Goal: Find contact information: Find contact information

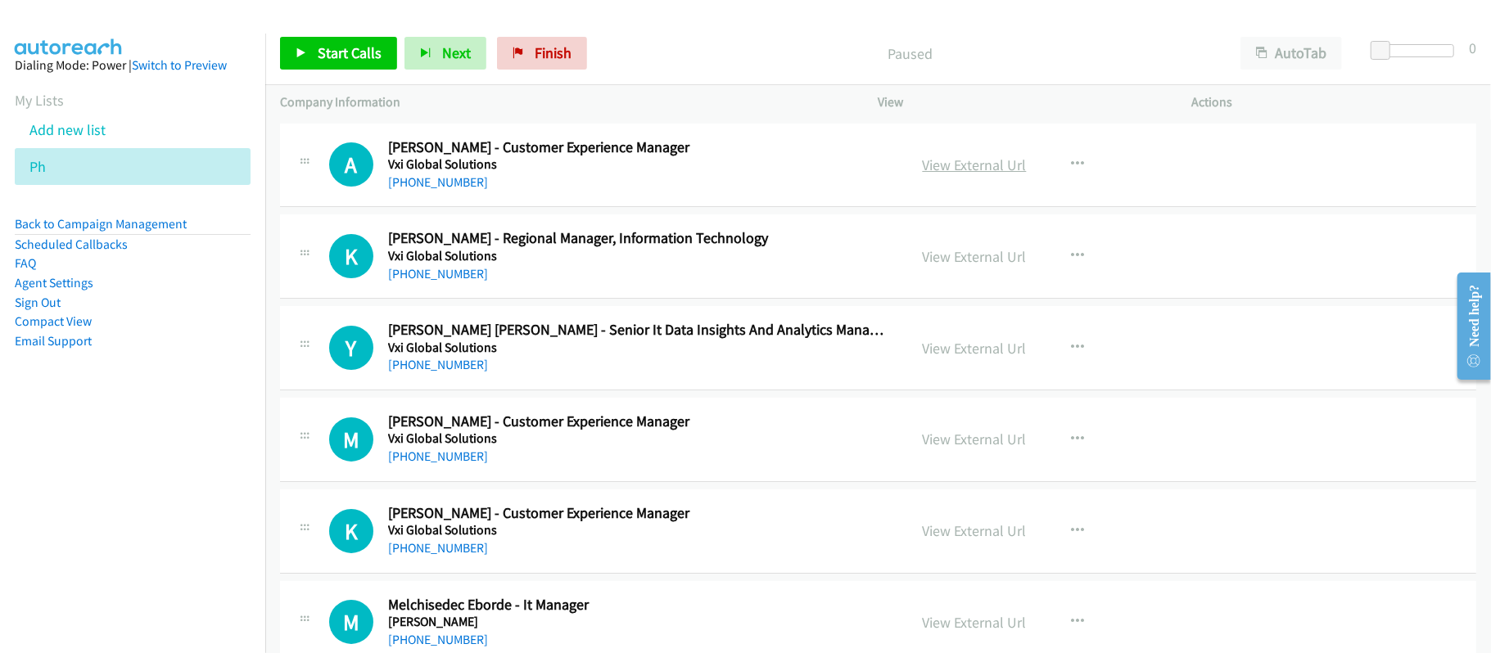
click at [947, 169] on link "View External Url" at bounding box center [974, 165] width 104 height 19
click at [417, 174] on link "[PHONE_NUMBER]" at bounding box center [438, 182] width 100 height 16
drag, startPoint x: 449, startPoint y: 269, endPoint x: 466, endPoint y: 268, distance: 16.4
click at [432, 276] on link "[PHONE_NUMBER]" at bounding box center [438, 274] width 100 height 16
click at [431, 362] on link "[PHONE_NUMBER]" at bounding box center [438, 365] width 100 height 16
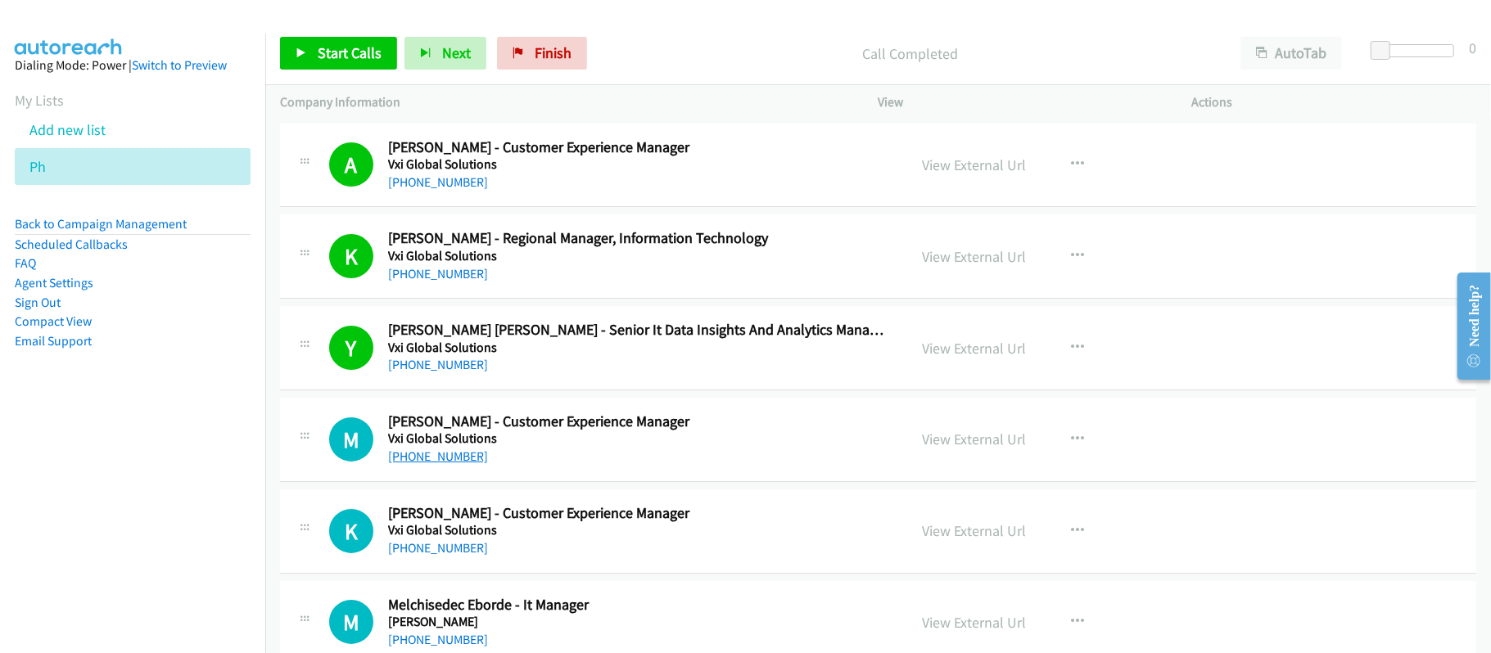
drag, startPoint x: 429, startPoint y: 452, endPoint x: 440, endPoint y: 452, distance: 10.6
click at [408, 447] on div "[PHONE_NUMBER]" at bounding box center [636, 457] width 497 height 20
click at [411, 449] on link "[PHONE_NUMBER]" at bounding box center [438, 457] width 100 height 16
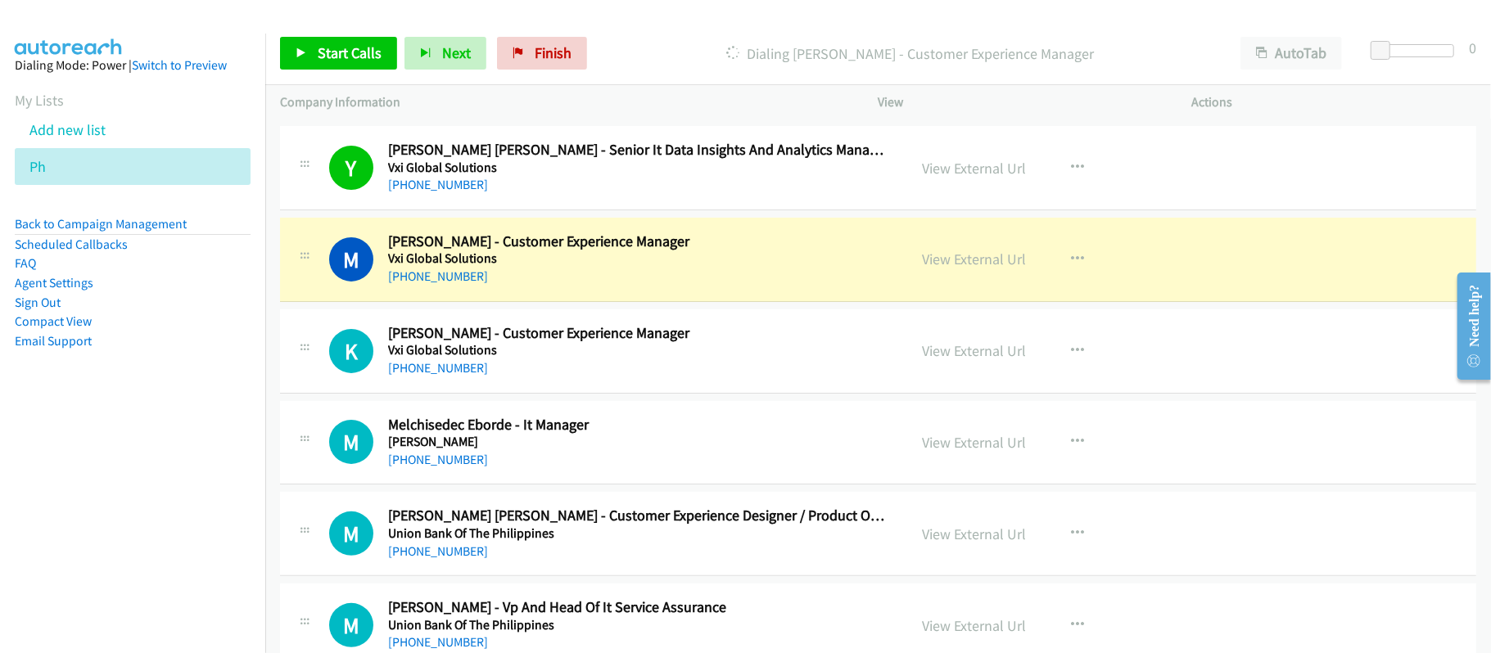
scroll to position [218, 0]
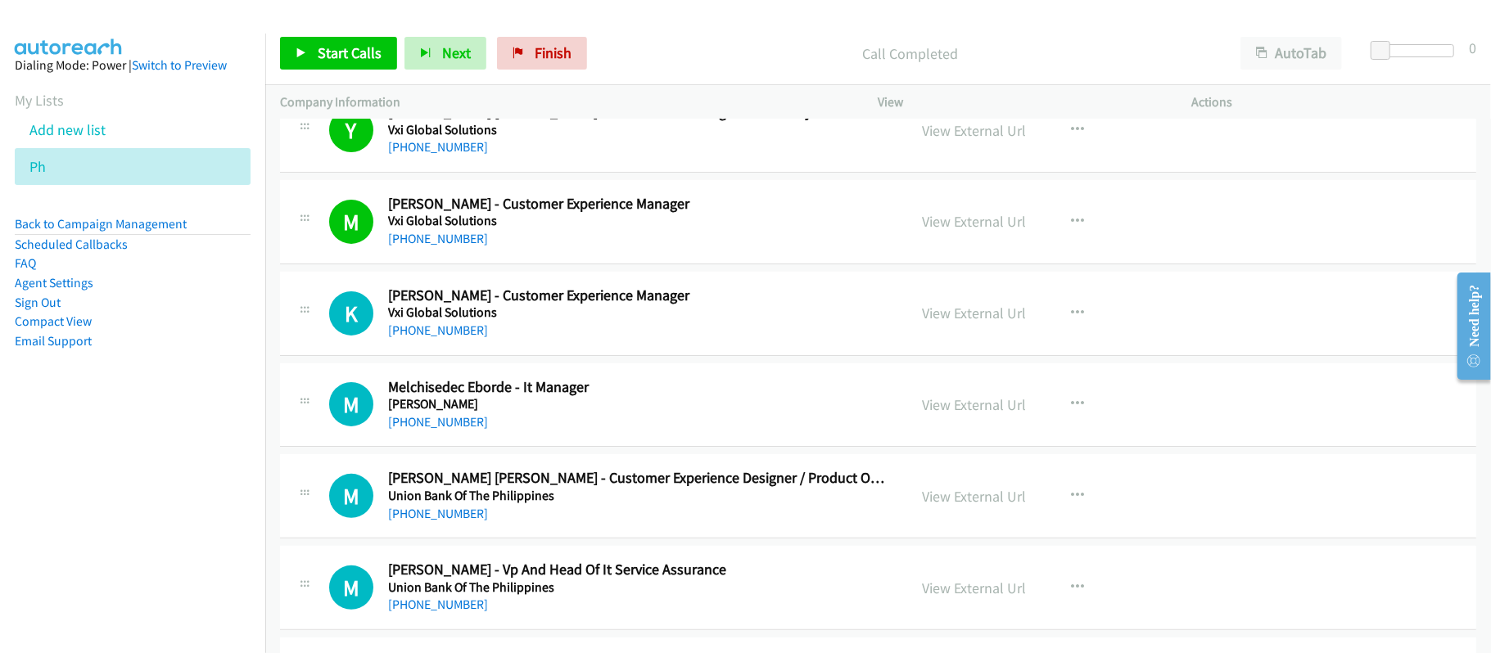
click at [411, 319] on h5 "Vxi Global Solutions" at bounding box center [636, 312] width 497 height 16
click at [411, 335] on link "[PHONE_NUMBER]" at bounding box center [438, 330] width 100 height 16
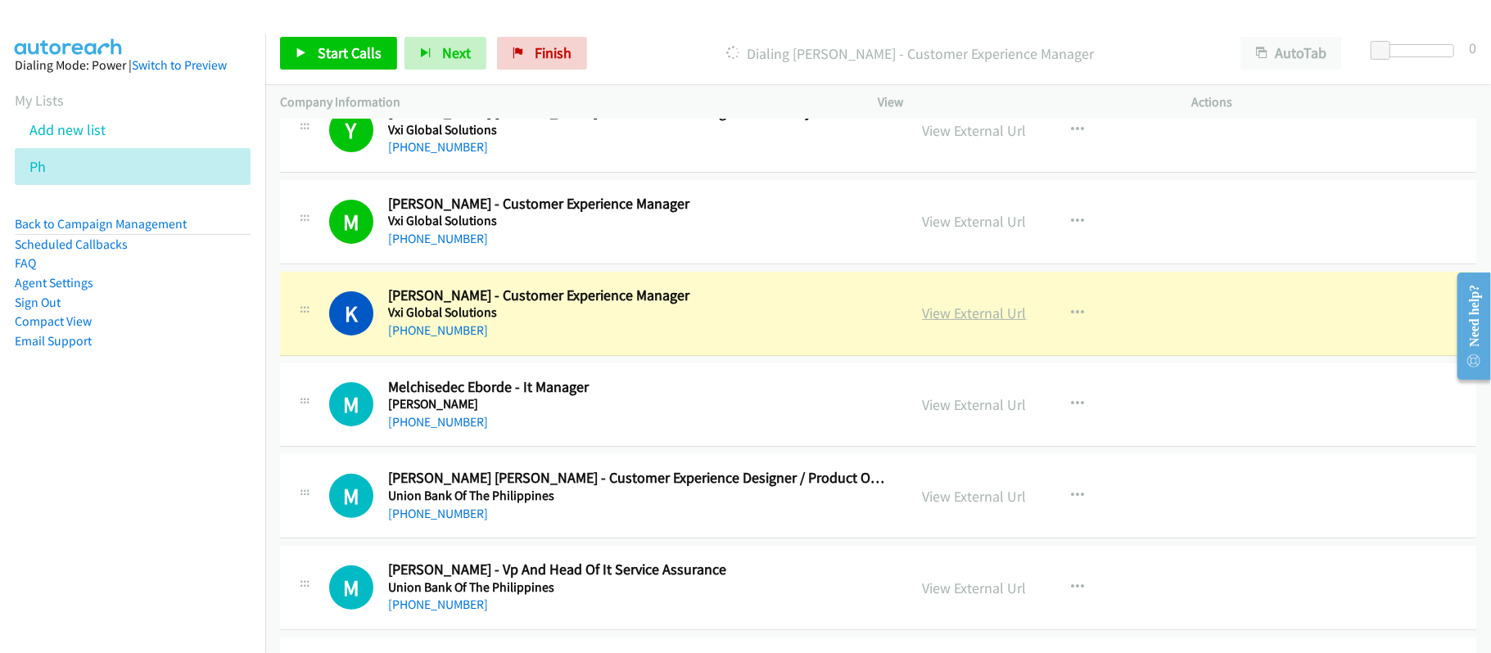
click at [979, 309] on link "View External Url" at bounding box center [974, 313] width 104 height 19
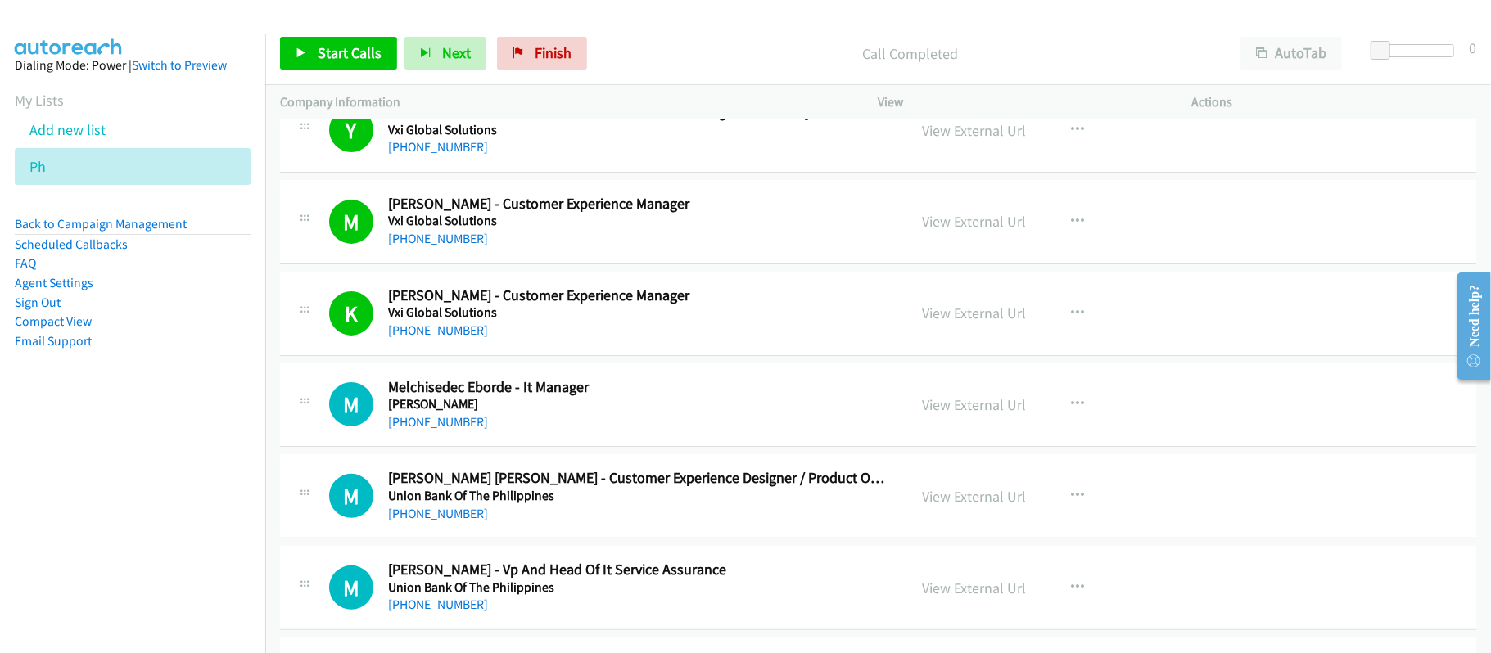
drag, startPoint x: 444, startPoint y: 426, endPoint x: 530, endPoint y: 422, distance: 86.8
click at [444, 426] on link "[PHONE_NUMBER]" at bounding box center [438, 422] width 100 height 16
click at [931, 487] on link "View External Url" at bounding box center [974, 496] width 104 height 19
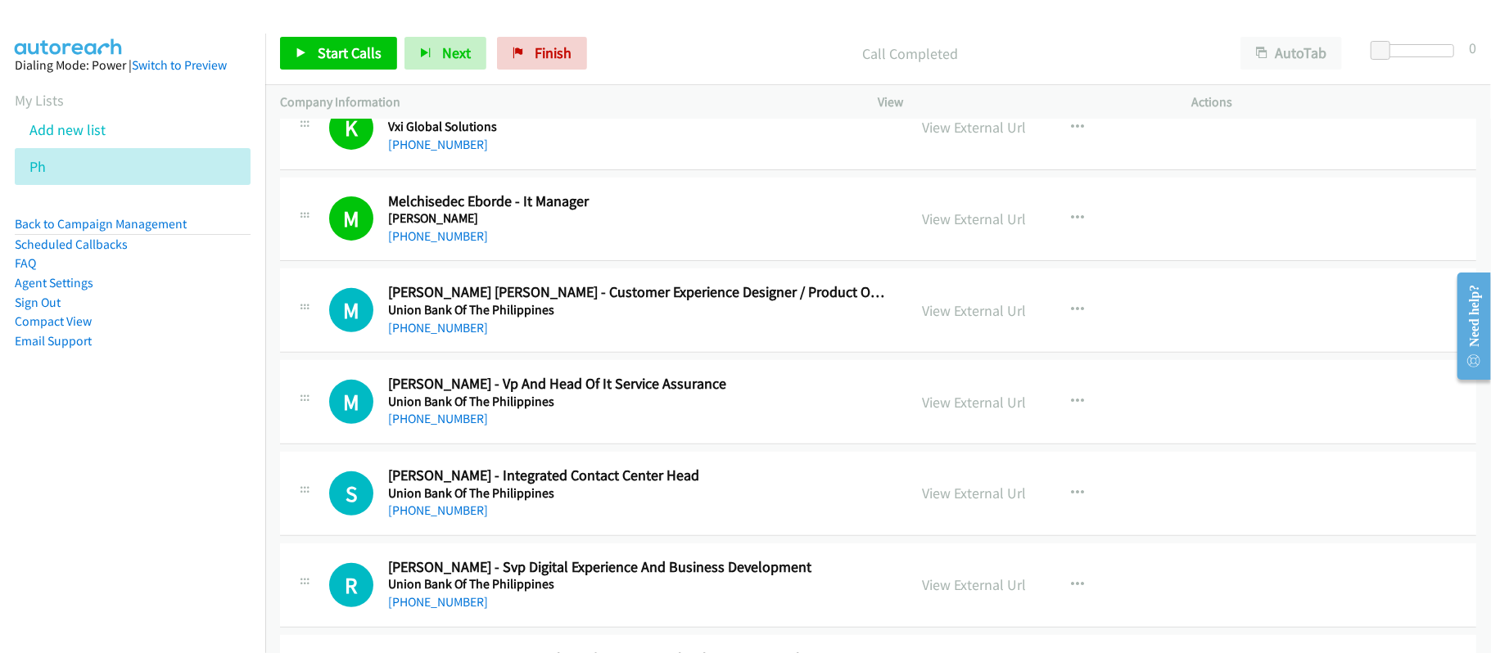
scroll to position [436, 0]
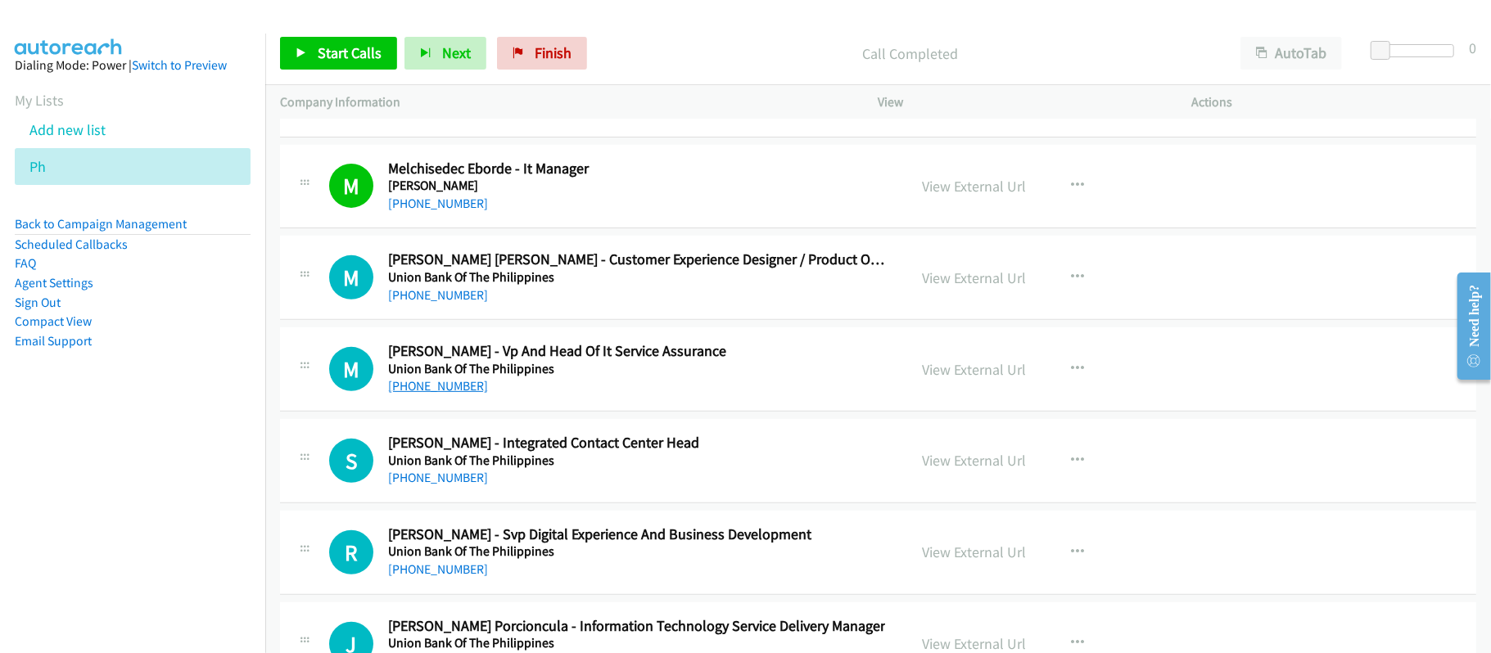
click at [452, 391] on link "[PHONE_NUMBER]" at bounding box center [438, 386] width 100 height 16
drag, startPoint x: 427, startPoint y: 481, endPoint x: 600, endPoint y: 481, distance: 172.7
click at [427, 481] on link "[PHONE_NUMBER]" at bounding box center [438, 478] width 100 height 16
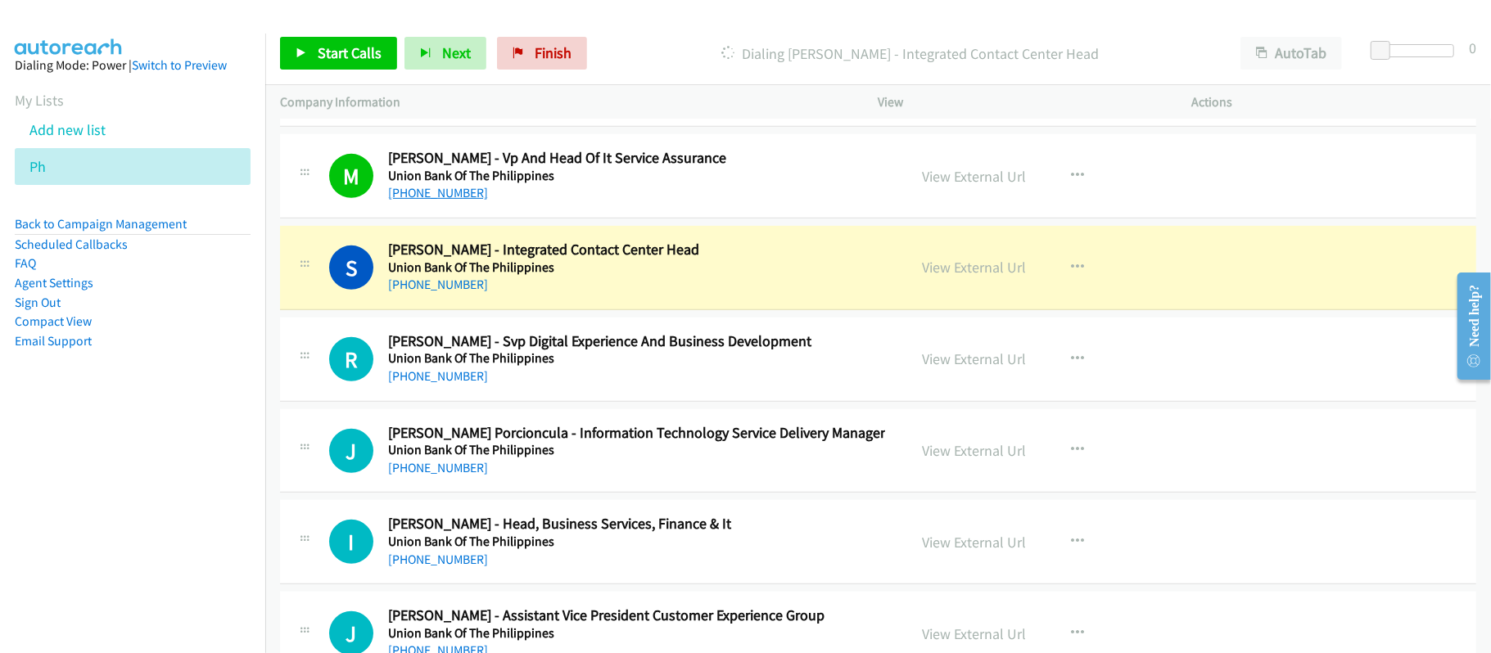
scroll to position [655, 0]
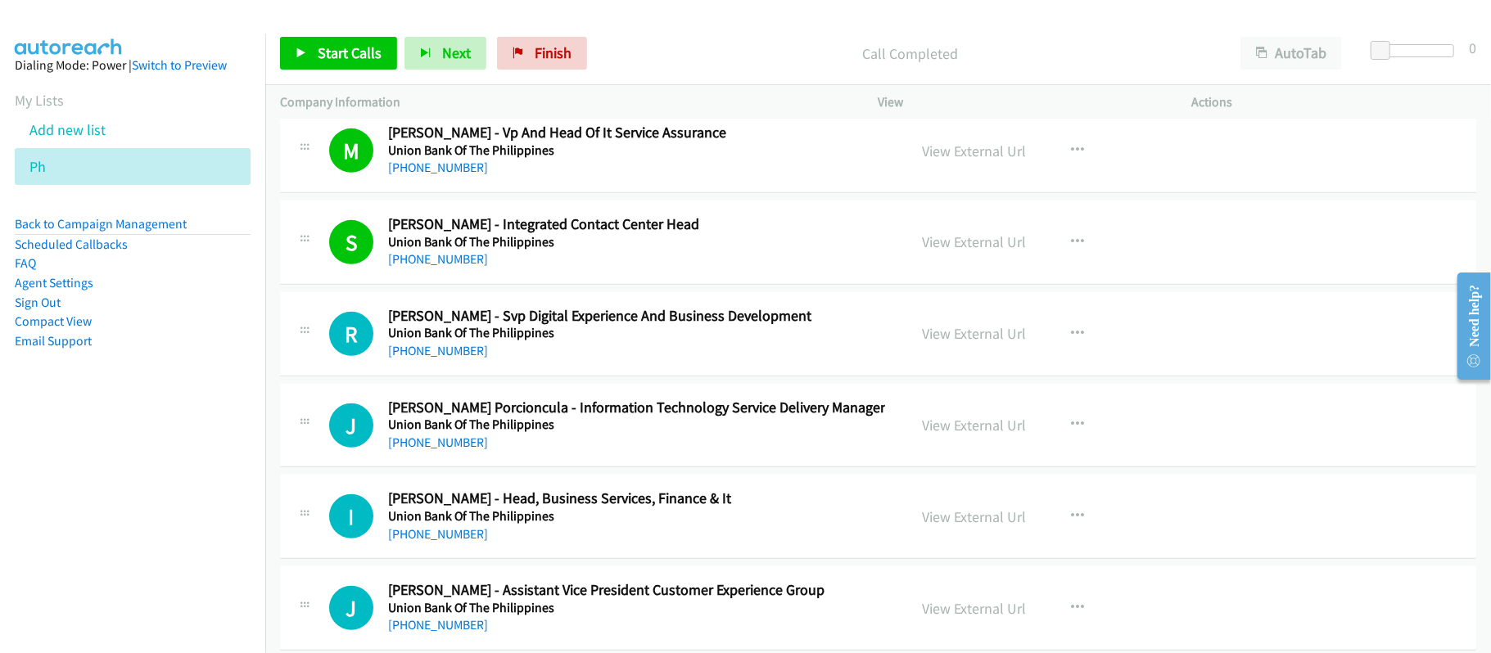
drag, startPoint x: 421, startPoint y: 354, endPoint x: 589, endPoint y: 355, distance: 168.6
click at [421, 354] on link "[PHONE_NUMBER]" at bounding box center [438, 351] width 100 height 16
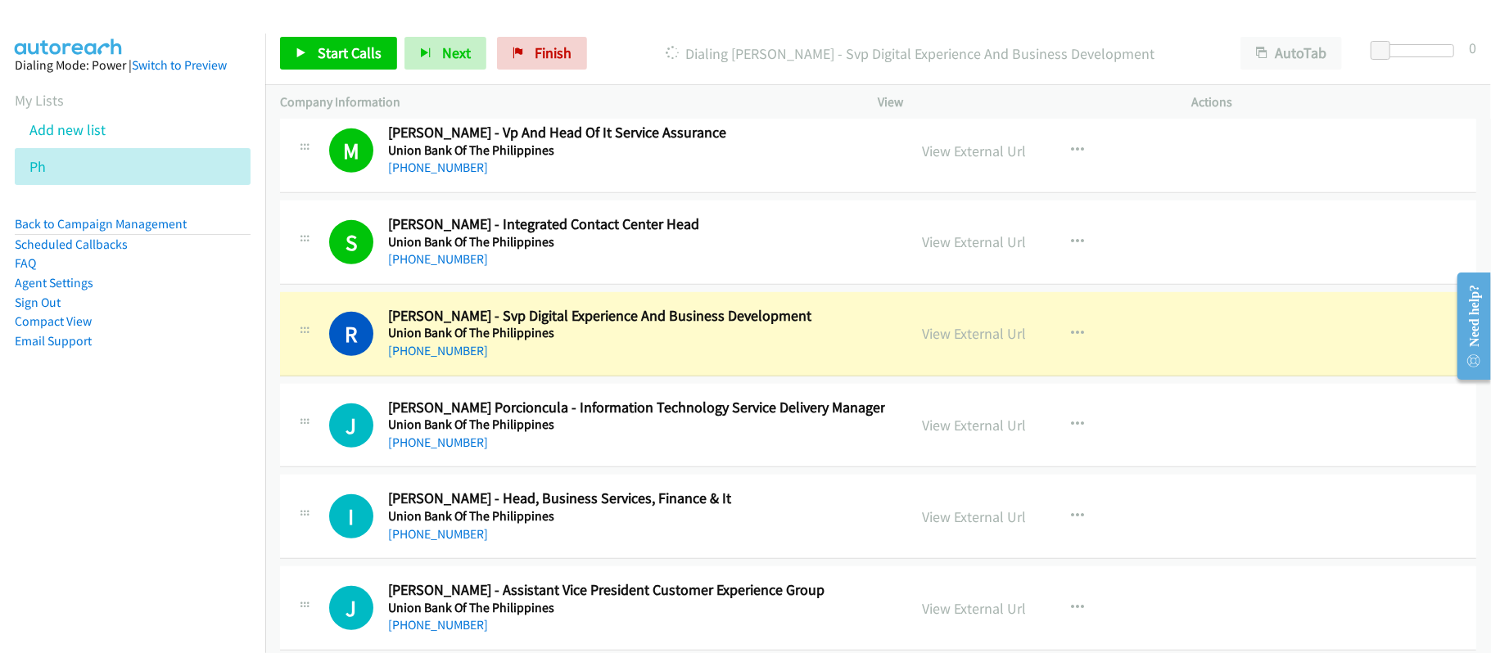
click at [656, 352] on div "[PHONE_NUMBER]" at bounding box center [636, 351] width 497 height 20
click at [979, 329] on link "View External Url" at bounding box center [974, 333] width 104 height 19
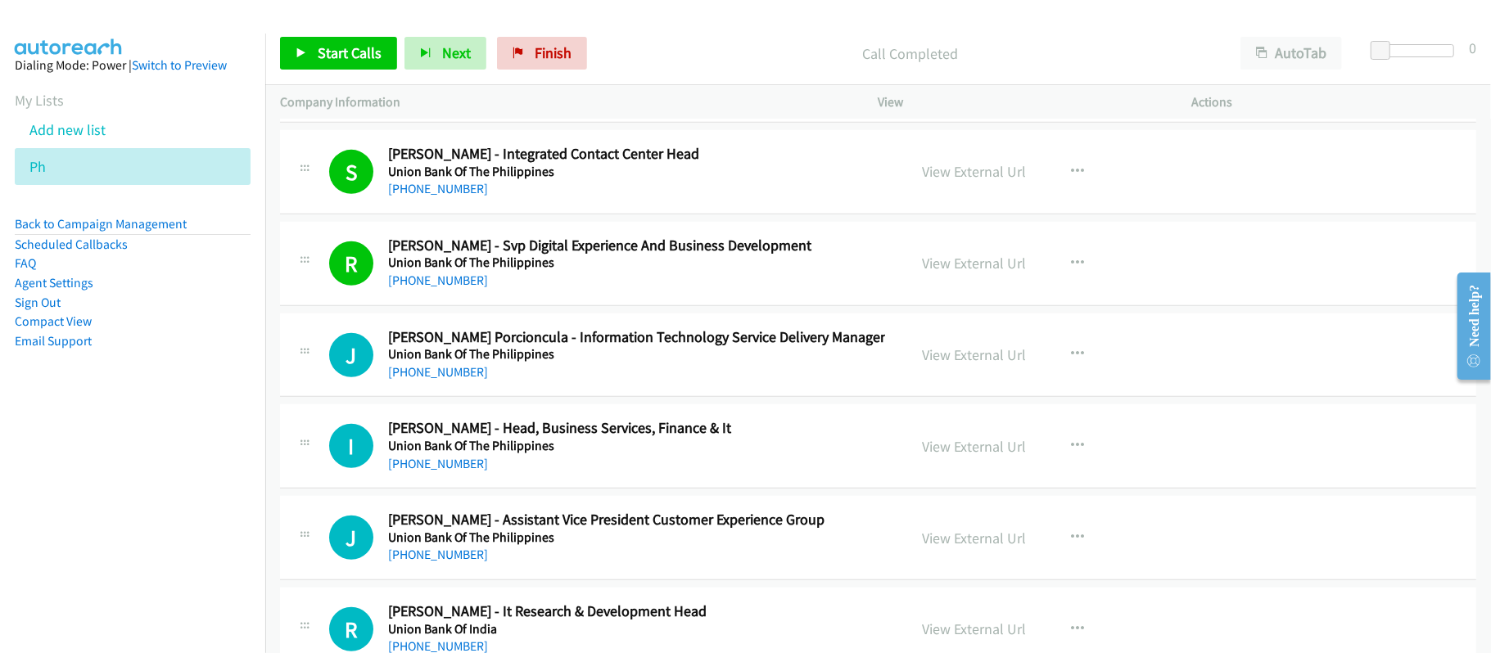
scroll to position [764, 0]
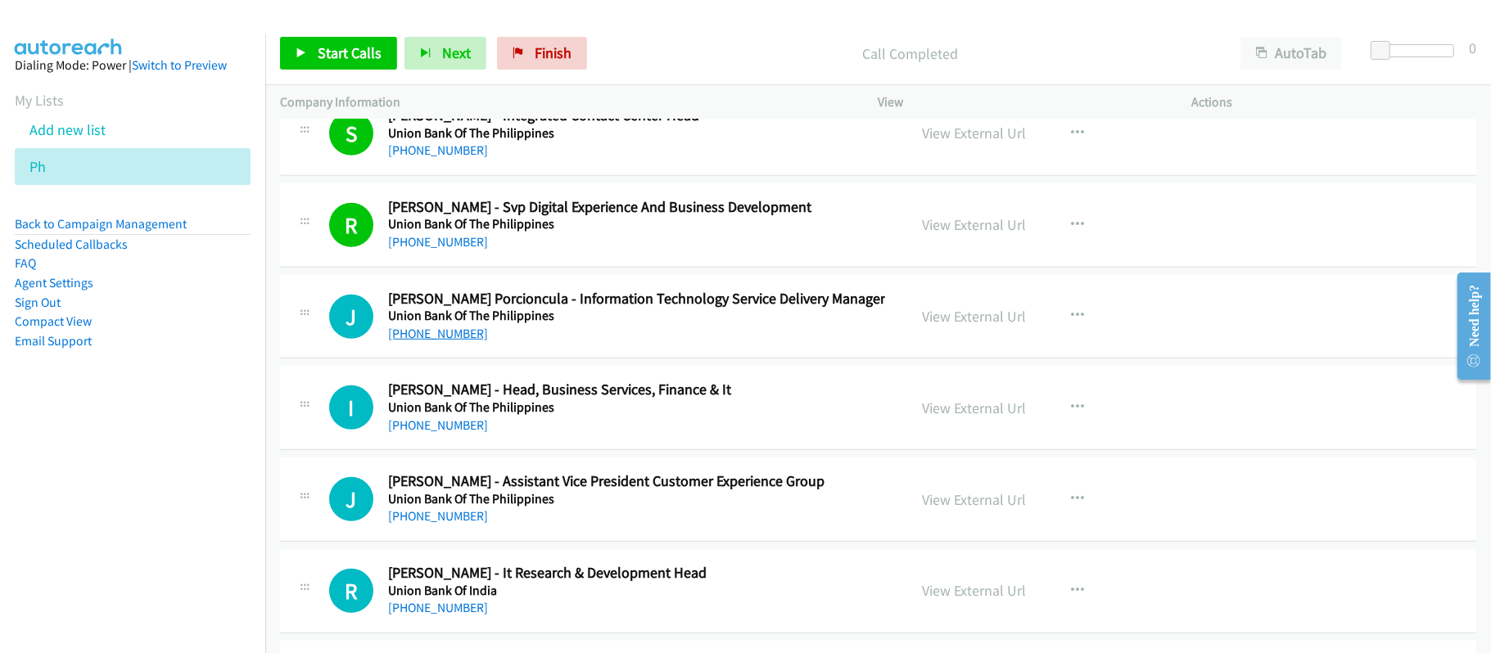
drag, startPoint x: 440, startPoint y: 341, endPoint x: 449, endPoint y: 339, distance: 10.0
click at [452, 332] on link "[PHONE_NUMBER]" at bounding box center [438, 334] width 100 height 16
click at [213, 434] on nav "Dialing Mode: Power | Switch to Preview My Lists Add new list Ph Back to Campai…" at bounding box center [133, 360] width 266 height 653
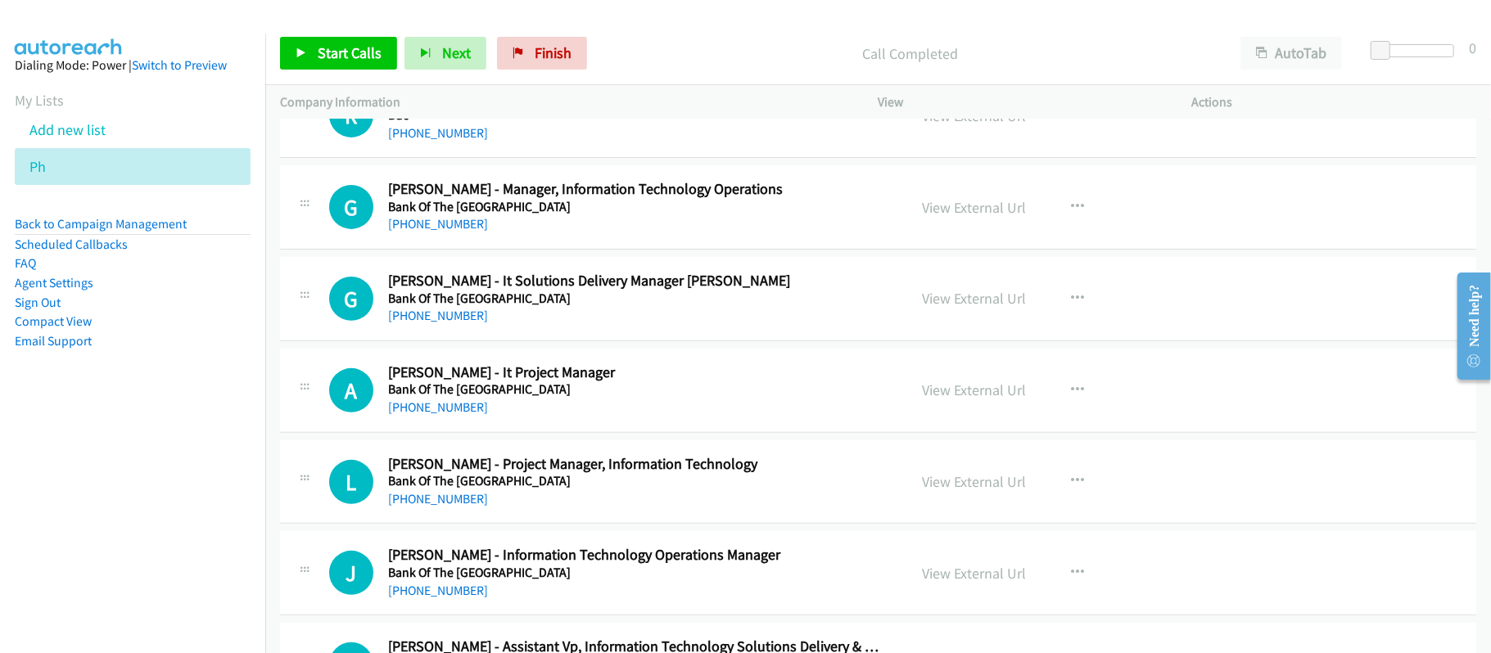
scroll to position [14728, 0]
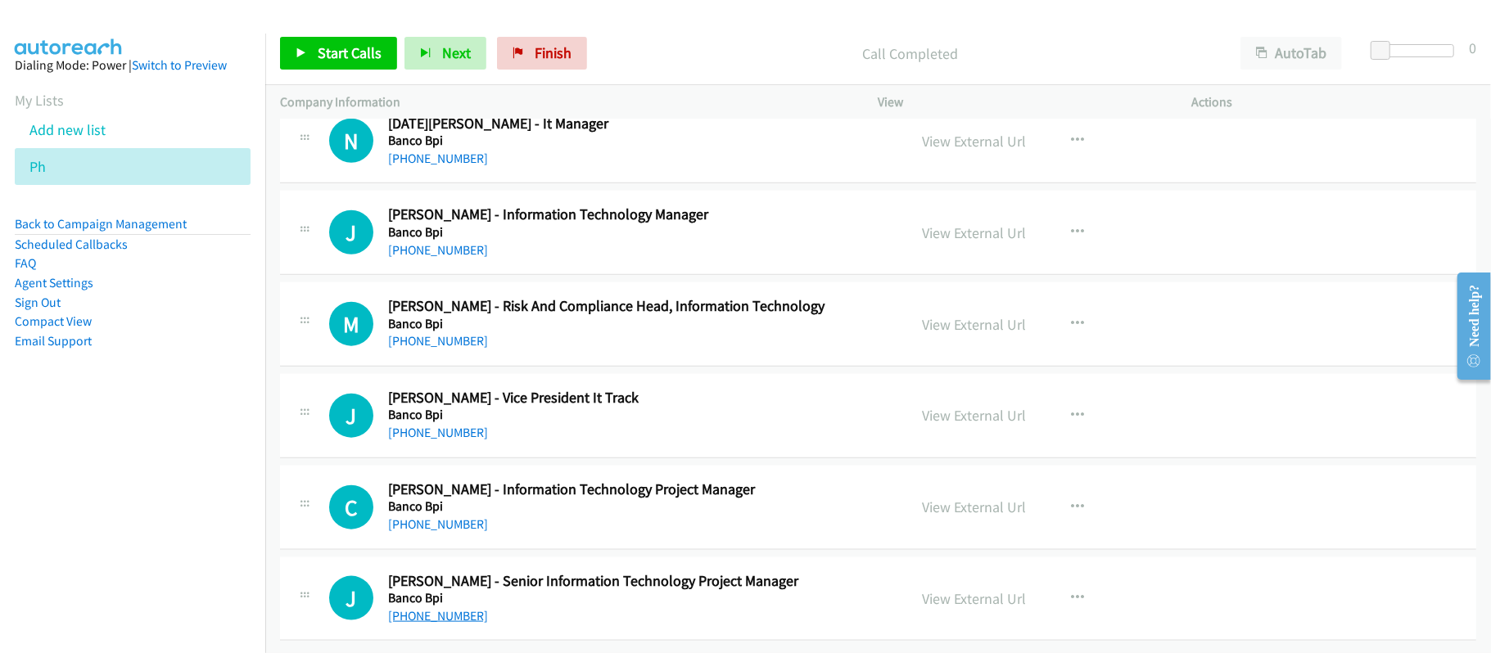
click at [407, 608] on link "[PHONE_NUMBER]" at bounding box center [438, 616] width 100 height 16
click at [433, 516] on link "[PHONE_NUMBER]" at bounding box center [438, 524] width 100 height 16
drag, startPoint x: 442, startPoint y: 409, endPoint x: 485, endPoint y: 409, distance: 43.4
click at [442, 425] on link "[PHONE_NUMBER]" at bounding box center [438, 433] width 100 height 16
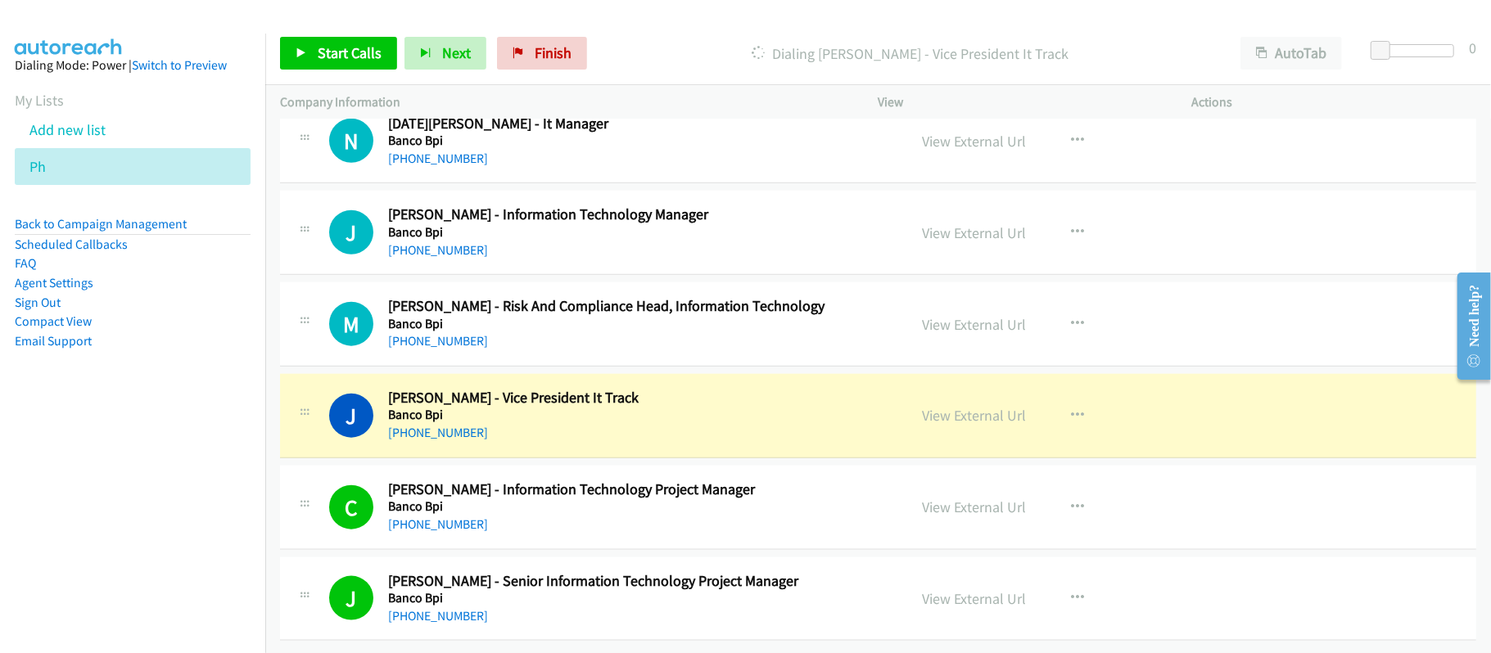
click at [660, 297] on h2 "[PERSON_NAME] - Risk And Compliance Head, Information Technology" at bounding box center [636, 306] width 497 height 19
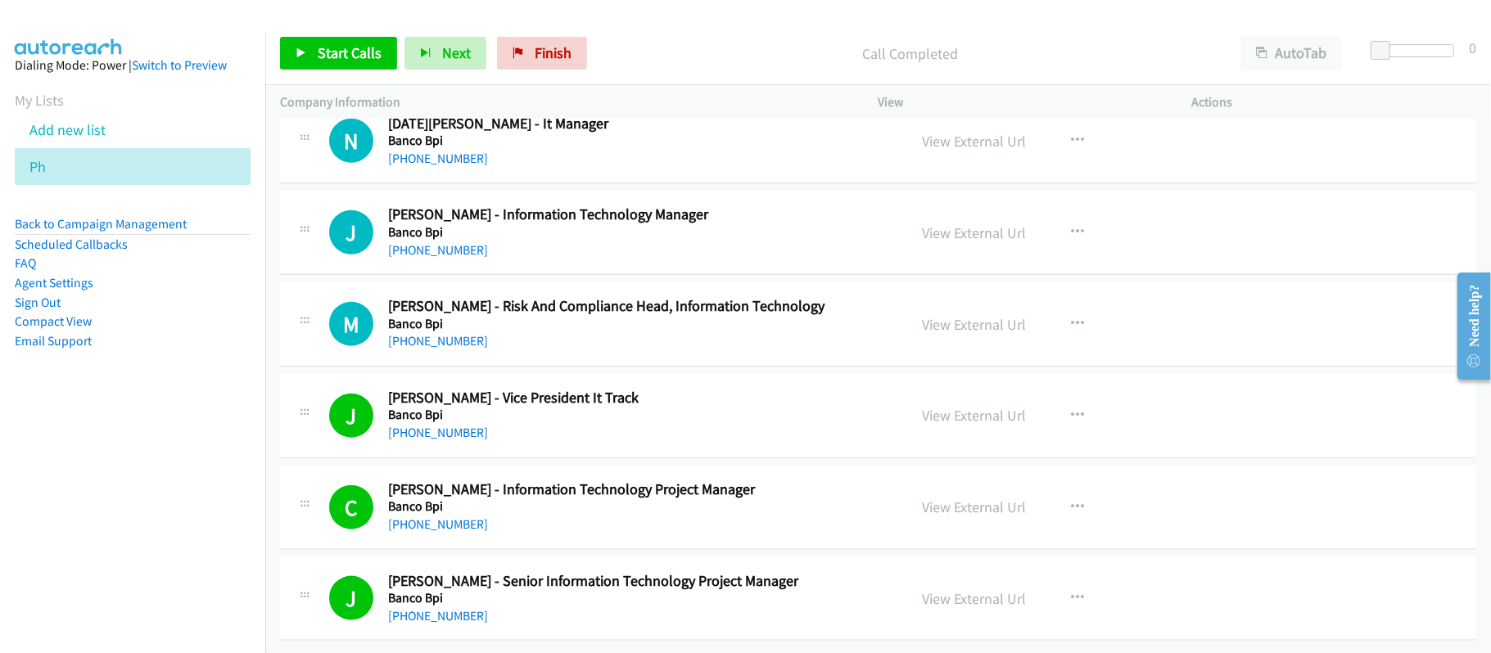
click at [611, 332] on div "[PHONE_NUMBER]" at bounding box center [636, 342] width 497 height 20
click at [434, 332] on div "[PHONE_NUMBER]" at bounding box center [636, 342] width 497 height 20
click at [435, 333] on link "[PHONE_NUMBER]" at bounding box center [438, 341] width 100 height 16
click at [420, 242] on link "[PHONE_NUMBER]" at bounding box center [438, 250] width 100 height 16
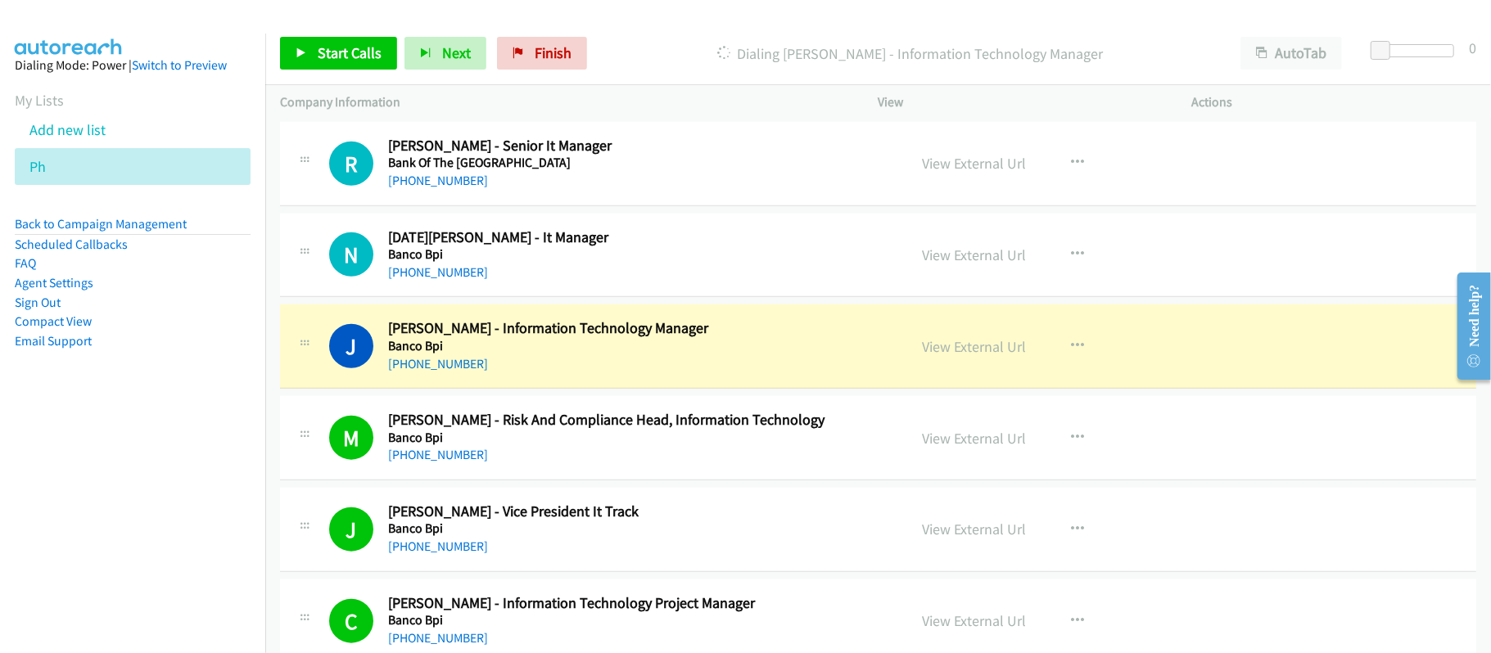
scroll to position [14509, 0]
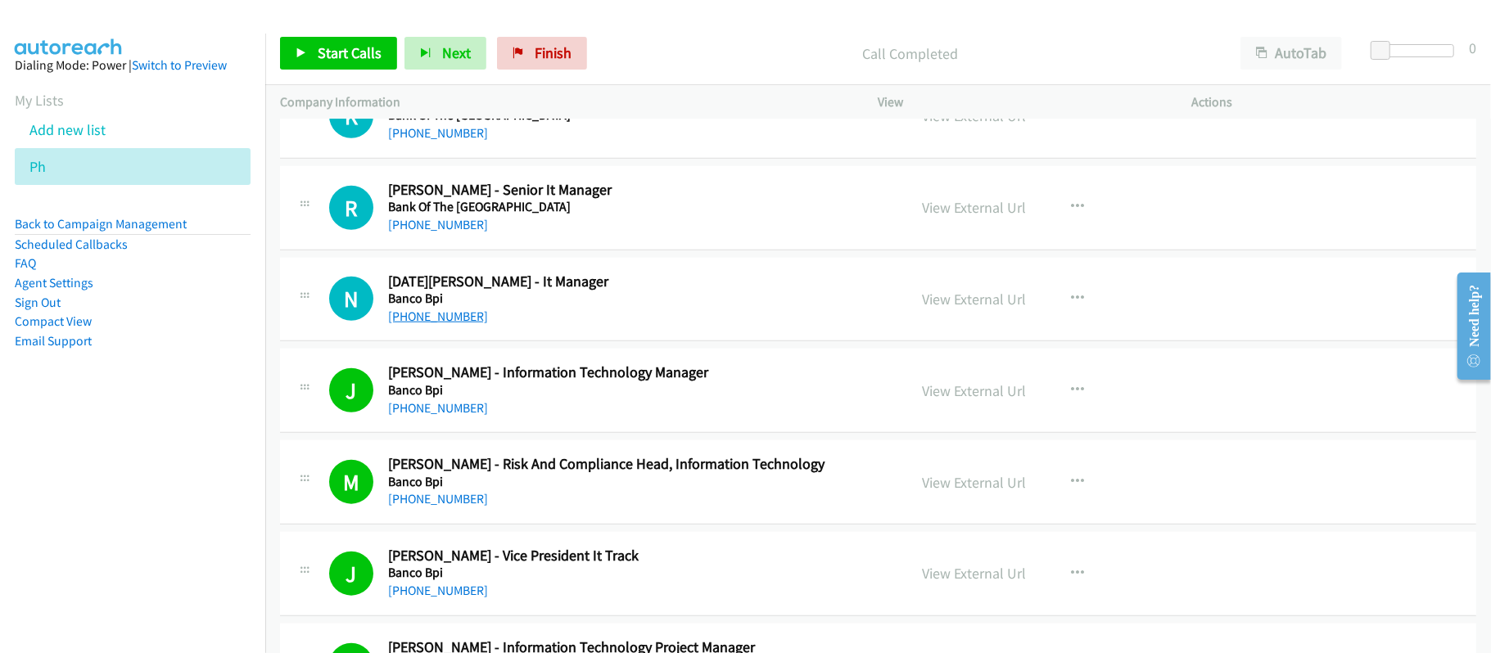
drag, startPoint x: 420, startPoint y: 364, endPoint x: 445, endPoint y: 364, distance: 25.4
click at [420, 324] on link "[PHONE_NUMBER]" at bounding box center [438, 317] width 100 height 16
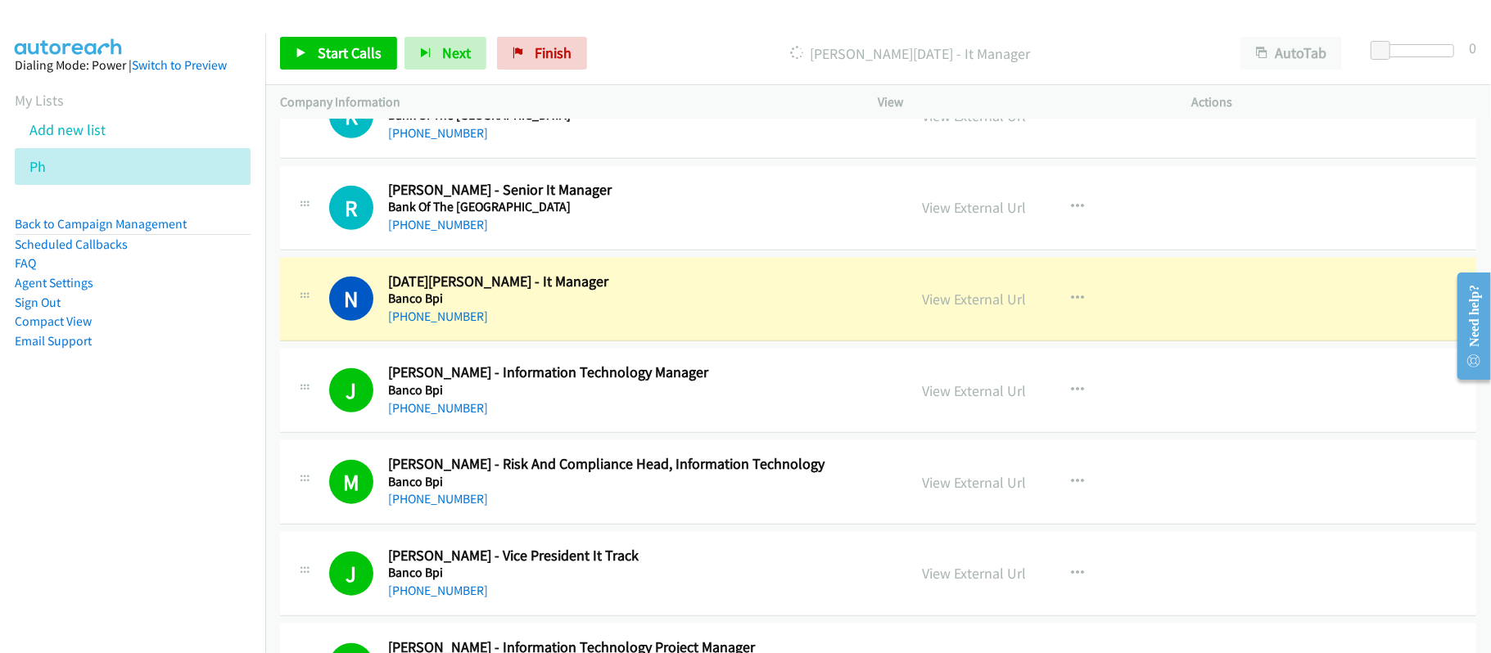
drag, startPoint x: 575, startPoint y: 355, endPoint x: 767, endPoint y: 341, distance: 192.9
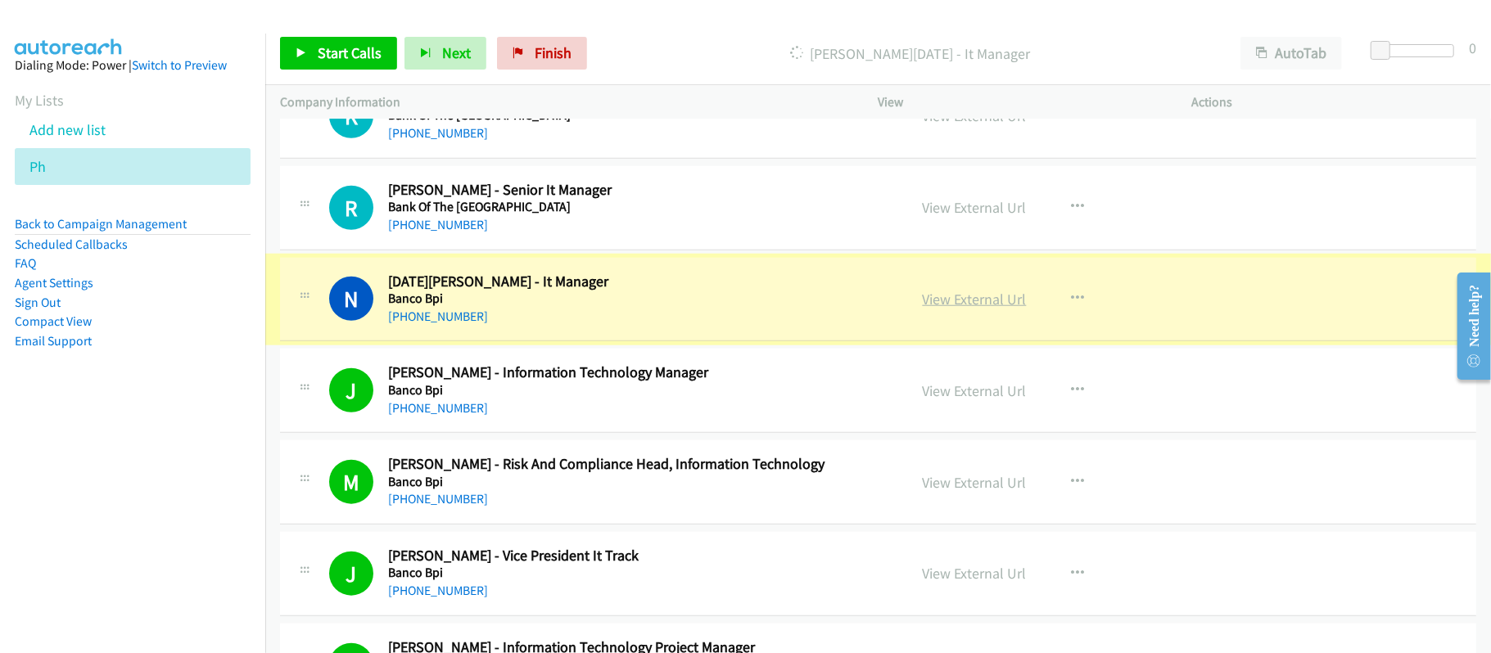
click at [963, 309] on link "View External Url" at bounding box center [974, 299] width 104 height 19
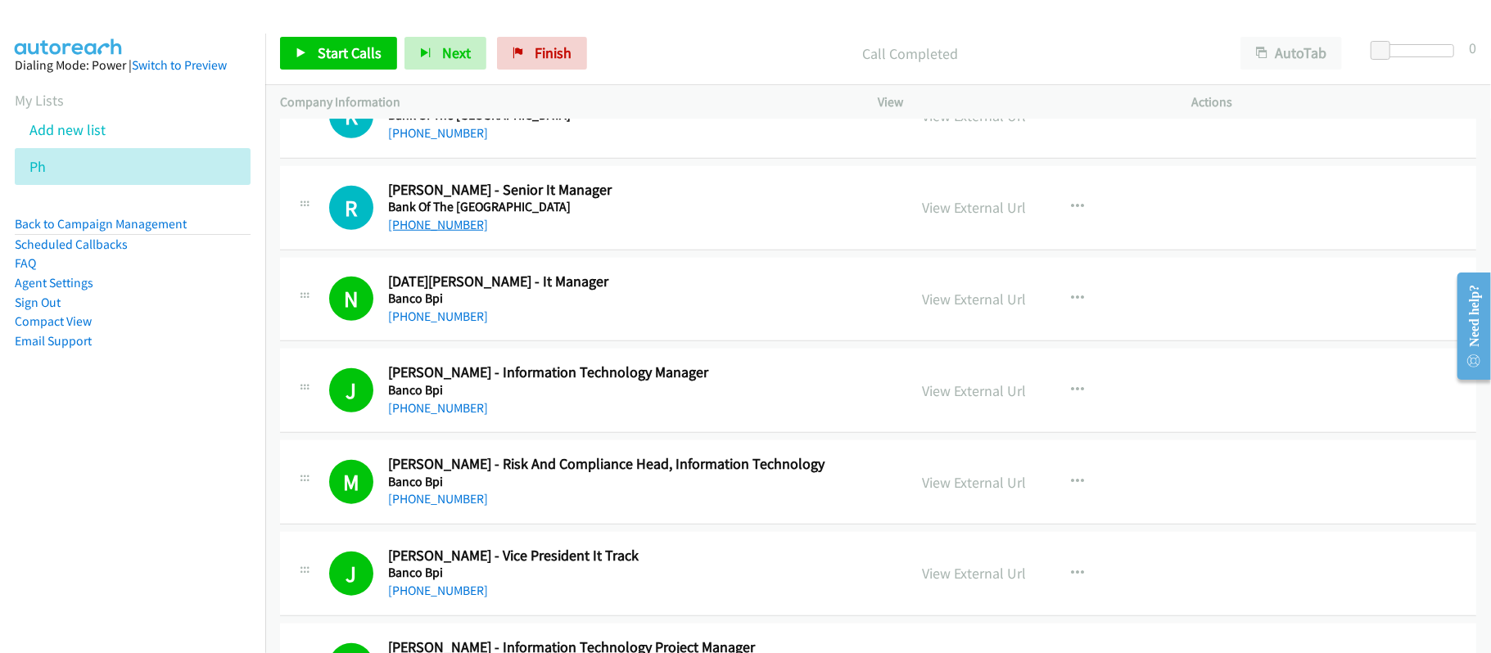
click at [446, 232] on link "[PHONE_NUMBER]" at bounding box center [438, 225] width 100 height 16
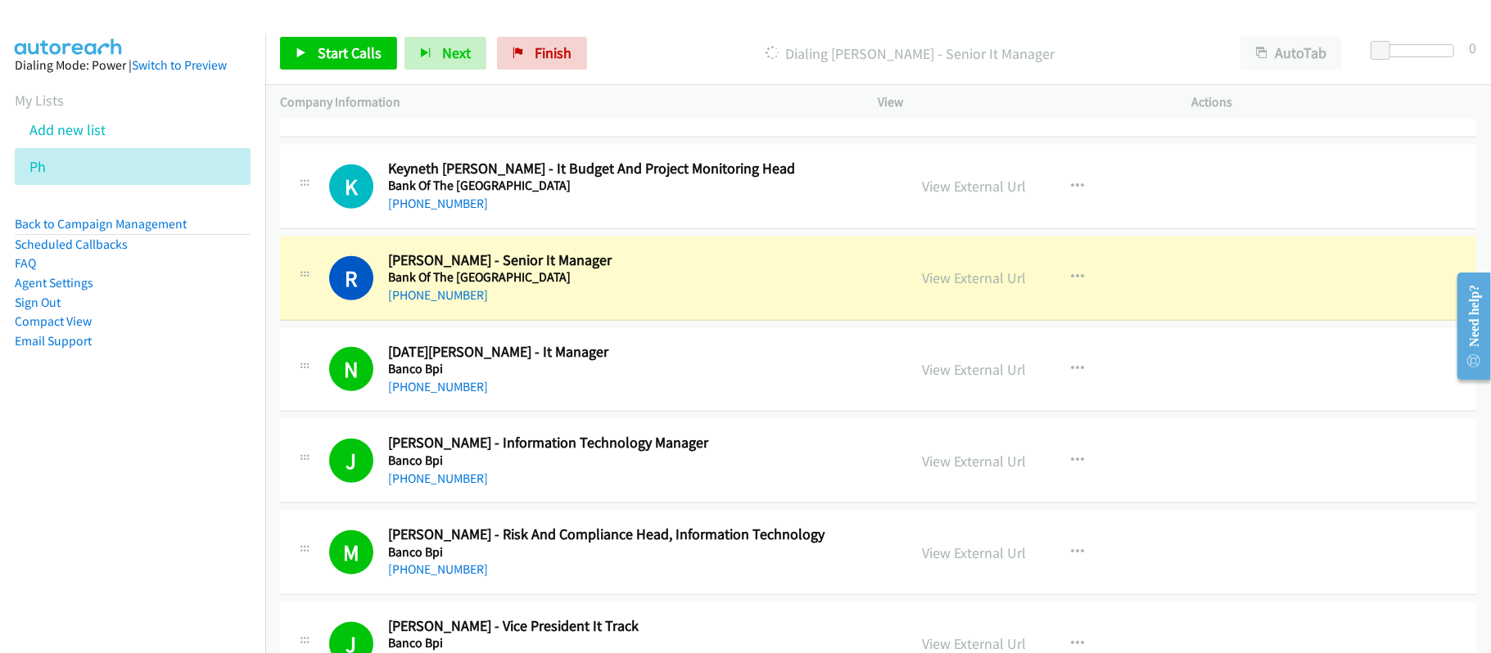
scroll to position [14400, 0]
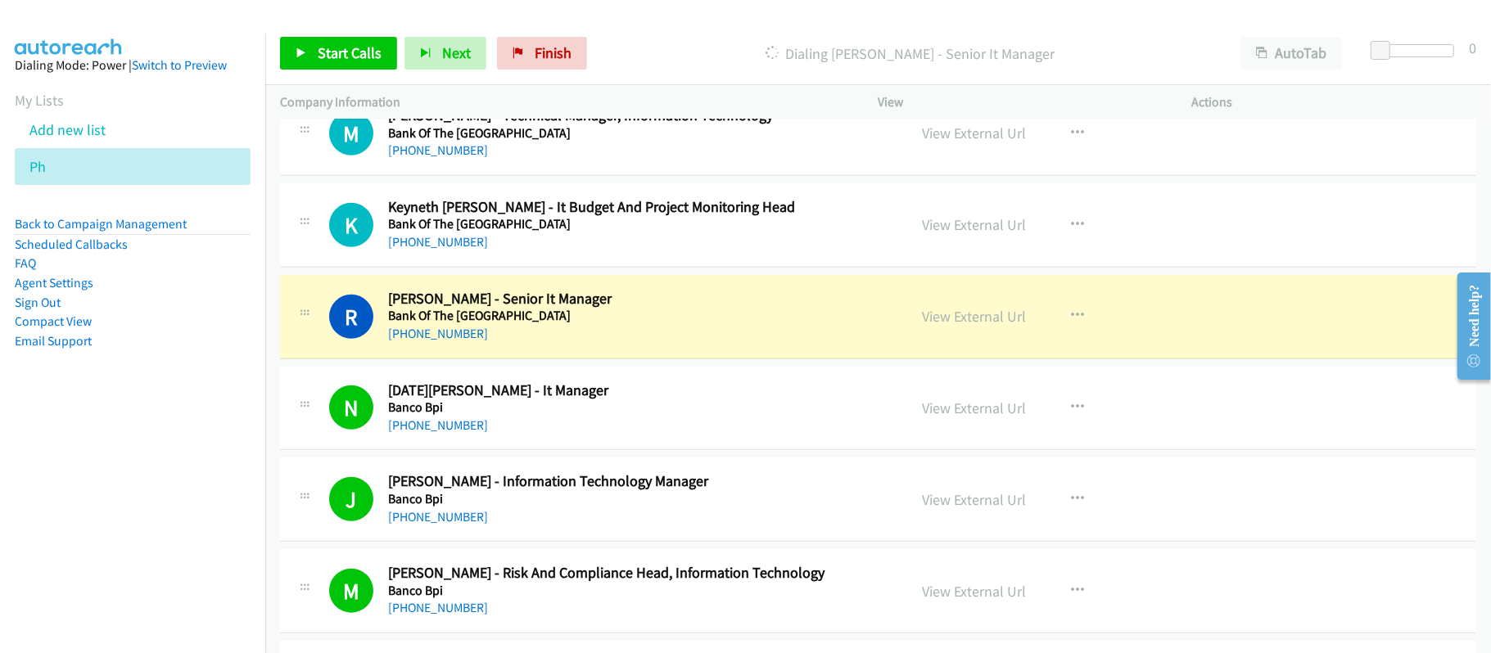
click at [633, 322] on div "R Callback Scheduled [PERSON_NAME] - Senior It Manager Bank Of The [GEOGRAPHIC_…" at bounding box center [878, 317] width 1196 height 84
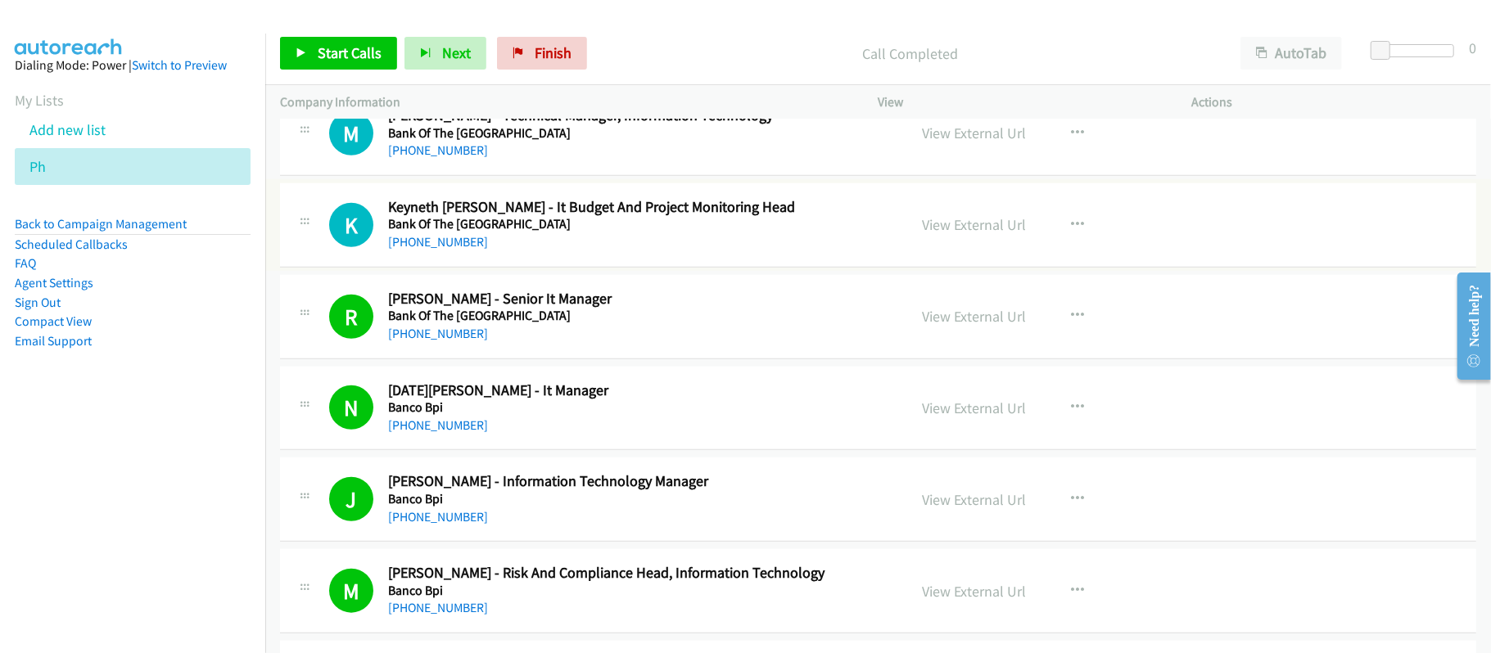
drag, startPoint x: 450, startPoint y: 289, endPoint x: 525, endPoint y: 300, distance: 76.1
click at [450, 250] on link "[PHONE_NUMBER]" at bounding box center [438, 242] width 100 height 16
click at [646, 176] on div "M Callback Scheduled [PERSON_NAME] - Technical Manager, Information Technology …" at bounding box center [878, 134] width 1196 height 84
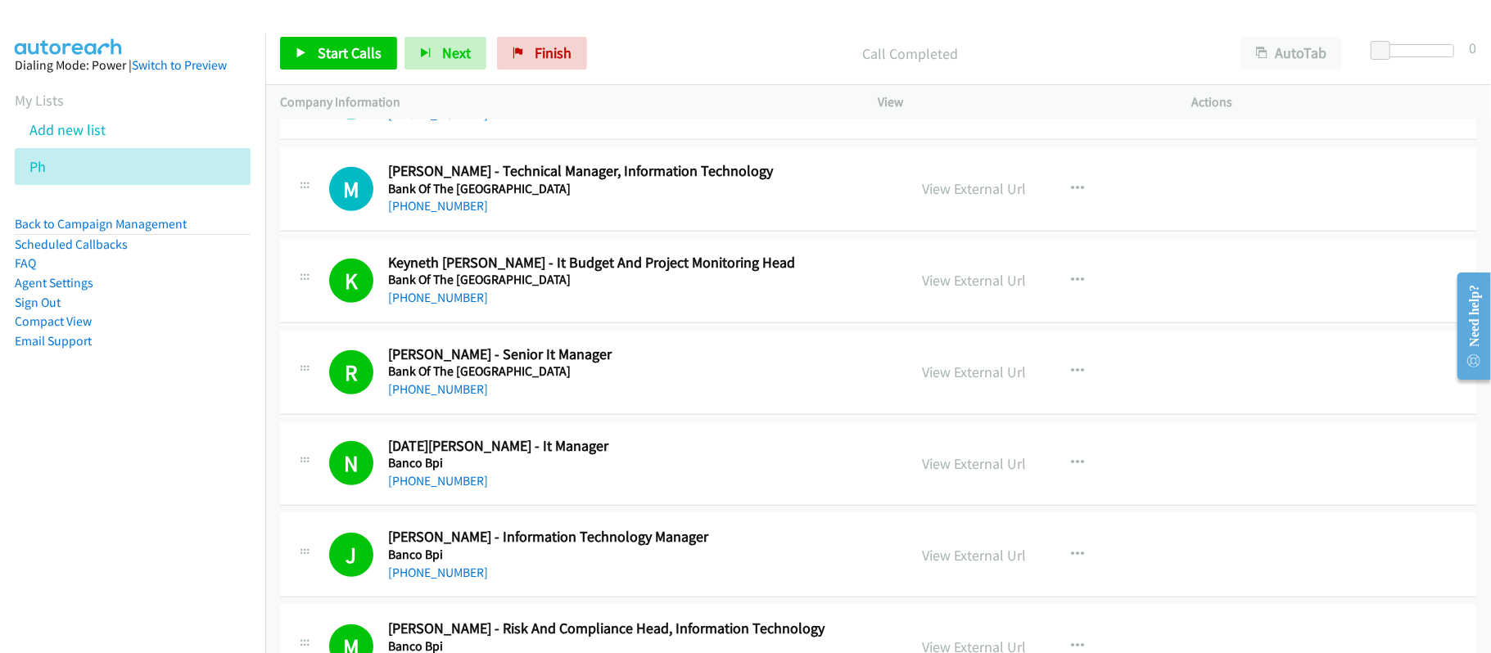
scroll to position [14291, 0]
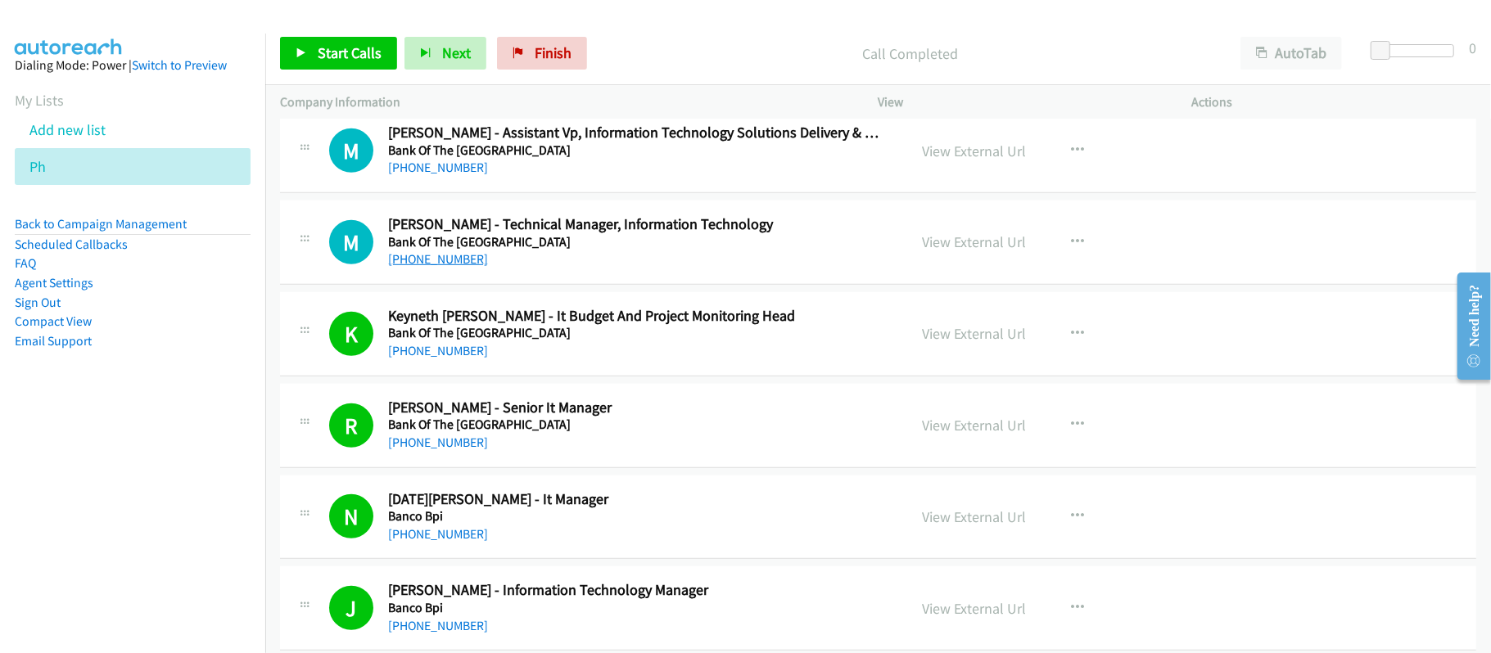
click at [455, 267] on link "[PHONE_NUMBER]" at bounding box center [438, 259] width 100 height 16
click at [388, 267] on link "[PHONE_NUMBER]" at bounding box center [438, 259] width 100 height 16
click at [566, 178] on div "[PHONE_NUMBER]" at bounding box center [636, 168] width 497 height 20
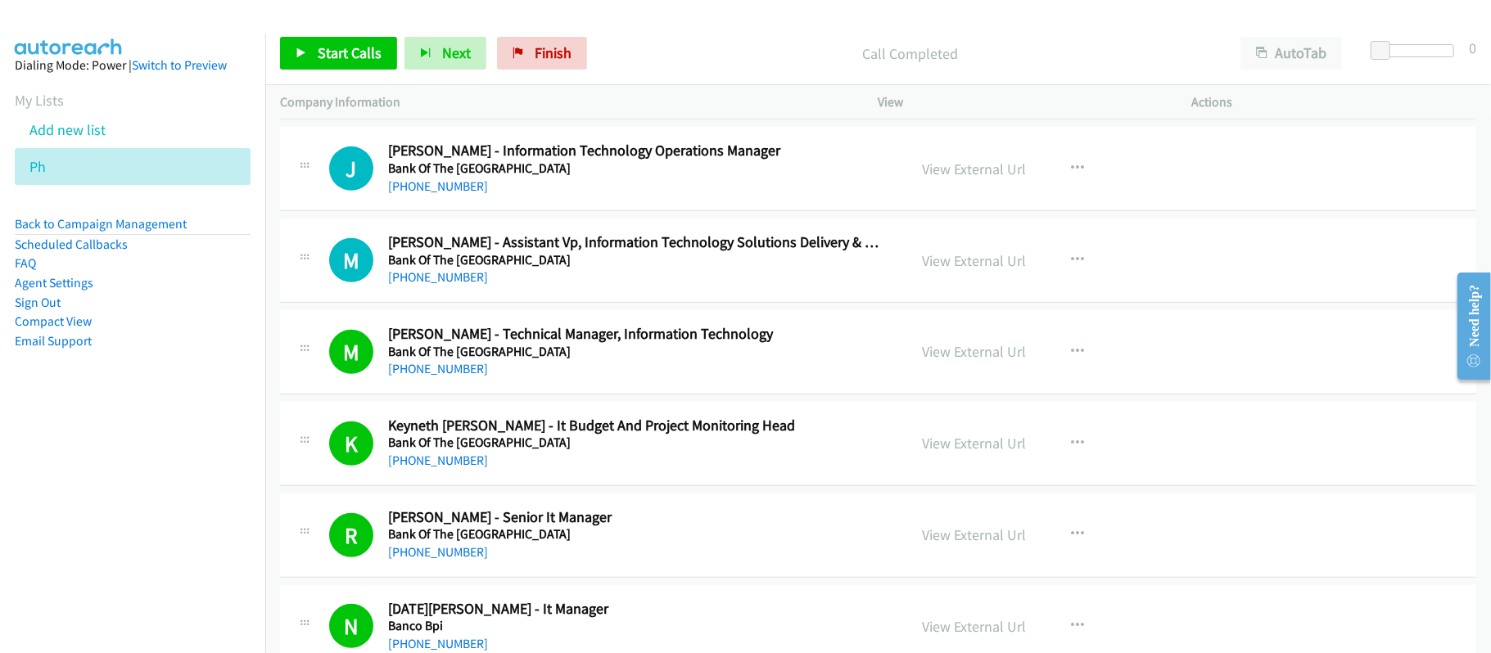
drag, startPoint x: 453, startPoint y: 316, endPoint x: 488, endPoint y: 316, distance: 35.2
click at [453, 285] on link "[PHONE_NUMBER]" at bounding box center [438, 277] width 100 height 16
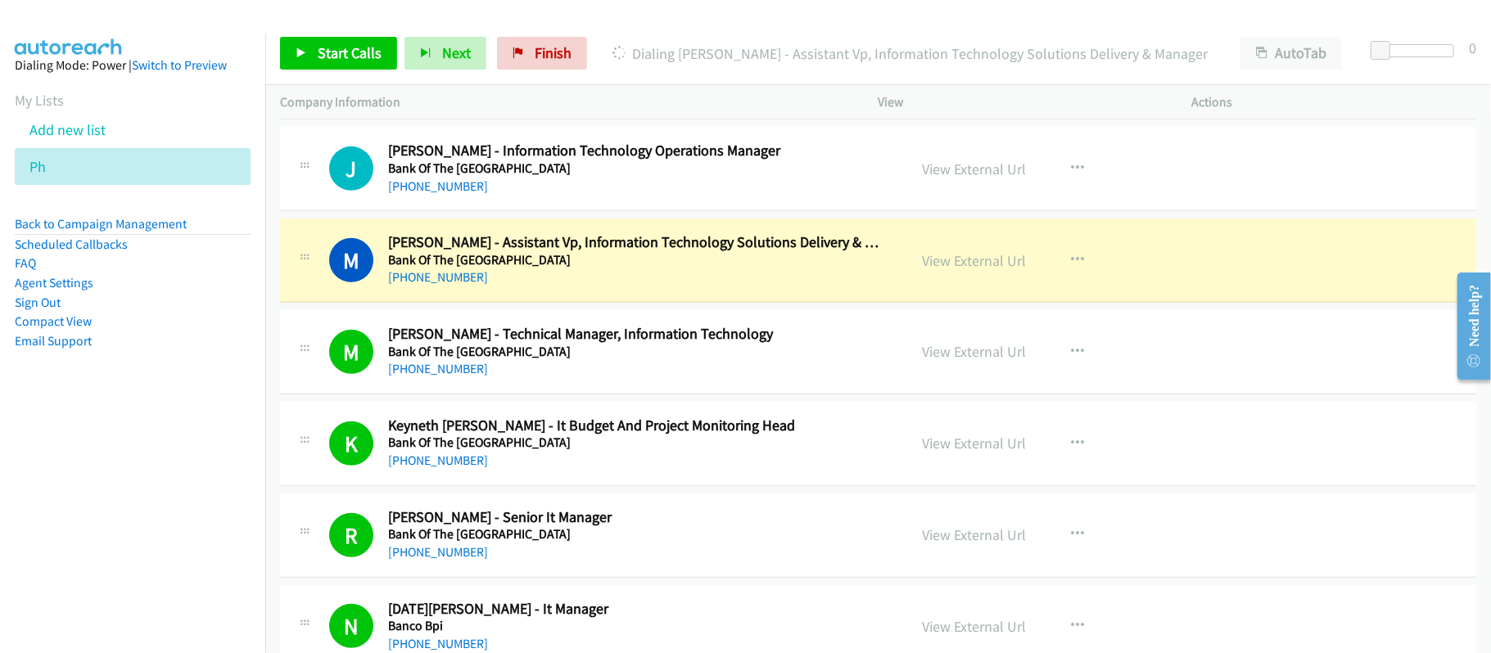
click at [645, 287] on div "[PHONE_NUMBER]" at bounding box center [636, 278] width 497 height 20
click at [925, 270] on link "View External Url" at bounding box center [974, 260] width 104 height 19
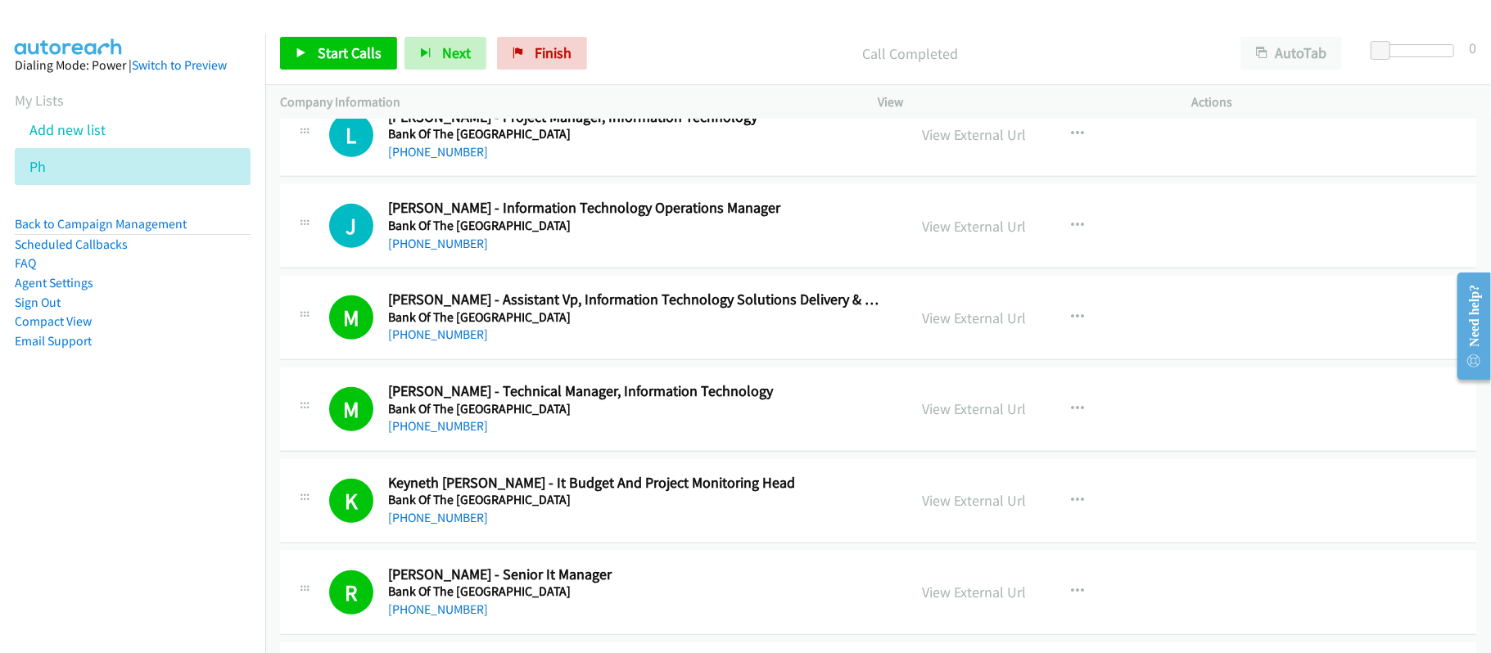
scroll to position [14073, 0]
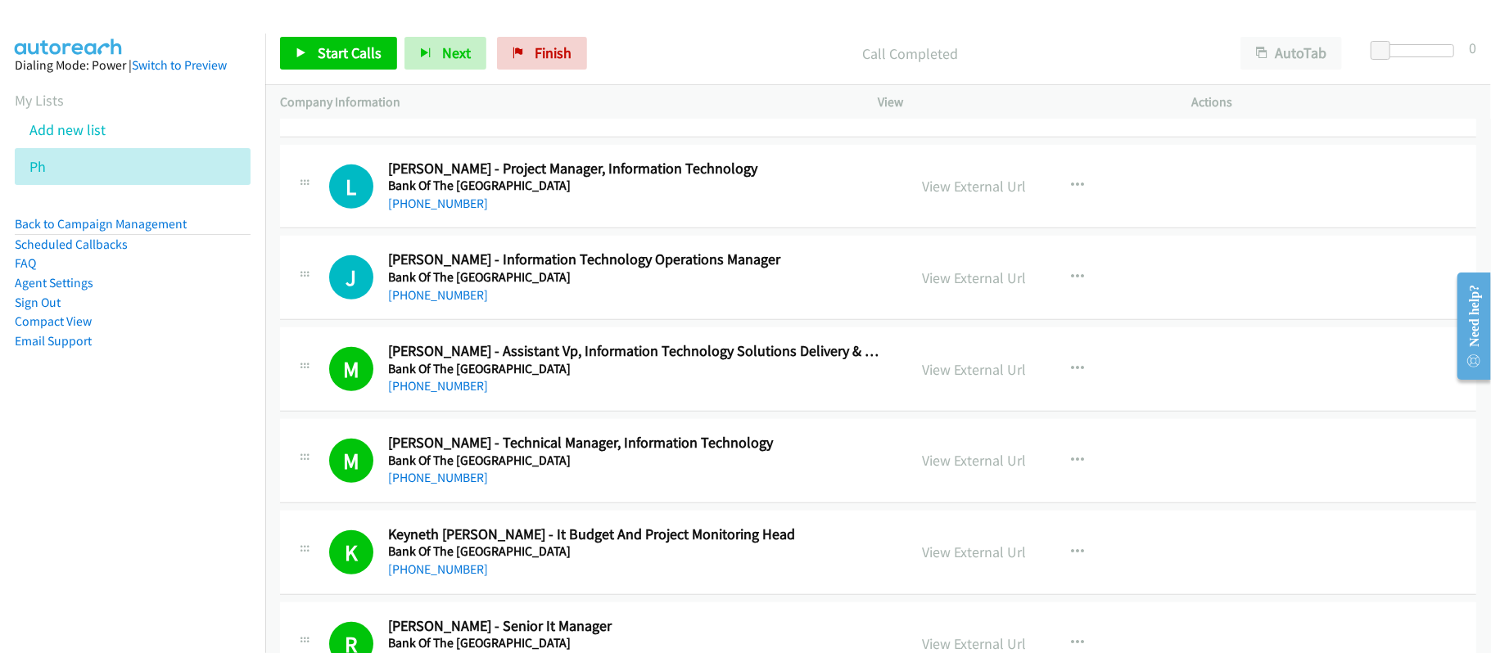
drag, startPoint x: 442, startPoint y: 338, endPoint x: 604, endPoint y: 357, distance: 163.2
click at [442, 303] on link "[PHONE_NUMBER]" at bounding box center [438, 295] width 100 height 16
click at [475, 214] on div "[PHONE_NUMBER]" at bounding box center [636, 204] width 497 height 20
click at [468, 214] on div "[PHONE_NUMBER]" at bounding box center [636, 204] width 497 height 20
click at [450, 211] on link "[PHONE_NUMBER]" at bounding box center [438, 204] width 100 height 16
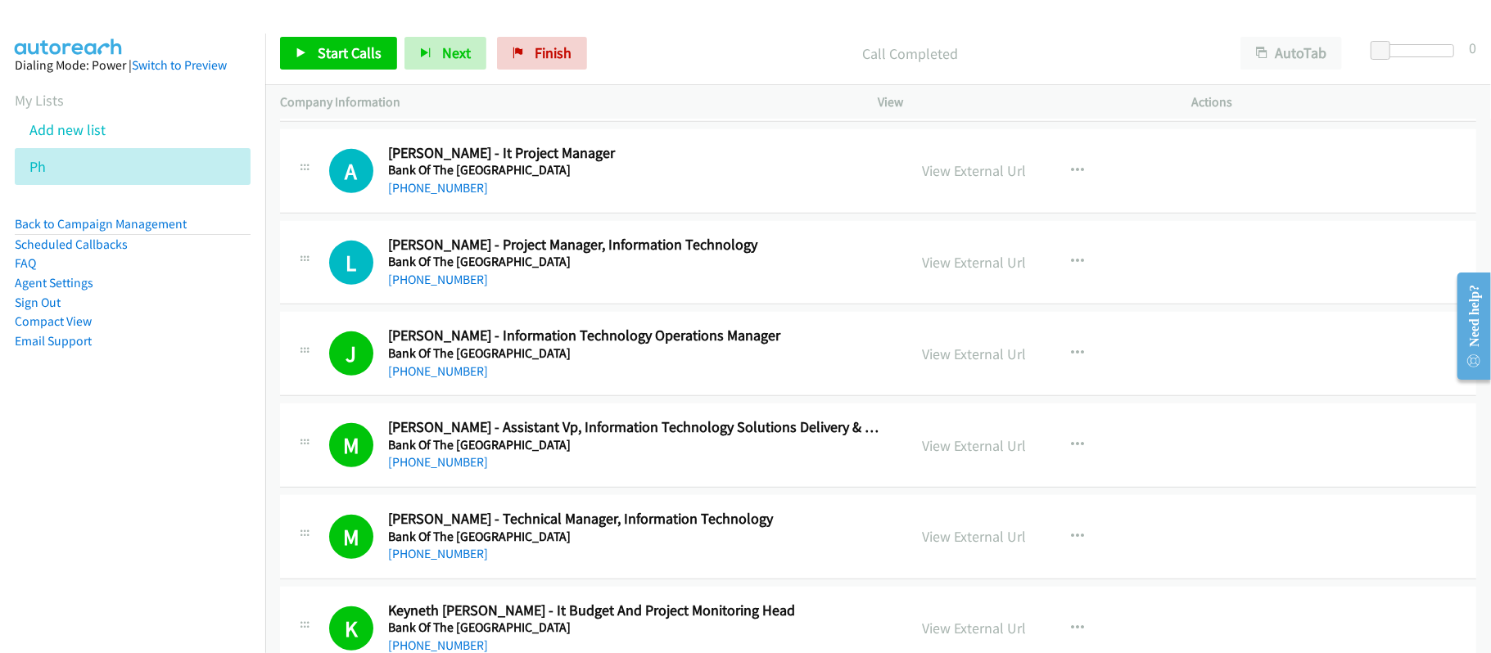
scroll to position [13964, 0]
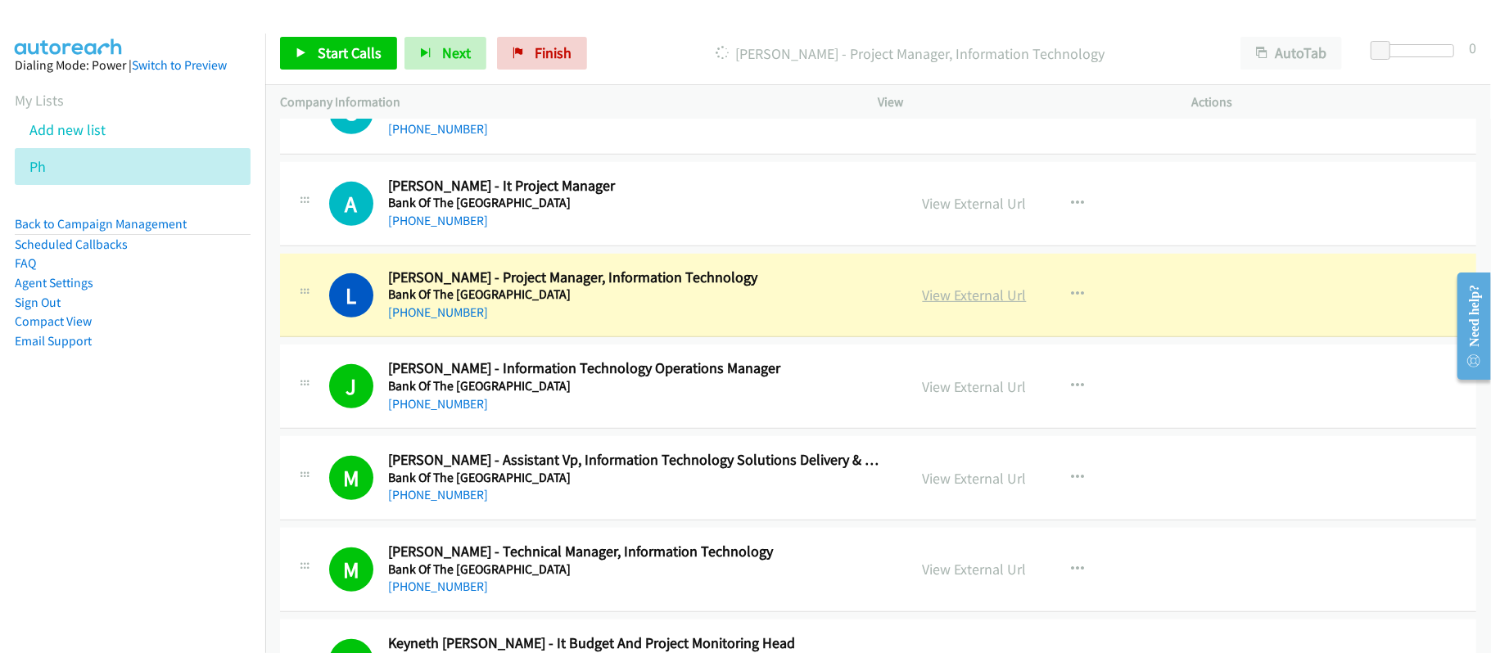
click at [977, 304] on link "View External Url" at bounding box center [974, 295] width 104 height 19
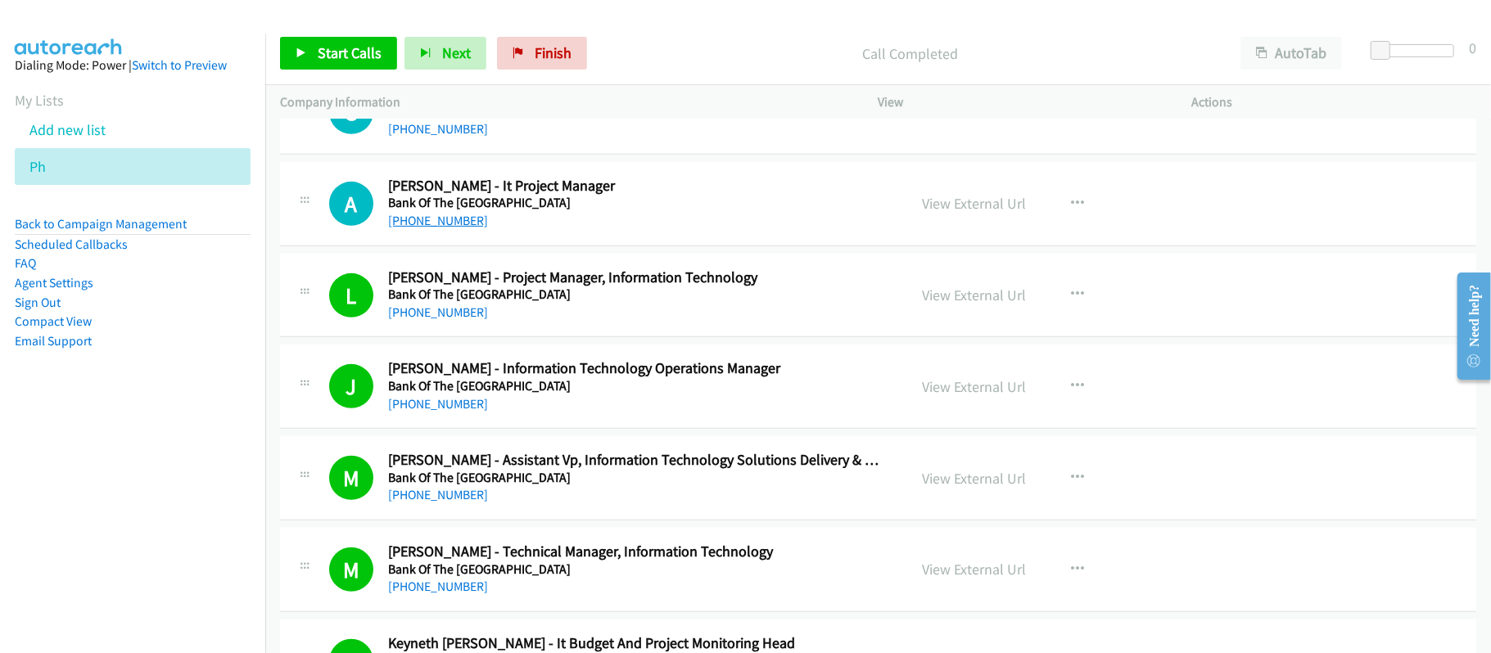
drag, startPoint x: 404, startPoint y: 263, endPoint x: 462, endPoint y: 262, distance: 57.3
click at [404, 228] on link "[PHONE_NUMBER]" at bounding box center [438, 221] width 100 height 16
click at [460, 228] on link "[PHONE_NUMBER]" at bounding box center [438, 221] width 100 height 16
drag, startPoint x: 440, startPoint y: 167, endPoint x: 467, endPoint y: 165, distance: 26.3
click at [440, 137] on link "[PHONE_NUMBER]" at bounding box center [438, 129] width 100 height 16
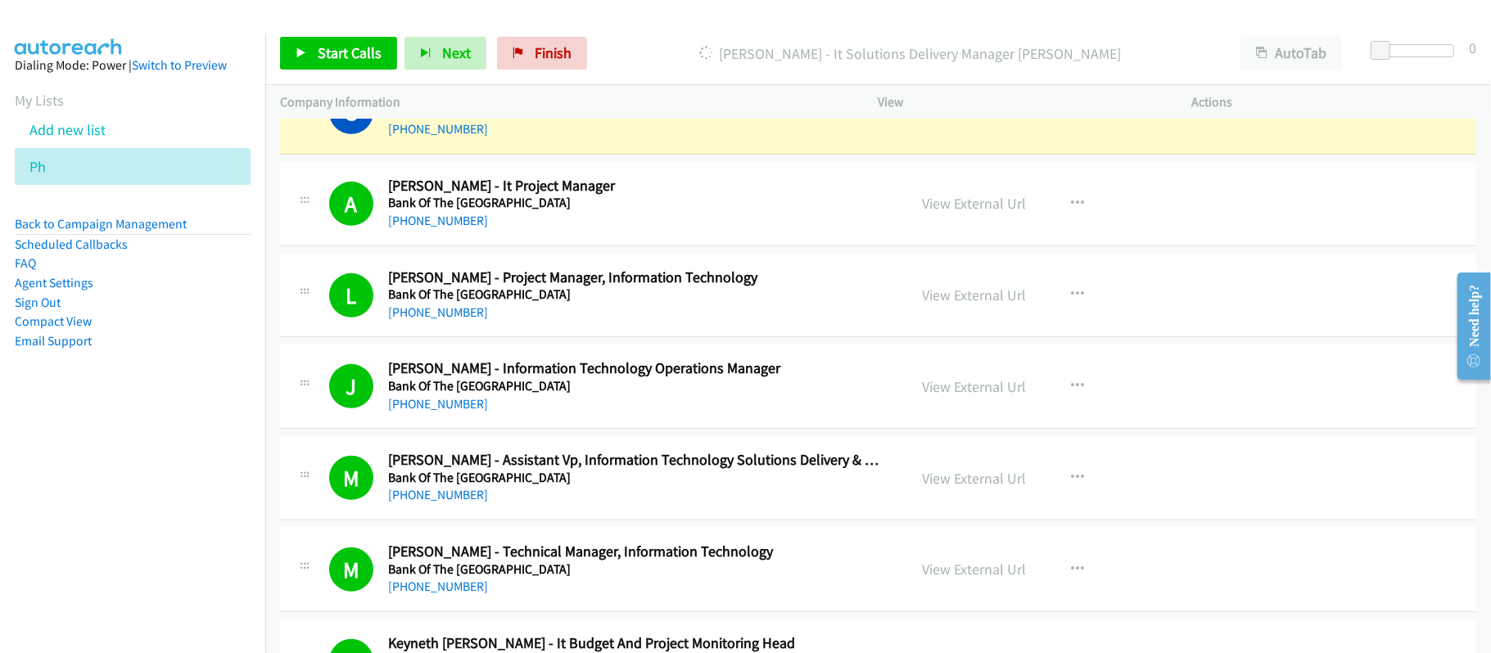
scroll to position [13854, 0]
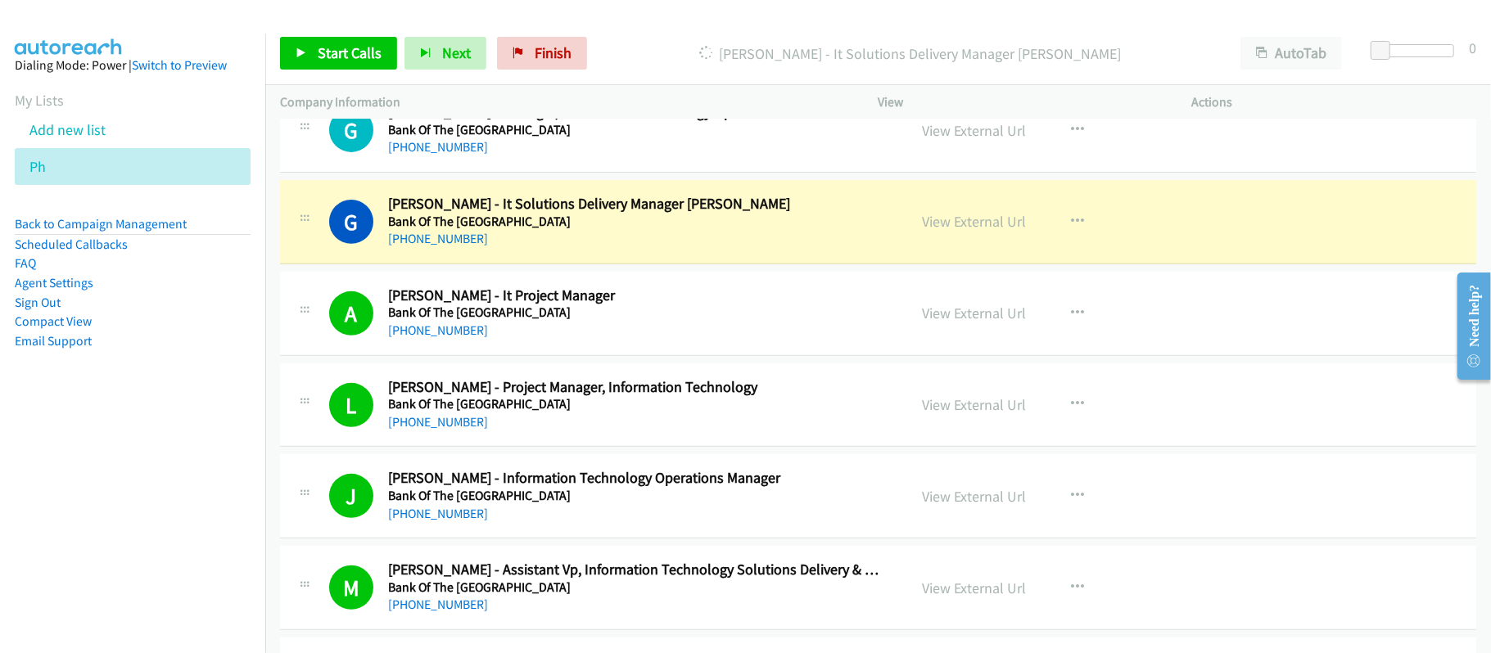
click at [632, 249] on div "[PHONE_NUMBER]" at bounding box center [636, 239] width 497 height 20
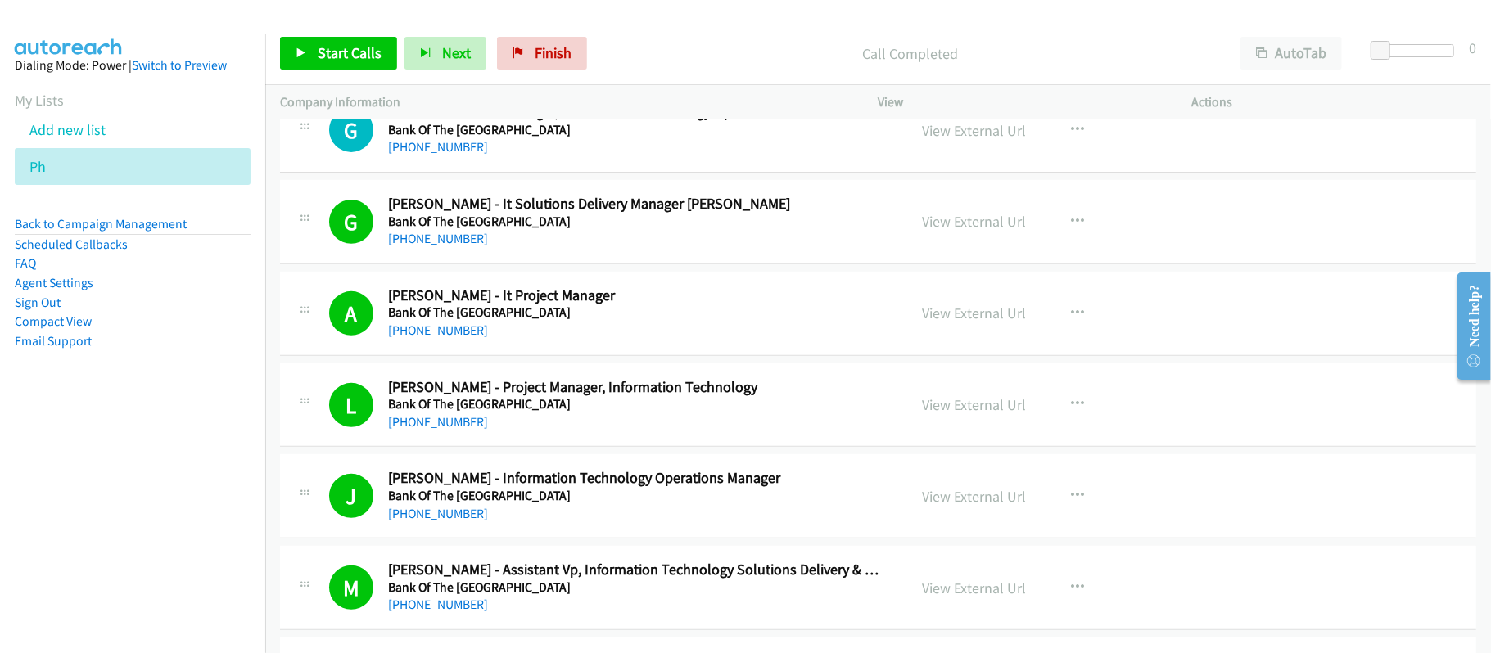
drag, startPoint x: 452, startPoint y: 180, endPoint x: 521, endPoint y: 188, distance: 69.2
click at [452, 155] on link "[PHONE_NUMBER]" at bounding box center [438, 147] width 100 height 16
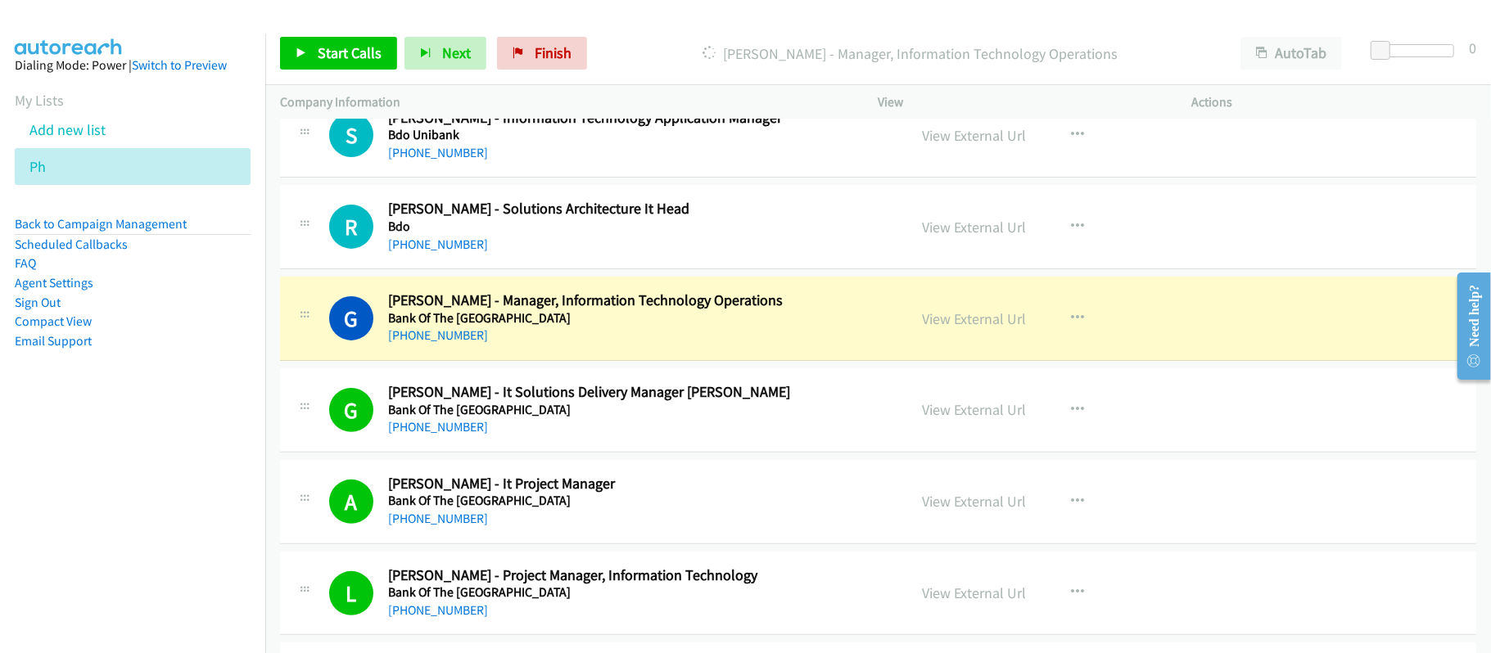
scroll to position [13637, 0]
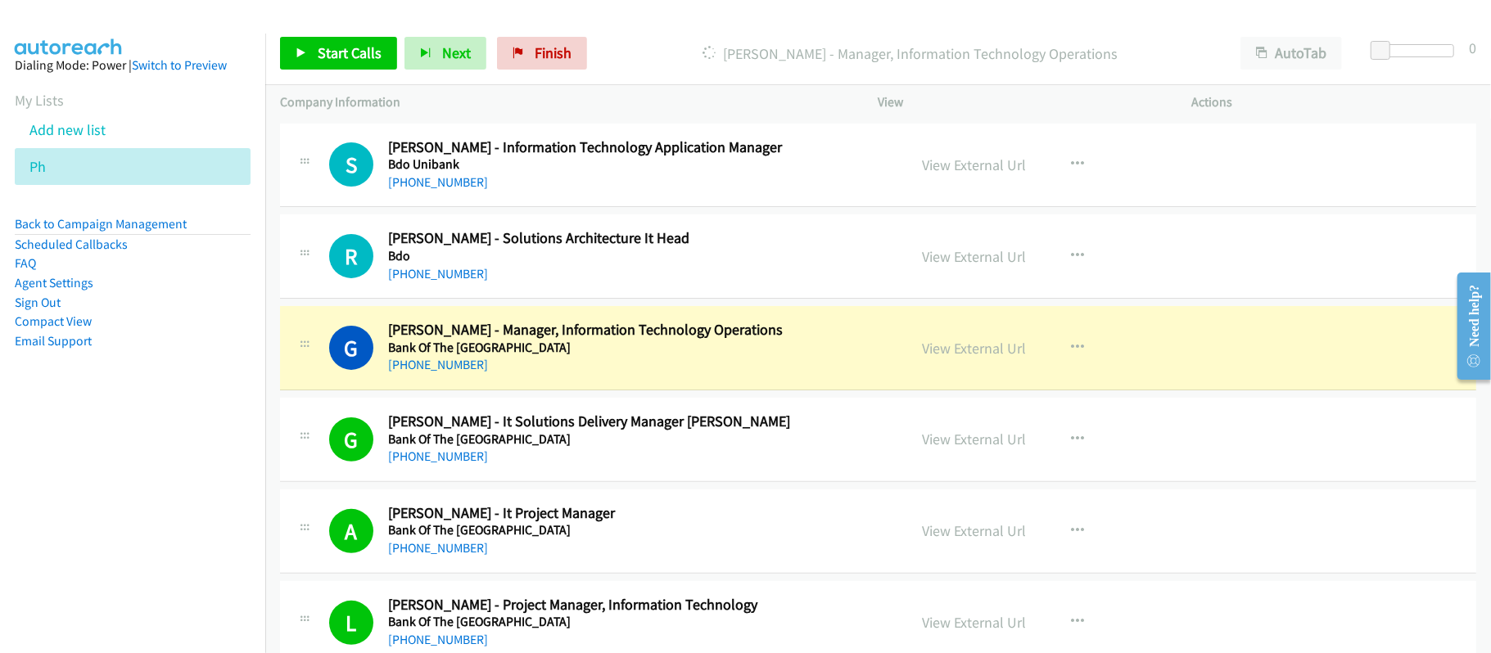
click at [614, 356] on h5 "Bank Of The [GEOGRAPHIC_DATA]" at bounding box center [636, 348] width 497 height 16
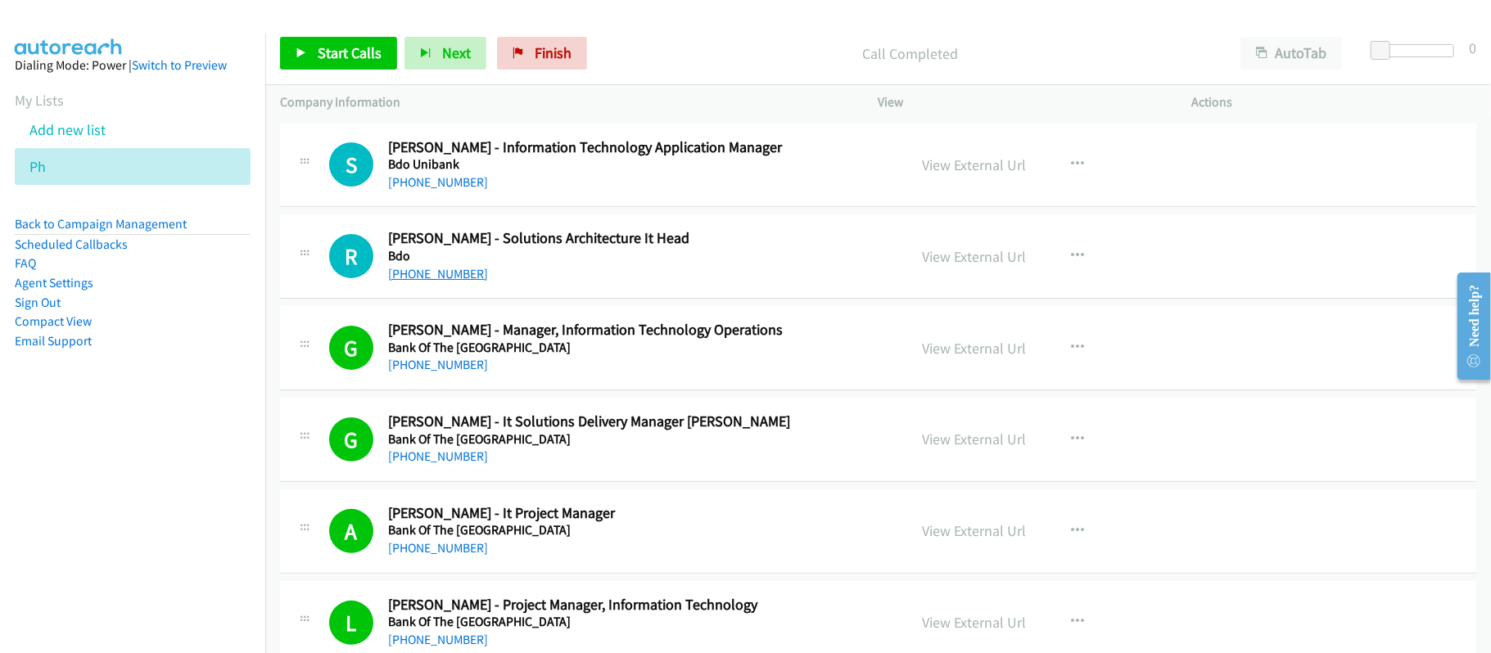
click at [453, 282] on link "[PHONE_NUMBER]" at bounding box center [438, 274] width 100 height 16
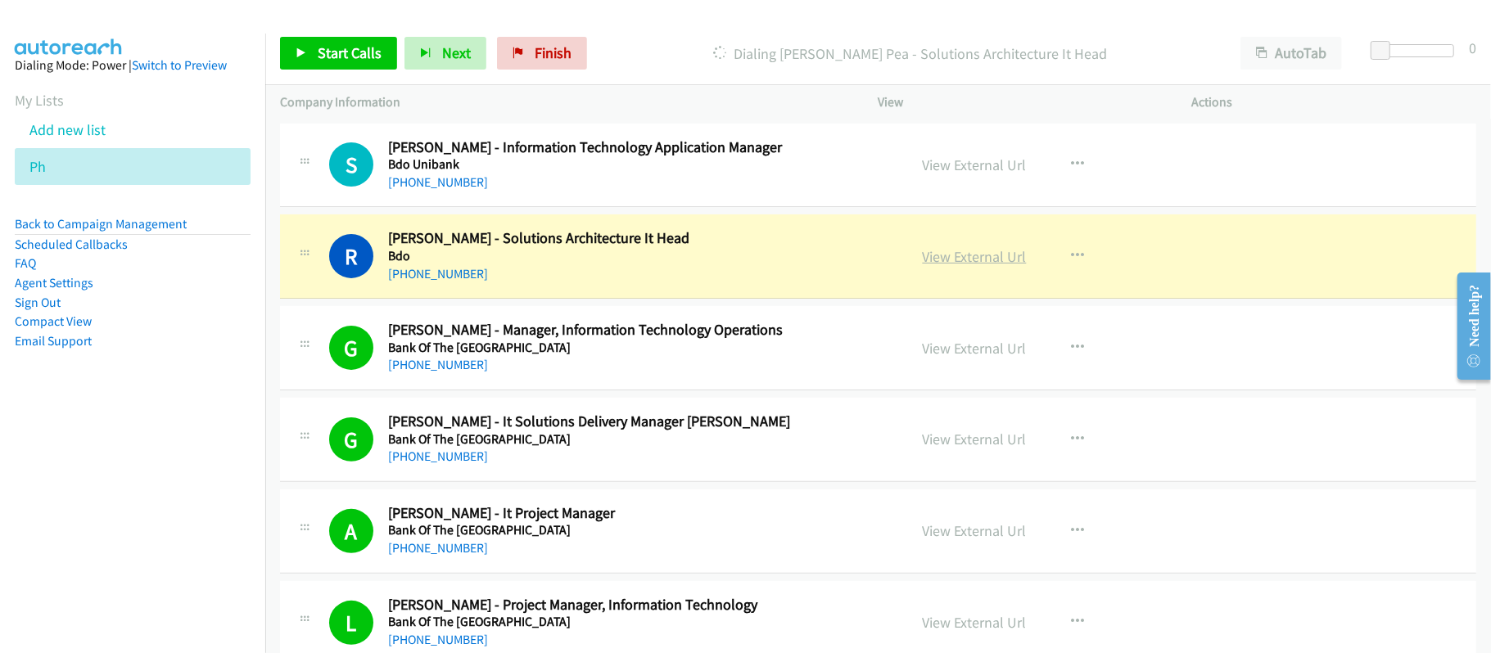
click at [973, 266] on link "View External Url" at bounding box center [974, 256] width 104 height 19
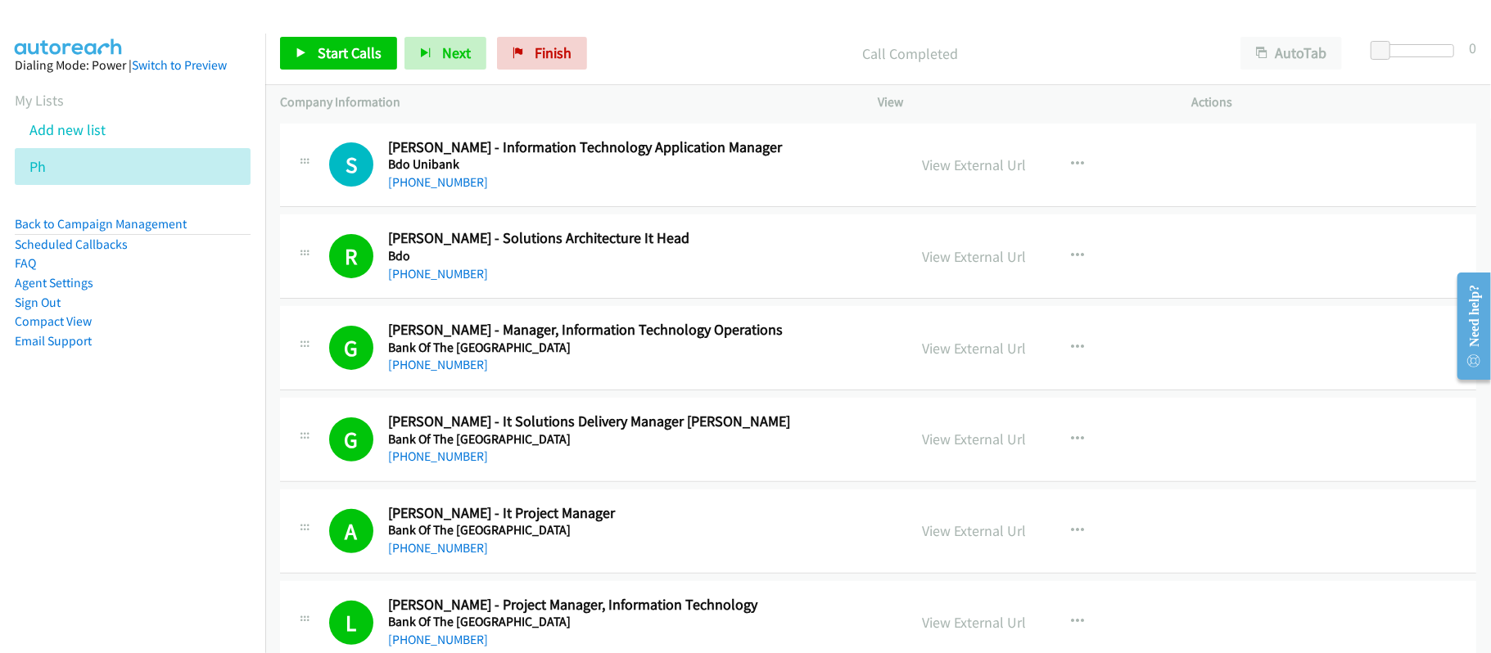
click at [665, 173] on h5 "Bdo Unibank" at bounding box center [636, 164] width 497 height 16
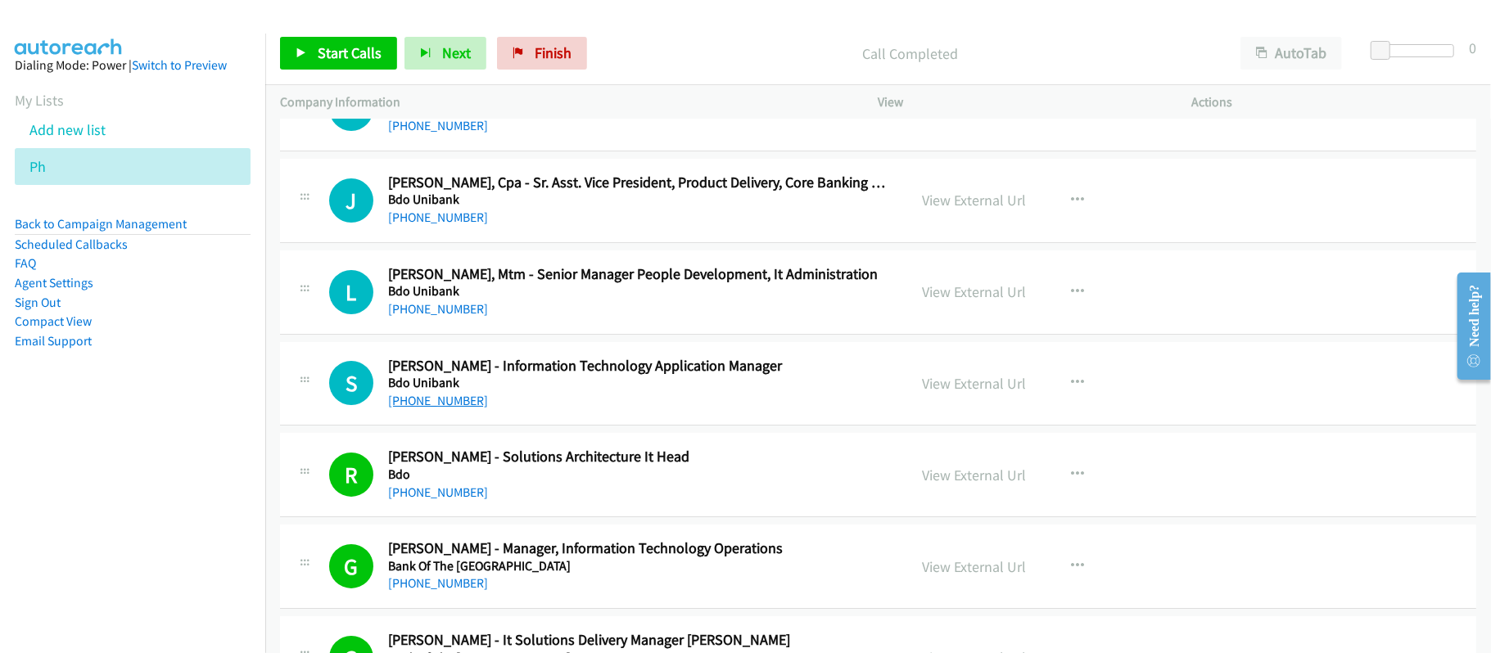
click at [436, 408] on link "[PHONE_NUMBER]" at bounding box center [438, 401] width 100 height 16
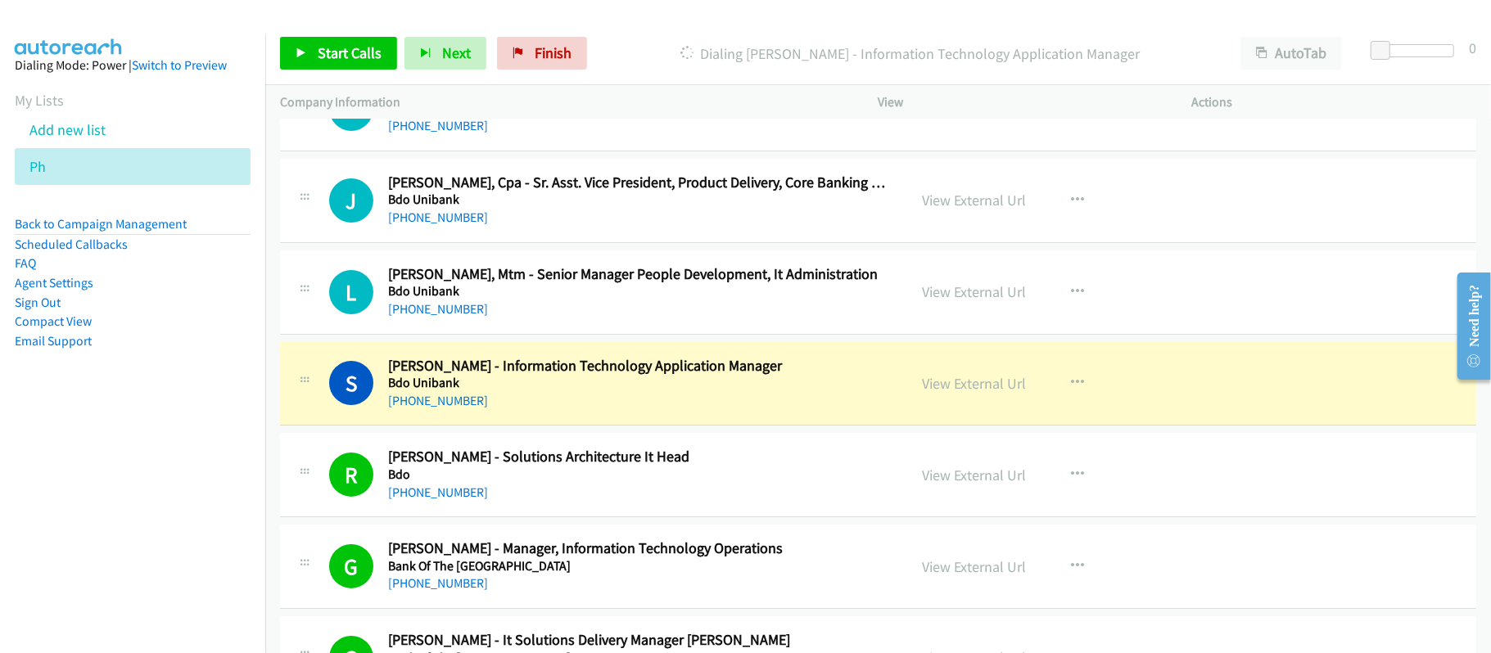
click at [512, 411] on div "[PHONE_NUMBER]" at bounding box center [636, 401] width 497 height 20
click at [927, 393] on link "View External Url" at bounding box center [974, 383] width 104 height 19
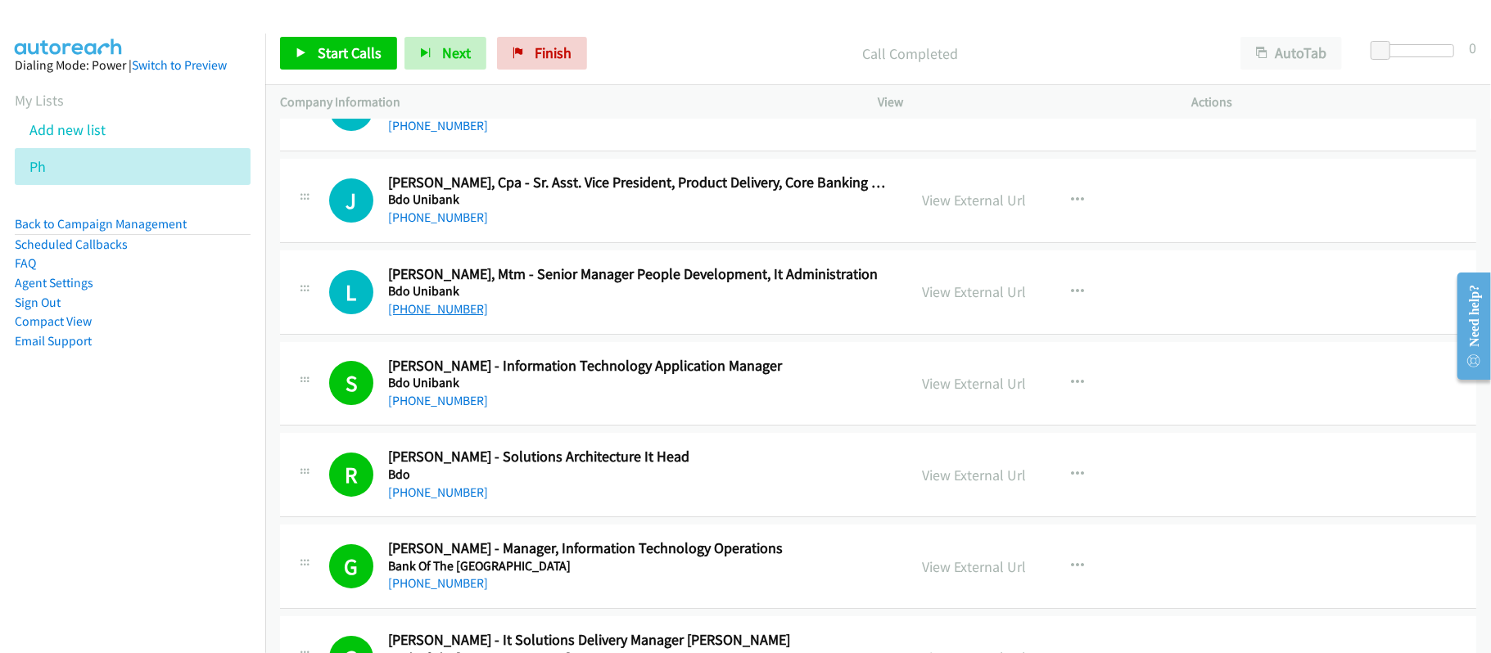
click at [476, 317] on link "[PHONE_NUMBER]" at bounding box center [438, 309] width 100 height 16
click at [606, 319] on div "[PHONE_NUMBER]" at bounding box center [636, 310] width 497 height 20
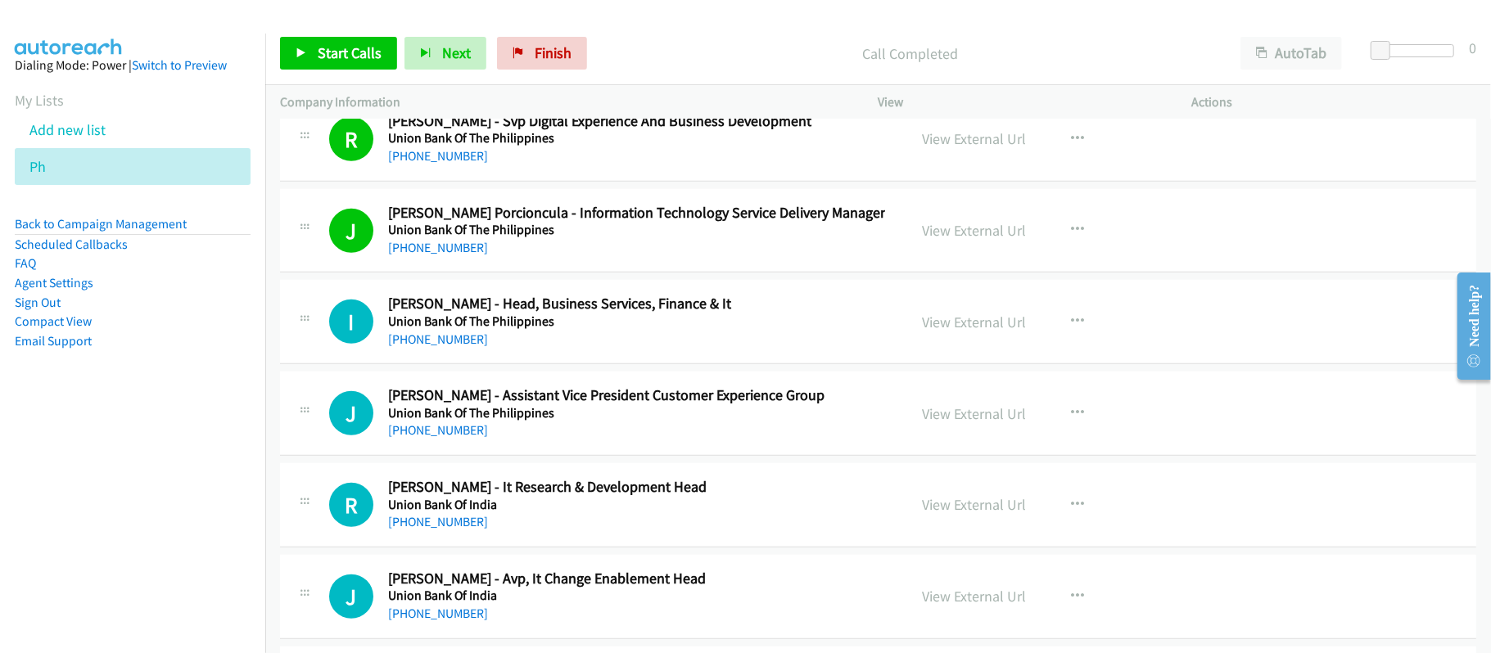
scroll to position [873, 0]
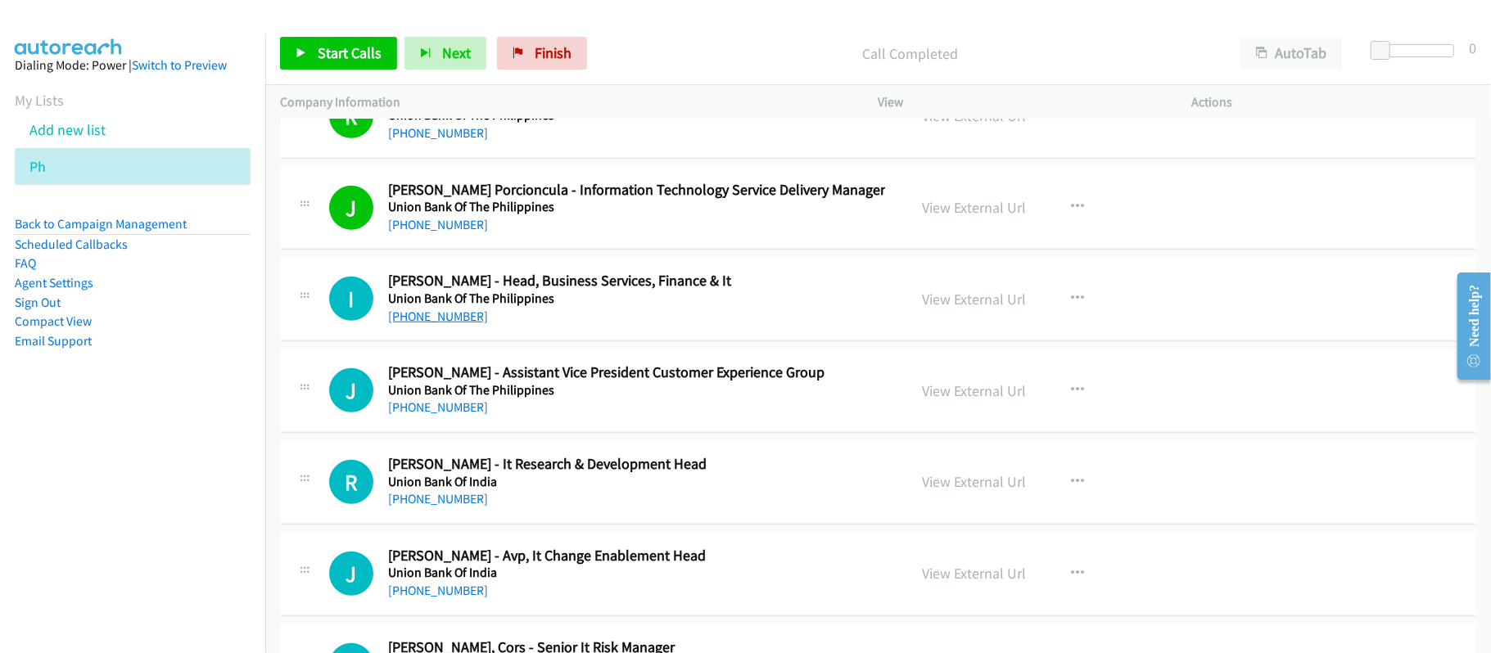
click at [442, 309] on link "[PHONE_NUMBER]" at bounding box center [438, 317] width 100 height 16
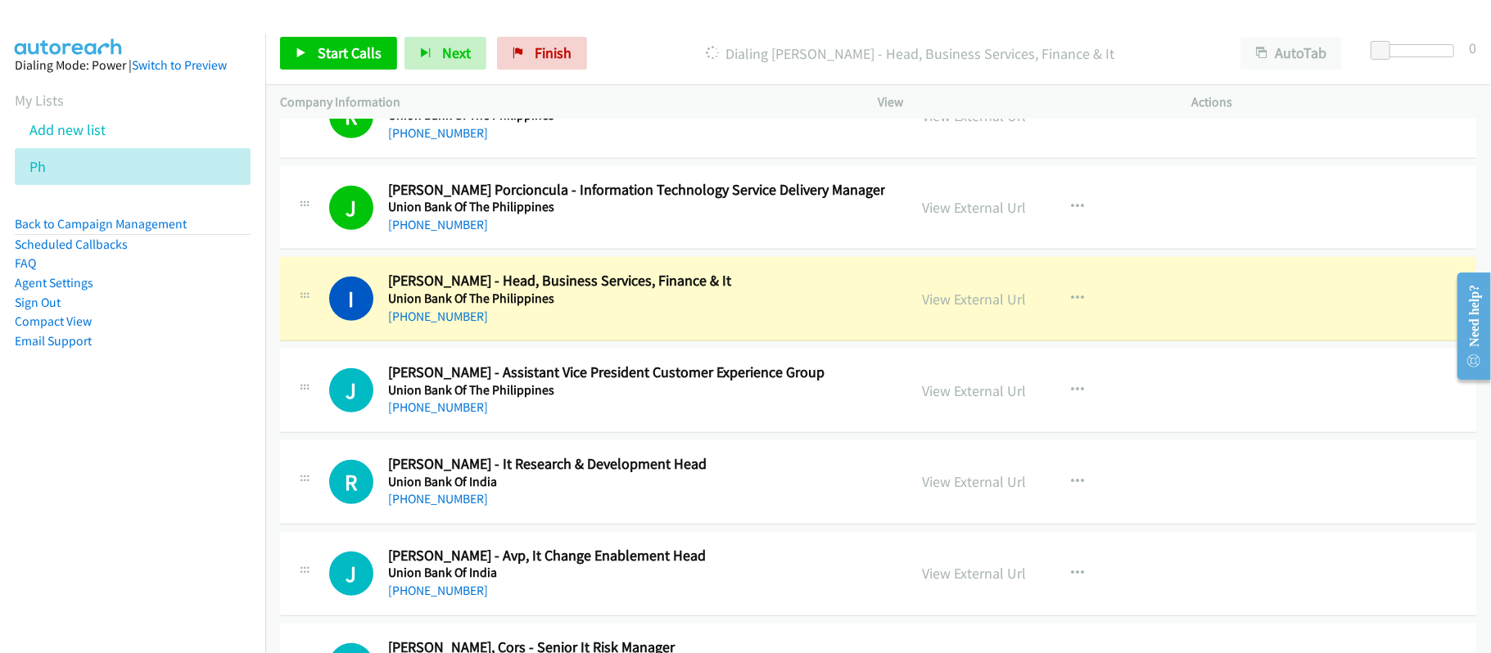
drag, startPoint x: 683, startPoint y: 309, endPoint x: 730, endPoint y: 309, distance: 47.5
click at [683, 309] on div "[PHONE_NUMBER]" at bounding box center [636, 317] width 497 height 20
click at [949, 305] on link "View External Url" at bounding box center [974, 299] width 104 height 19
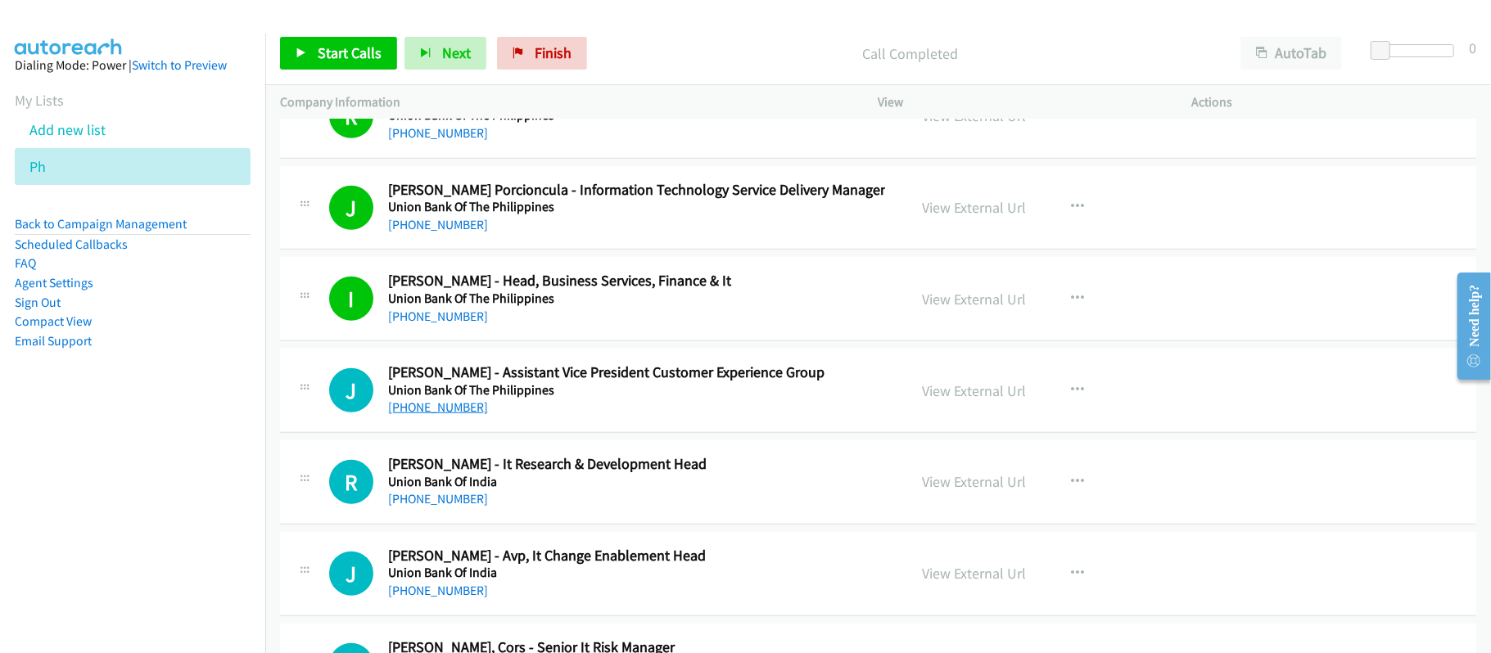
click at [462, 413] on link "[PHONE_NUMBER]" at bounding box center [438, 407] width 100 height 16
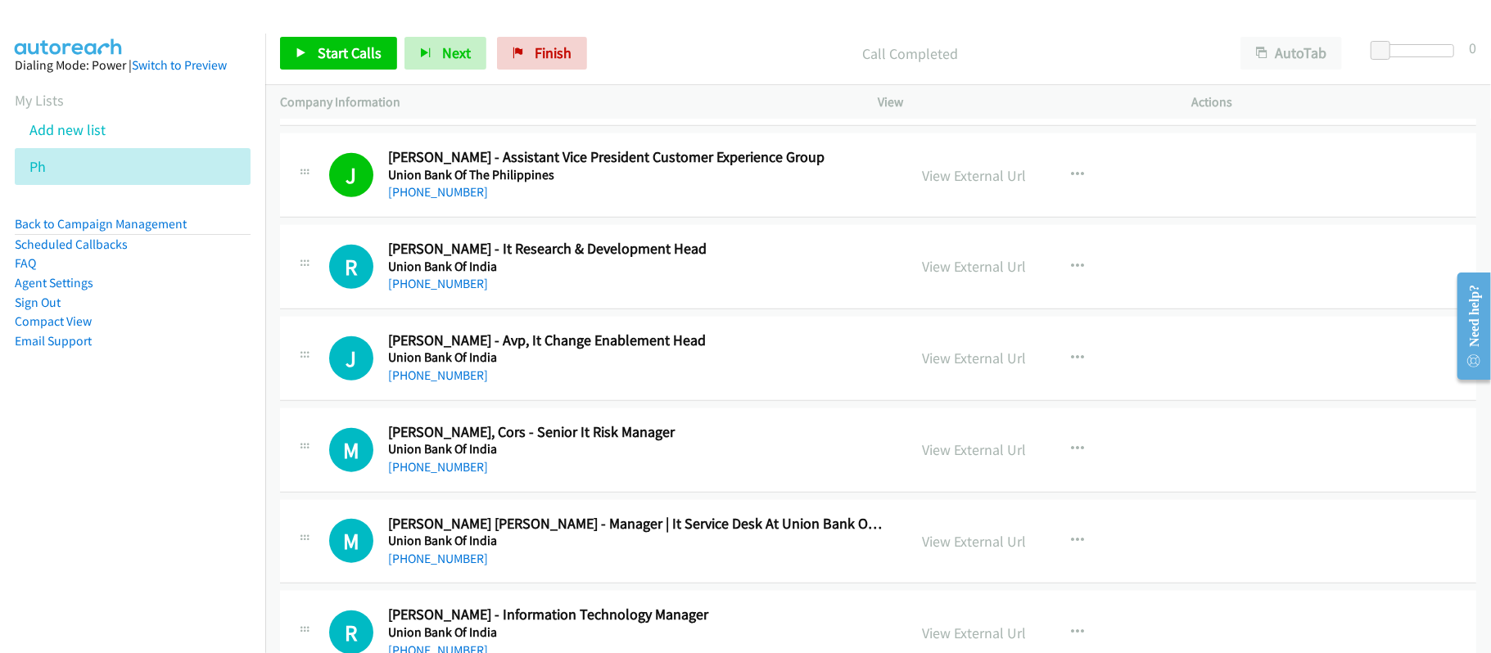
scroll to position [1091, 0]
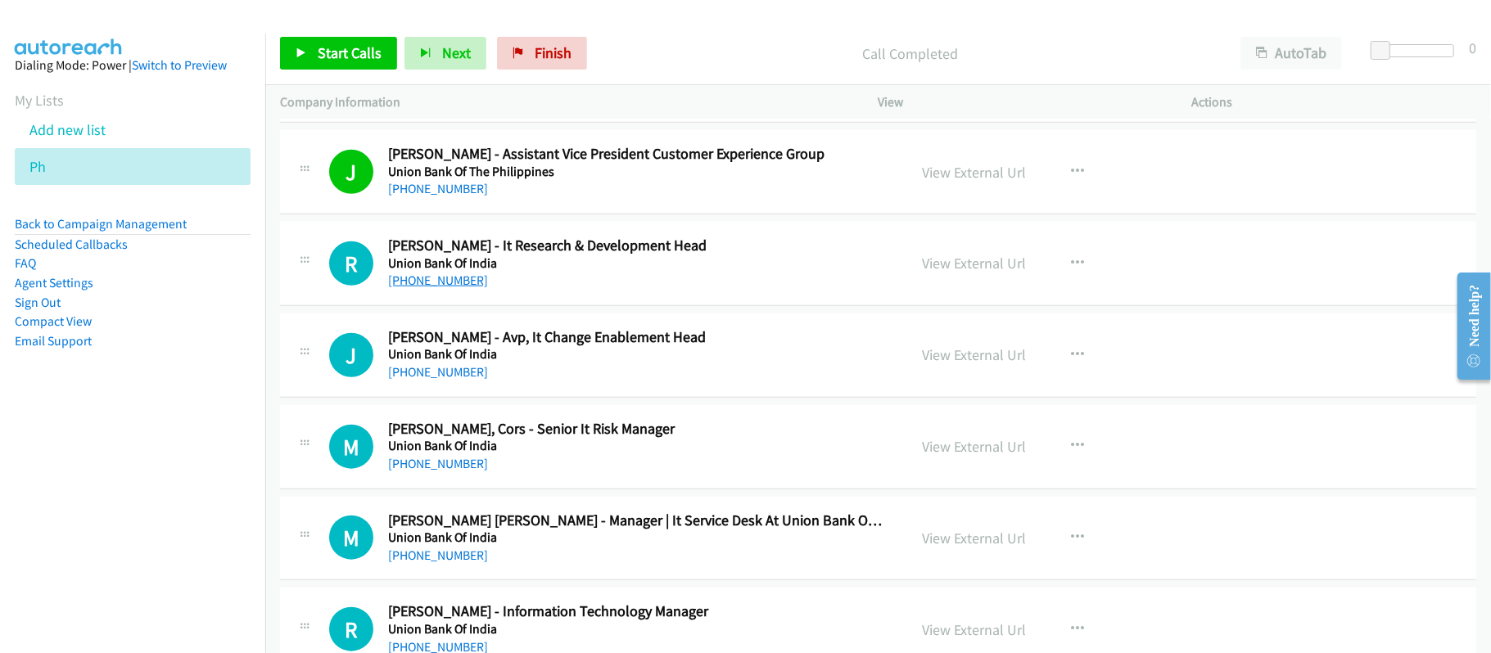
click at [462, 288] on link "[PHONE_NUMBER]" at bounding box center [438, 281] width 100 height 16
click at [462, 377] on link "[PHONE_NUMBER]" at bounding box center [438, 372] width 100 height 16
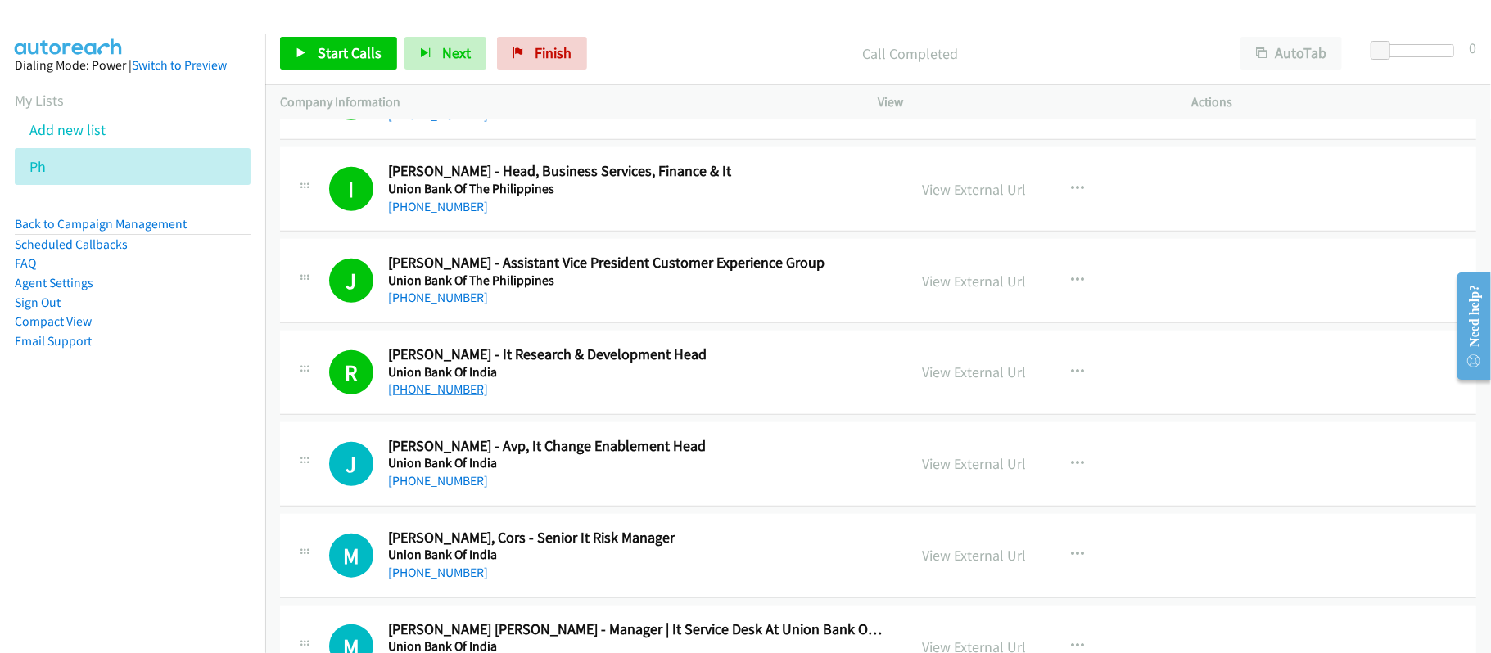
scroll to position [1200, 0]
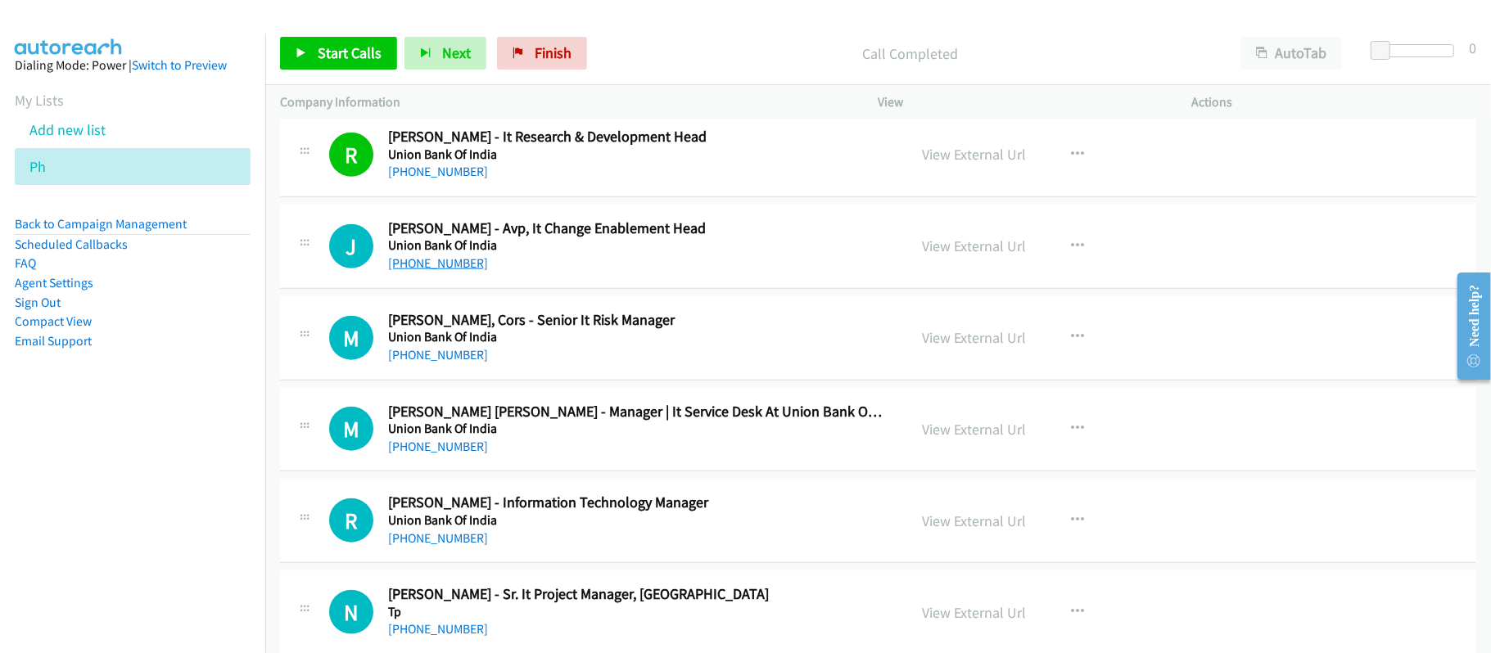
drag, startPoint x: 440, startPoint y: 263, endPoint x: 458, endPoint y: 259, distance: 19.3
click at [440, 263] on link "[PHONE_NUMBER]" at bounding box center [438, 263] width 100 height 16
click at [460, 355] on link "[PHONE_NUMBER]" at bounding box center [438, 355] width 100 height 16
click at [649, 363] on div "[PHONE_NUMBER]" at bounding box center [636, 355] width 497 height 20
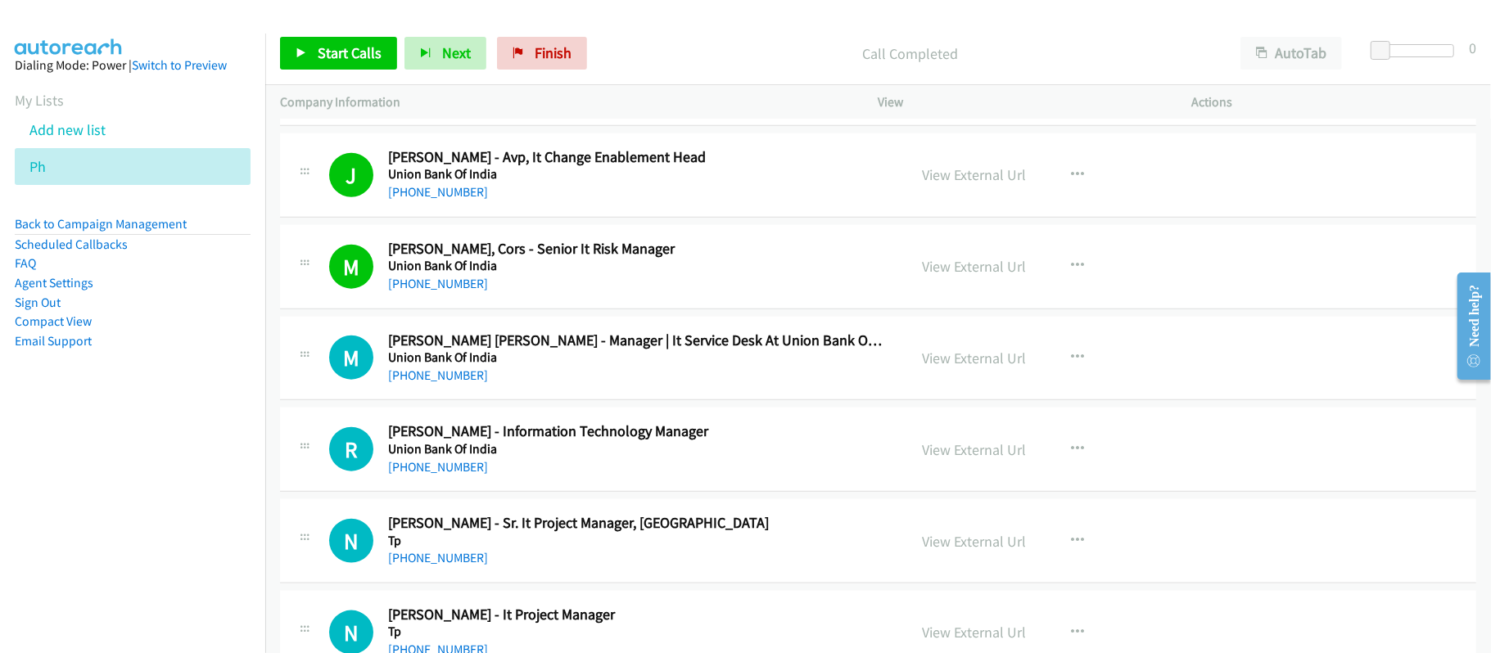
scroll to position [1310, 0]
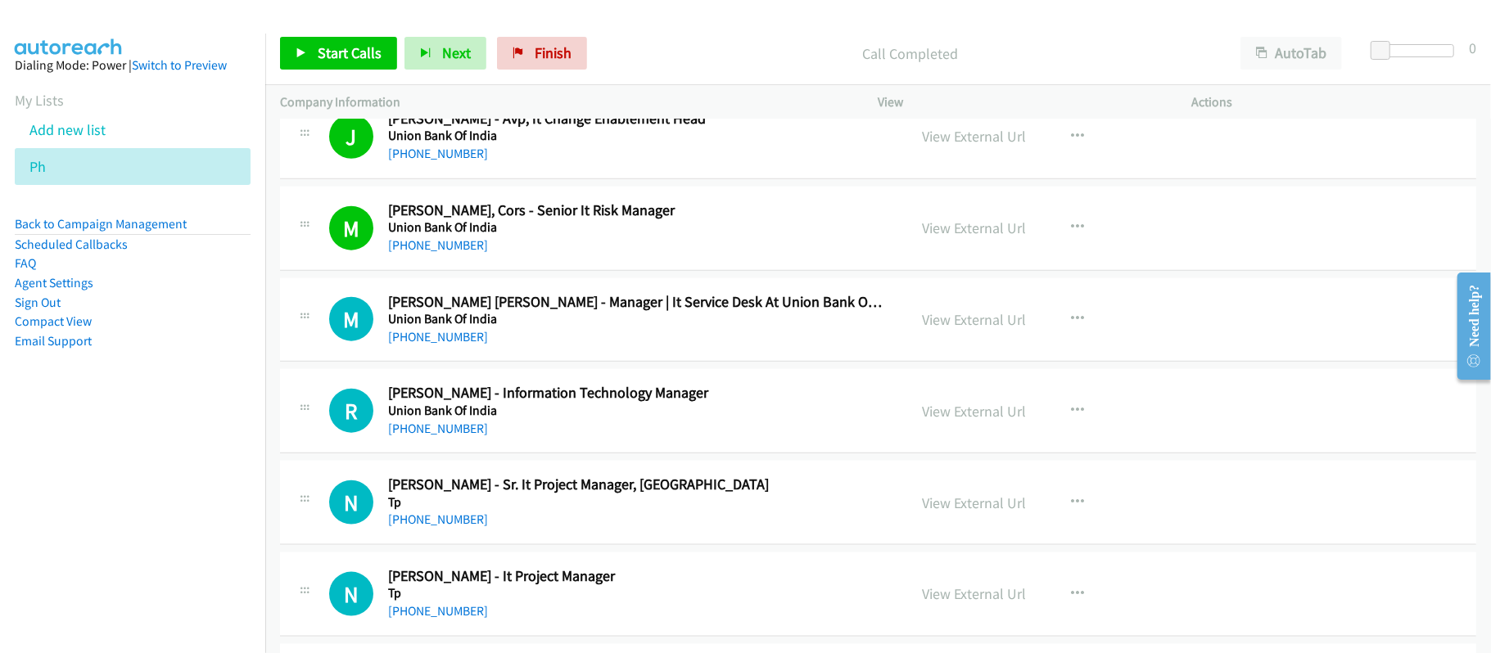
drag, startPoint x: 449, startPoint y: 342, endPoint x: 509, endPoint y: 342, distance: 60.6
click at [449, 342] on link "[PHONE_NUMBER]" at bounding box center [438, 337] width 100 height 16
click at [432, 431] on link "[PHONE_NUMBER]" at bounding box center [438, 429] width 100 height 16
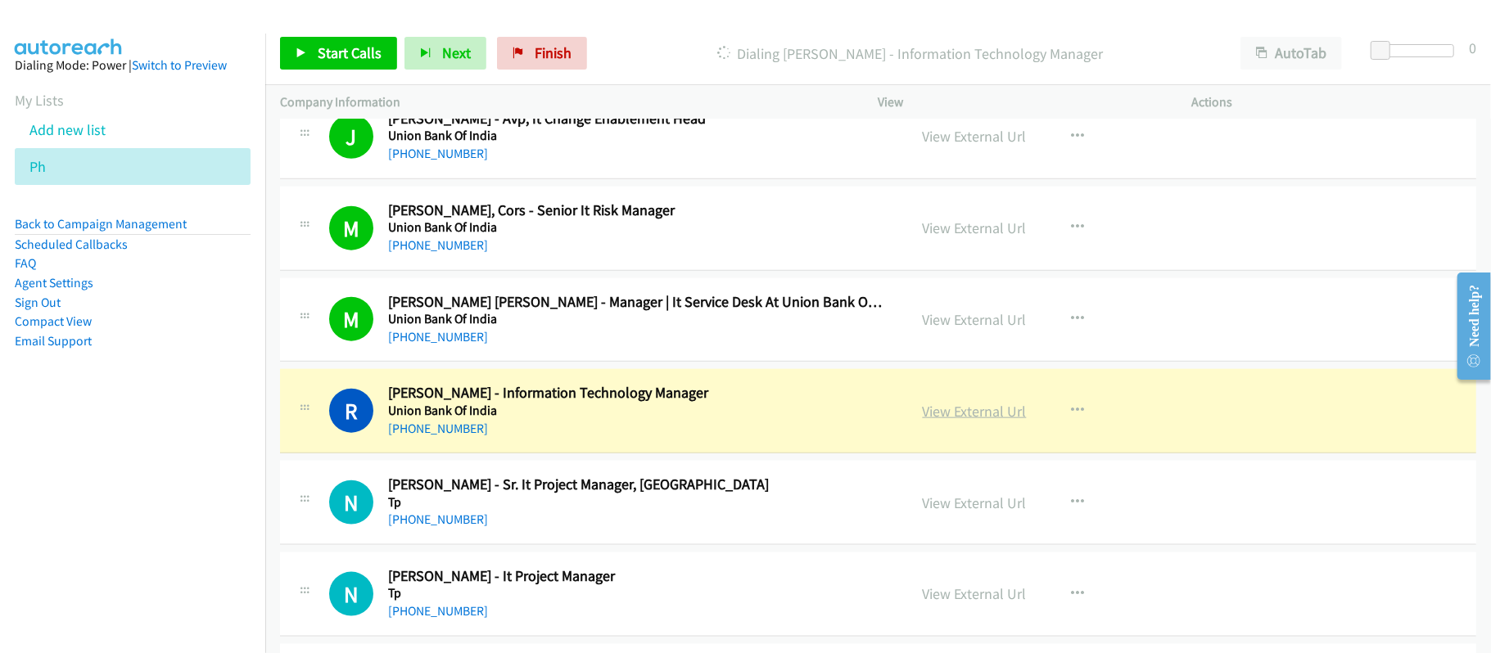
click at [958, 414] on link "View External Url" at bounding box center [974, 411] width 104 height 19
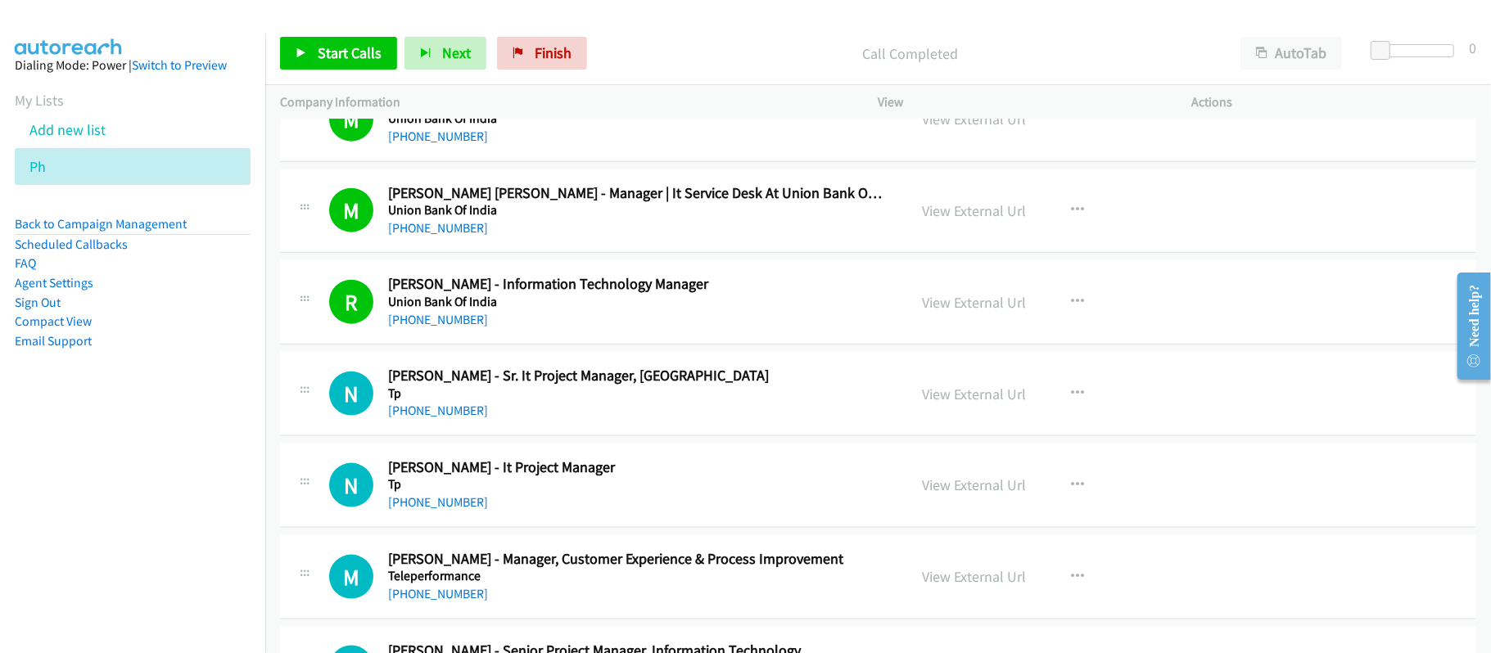
scroll to position [1527, 0]
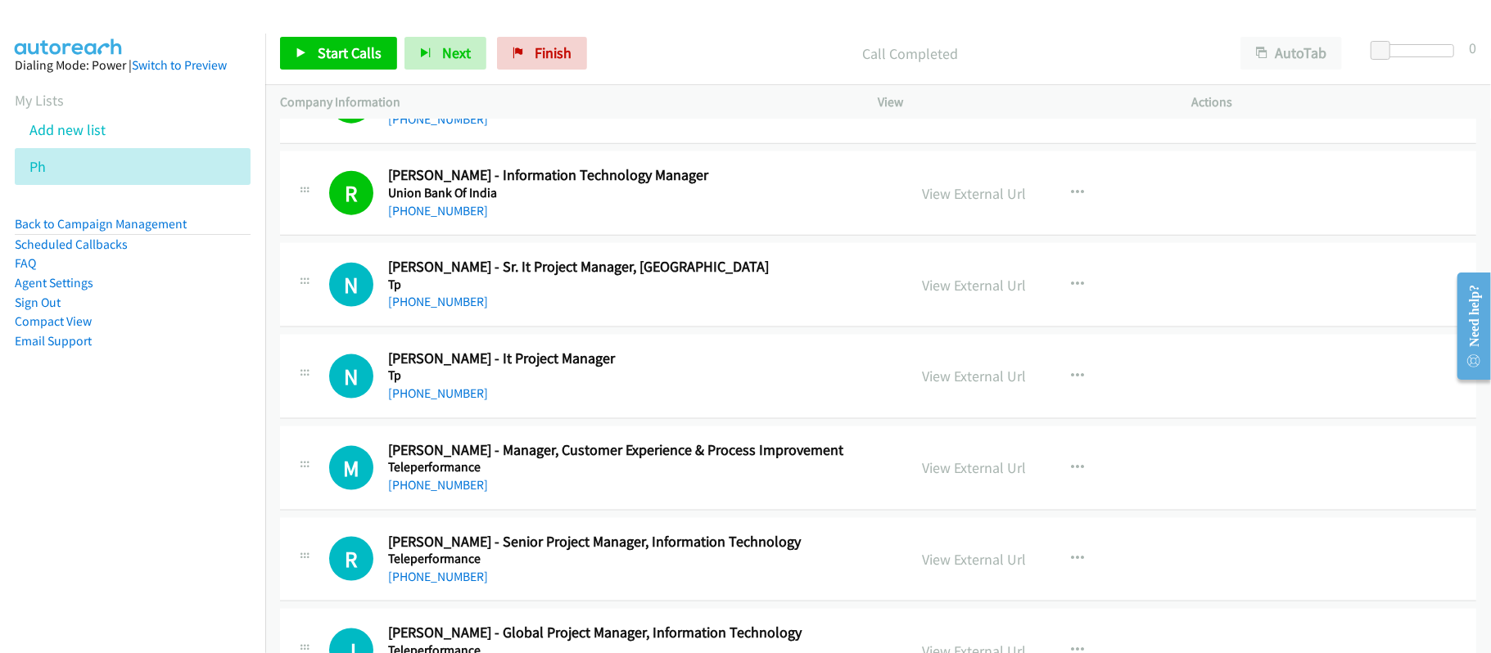
click at [458, 306] on link "[PHONE_NUMBER]" at bounding box center [438, 302] width 100 height 16
click at [456, 381] on h5 "Tp" at bounding box center [636, 376] width 497 height 16
click at [449, 390] on link "[PHONE_NUMBER]" at bounding box center [438, 394] width 100 height 16
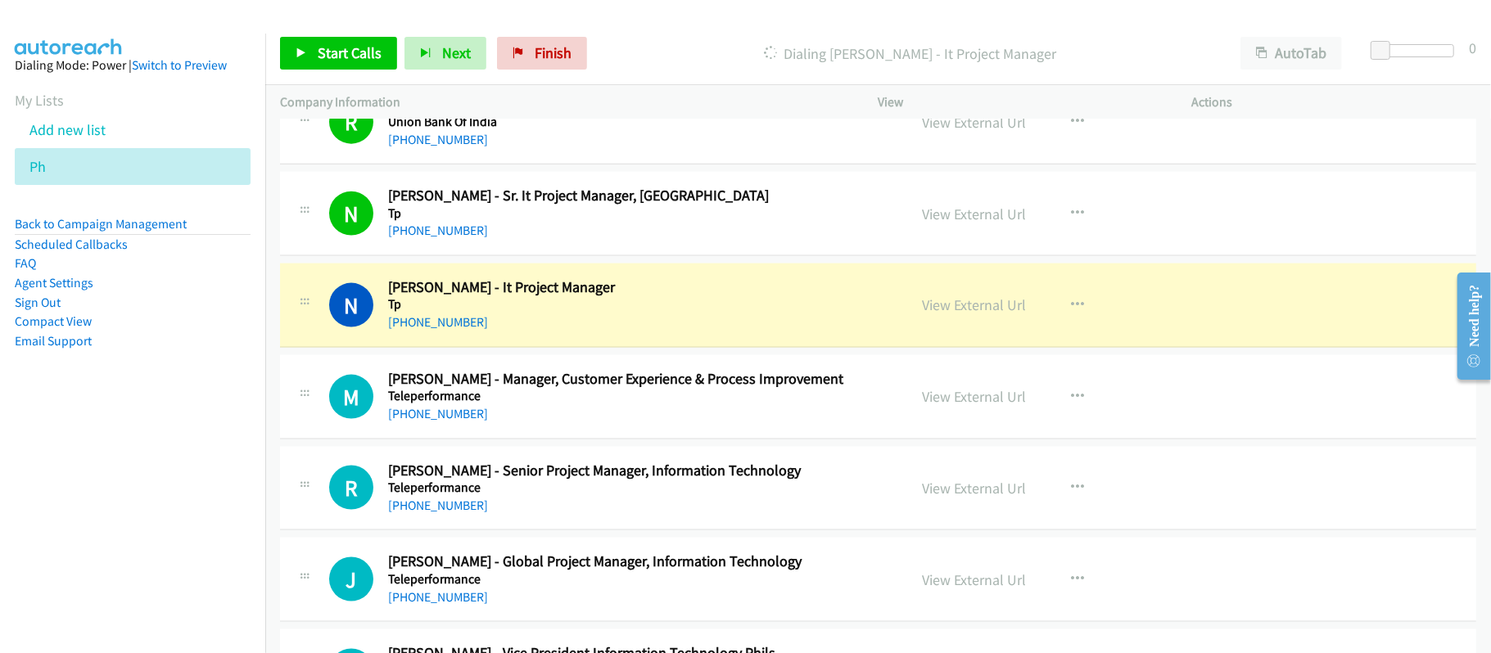
scroll to position [1637, 0]
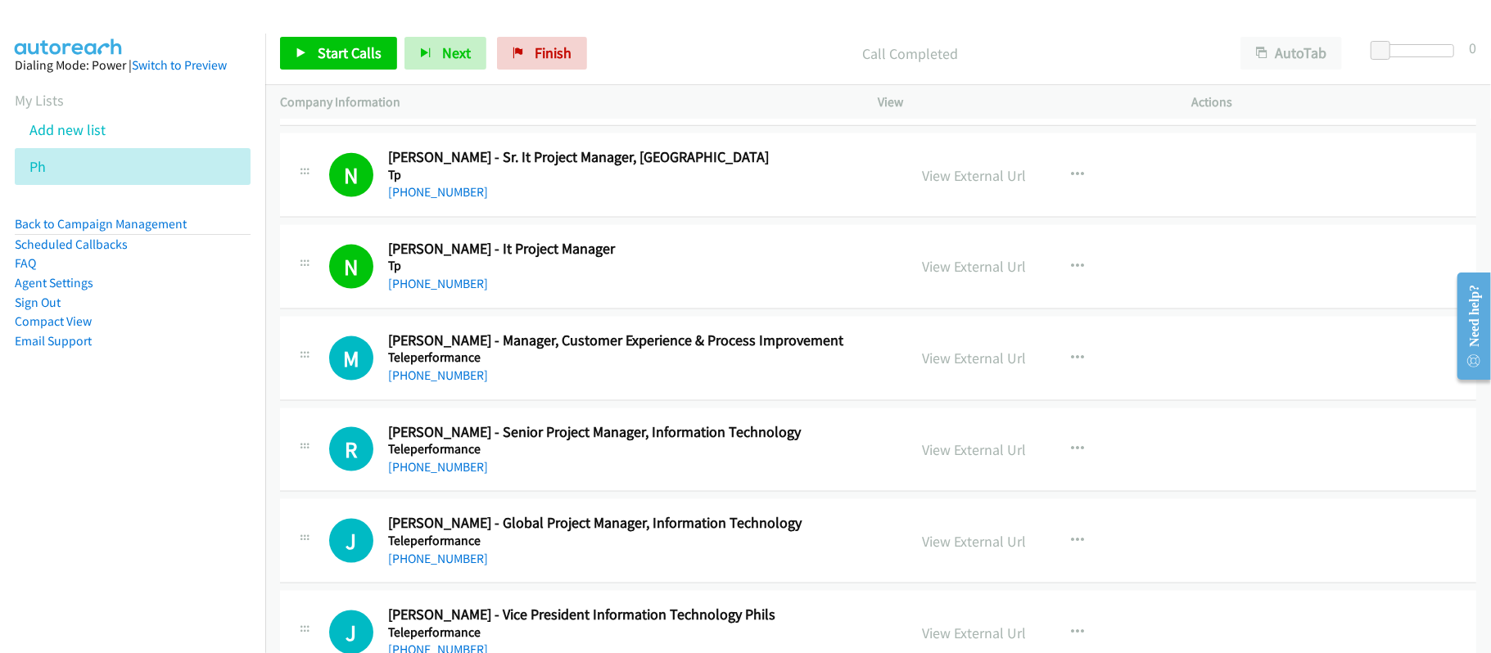
click at [607, 274] on h5 "Tp" at bounding box center [636, 266] width 497 height 16
drag, startPoint x: 429, startPoint y: 383, endPoint x: 462, endPoint y: 380, distance: 32.9
click at [429, 383] on link "[PHONE_NUMBER]" at bounding box center [438, 376] width 100 height 16
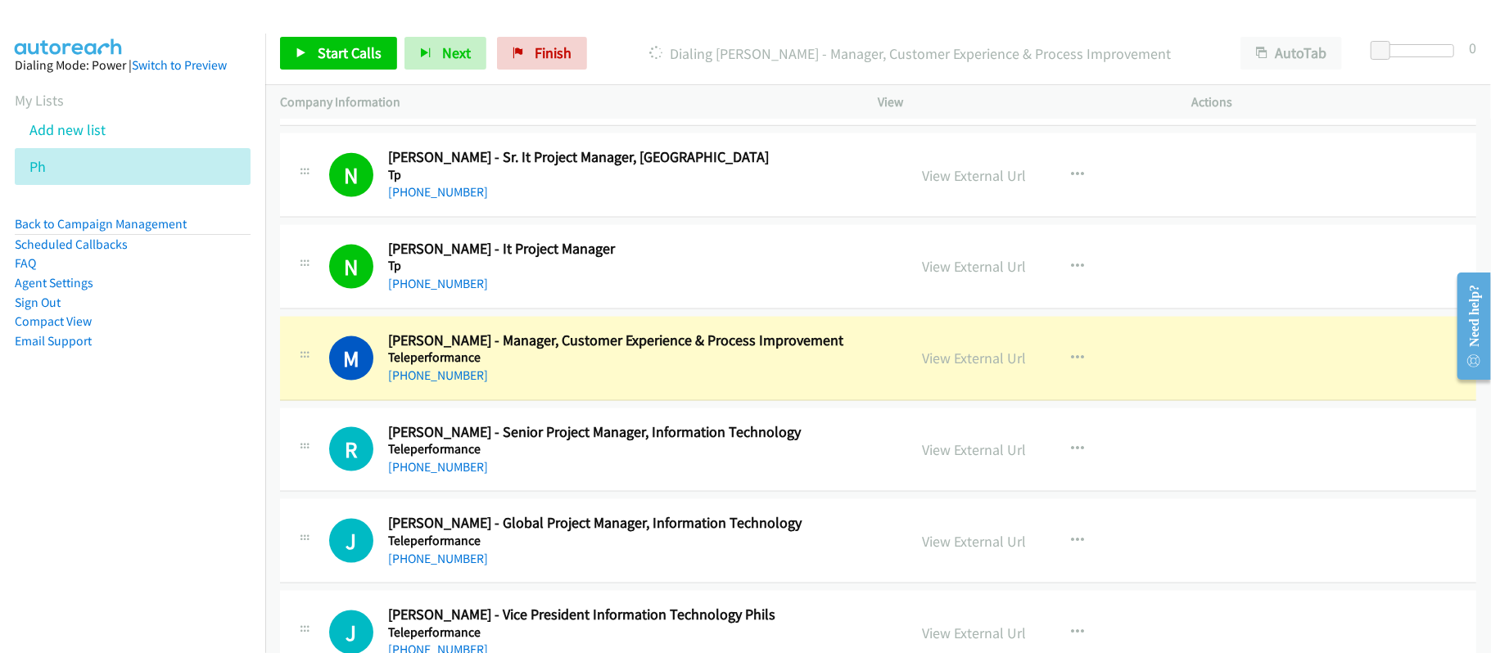
click at [611, 381] on div "[PHONE_NUMBER]" at bounding box center [636, 376] width 497 height 20
click at [1000, 362] on link "View External Url" at bounding box center [974, 358] width 104 height 19
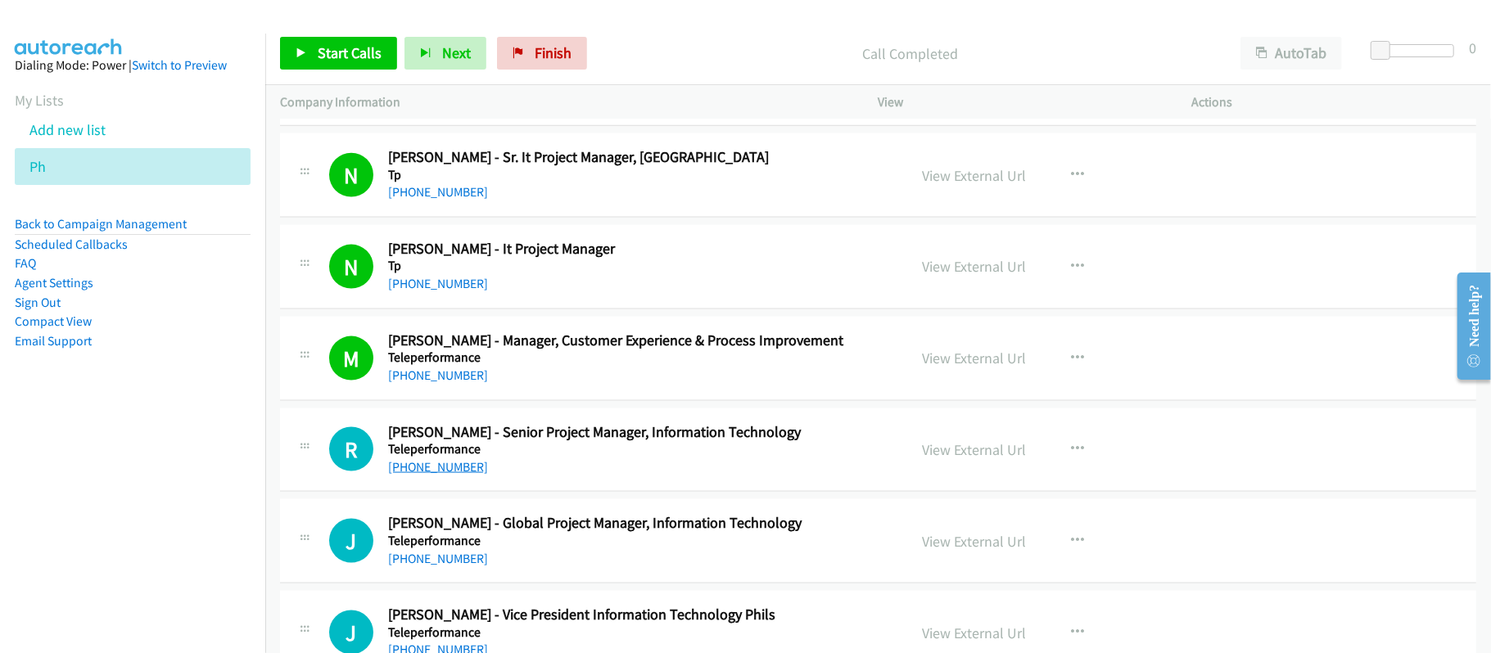
click at [444, 469] on link "[PHONE_NUMBER]" at bounding box center [438, 467] width 100 height 16
click at [620, 486] on div "R Callback Scheduled [PERSON_NAME] - Senior Project Manager, Information Techno…" at bounding box center [878, 450] width 1196 height 84
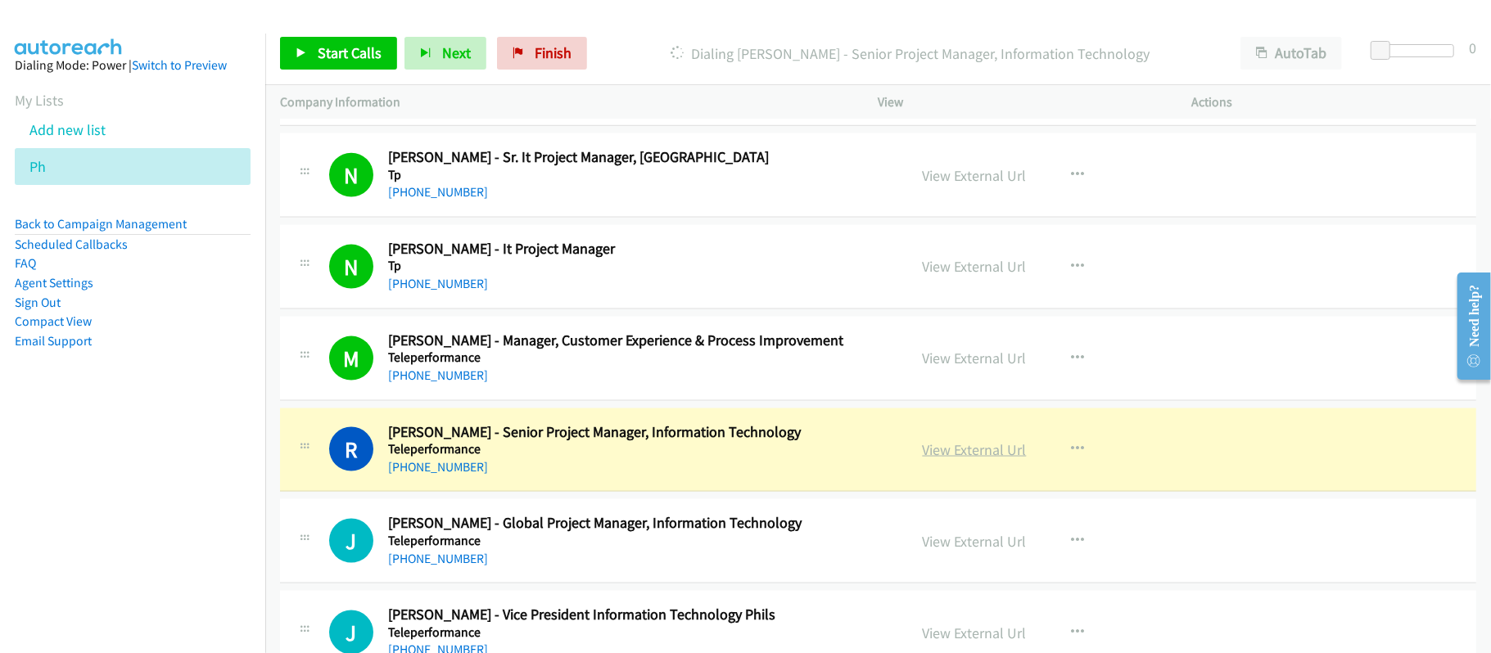
click at [976, 445] on link "View External Url" at bounding box center [974, 449] width 104 height 19
drag, startPoint x: 607, startPoint y: 488, endPoint x: 612, endPoint y: 480, distance: 10.0
click at [607, 488] on div "R Callback Scheduled [PERSON_NAME] - Senior Project Manager, Information Techno…" at bounding box center [878, 450] width 1196 height 84
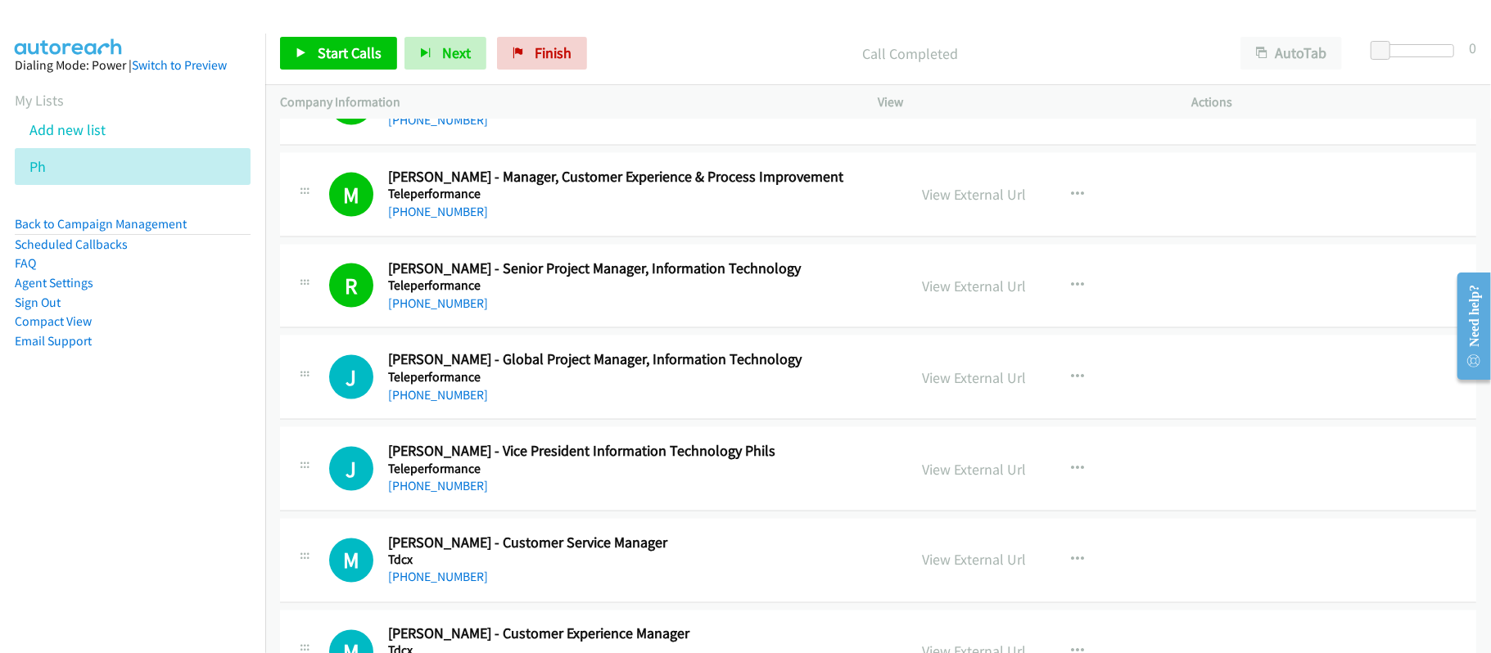
scroll to position [1855, 0]
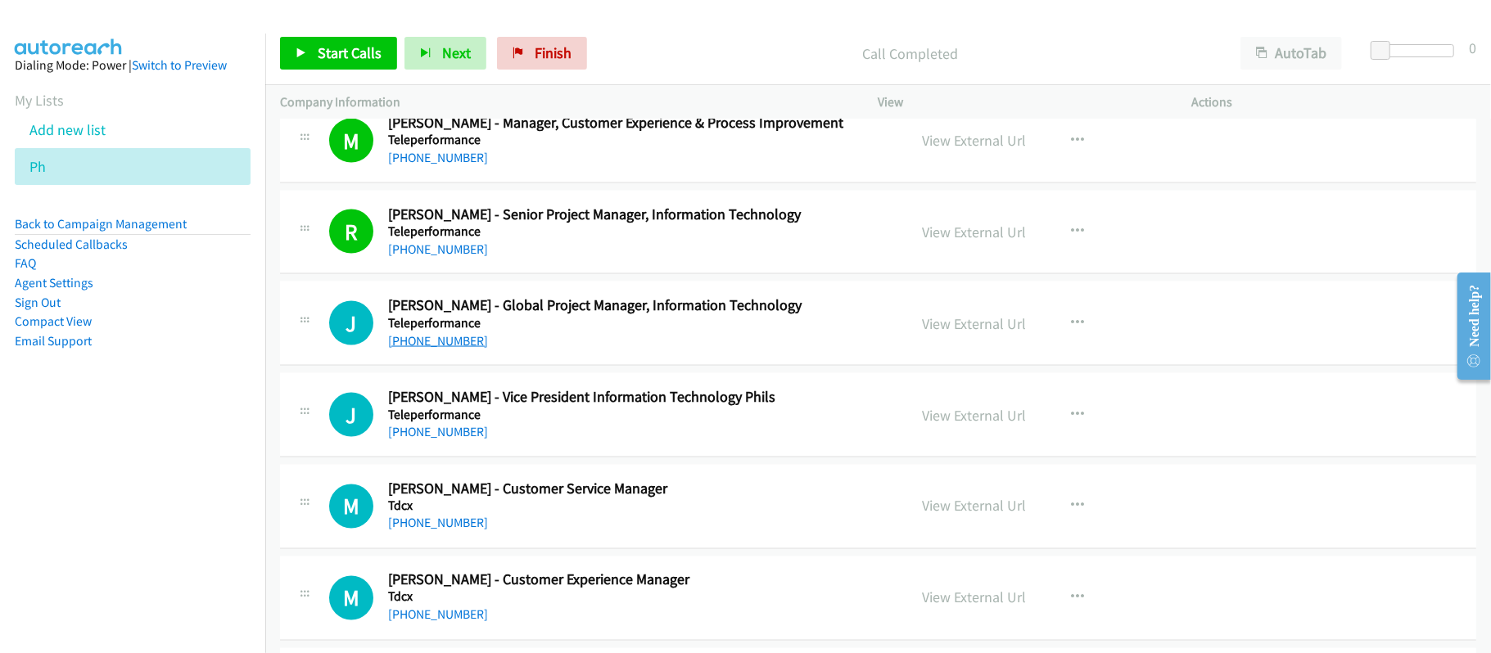
click at [447, 347] on link "[PHONE_NUMBER]" at bounding box center [438, 341] width 100 height 16
drag, startPoint x: 673, startPoint y: 422, endPoint x: 666, endPoint y: 413, distance: 11.8
click at [673, 422] on h5 "Teleperformance" at bounding box center [636, 415] width 497 height 16
click at [410, 435] on link "[PHONE_NUMBER]" at bounding box center [438, 432] width 100 height 16
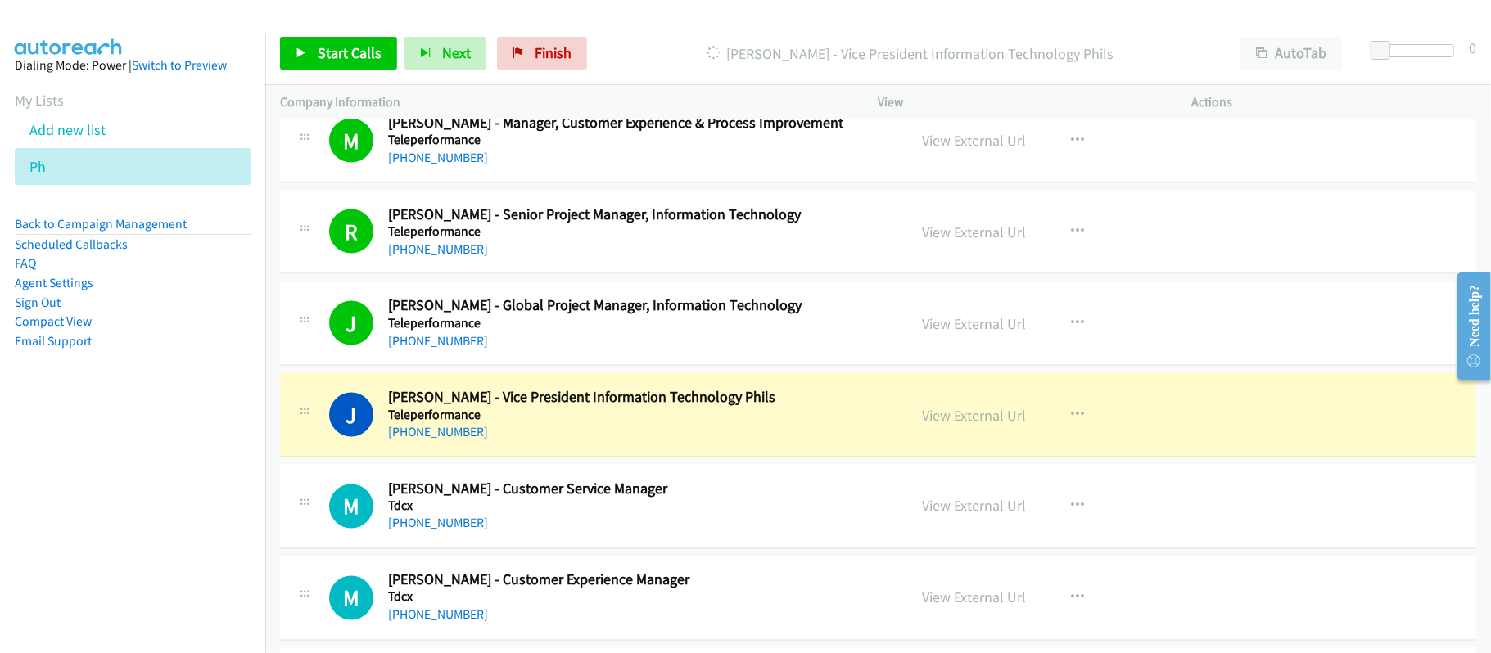
click at [987, 409] on div "View External Url" at bounding box center [974, 415] width 104 height 22
click at [976, 420] on link "View External Url" at bounding box center [974, 415] width 104 height 19
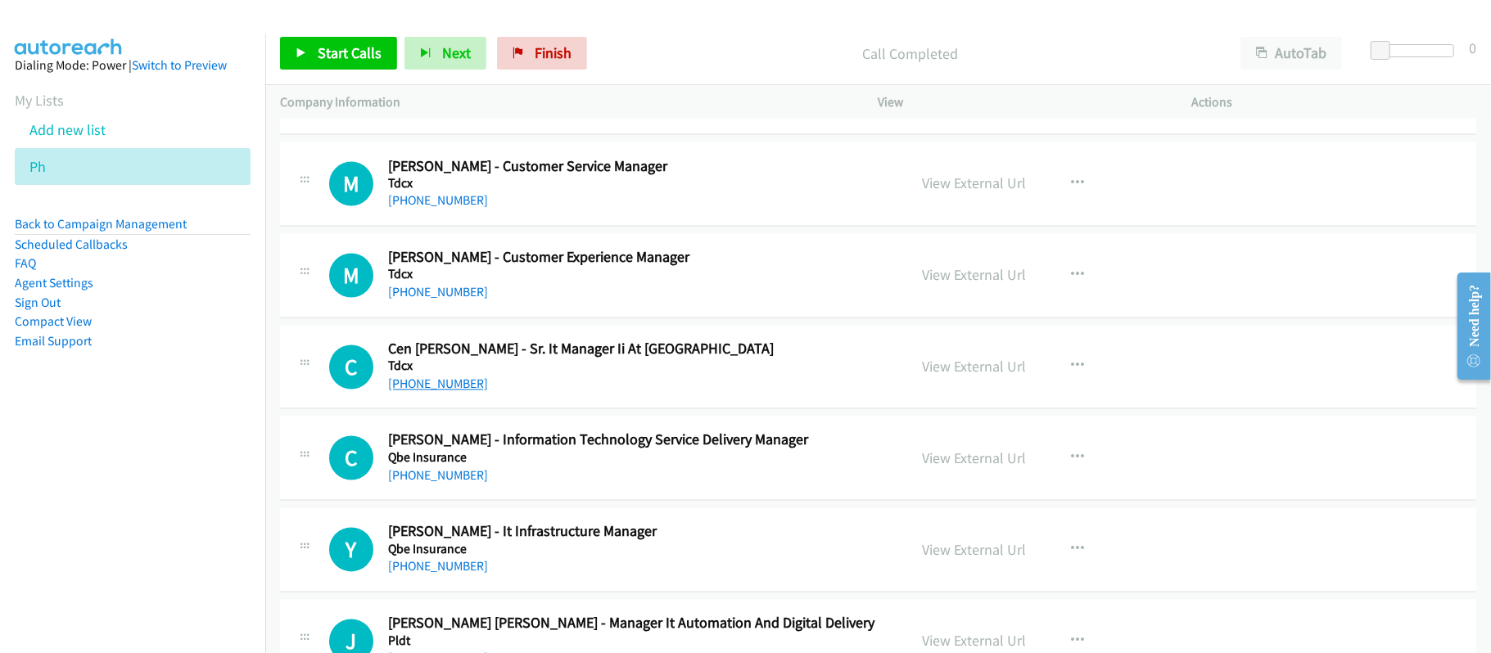
scroll to position [2182, 0]
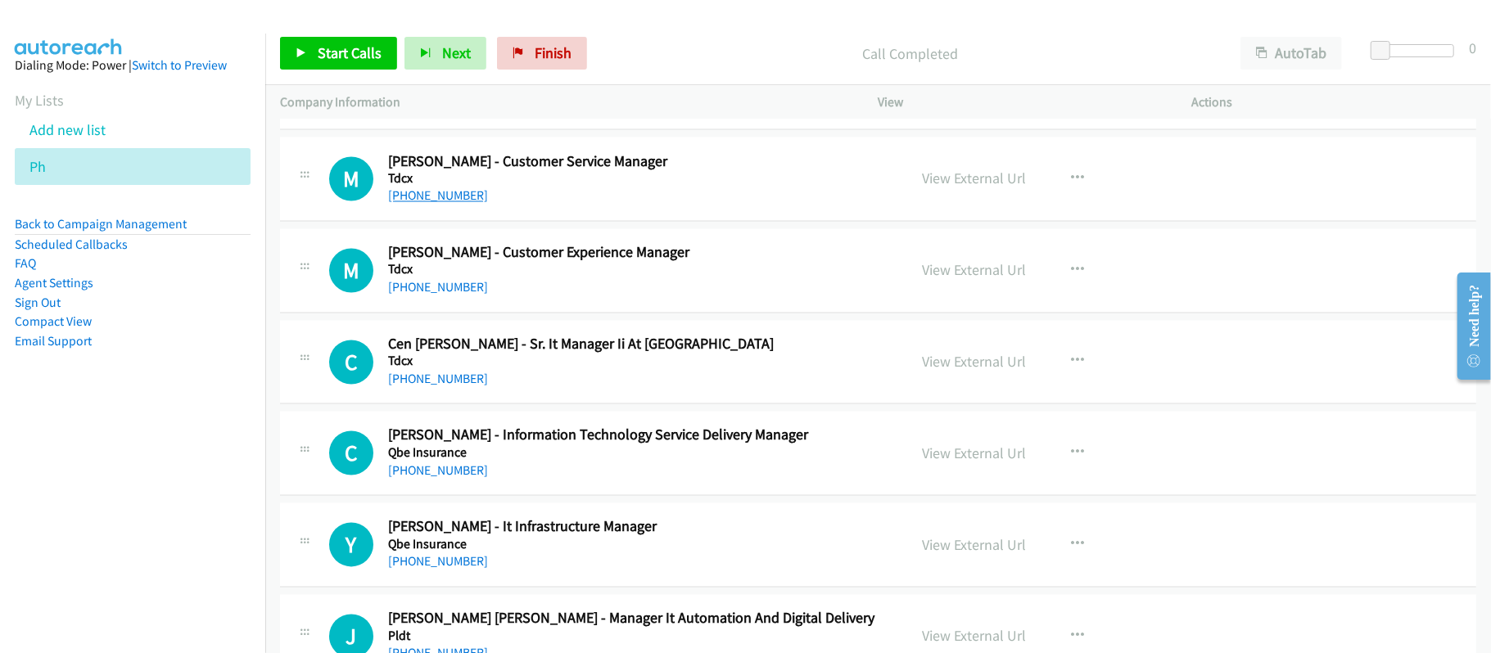
drag, startPoint x: 449, startPoint y: 200, endPoint x: 459, endPoint y: 201, distance: 9.9
click at [449, 200] on link "[PHONE_NUMBER]" at bounding box center [438, 196] width 100 height 16
click at [449, 304] on div "M Callback Scheduled [PERSON_NAME] - Customer Experience Manager Tdcx [GEOGRAPH…" at bounding box center [878, 271] width 1196 height 84
click at [450, 298] on div "[PHONE_NUMBER]" at bounding box center [636, 288] width 497 height 20
click at [453, 295] on link "[PHONE_NUMBER]" at bounding box center [438, 288] width 100 height 16
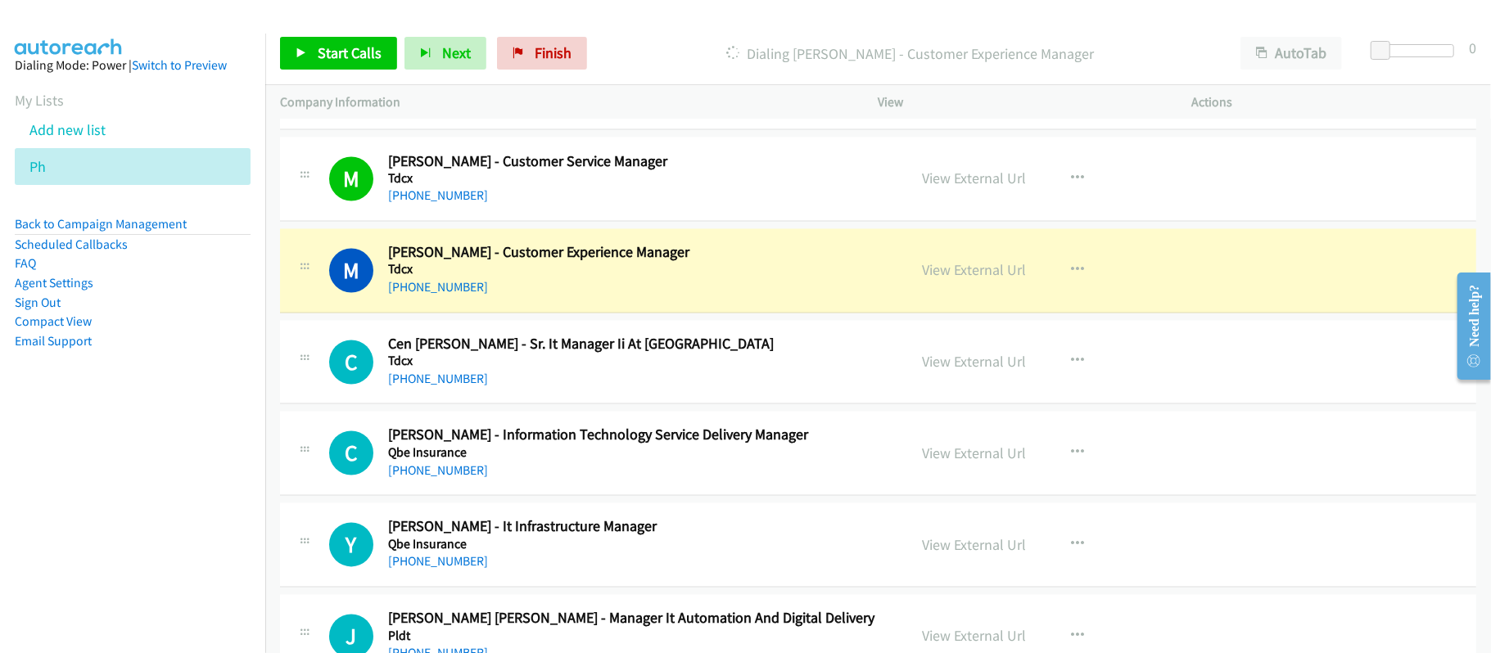
click at [516, 405] on div "C Callback Scheduled Cen [PERSON_NAME] - Sr. It Manager Ii At Tdcx Tdcx [GEOGRA…" at bounding box center [878, 363] width 1196 height 84
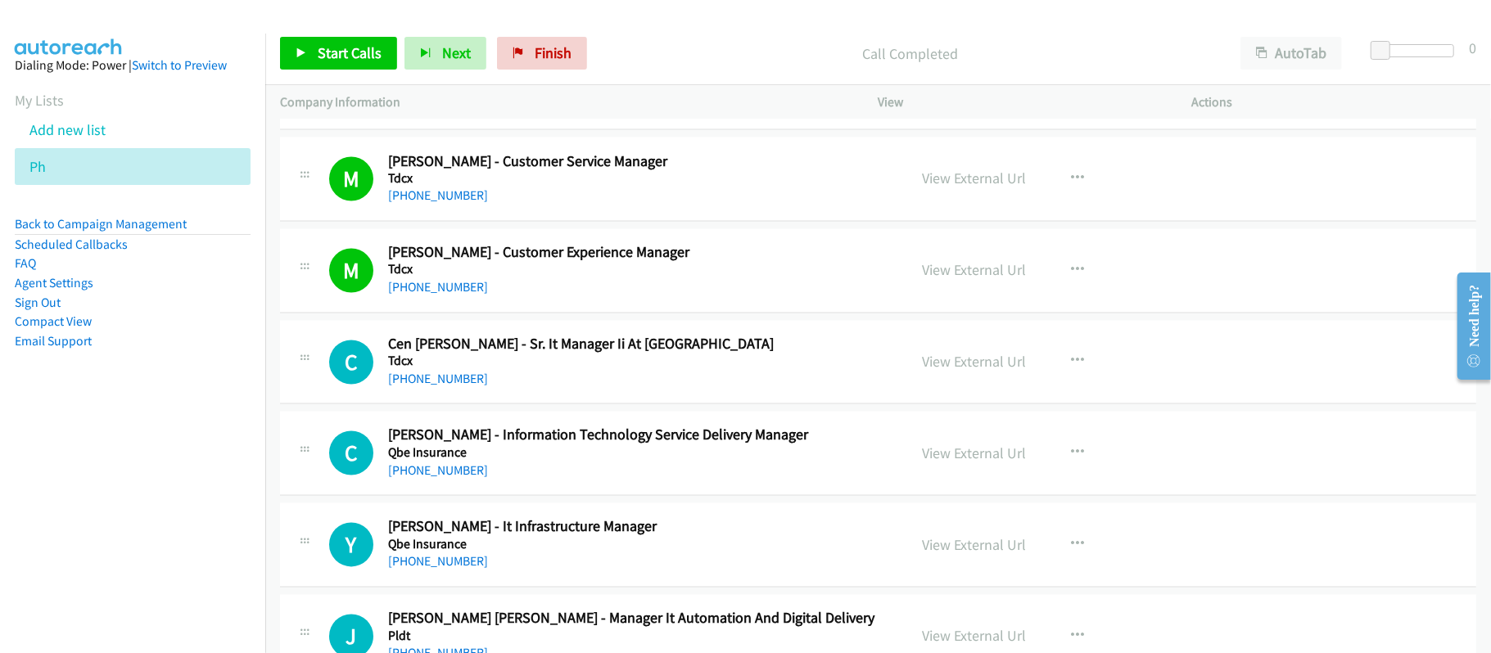
click at [450, 390] on div "[PHONE_NUMBER]" at bounding box center [636, 380] width 497 height 20
drag, startPoint x: 449, startPoint y: 388, endPoint x: 543, endPoint y: 393, distance: 94.3
click at [449, 387] on link "[PHONE_NUMBER]" at bounding box center [438, 380] width 100 height 16
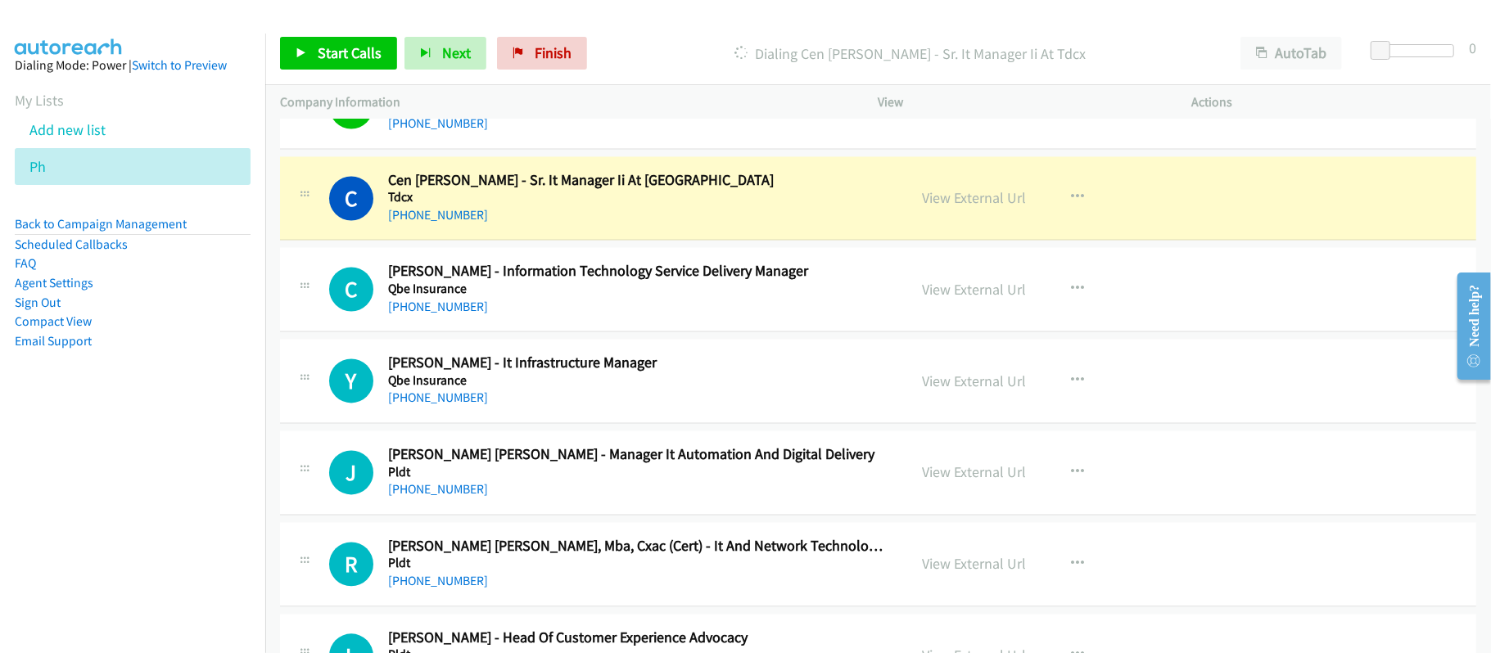
scroll to position [2401, 0]
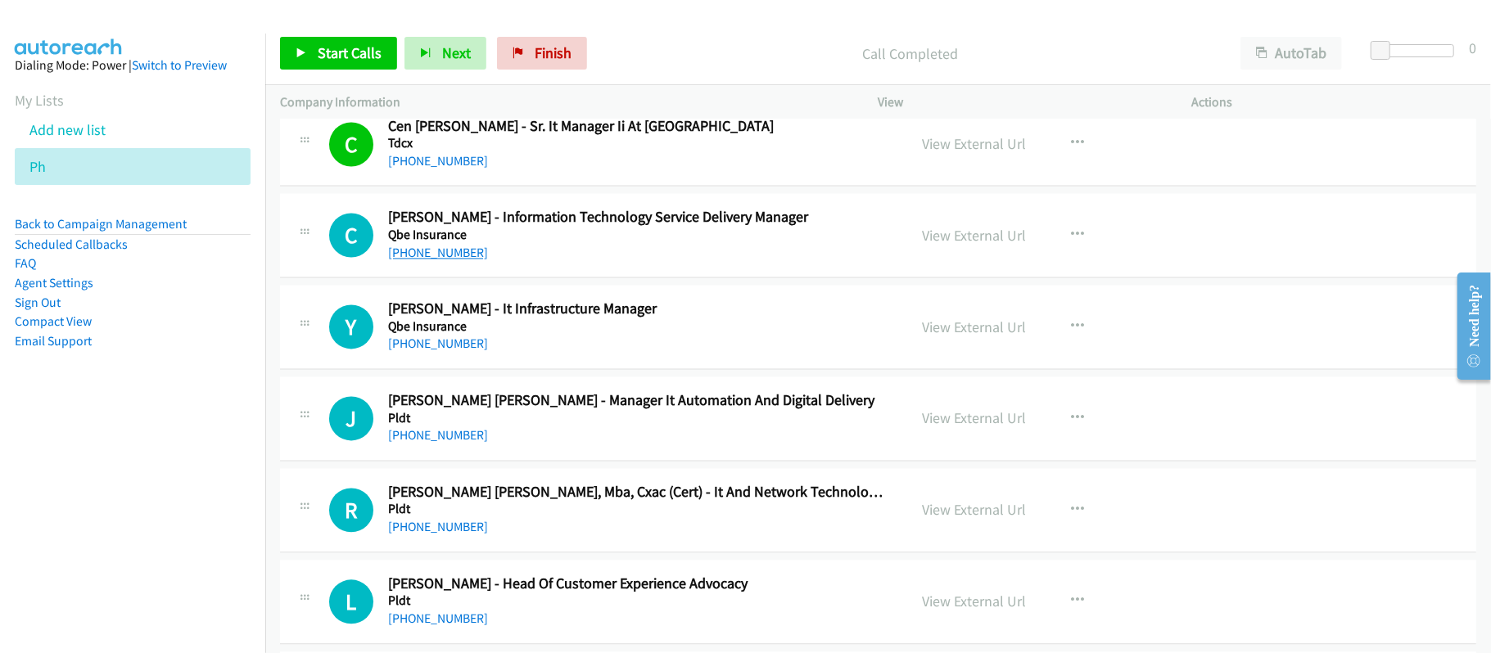
click at [444, 260] on link "[PHONE_NUMBER]" at bounding box center [438, 253] width 100 height 16
drag, startPoint x: 421, startPoint y: 354, endPoint x: 709, endPoint y: 398, distance: 291.4
click at [421, 351] on link "[PHONE_NUMBER]" at bounding box center [438, 344] width 100 height 16
click at [470, 439] on link "[PHONE_NUMBER]" at bounding box center [438, 435] width 100 height 16
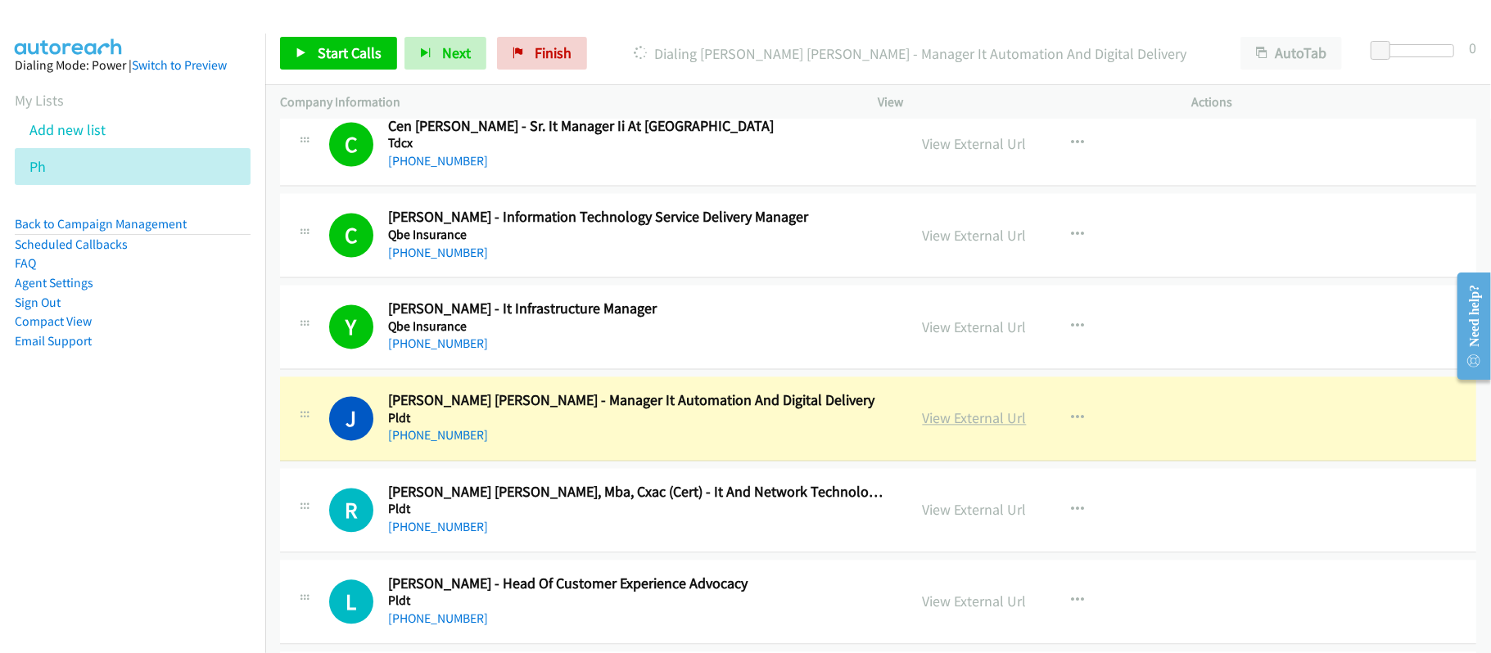
click at [936, 420] on link "View External Url" at bounding box center [974, 417] width 104 height 19
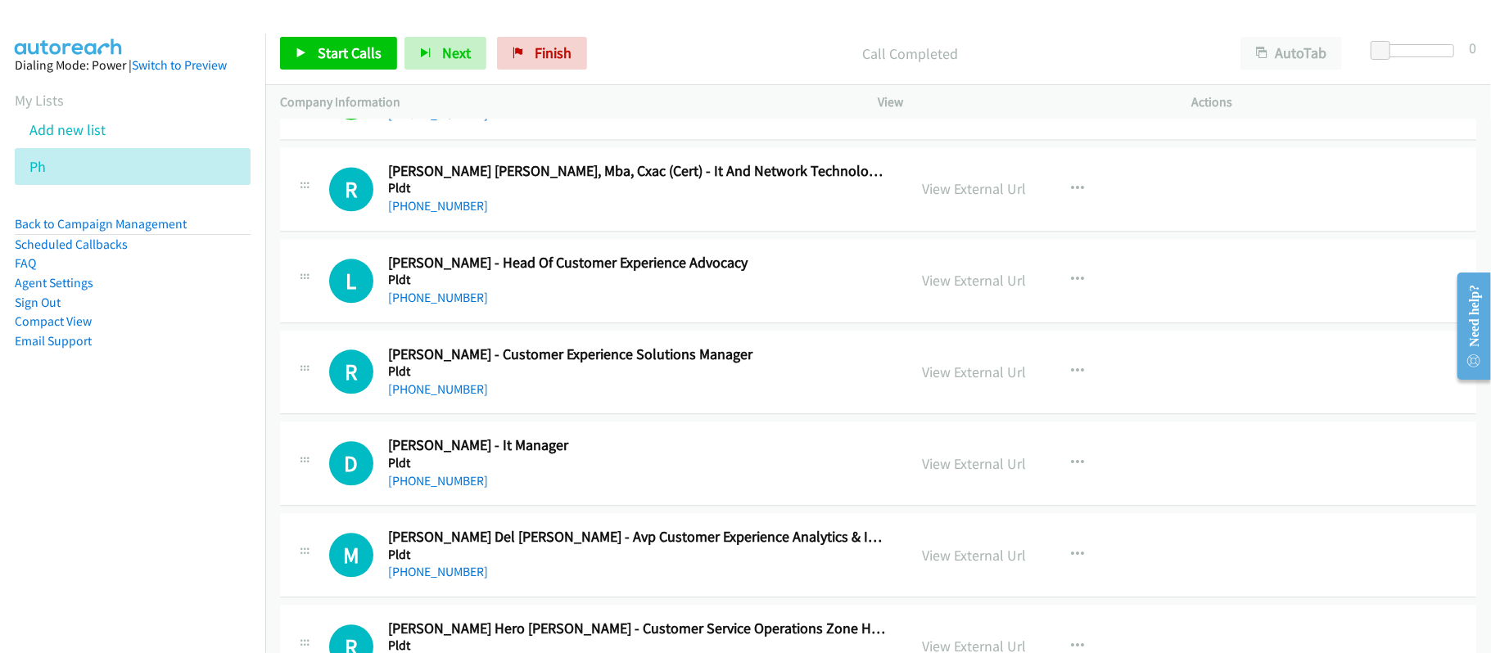
scroll to position [2728, 0]
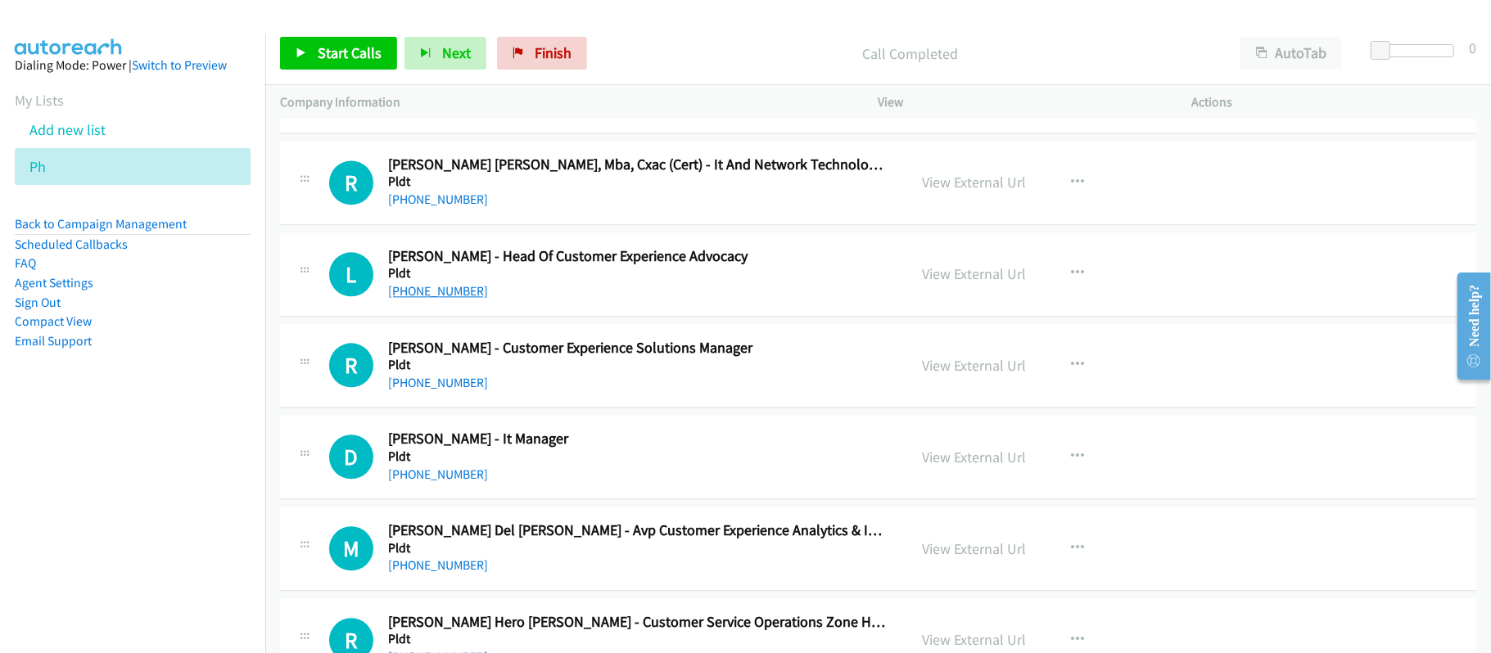
click at [443, 299] on link "[PHONE_NUMBER]" at bounding box center [438, 291] width 100 height 16
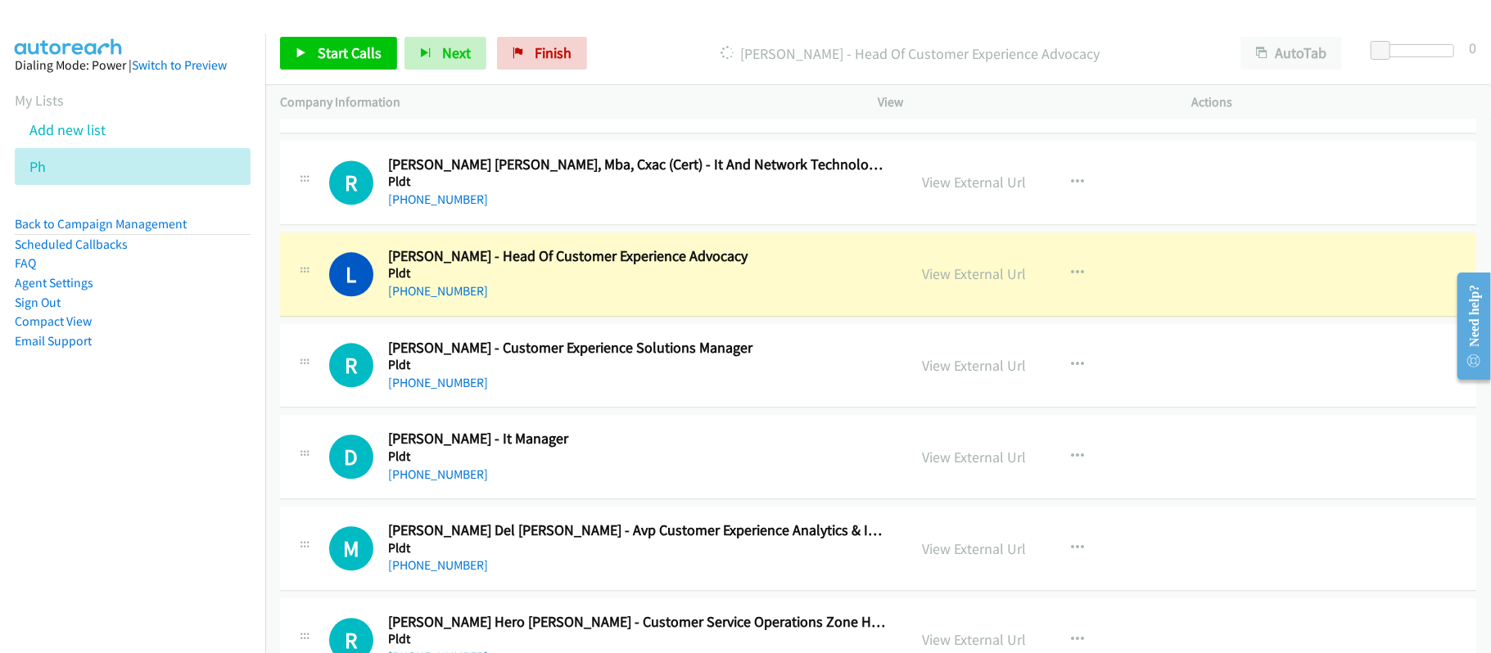
click at [587, 393] on div "[PHONE_NUMBER]" at bounding box center [636, 383] width 497 height 20
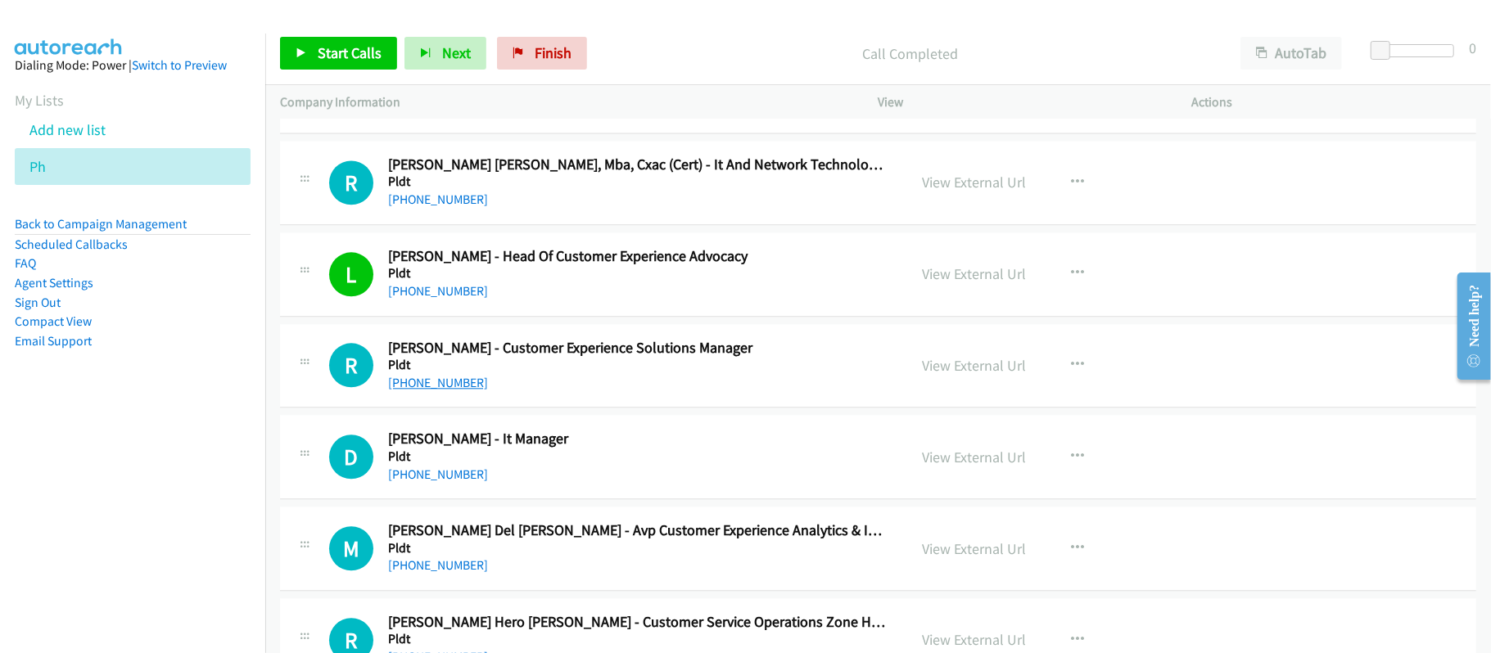
click at [449, 390] on link "[PHONE_NUMBER]" at bounding box center [438, 383] width 100 height 16
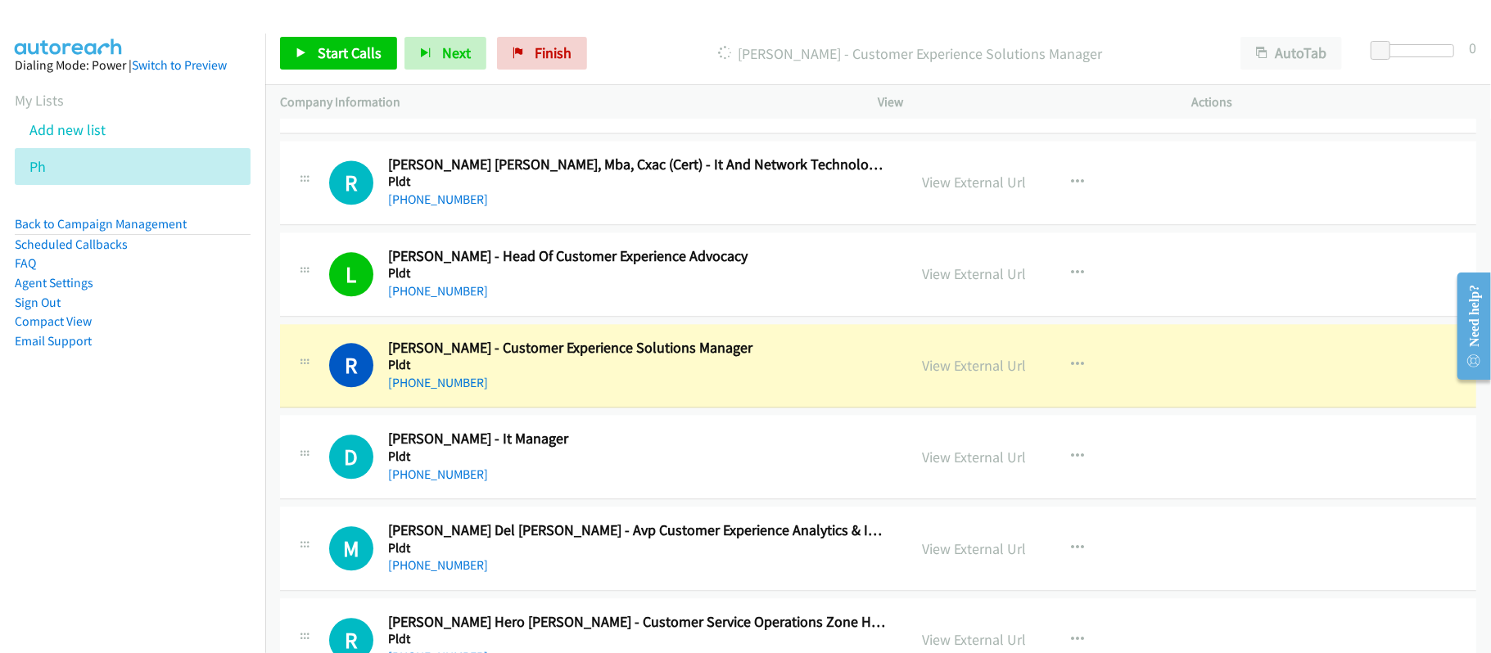
scroll to position [2837, 0]
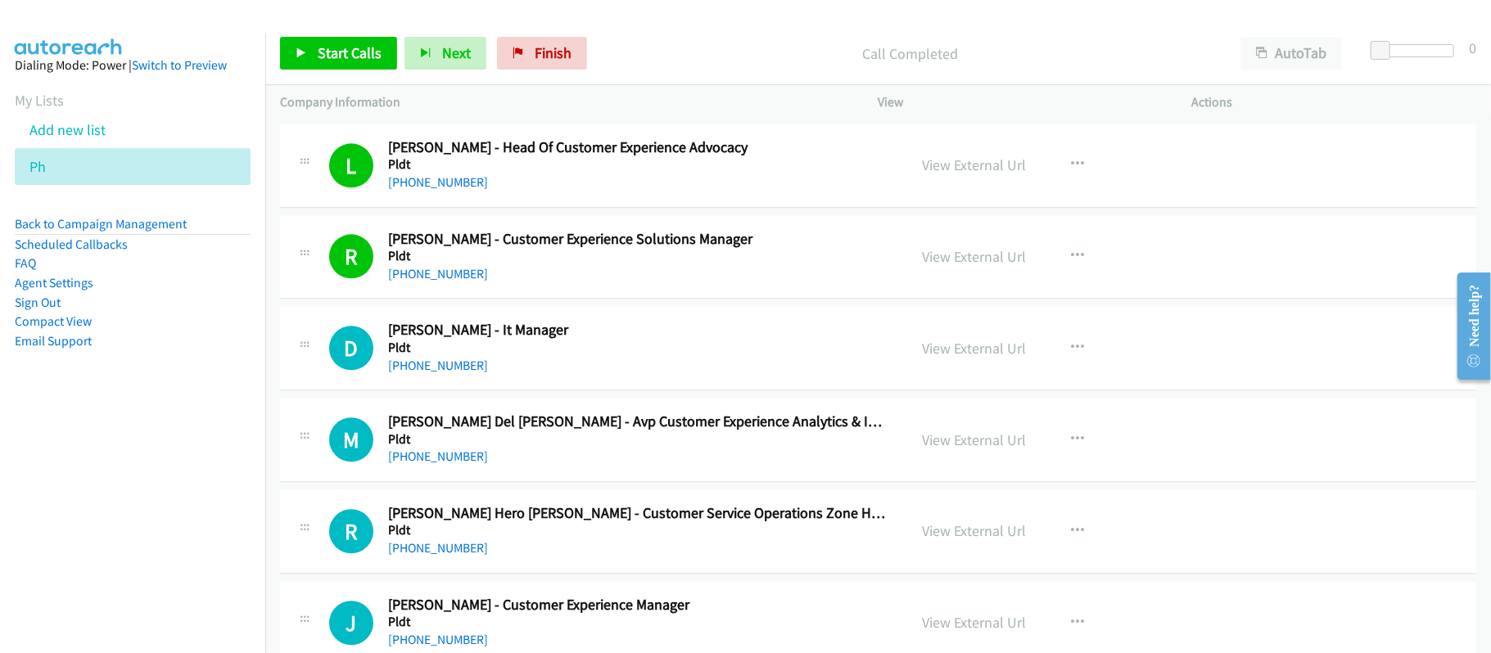
drag, startPoint x: 467, startPoint y: 378, endPoint x: 580, endPoint y: 384, distance: 113.9
click at [467, 373] on link "[PHONE_NUMBER]" at bounding box center [438, 366] width 100 height 16
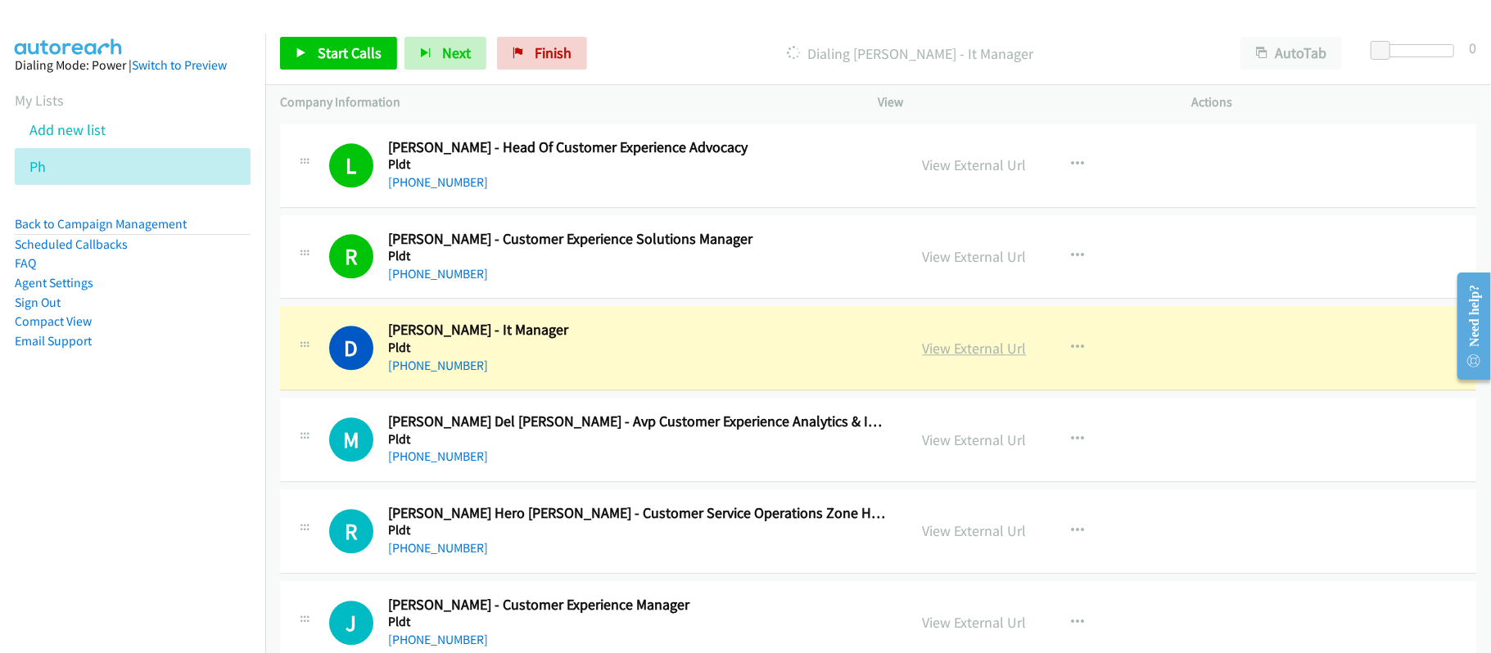
click at [982, 358] on link "View External Url" at bounding box center [974, 348] width 104 height 19
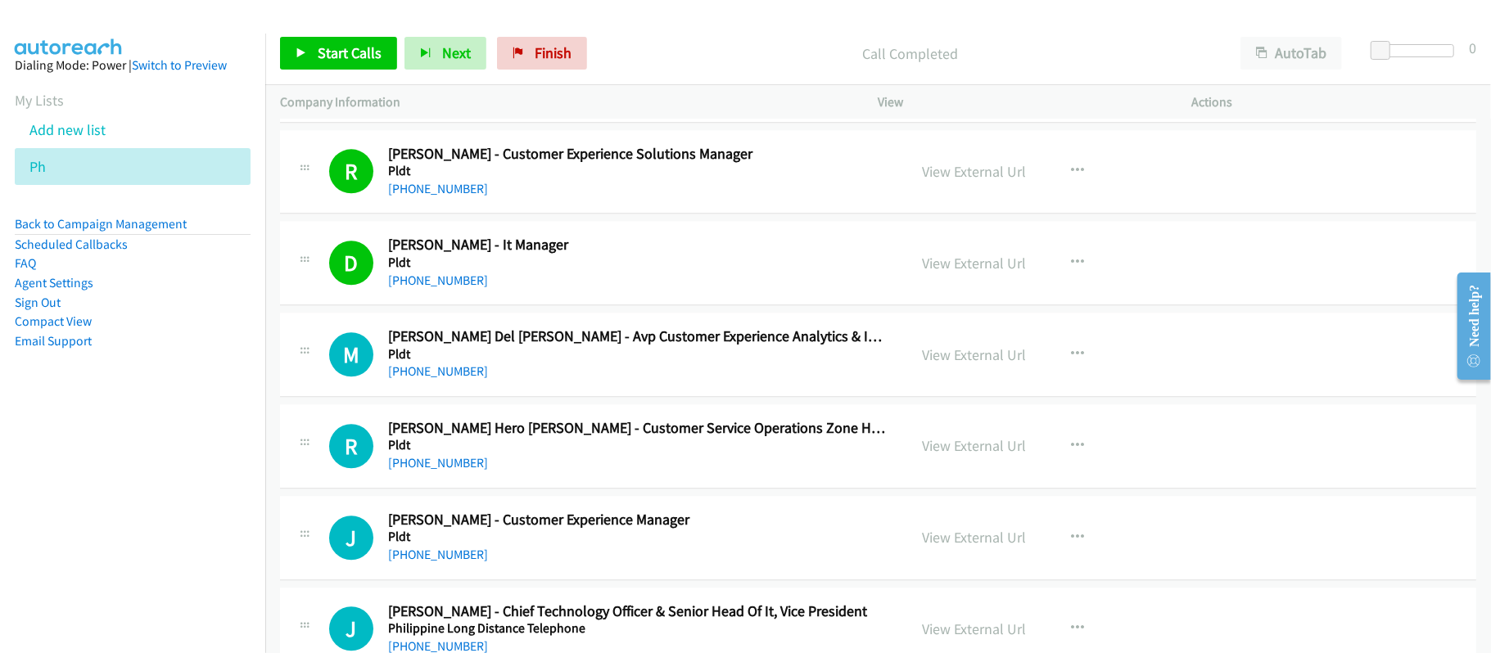
scroll to position [3056, 0]
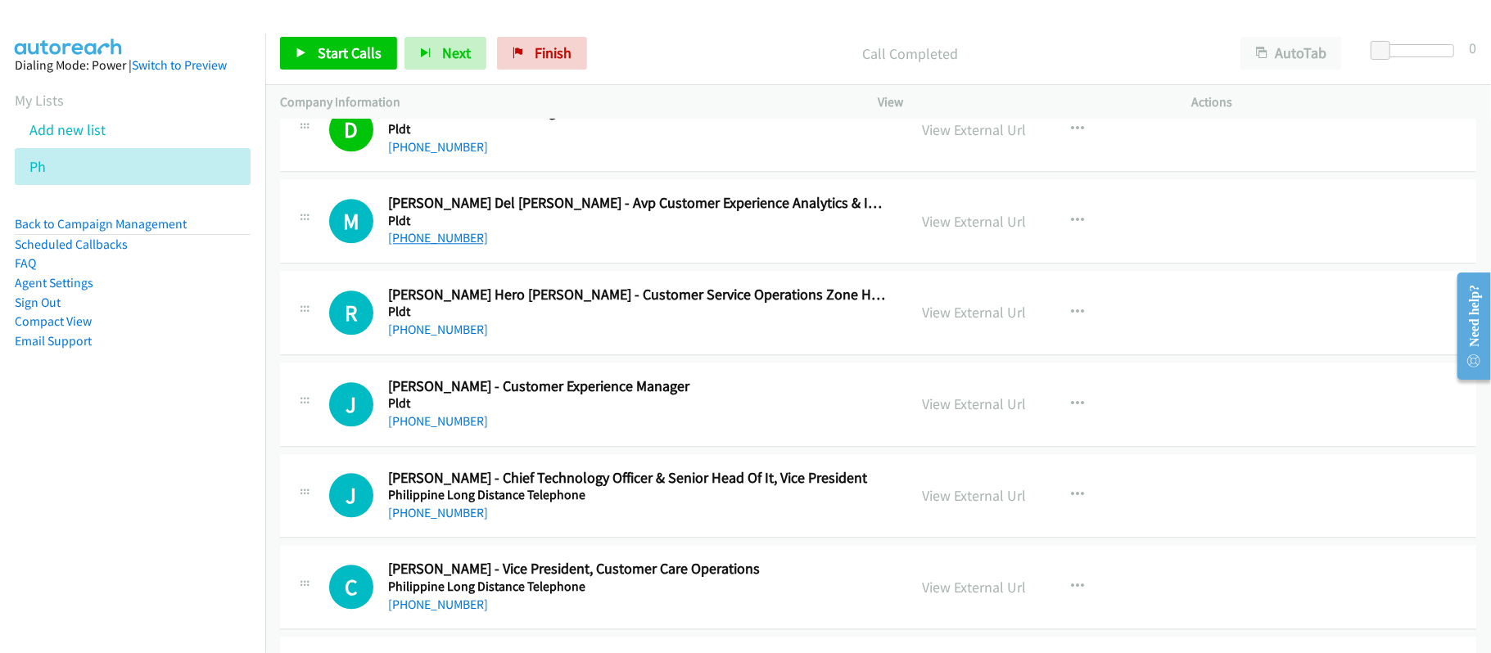
click at [433, 243] on link "[PHONE_NUMBER]" at bounding box center [438, 238] width 100 height 16
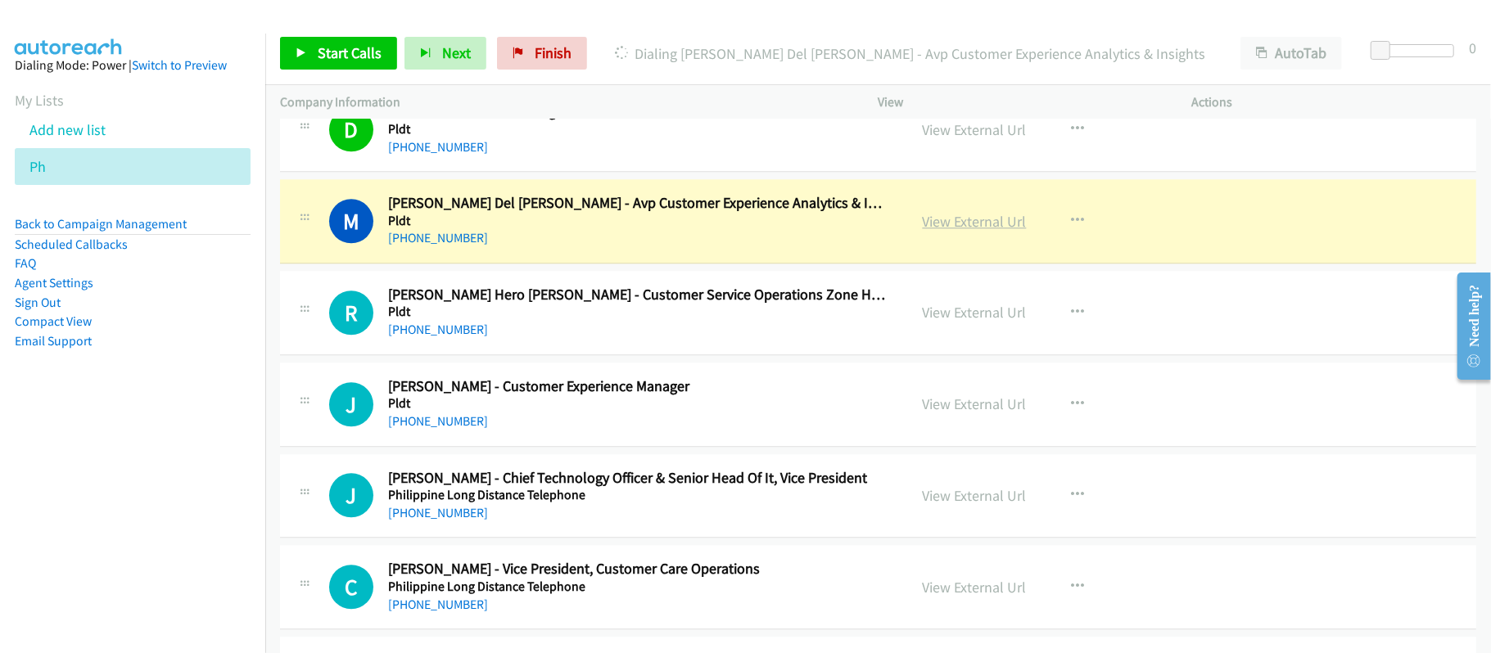
click at [982, 221] on link "View External Url" at bounding box center [974, 221] width 104 height 19
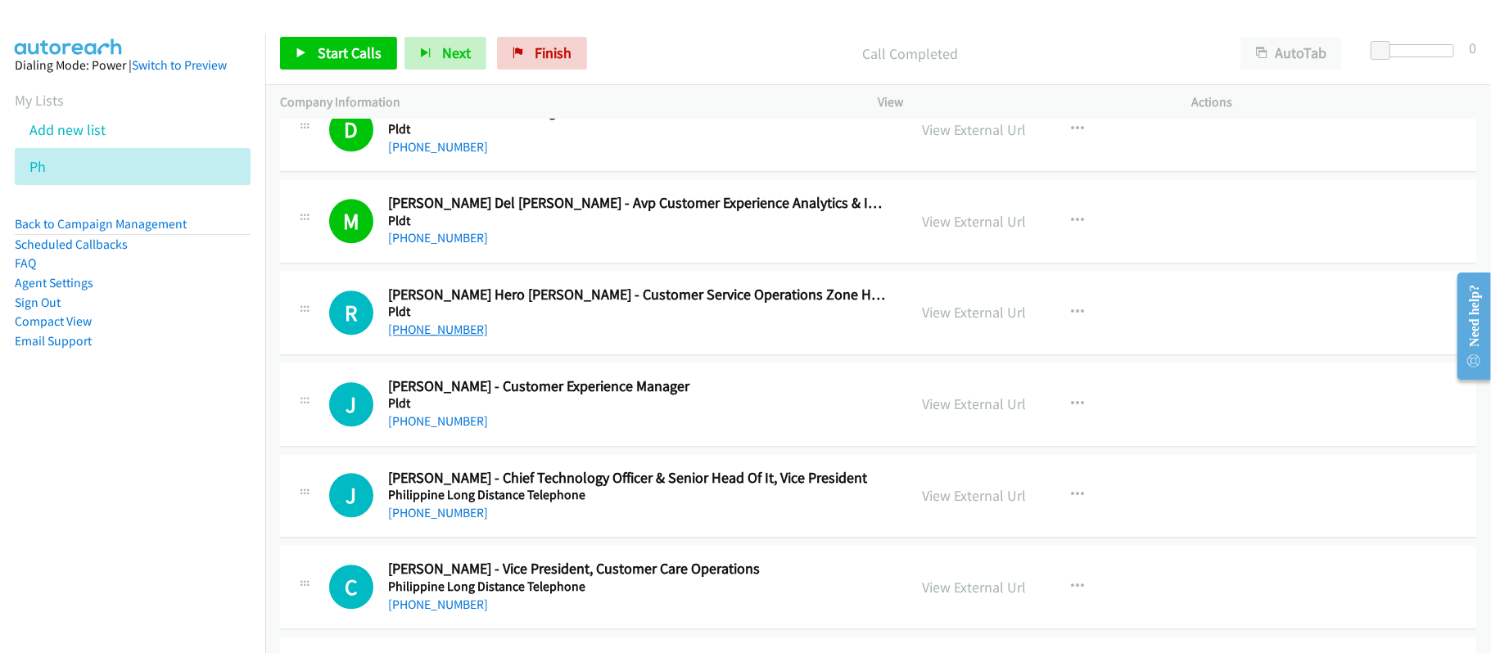
click at [443, 337] on link "[PHONE_NUMBER]" at bounding box center [438, 330] width 100 height 16
drag, startPoint x: 413, startPoint y: 427, endPoint x: 432, endPoint y: 426, distance: 19.7
click at [413, 427] on link "[PHONE_NUMBER]" at bounding box center [438, 421] width 100 height 16
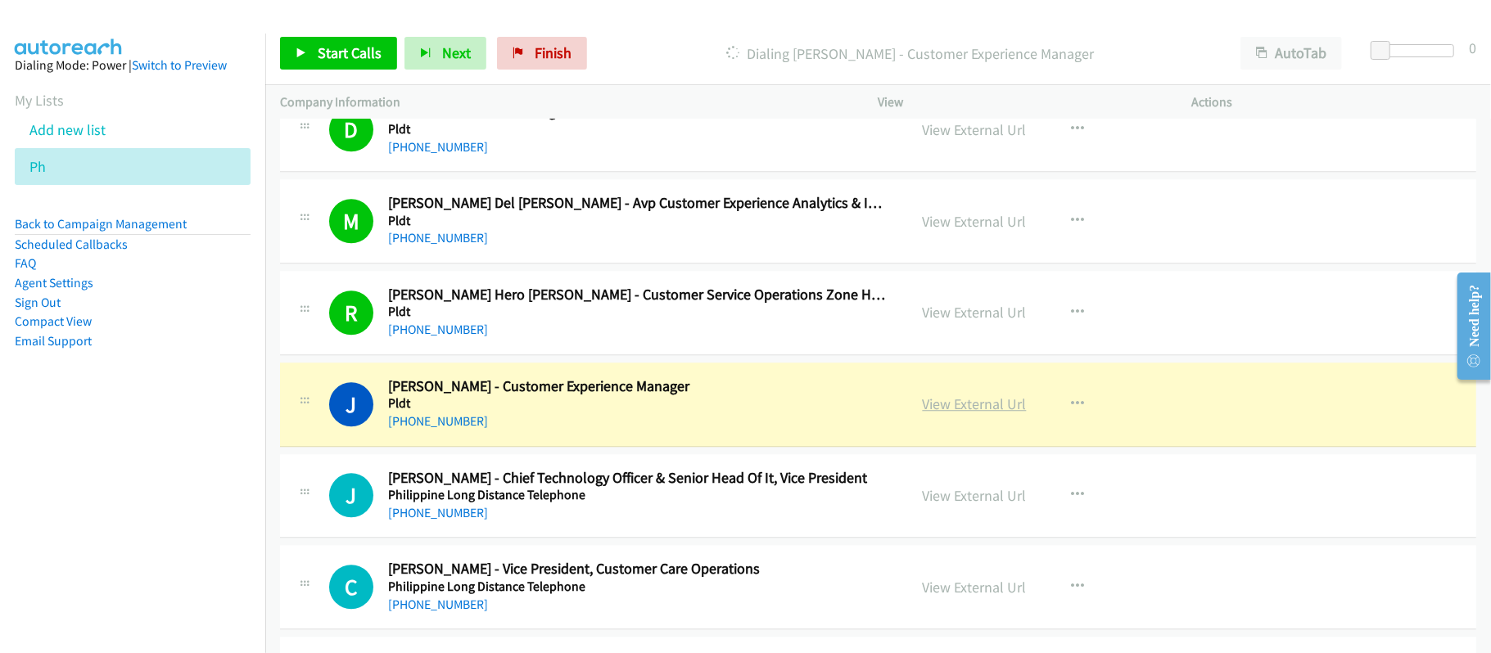
click at [941, 409] on link "View External Url" at bounding box center [974, 404] width 104 height 19
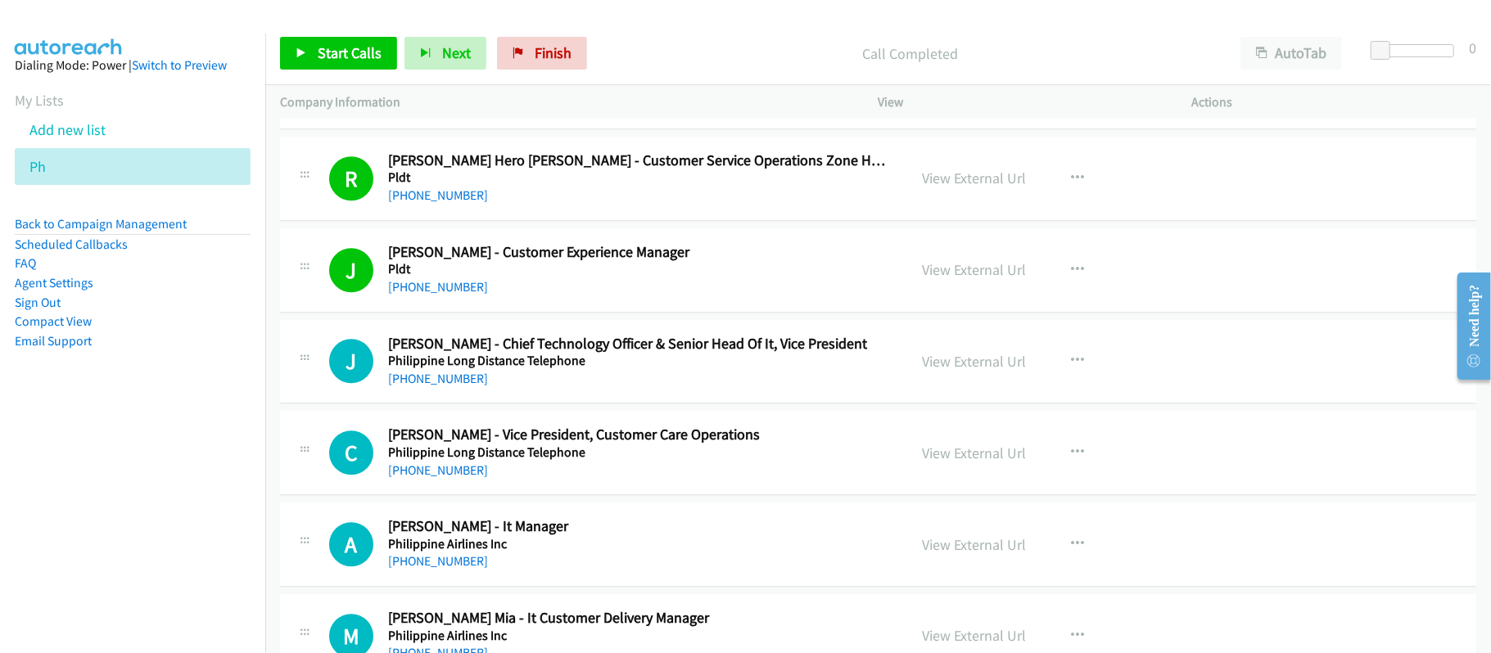
scroll to position [3274, 0]
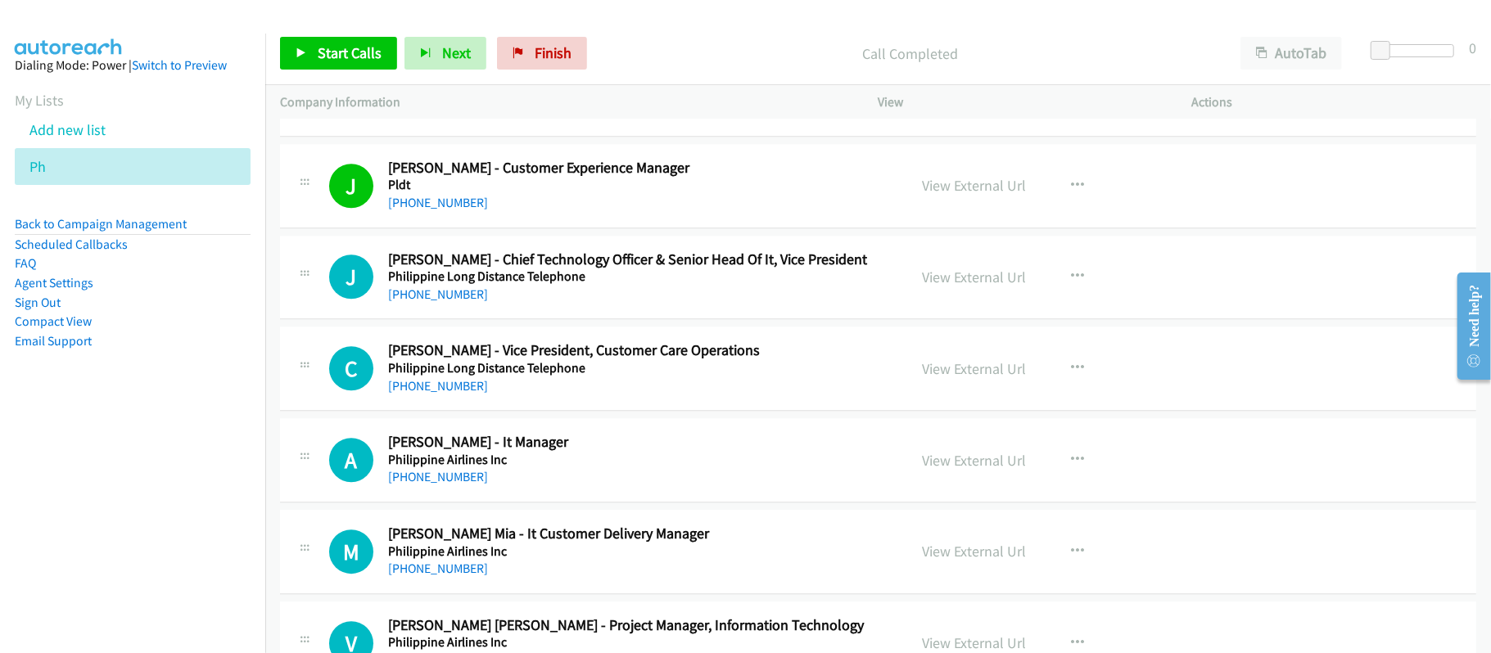
drag, startPoint x: 452, startPoint y: 298, endPoint x: 624, endPoint y: 324, distance: 173.9
click at [452, 298] on link "[PHONE_NUMBER]" at bounding box center [438, 294] width 100 height 16
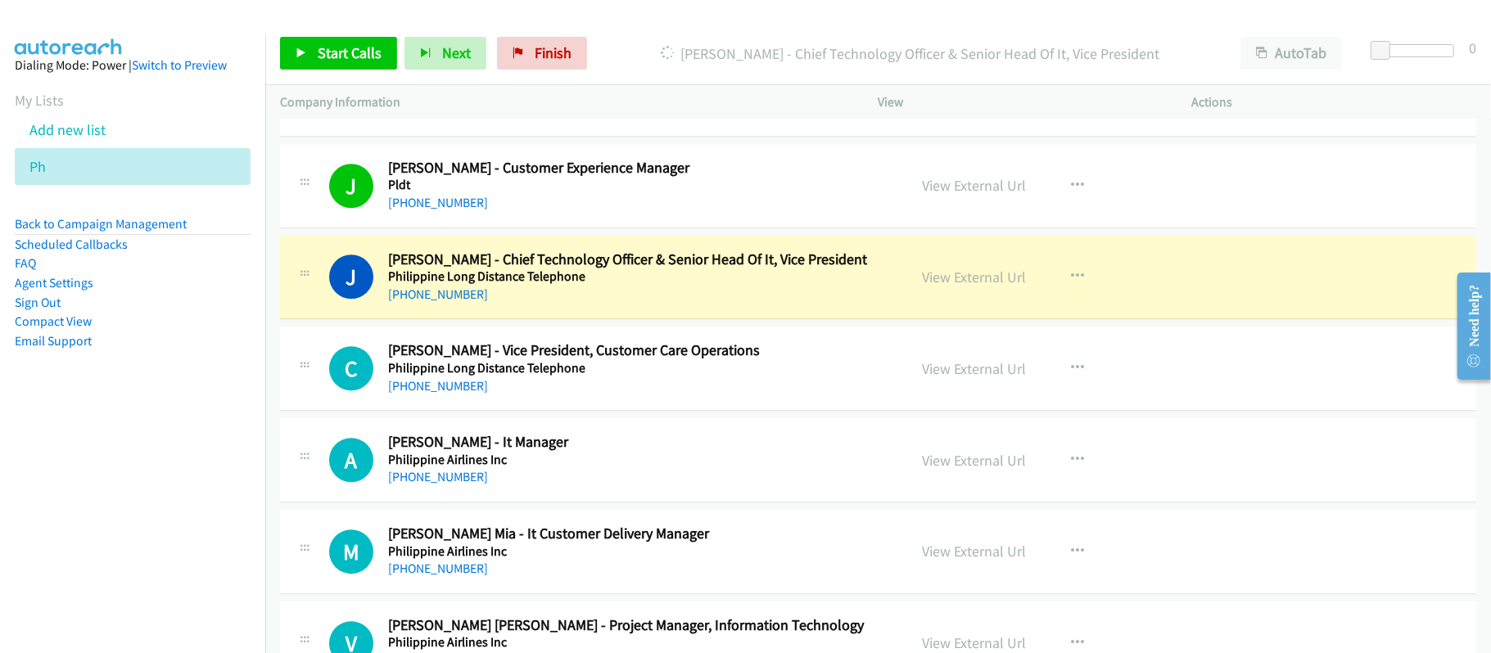
click at [668, 304] on div "[PHONE_NUMBER]" at bounding box center [636, 295] width 497 height 20
click at [982, 279] on link "View External Url" at bounding box center [974, 277] width 104 height 19
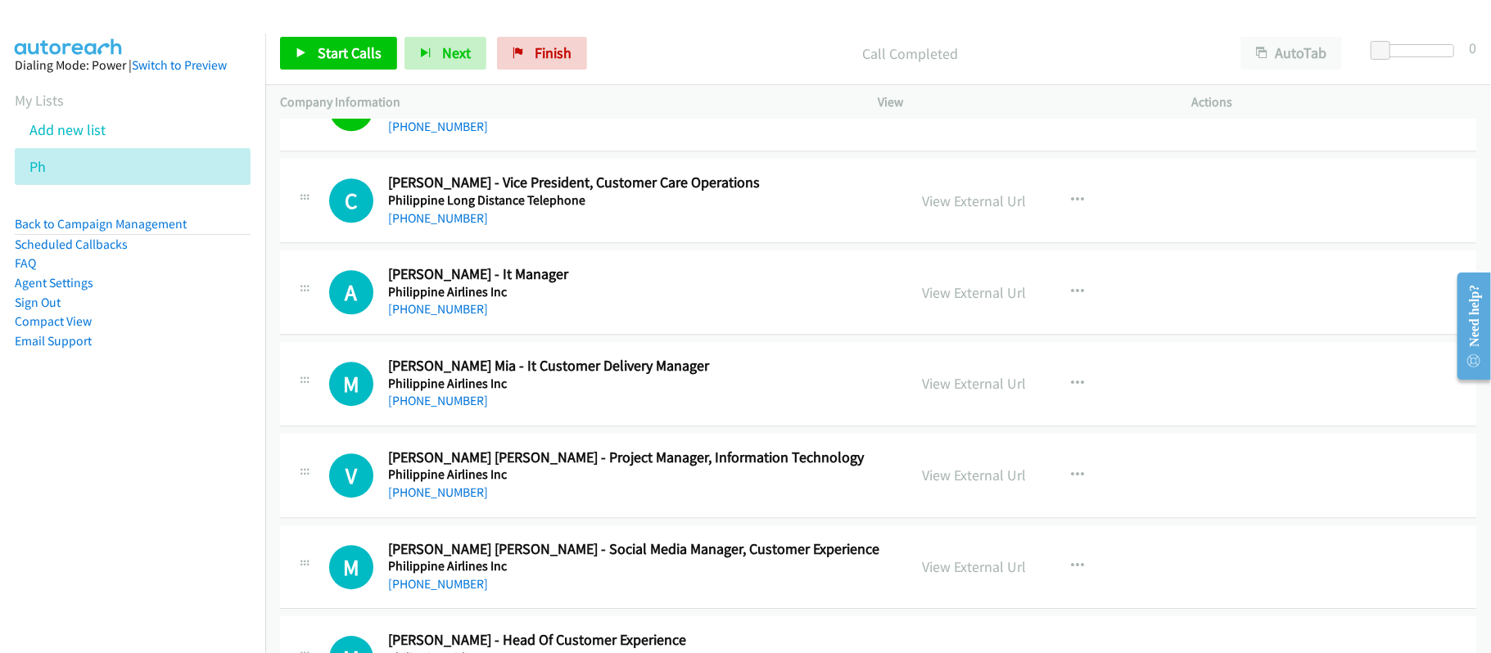
scroll to position [3492, 0]
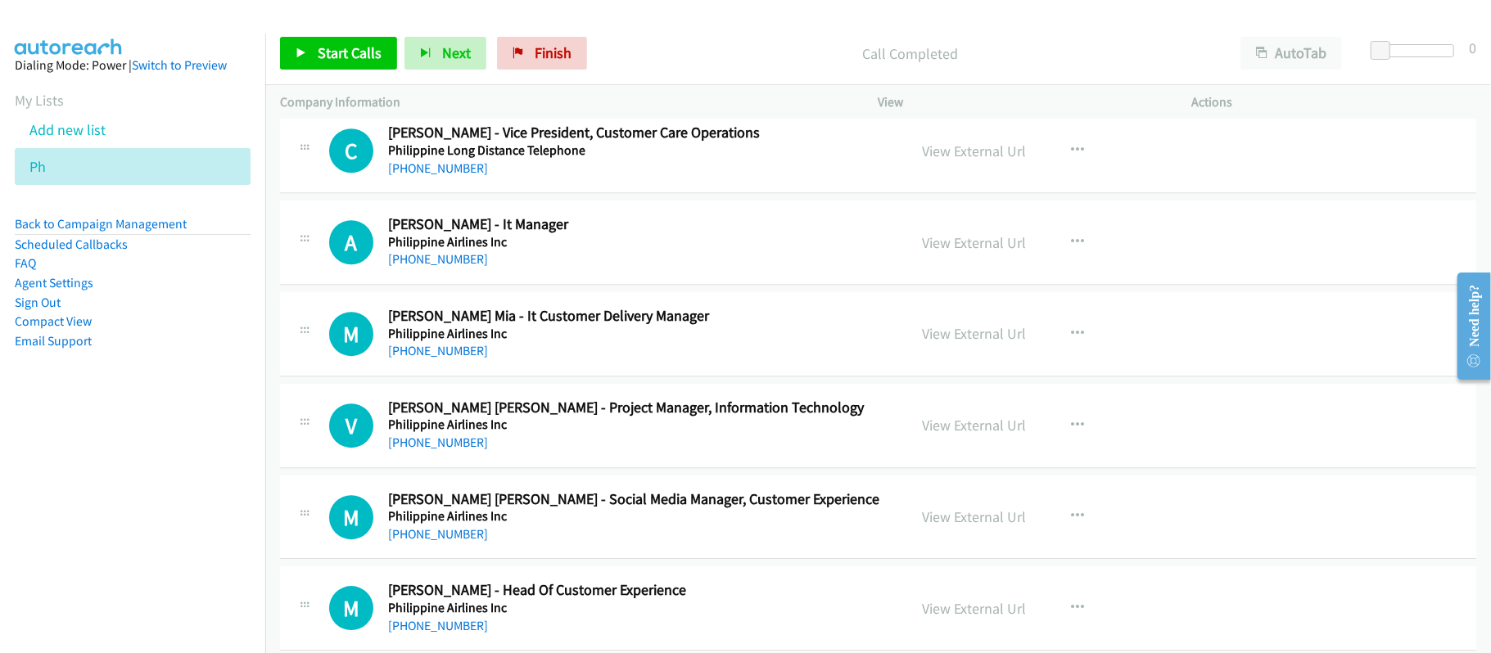
drag, startPoint x: 442, startPoint y: 174, endPoint x: 501, endPoint y: 185, distance: 59.9
click at [442, 174] on link "[PHONE_NUMBER]" at bounding box center [438, 168] width 100 height 16
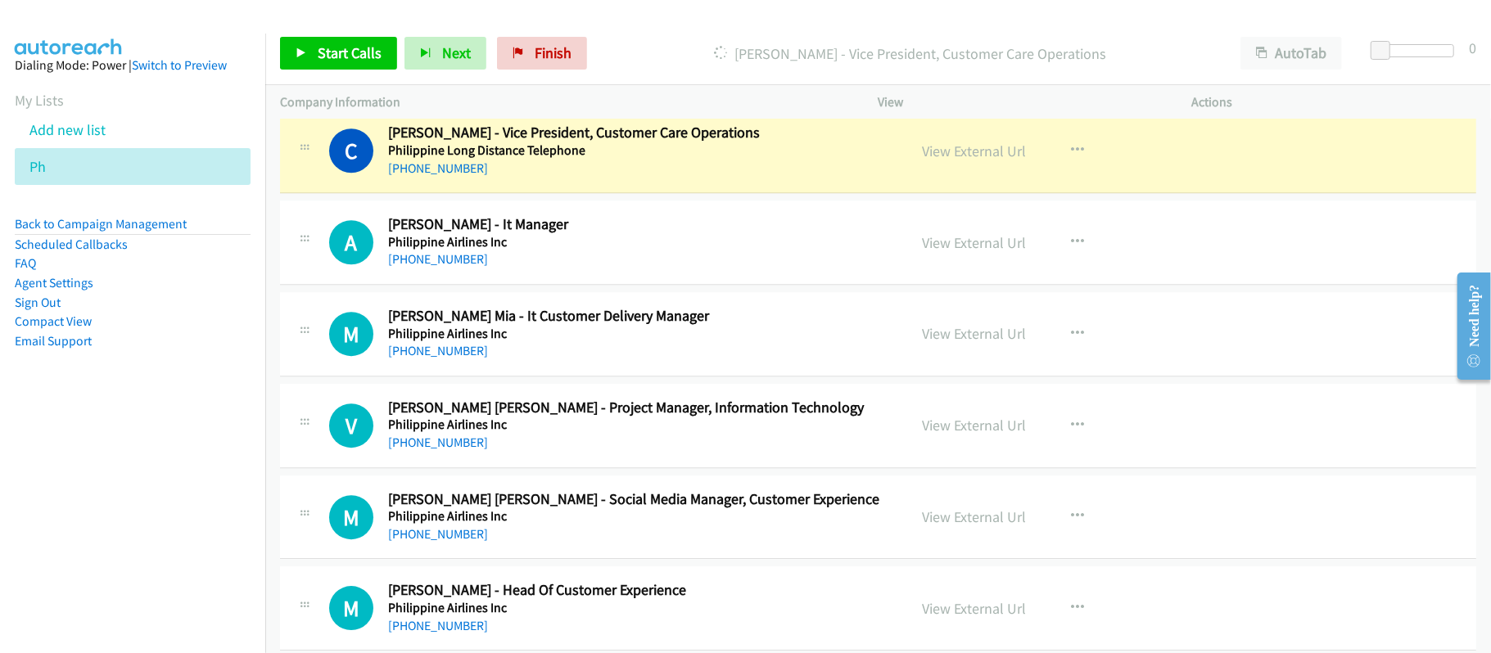
click at [652, 193] on div "C Callback Scheduled [PERSON_NAME] - Vice President, Customer Care Operations P…" at bounding box center [878, 151] width 1196 height 84
click at [1013, 160] on link "View External Url" at bounding box center [974, 151] width 104 height 19
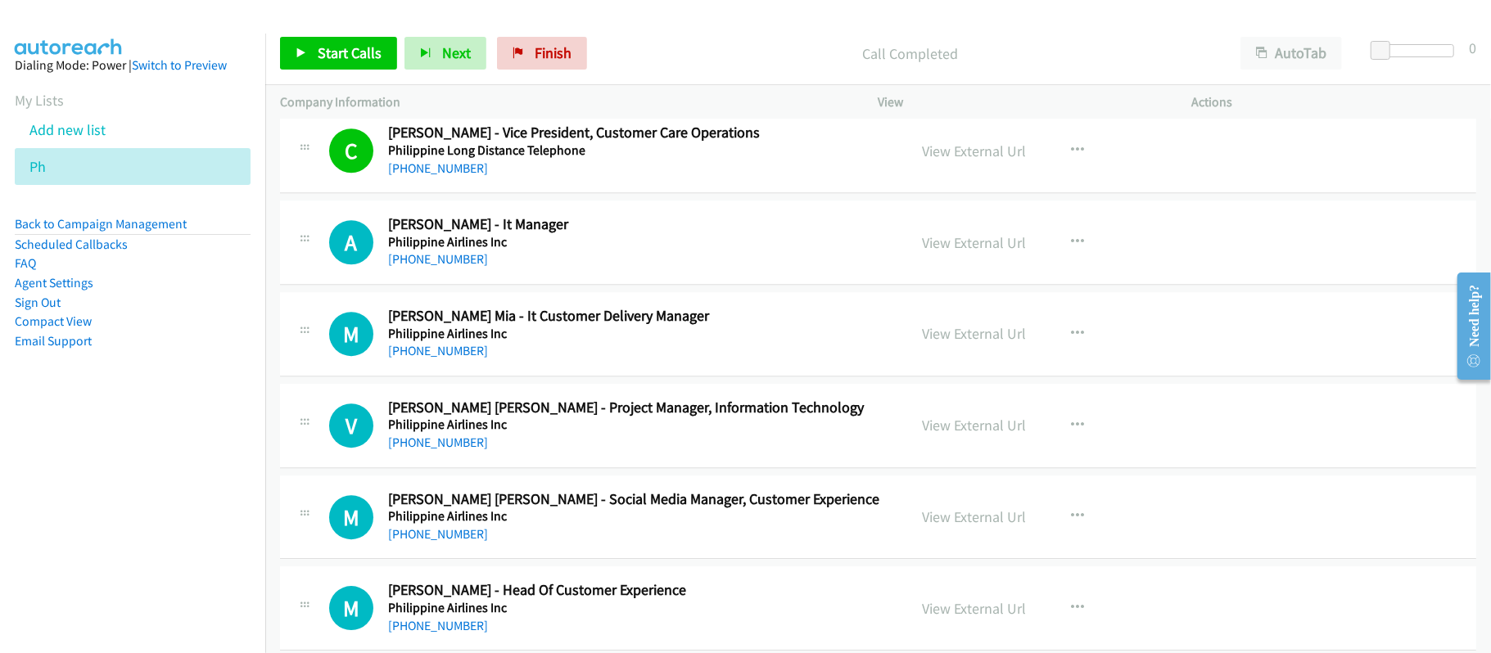
drag, startPoint x: 407, startPoint y: 275, endPoint x: 542, endPoint y: 286, distance: 135.5
click at [407, 267] on link "[PHONE_NUMBER]" at bounding box center [438, 259] width 100 height 16
drag, startPoint x: 447, startPoint y: 360, endPoint x: 695, endPoint y: 365, distance: 248.1
click at [447, 359] on link "[PHONE_NUMBER]" at bounding box center [438, 351] width 100 height 16
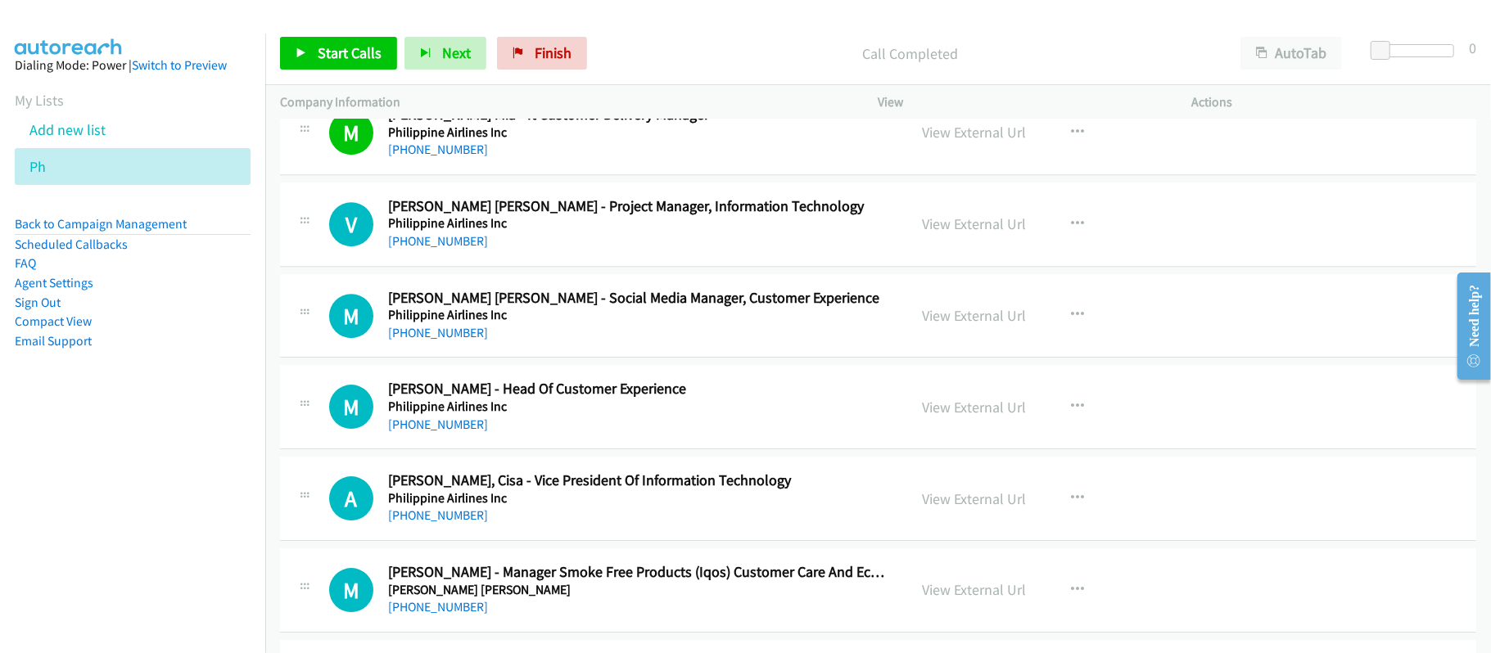
scroll to position [3710, 0]
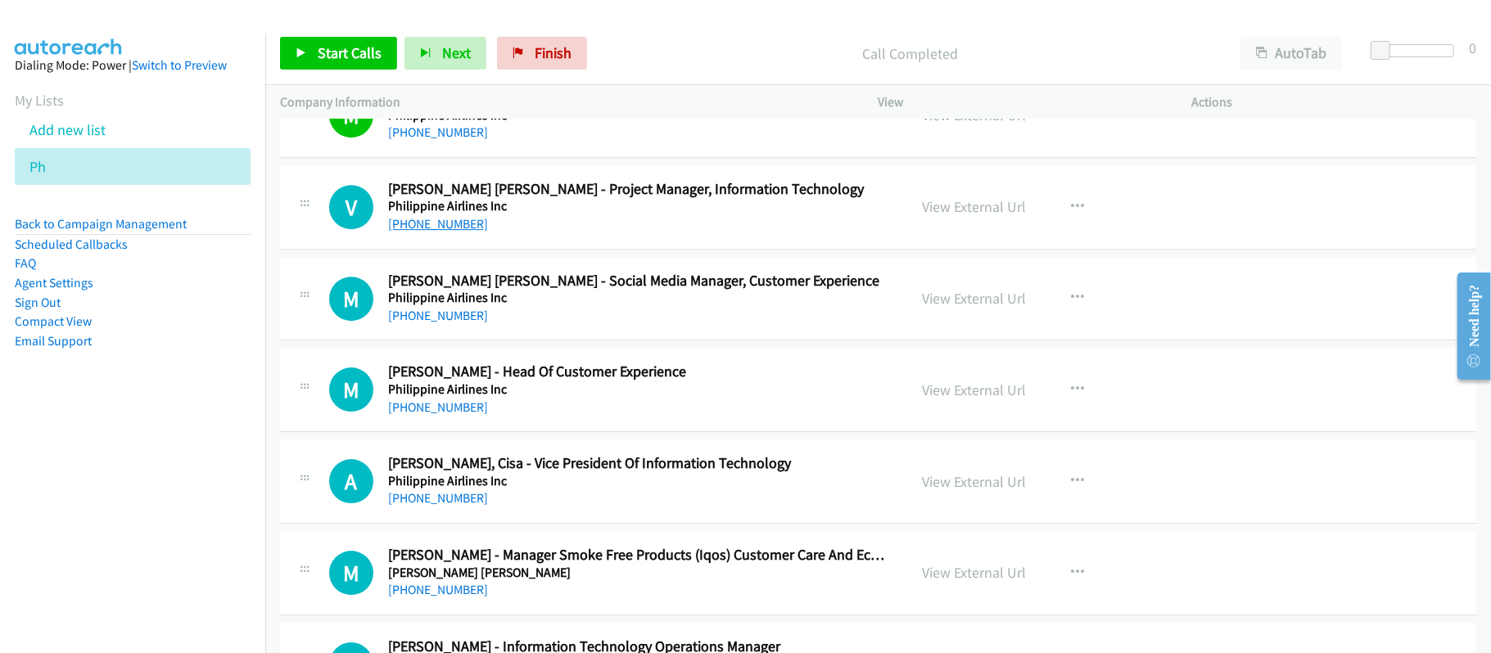
click at [445, 232] on link "[PHONE_NUMBER]" at bounding box center [438, 224] width 100 height 16
click at [547, 326] on div "[PHONE_NUMBER]" at bounding box center [636, 316] width 497 height 20
drag, startPoint x: 455, startPoint y: 334, endPoint x: 512, endPoint y: 331, distance: 57.4
click at [455, 323] on link "[PHONE_NUMBER]" at bounding box center [438, 316] width 100 height 16
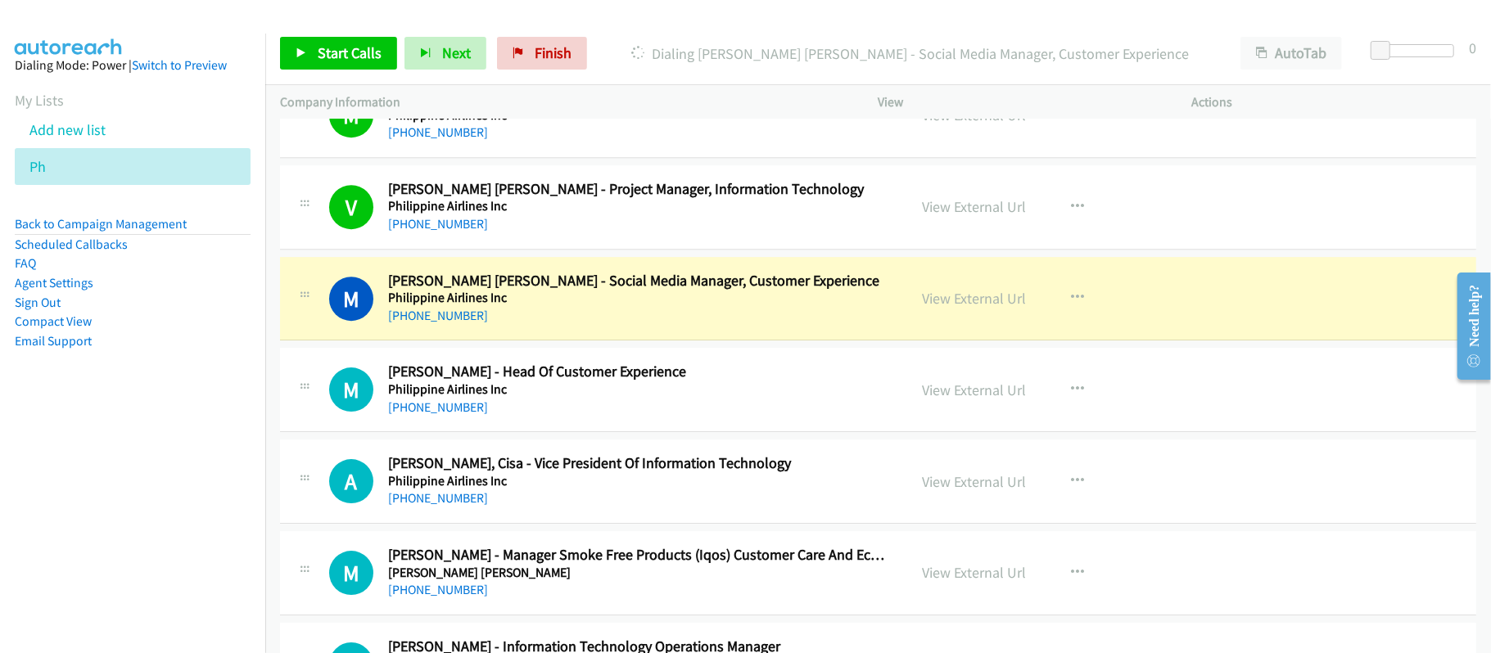
click at [650, 318] on div "[PHONE_NUMBER]" at bounding box center [636, 316] width 497 height 20
click at [979, 308] on link "View External Url" at bounding box center [974, 298] width 104 height 19
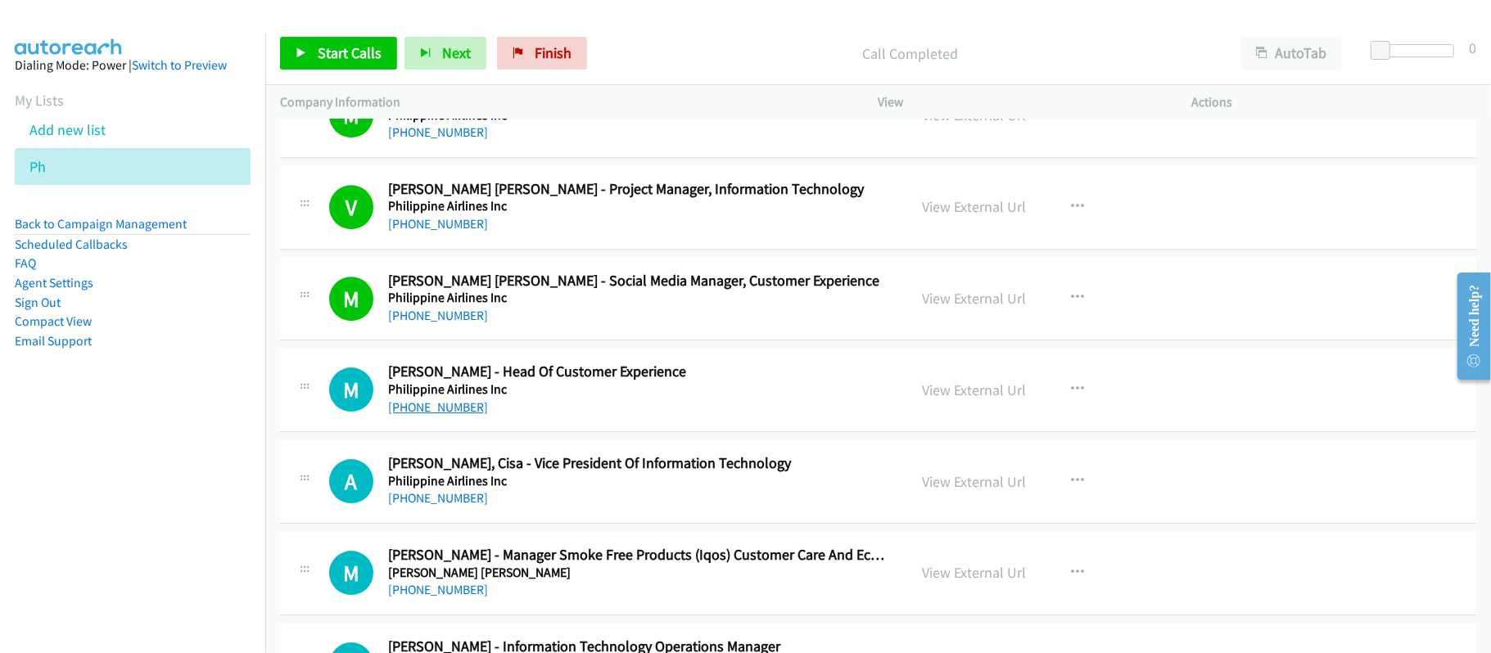
click at [453, 415] on link "[PHONE_NUMBER]" at bounding box center [438, 407] width 100 height 16
click at [573, 431] on div "M Callback Scheduled [PERSON_NAME] - Head Of Customer Experience Philippine Air…" at bounding box center [878, 390] width 1196 height 84
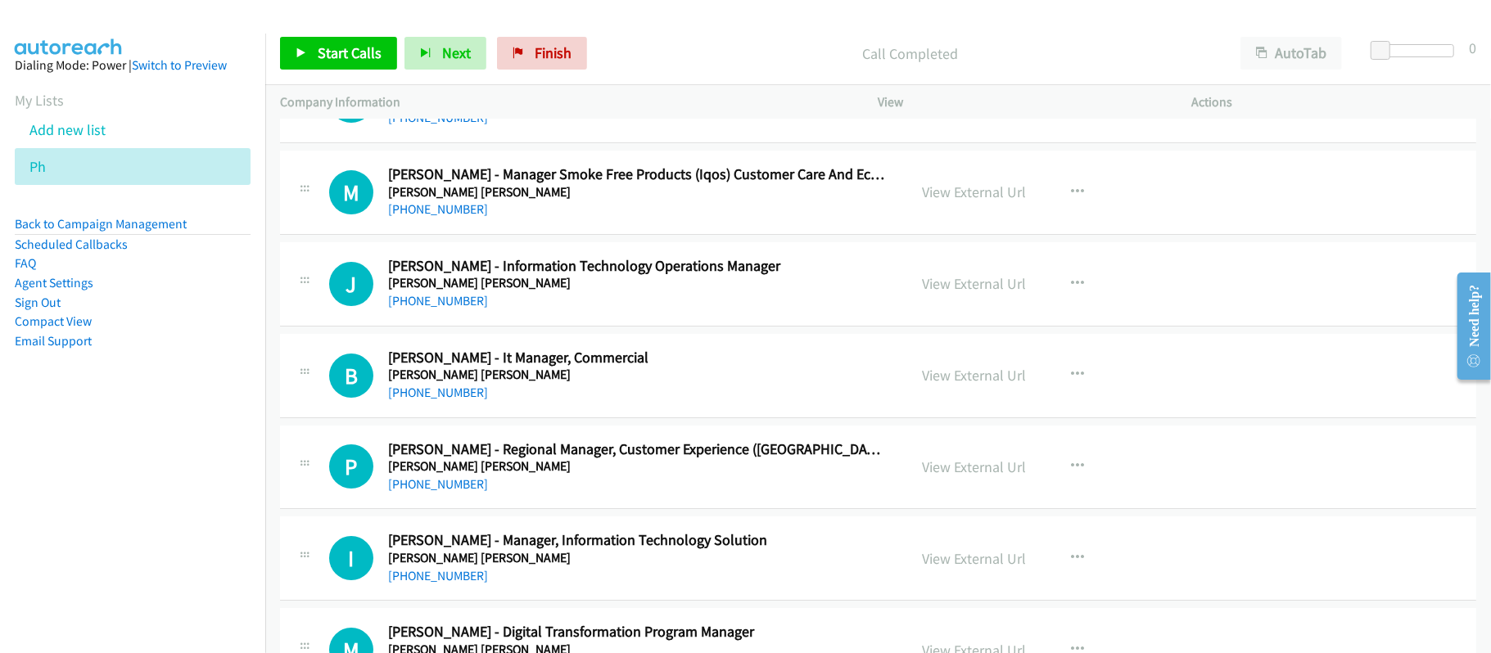
scroll to position [4038, 0]
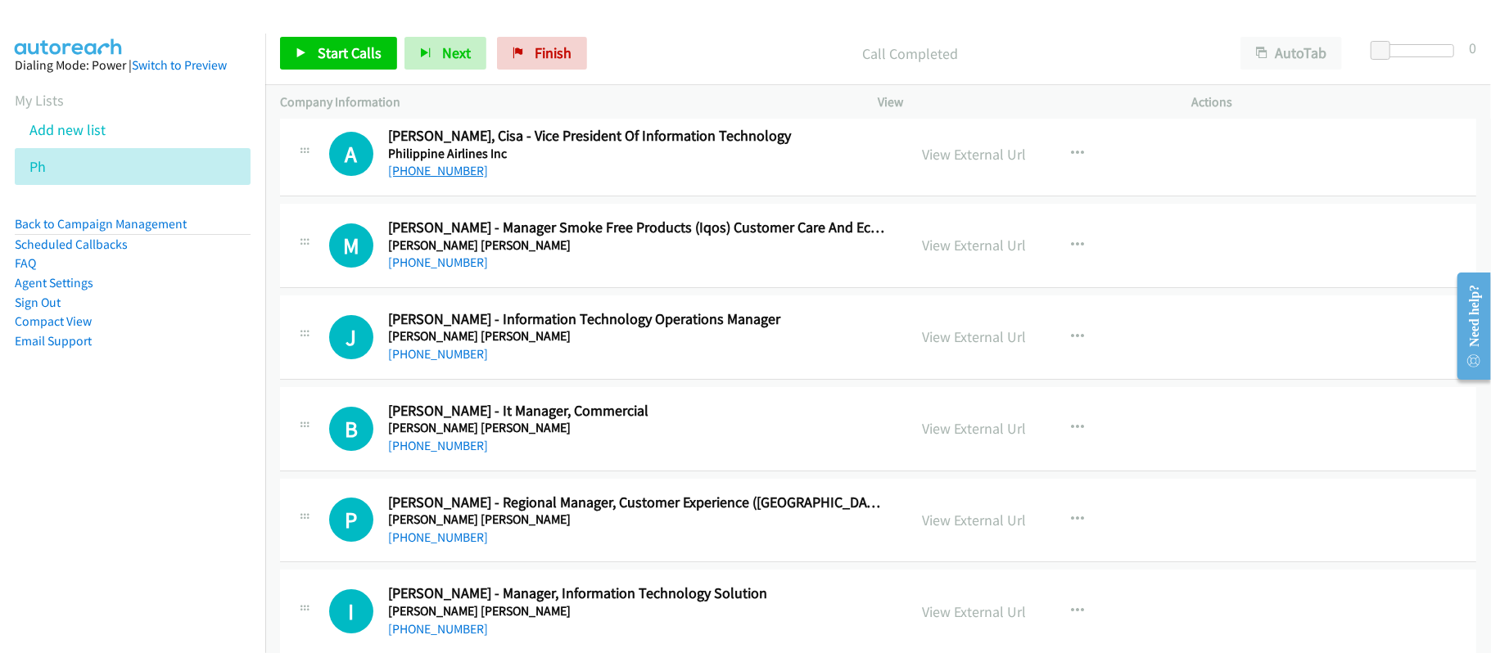
drag, startPoint x: 439, startPoint y: 182, endPoint x: 469, endPoint y: 184, distance: 30.4
click at [439, 178] on link "[PHONE_NUMBER]" at bounding box center [438, 171] width 100 height 16
click at [574, 364] on div "[PHONE_NUMBER]" at bounding box center [636, 355] width 497 height 20
click at [971, 255] on link "View External Url" at bounding box center [974, 245] width 104 height 19
click at [945, 255] on link "View External Url" at bounding box center [974, 245] width 104 height 19
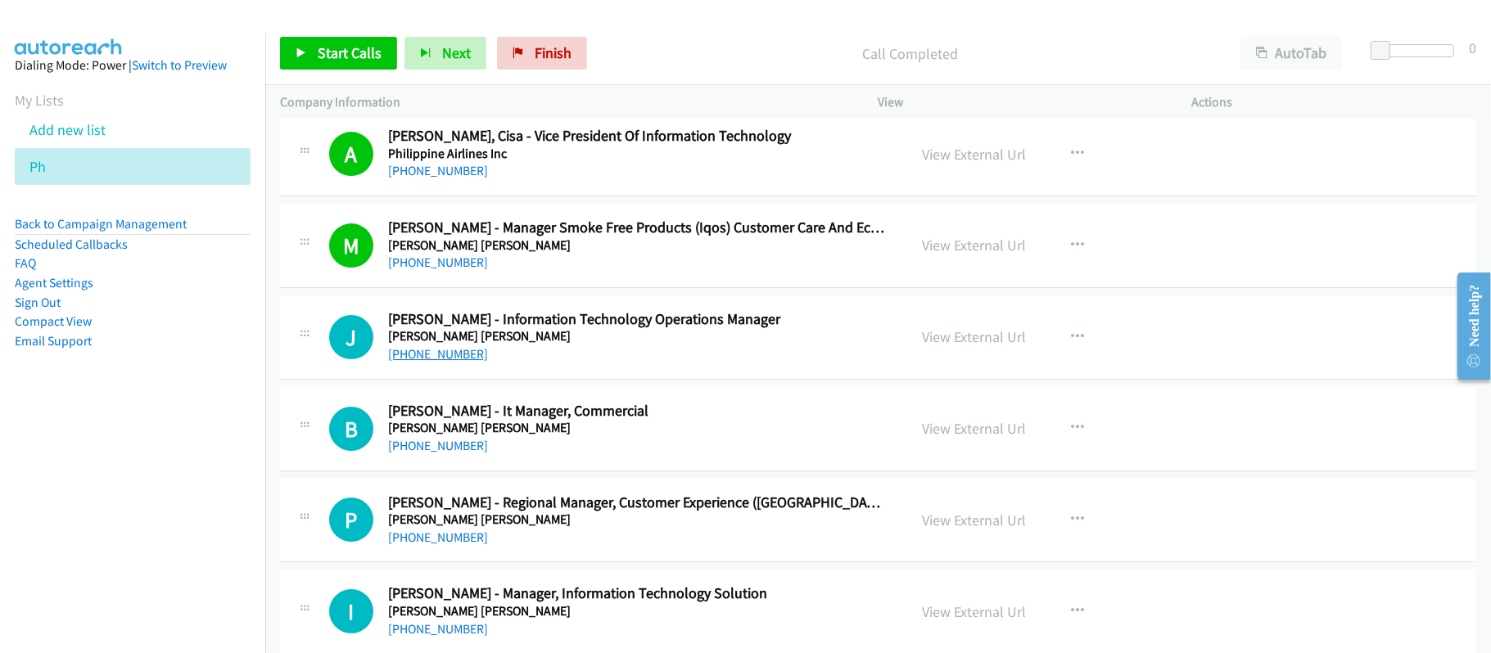
drag, startPoint x: 419, startPoint y: 358, endPoint x: 455, endPoint y: 360, distance: 36.1
click at [419, 358] on link "[PHONE_NUMBER]" at bounding box center [438, 354] width 100 height 16
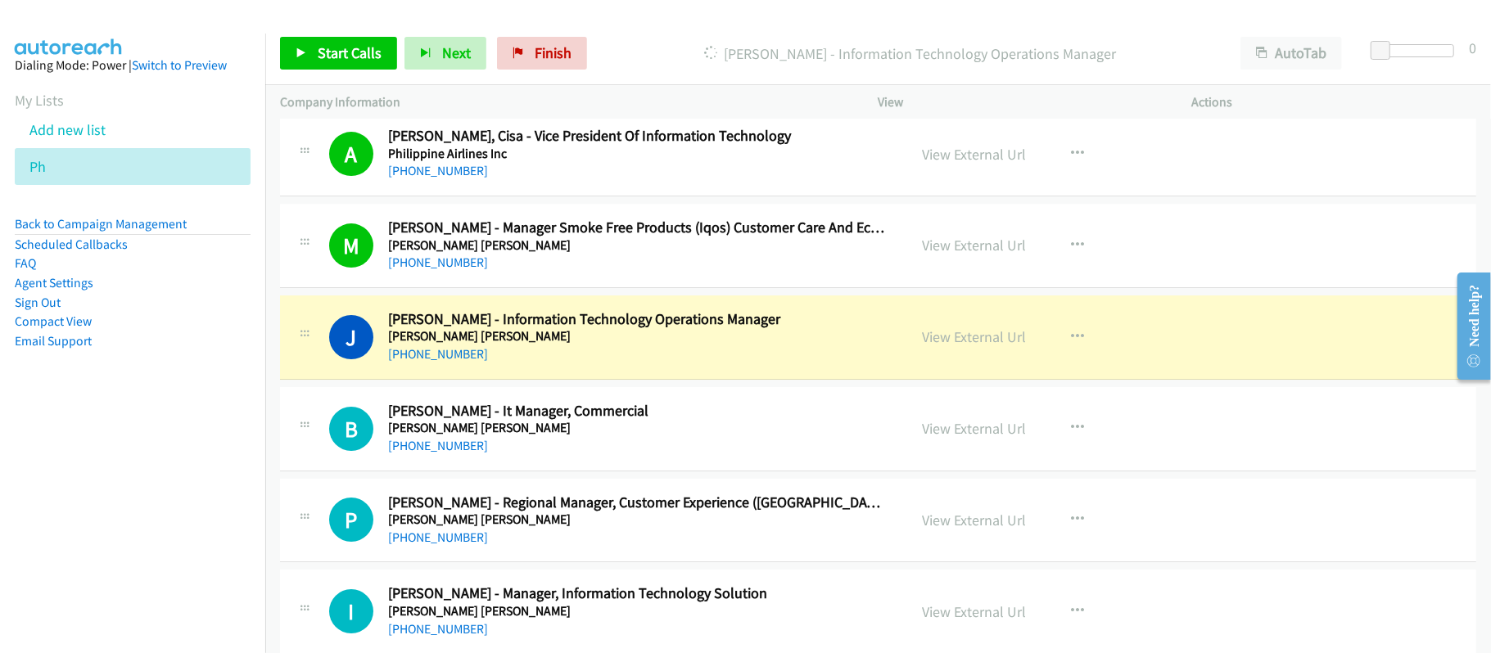
click at [653, 357] on div "[PHONE_NUMBER]" at bounding box center [636, 355] width 497 height 20
click at [928, 346] on link "View External Url" at bounding box center [974, 336] width 104 height 19
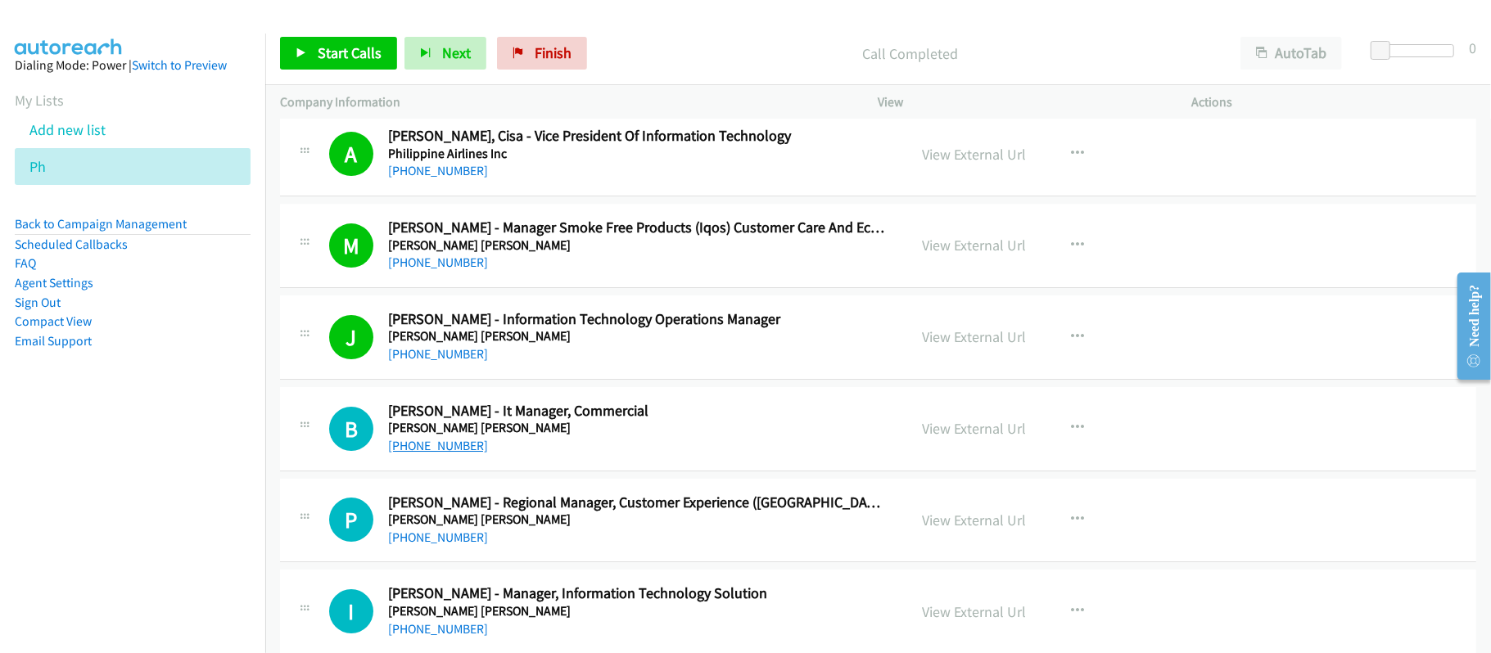
drag, startPoint x: 413, startPoint y: 463, endPoint x: 590, endPoint y: 462, distance: 176.8
click at [413, 453] on link "[PHONE_NUMBER]" at bounding box center [438, 446] width 100 height 16
click at [564, 548] on div "[PHONE_NUMBER]" at bounding box center [636, 538] width 497 height 20
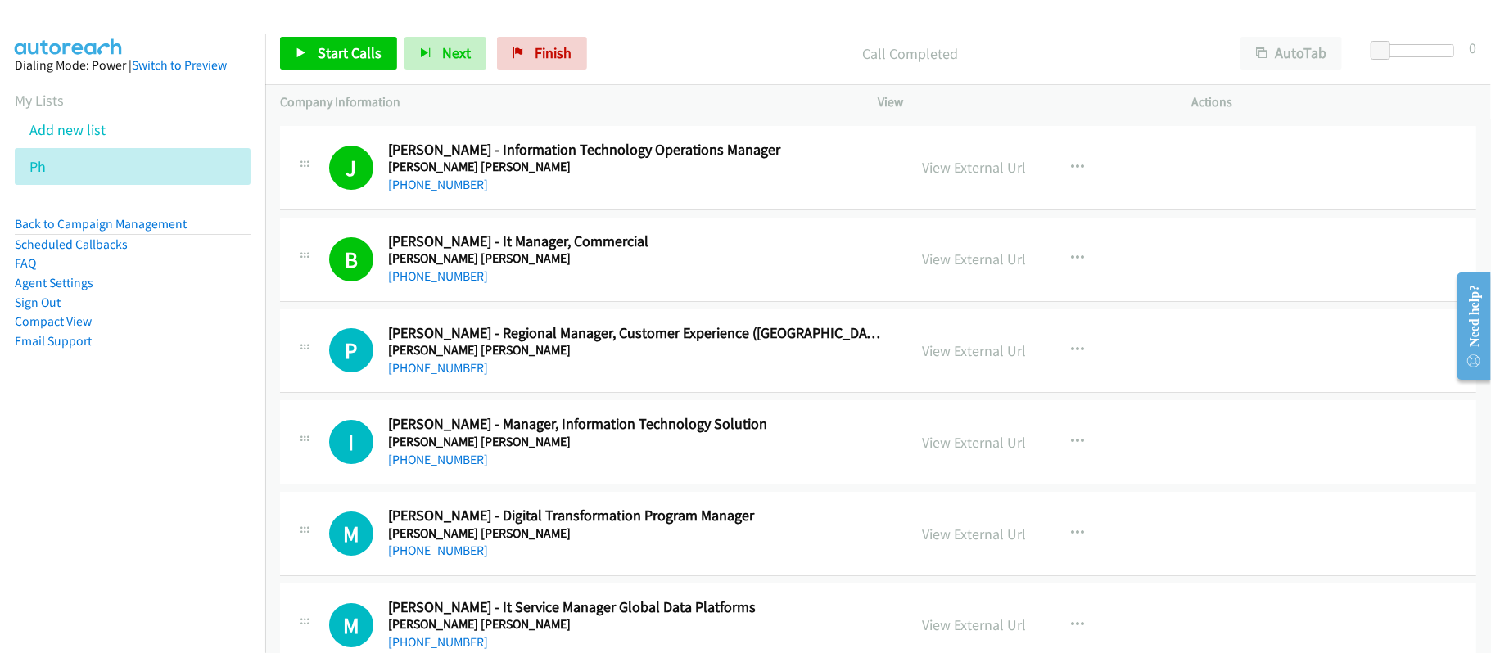
scroll to position [4256, 0]
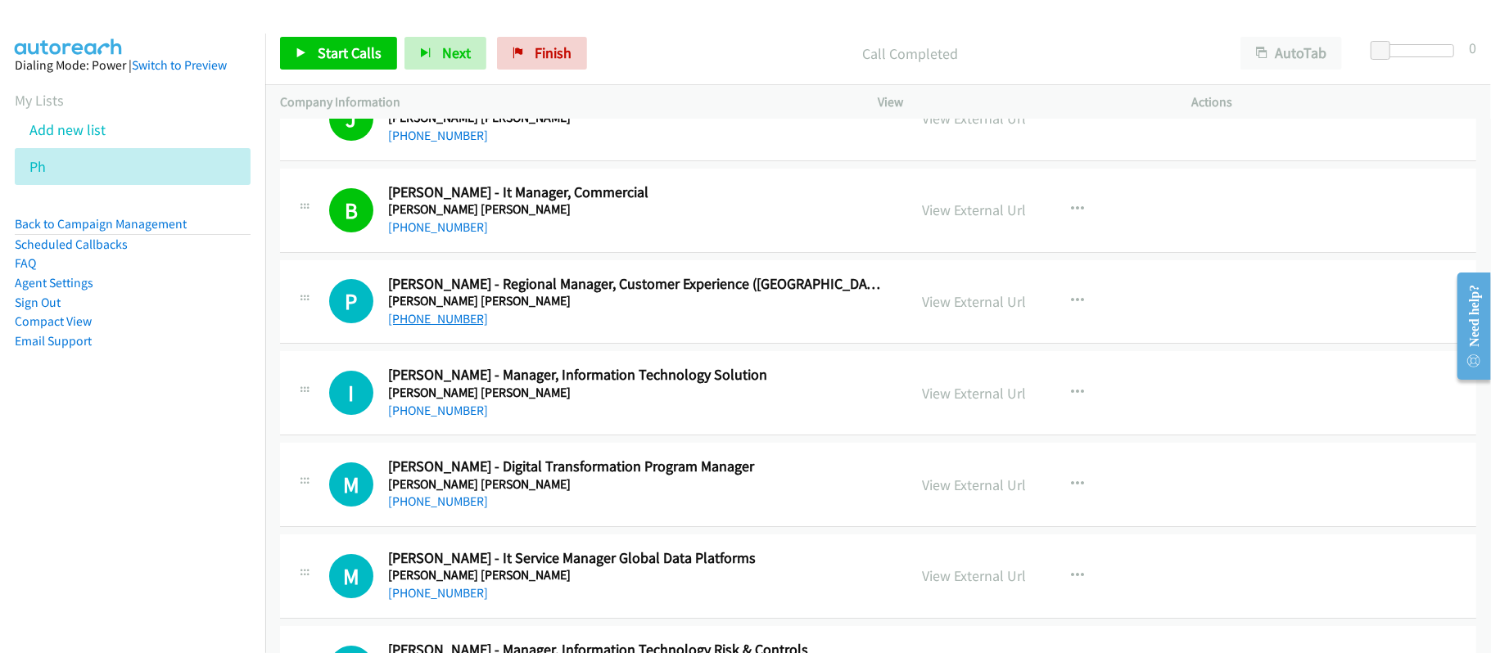
click at [466, 327] on link "[PHONE_NUMBER]" at bounding box center [438, 319] width 100 height 16
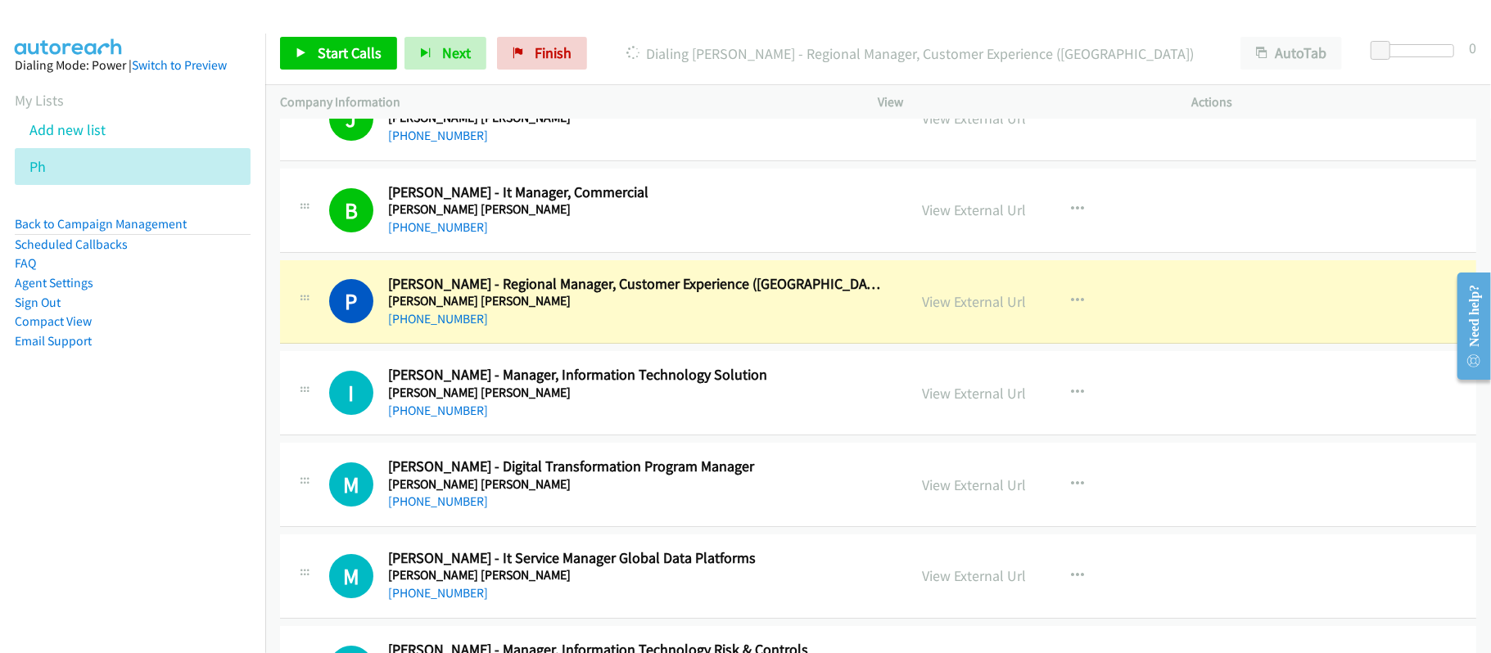
click at [640, 326] on div "[PHONE_NUMBER]" at bounding box center [636, 319] width 497 height 20
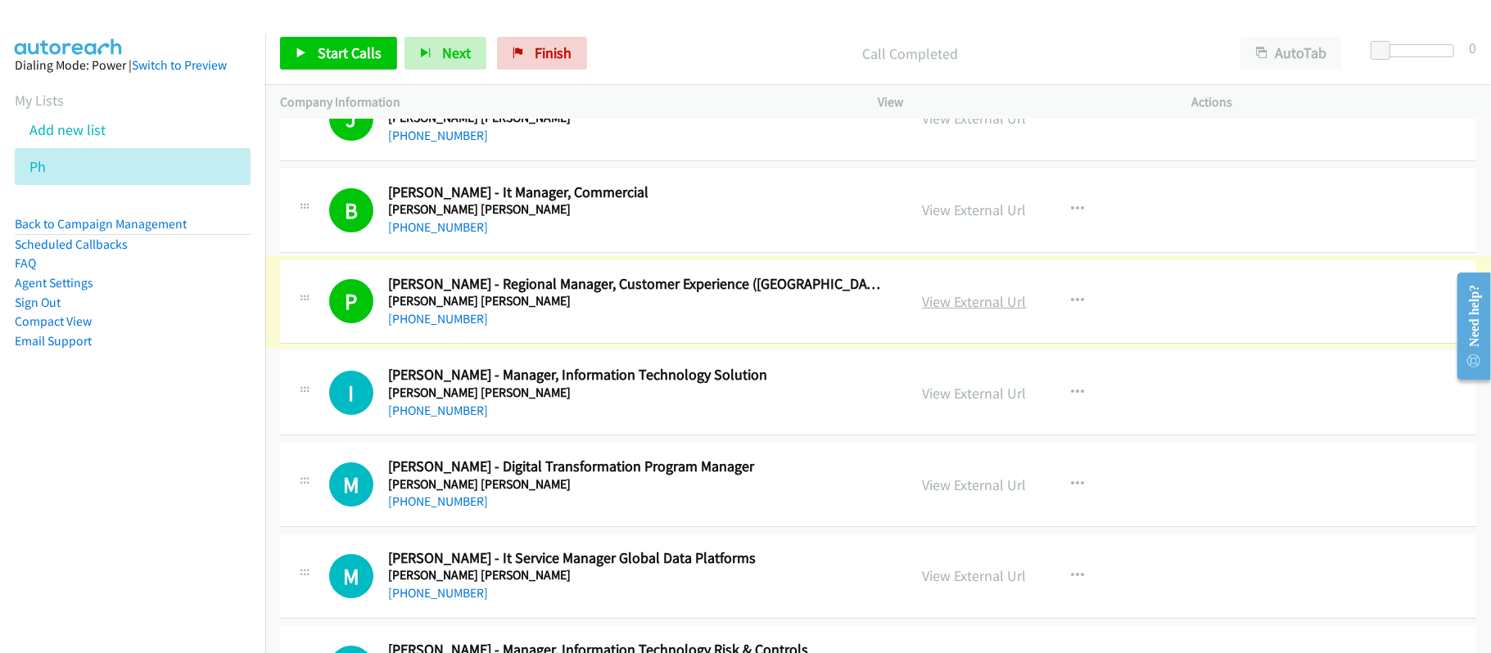
click at [995, 311] on link "View External Url" at bounding box center [974, 301] width 104 height 19
drag, startPoint x: 414, startPoint y: 429, endPoint x: 455, endPoint y: 429, distance: 40.9
click at [414, 418] on link "[PHONE_NUMBER]" at bounding box center [438, 411] width 100 height 16
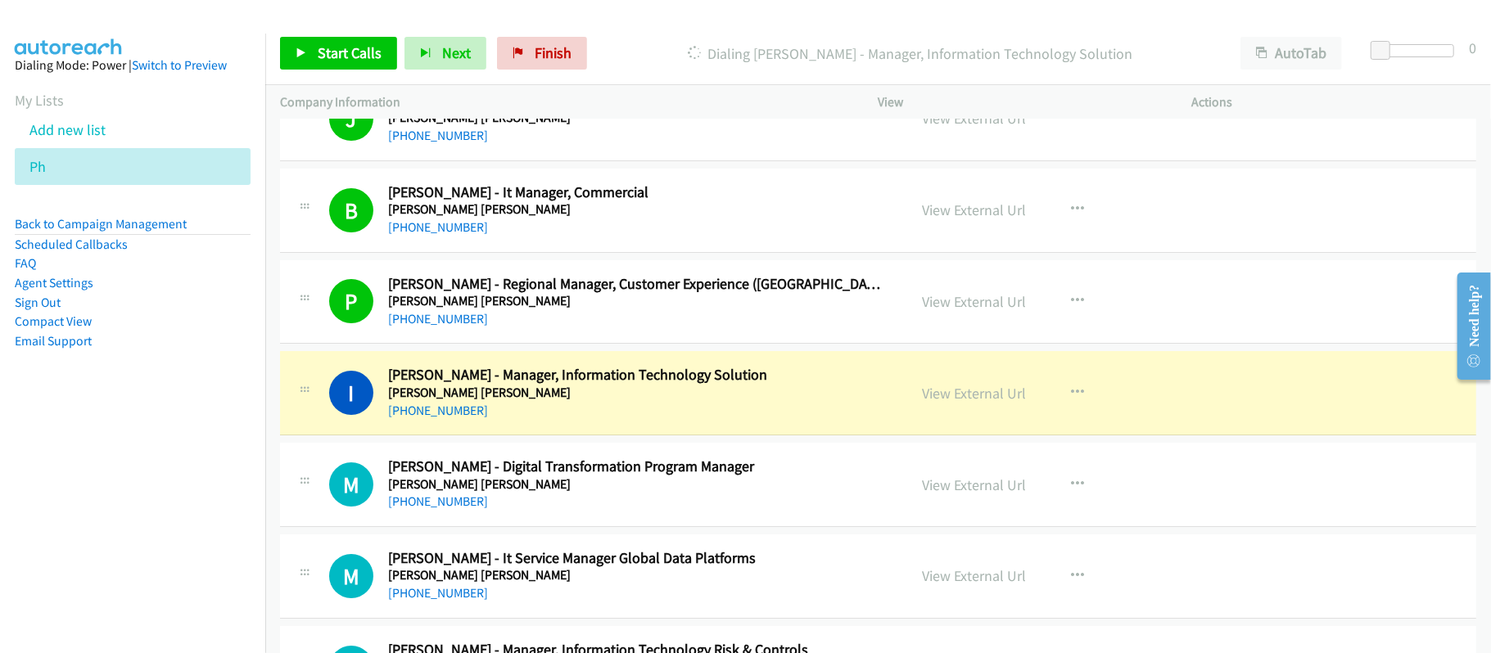
click at [535, 421] on div "[PHONE_NUMBER]" at bounding box center [636, 411] width 497 height 20
click at [665, 414] on div "[PHONE_NUMBER]" at bounding box center [636, 411] width 497 height 20
click at [967, 403] on link "View External Url" at bounding box center [974, 393] width 104 height 19
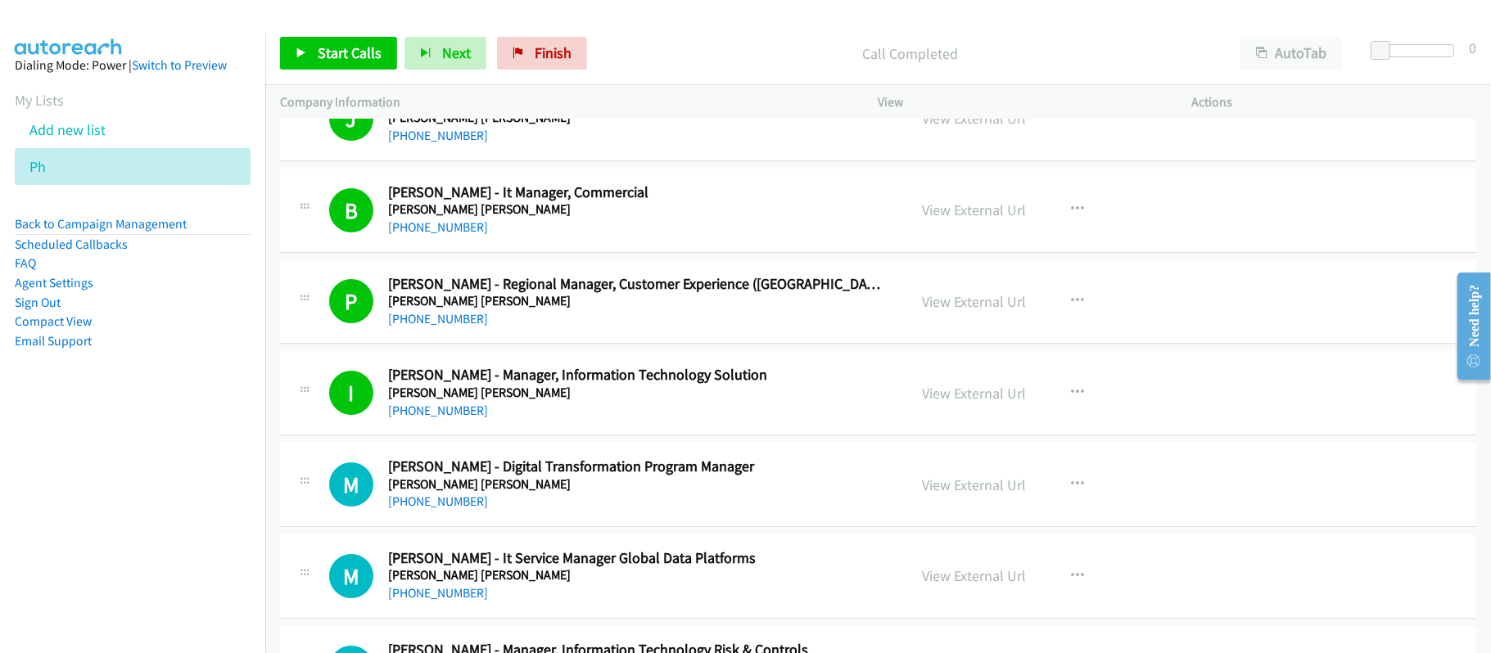
drag, startPoint x: 431, startPoint y: 517, endPoint x: 483, endPoint y: 517, distance: 52.4
click at [431, 509] on link "[PHONE_NUMBER]" at bounding box center [438, 502] width 100 height 16
click at [544, 527] on div "M Callback Scheduled [PERSON_NAME] - Digital Transformation Program Manager [PE…" at bounding box center [878, 485] width 1196 height 84
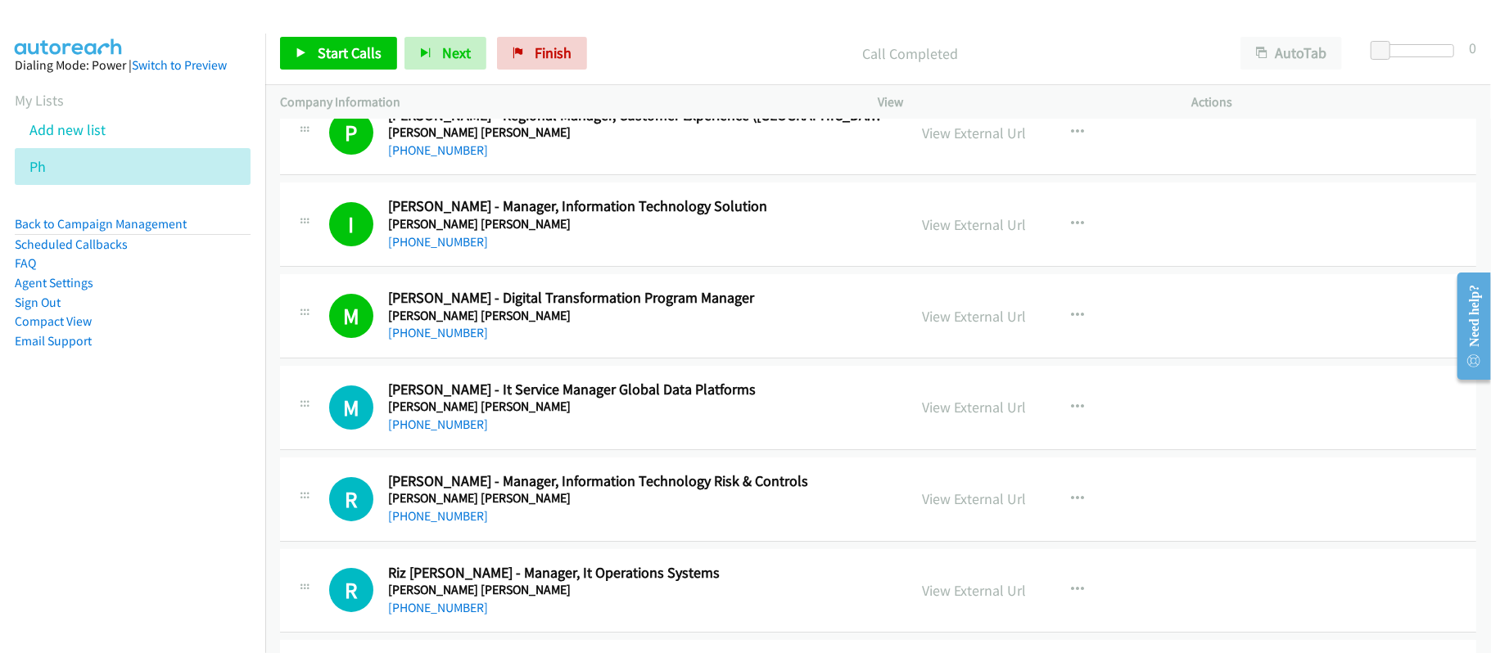
scroll to position [4474, 0]
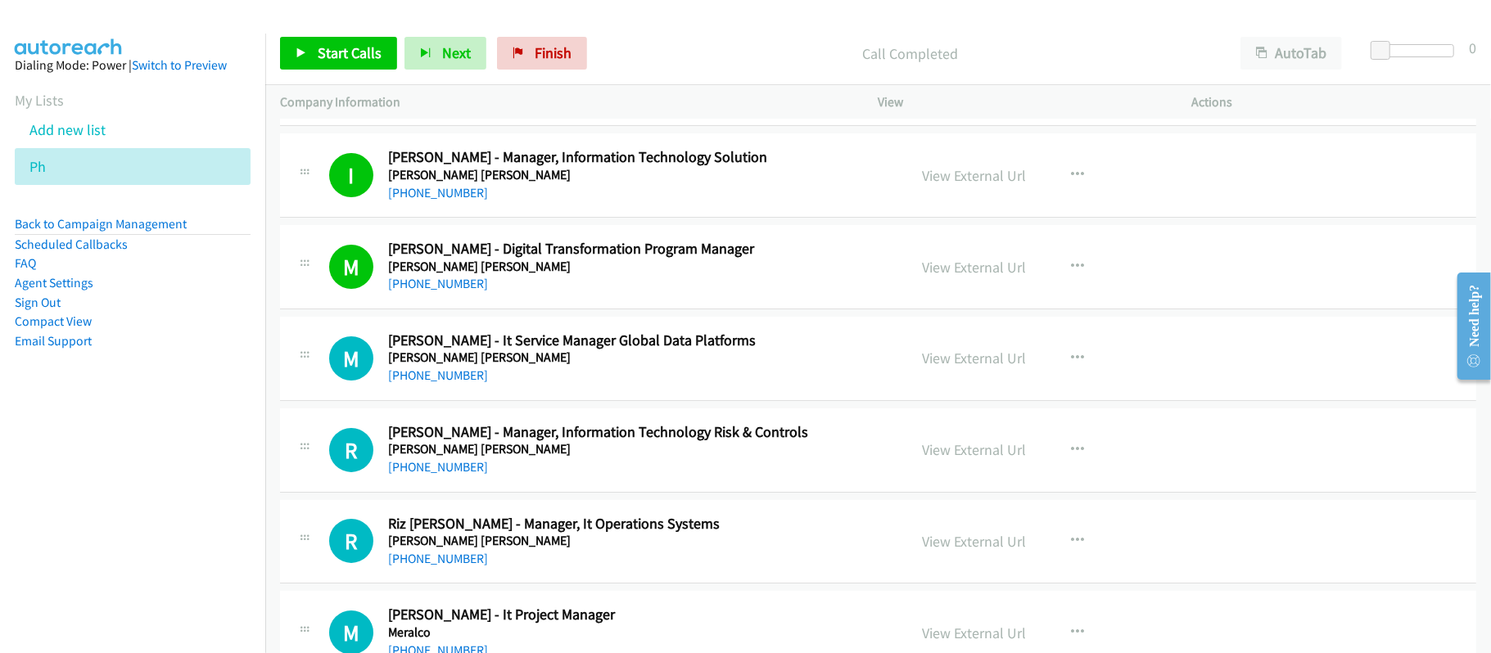
drag, startPoint x: 432, startPoint y: 391, endPoint x: 633, endPoint y: 440, distance: 206.3
click at [432, 383] on link "[PHONE_NUMBER]" at bounding box center [438, 376] width 100 height 16
drag, startPoint x: 466, startPoint y: 387, endPoint x: 521, endPoint y: 387, distance: 54.8
click at [466, 383] on link "[PHONE_NUMBER]" at bounding box center [438, 376] width 100 height 16
click at [552, 401] on div "M Callback Scheduled [PERSON_NAME] - It Service Manager Global Data Platforms […" at bounding box center [878, 359] width 1196 height 84
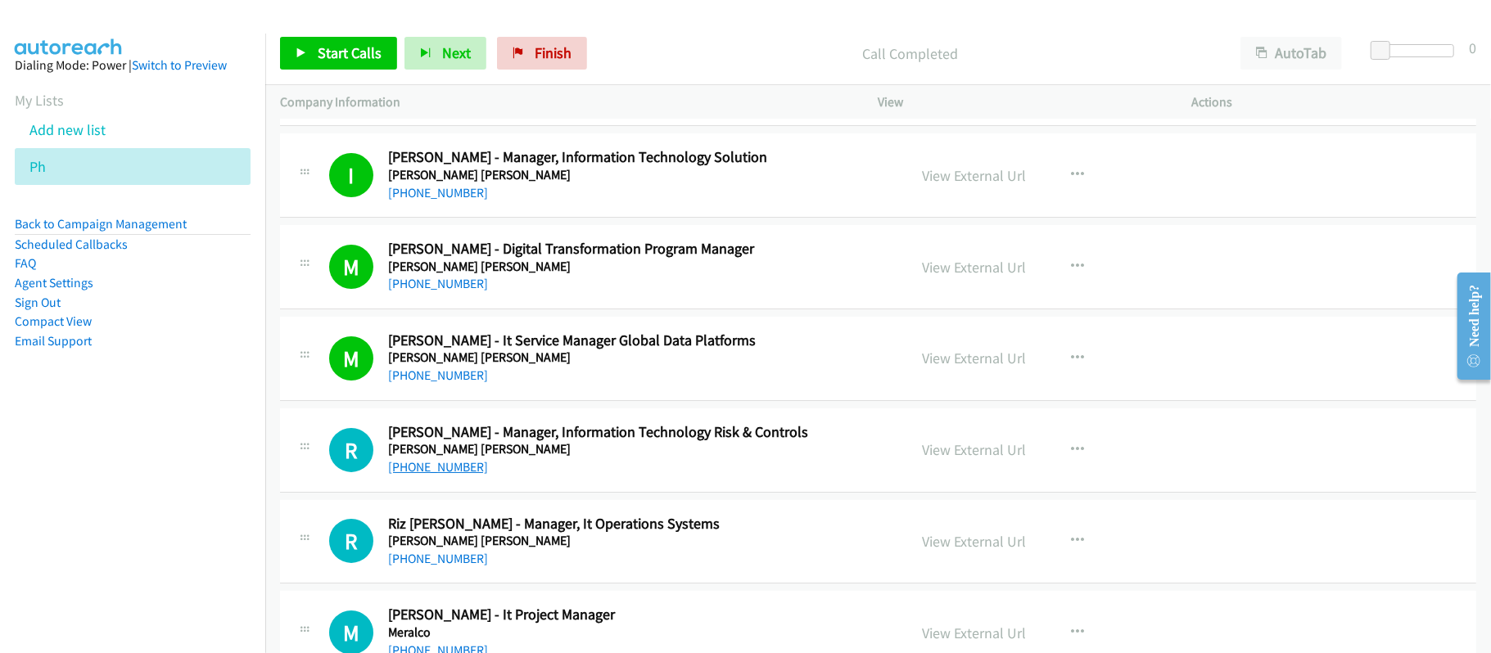
click at [435, 475] on link "[PHONE_NUMBER]" at bounding box center [438, 467] width 100 height 16
click at [521, 477] on div "[PHONE_NUMBER]" at bounding box center [636, 468] width 497 height 20
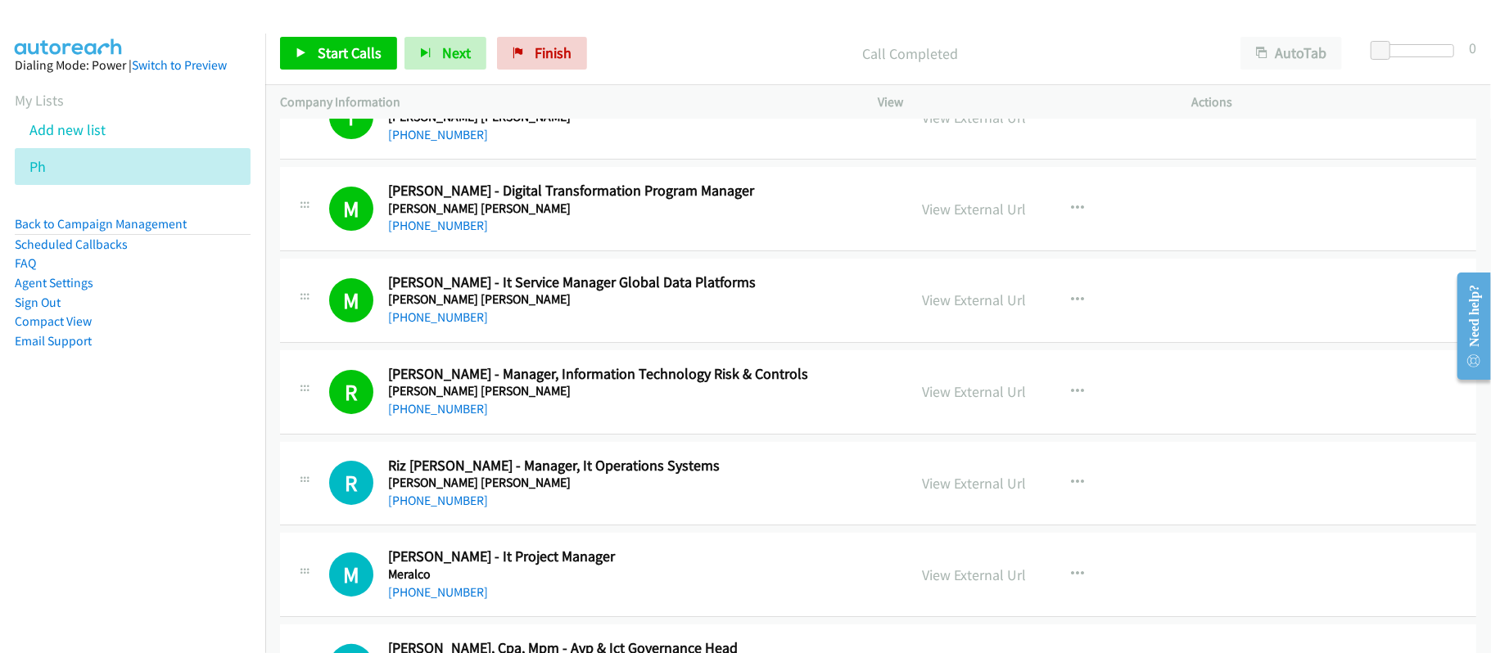
scroll to position [4584, 0]
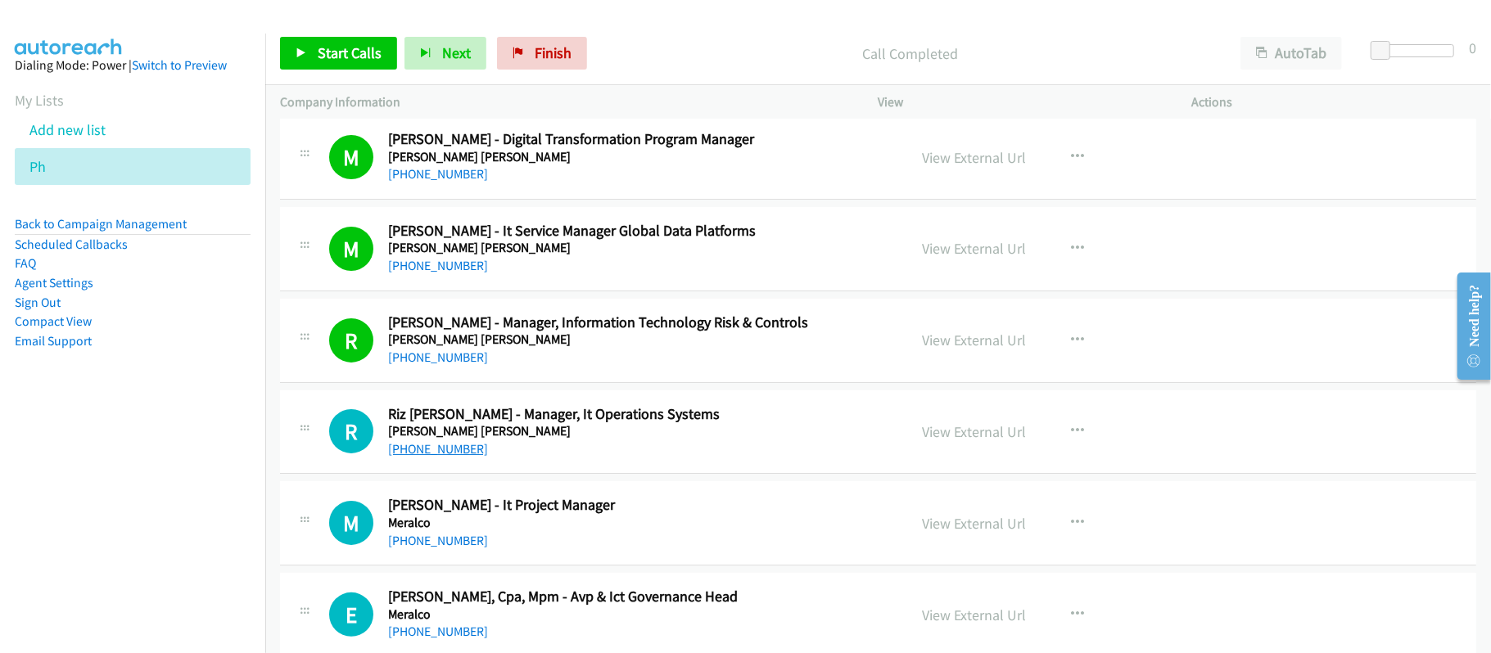
click at [439, 457] on link "[PHONE_NUMBER]" at bounding box center [438, 449] width 100 height 16
drag, startPoint x: 443, startPoint y: 554, endPoint x: 455, endPoint y: 555, distance: 12.3
click at [443, 548] on link "[PHONE_NUMBER]" at bounding box center [438, 541] width 100 height 16
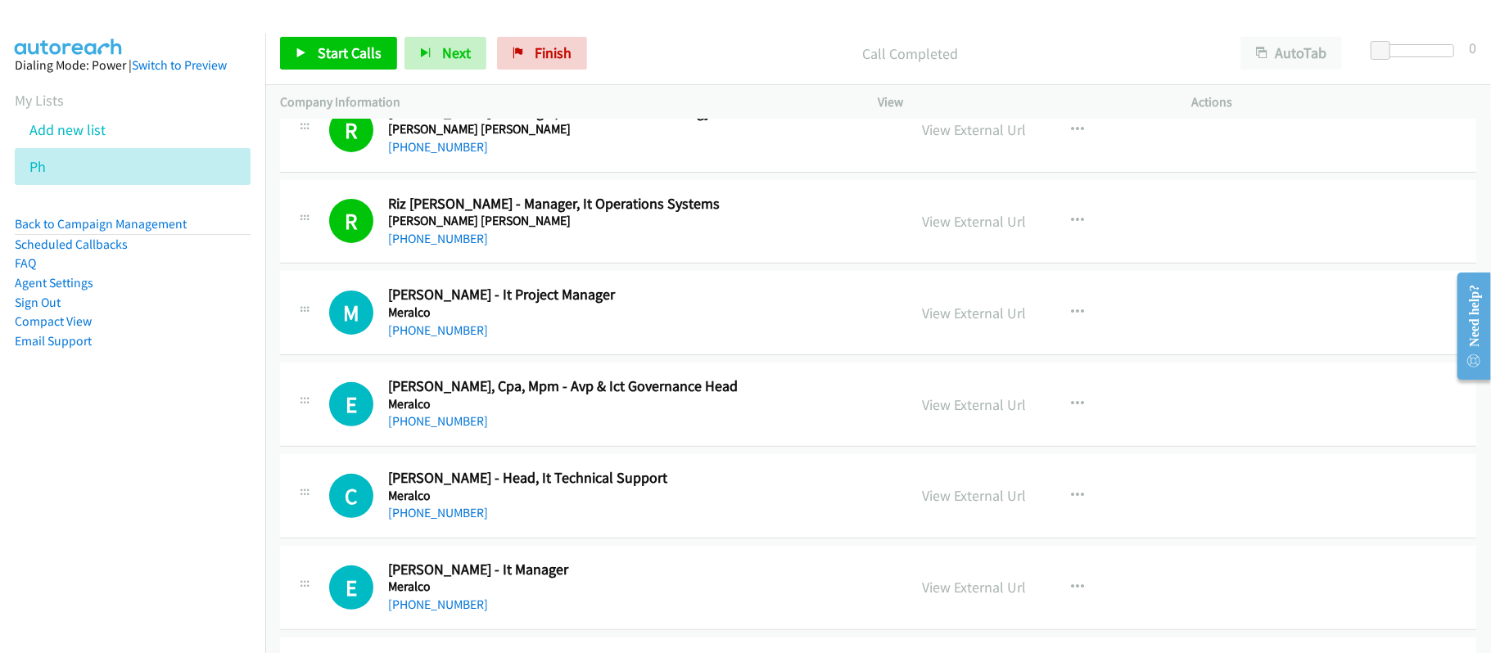
scroll to position [4801, 0]
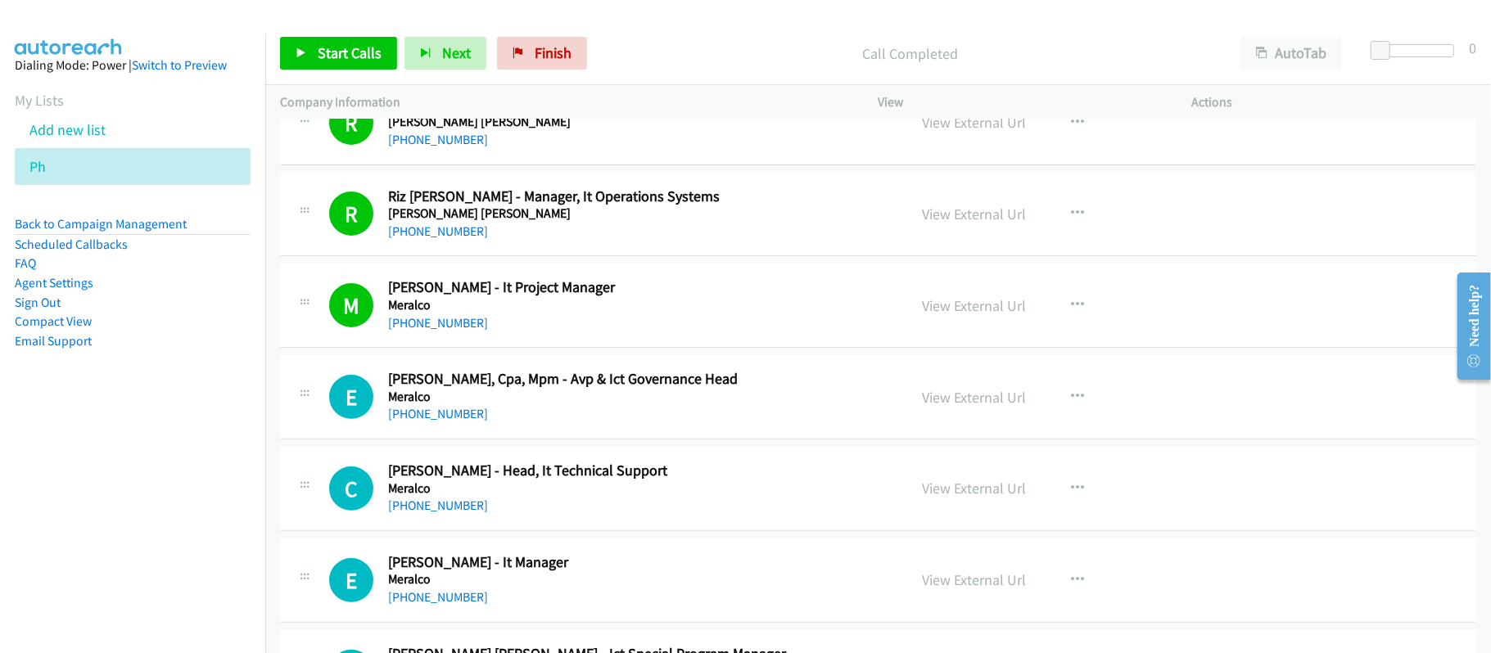
drag, startPoint x: 609, startPoint y: 431, endPoint x: 501, endPoint y: 417, distance: 108.8
click at [440, 422] on link "[PHONE_NUMBER]" at bounding box center [438, 414] width 100 height 16
click at [653, 440] on div "E Callback Scheduled [PERSON_NAME], Cpa, Mpm - Avp & Ict Governance Head Meralc…" at bounding box center [878, 397] width 1196 height 84
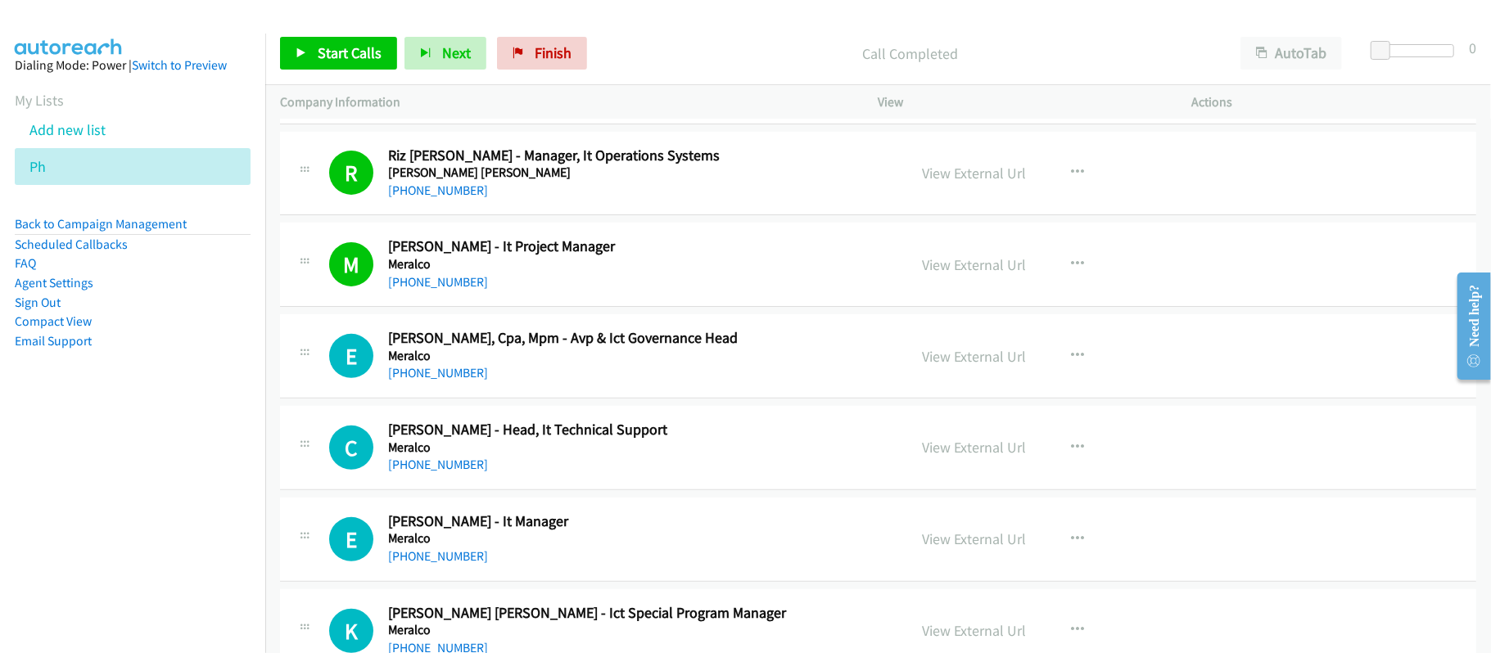
scroll to position [4911, 0]
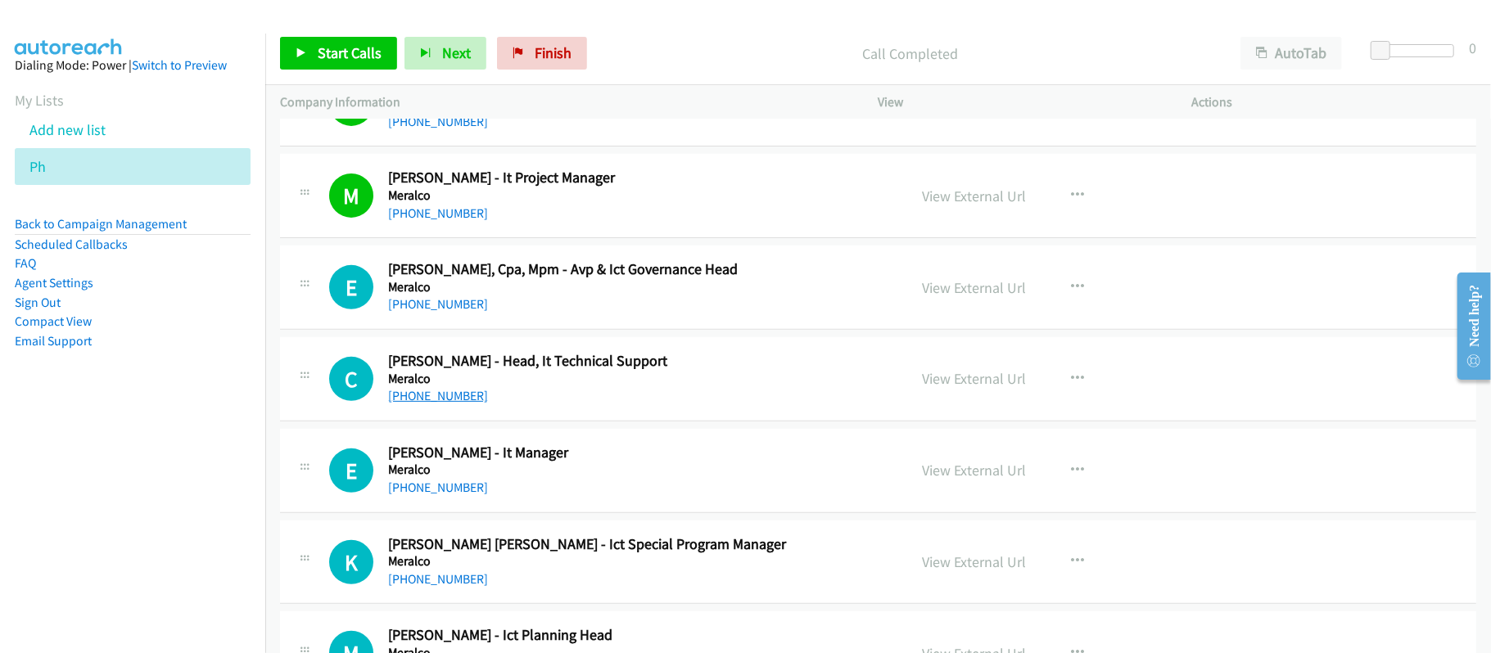
click at [413, 404] on link "[PHONE_NUMBER]" at bounding box center [438, 396] width 100 height 16
click at [452, 495] on link "[PHONE_NUMBER]" at bounding box center [438, 488] width 100 height 16
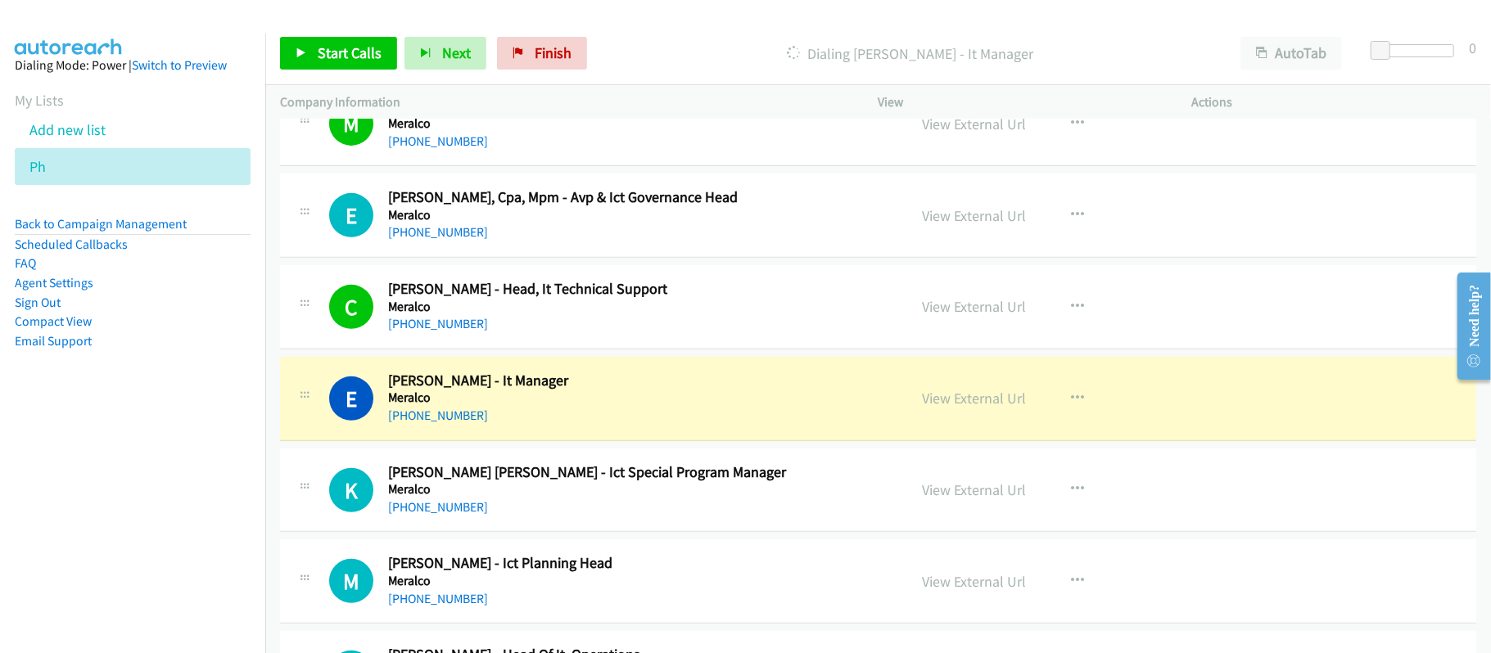
scroll to position [5129, 0]
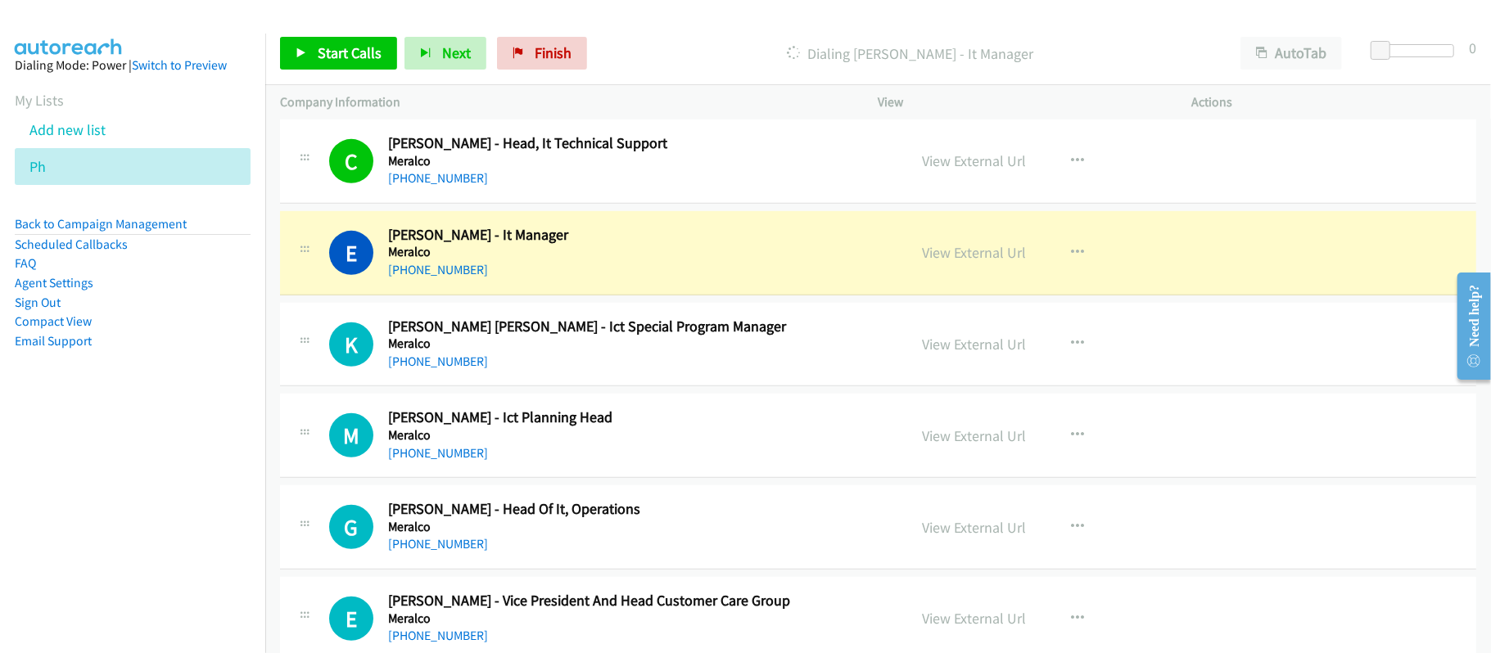
click at [584, 372] on div "[PHONE_NUMBER]" at bounding box center [636, 362] width 497 height 20
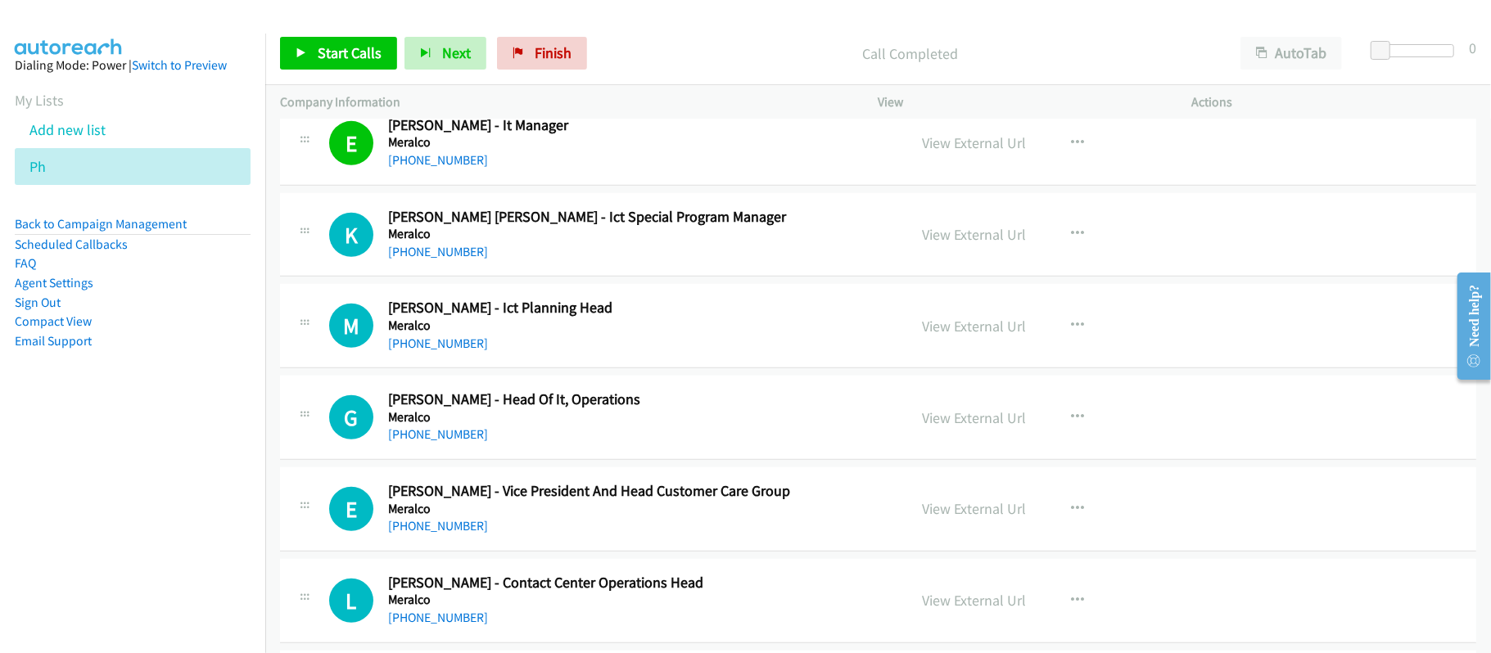
scroll to position [5347, 0]
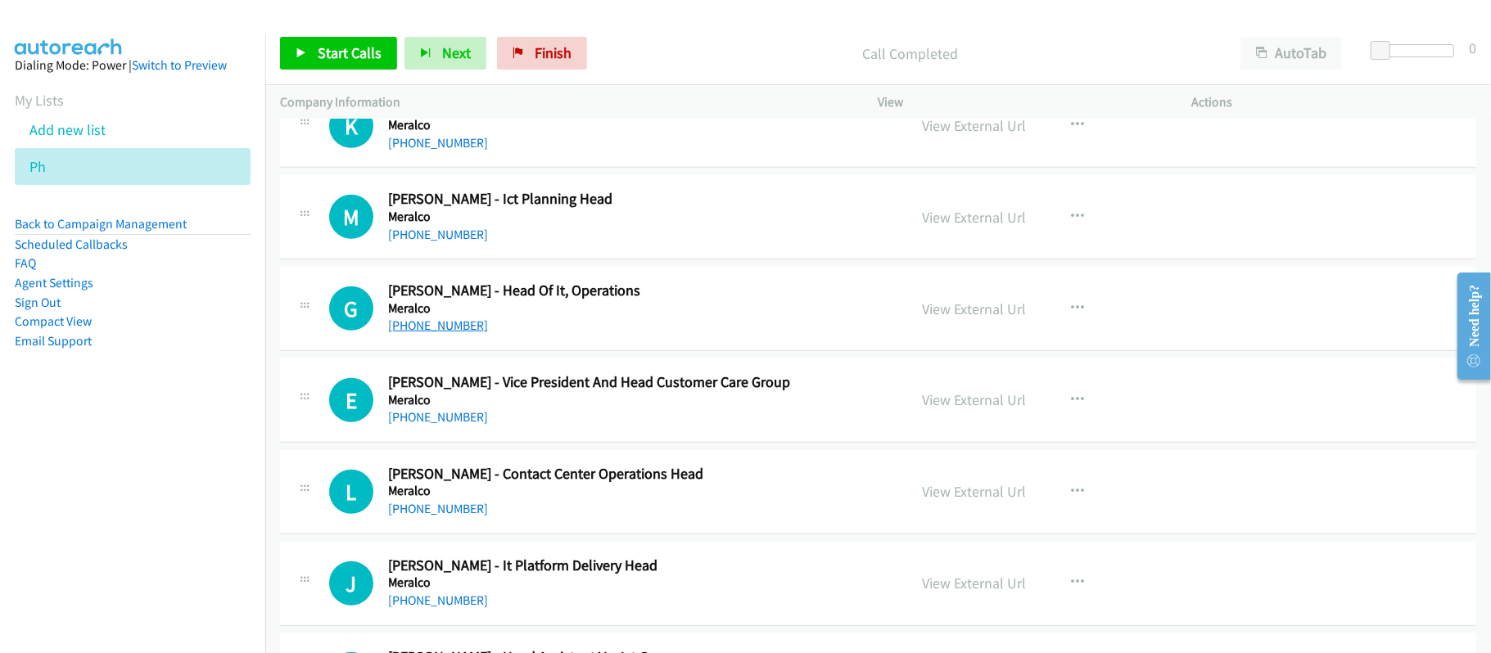
click at [437, 333] on link "[PHONE_NUMBER]" at bounding box center [438, 326] width 100 height 16
click at [456, 333] on link "[PHONE_NUMBER]" at bounding box center [438, 326] width 100 height 16
click at [547, 427] on div "[PHONE_NUMBER]" at bounding box center [636, 418] width 497 height 20
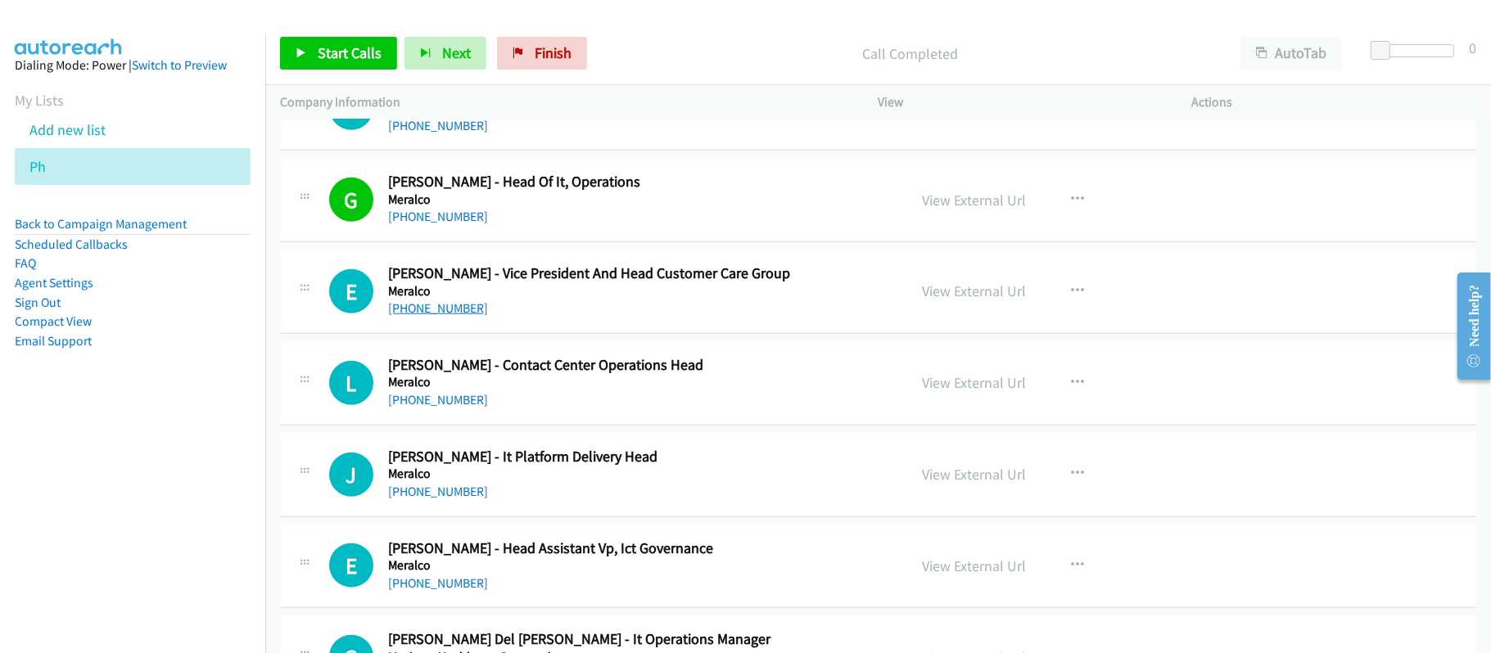
click at [432, 315] on link "[PHONE_NUMBER]" at bounding box center [438, 308] width 100 height 16
click at [455, 316] on link "[PHONE_NUMBER]" at bounding box center [438, 308] width 100 height 16
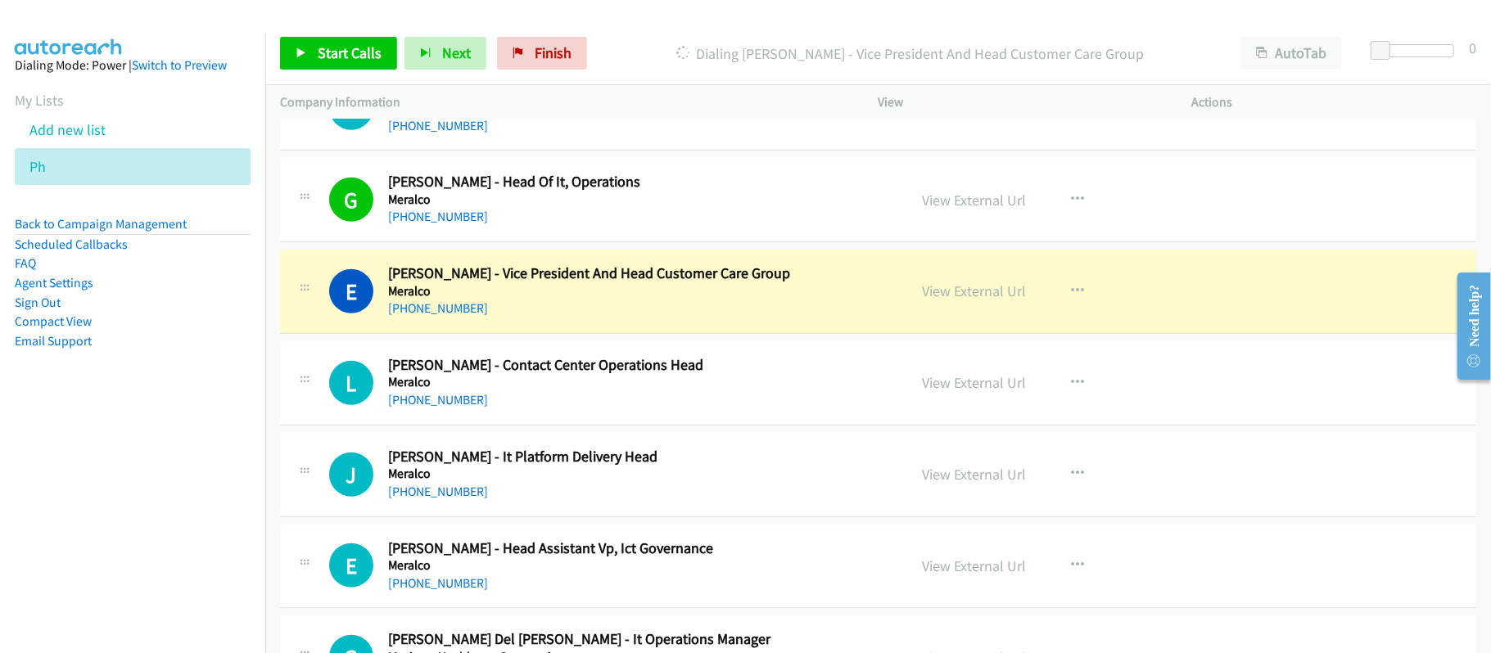
click at [514, 318] on div "[PHONE_NUMBER]" at bounding box center [636, 309] width 497 height 20
drag, startPoint x: 647, startPoint y: 322, endPoint x: 699, endPoint y: 314, distance: 53.0
click at [647, 318] on div "[PHONE_NUMBER]" at bounding box center [636, 309] width 497 height 20
click at [954, 300] on link "View External Url" at bounding box center [974, 291] width 104 height 19
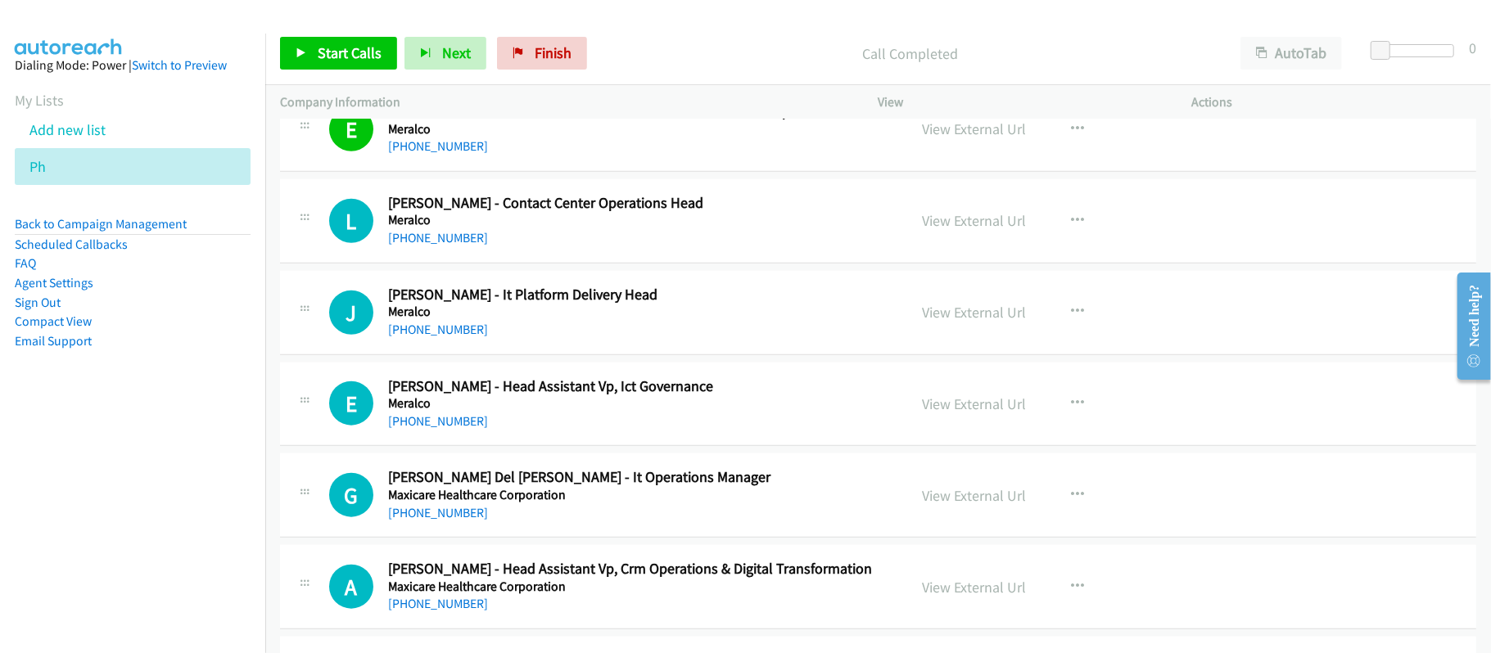
scroll to position [5566, 0]
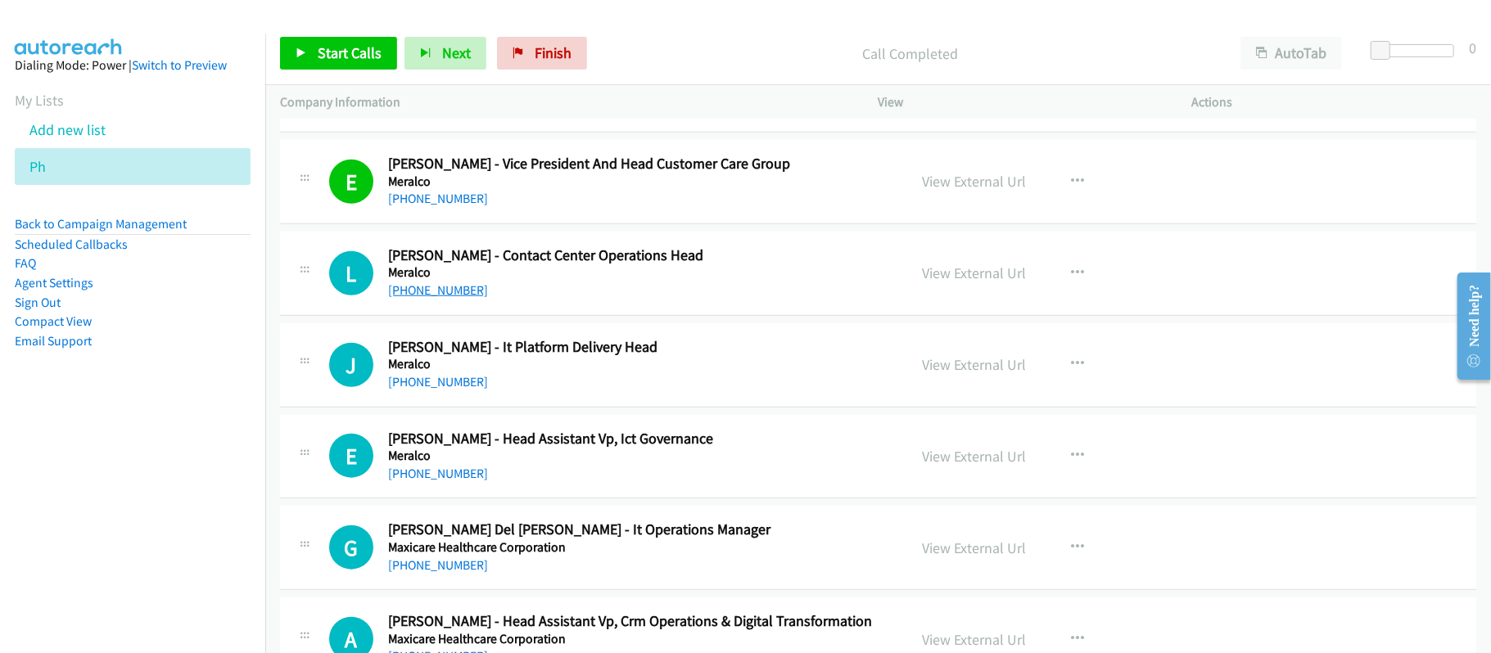
drag, startPoint x: 443, startPoint y: 299, endPoint x: 462, endPoint y: 303, distance: 20.1
click at [443, 298] on link "[PHONE_NUMBER]" at bounding box center [438, 290] width 100 height 16
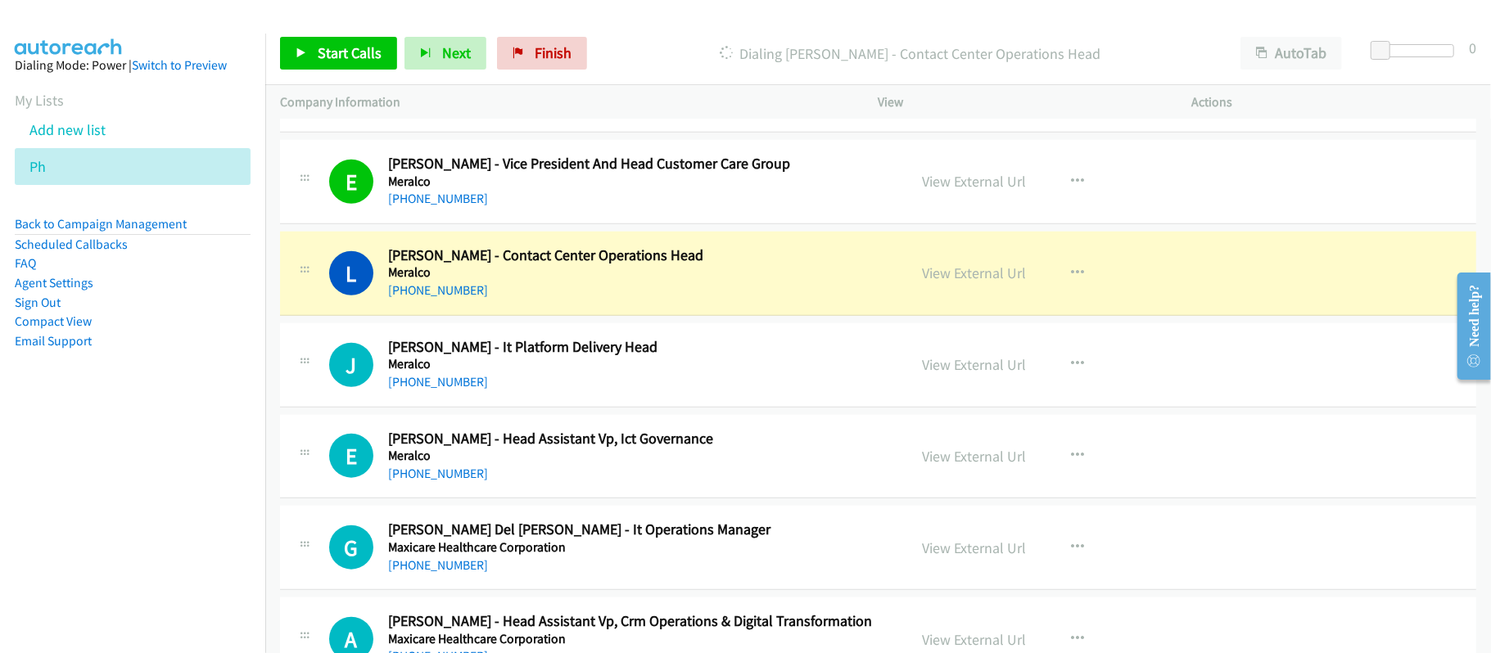
click at [630, 51] on p "Dialing [PERSON_NAME] - Contact Center Operations Head" at bounding box center [910, 54] width 602 height 22
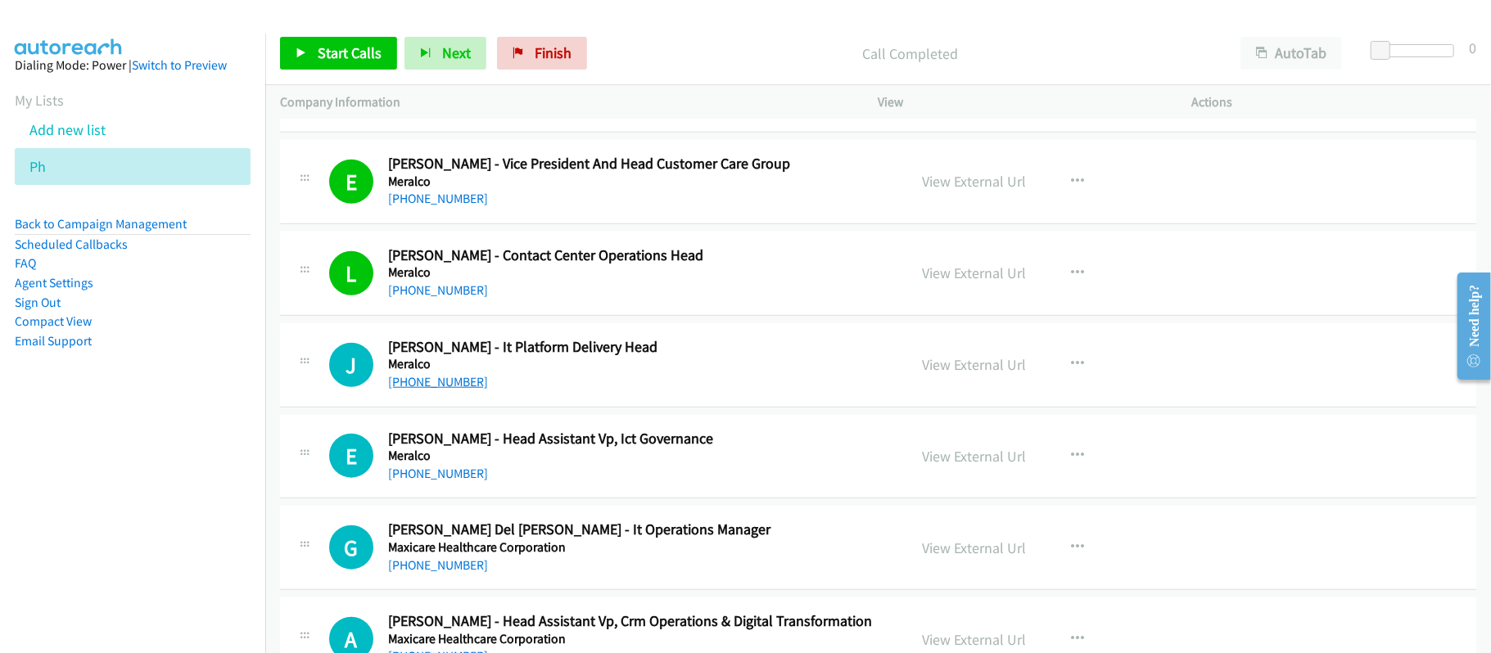
click at [439, 390] on link "[PHONE_NUMBER]" at bounding box center [438, 382] width 100 height 16
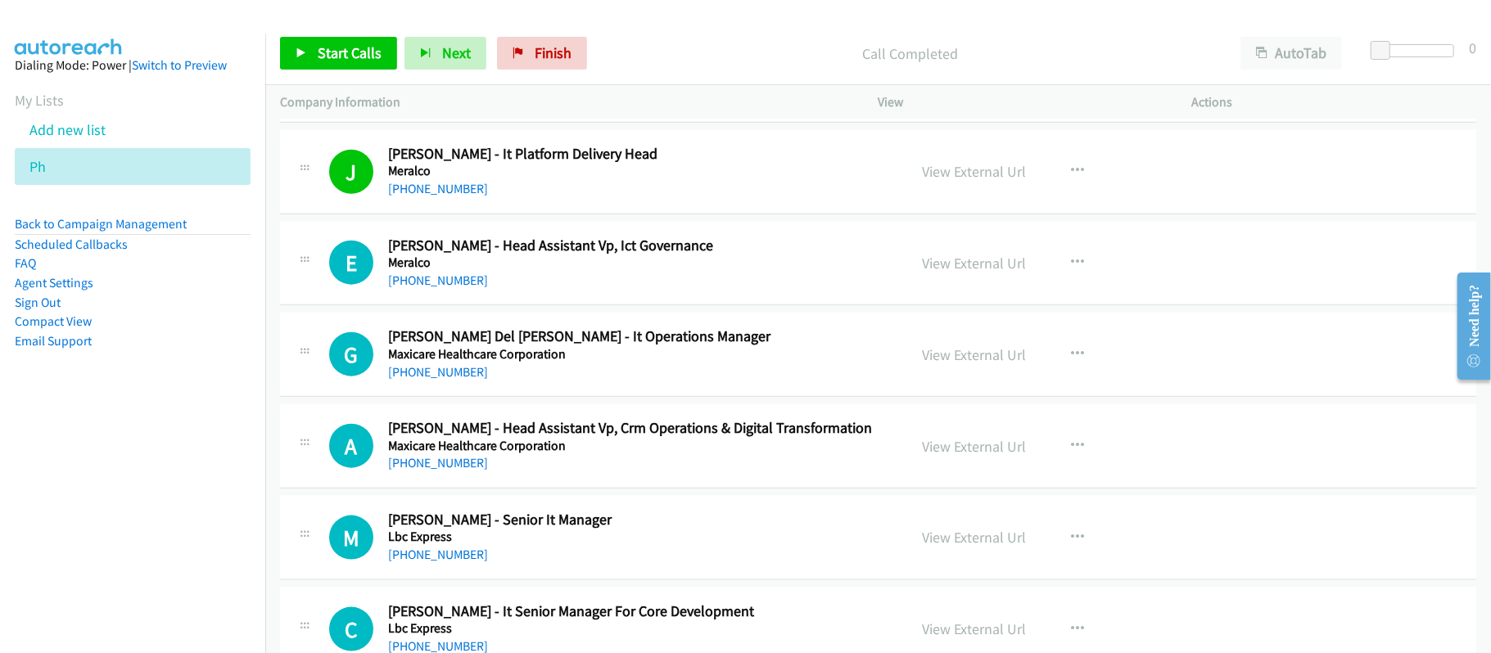
scroll to position [5784, 0]
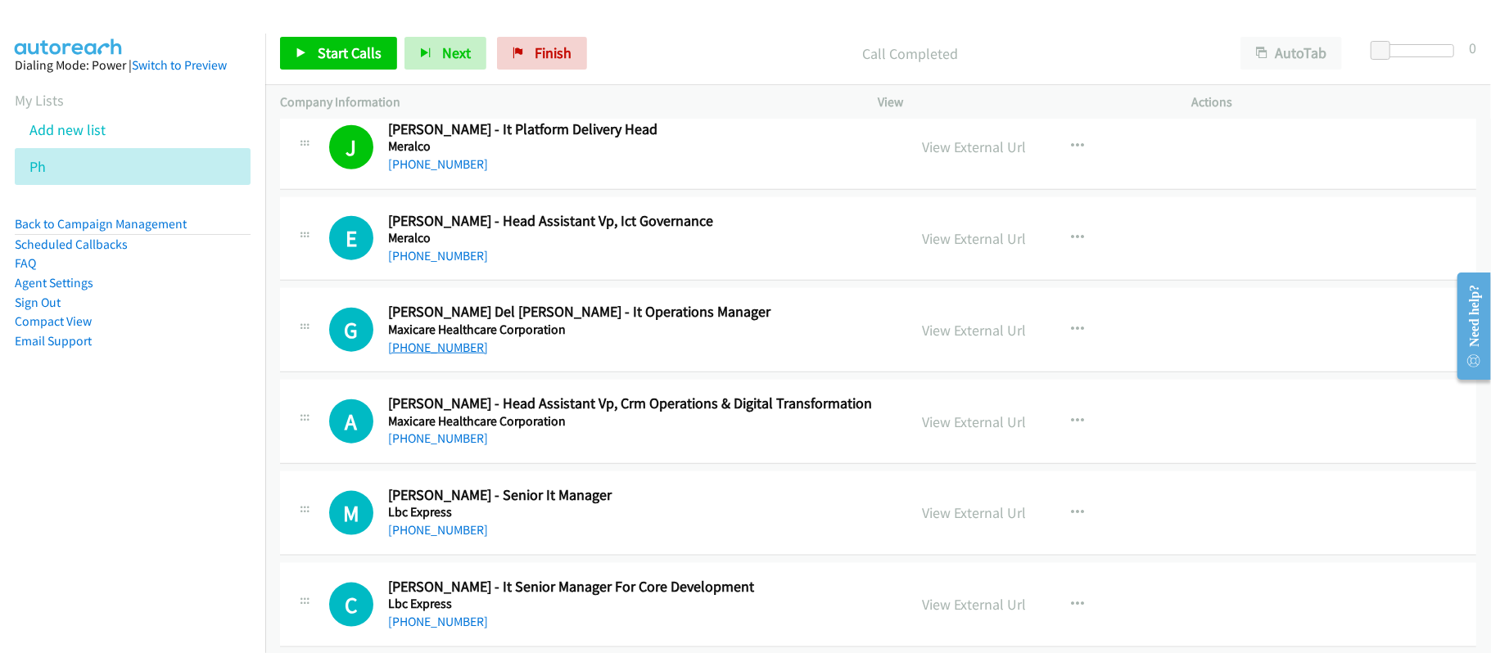
click at [453, 355] on link "[PHONE_NUMBER]" at bounding box center [438, 348] width 100 height 16
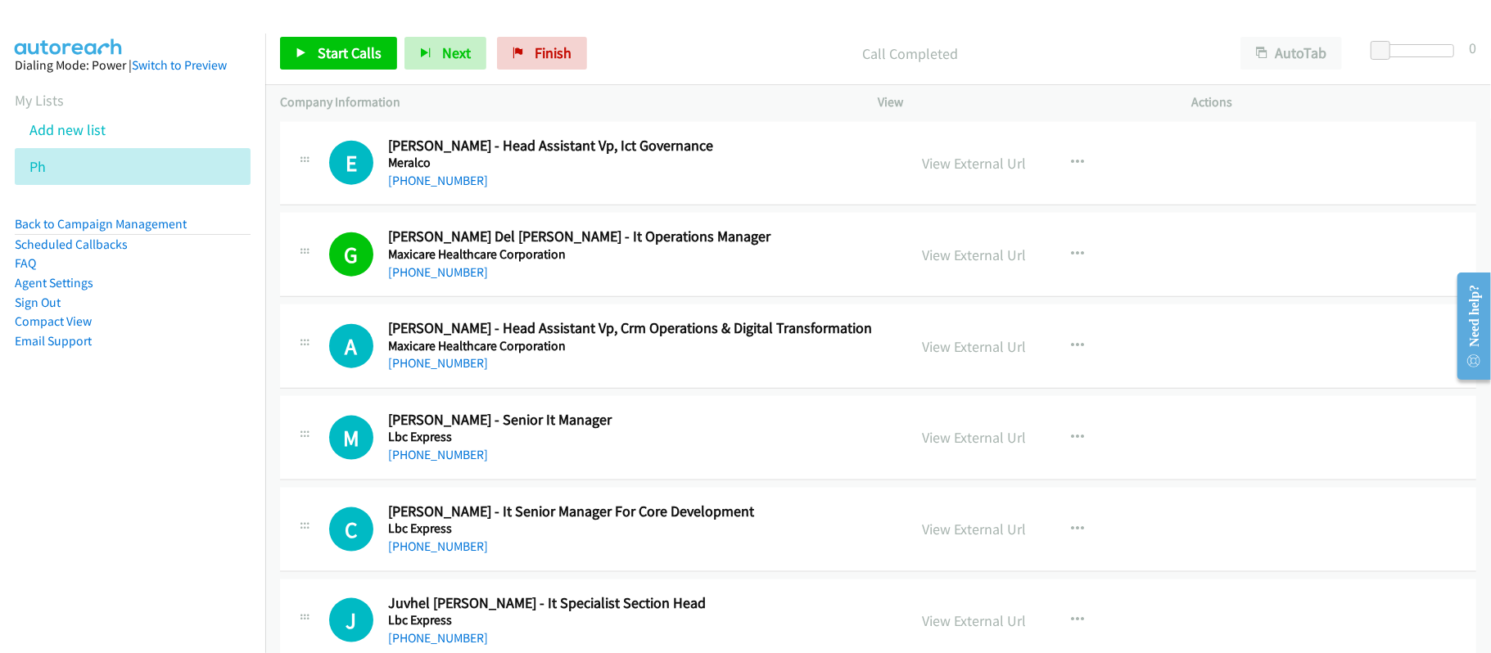
scroll to position [5893, 0]
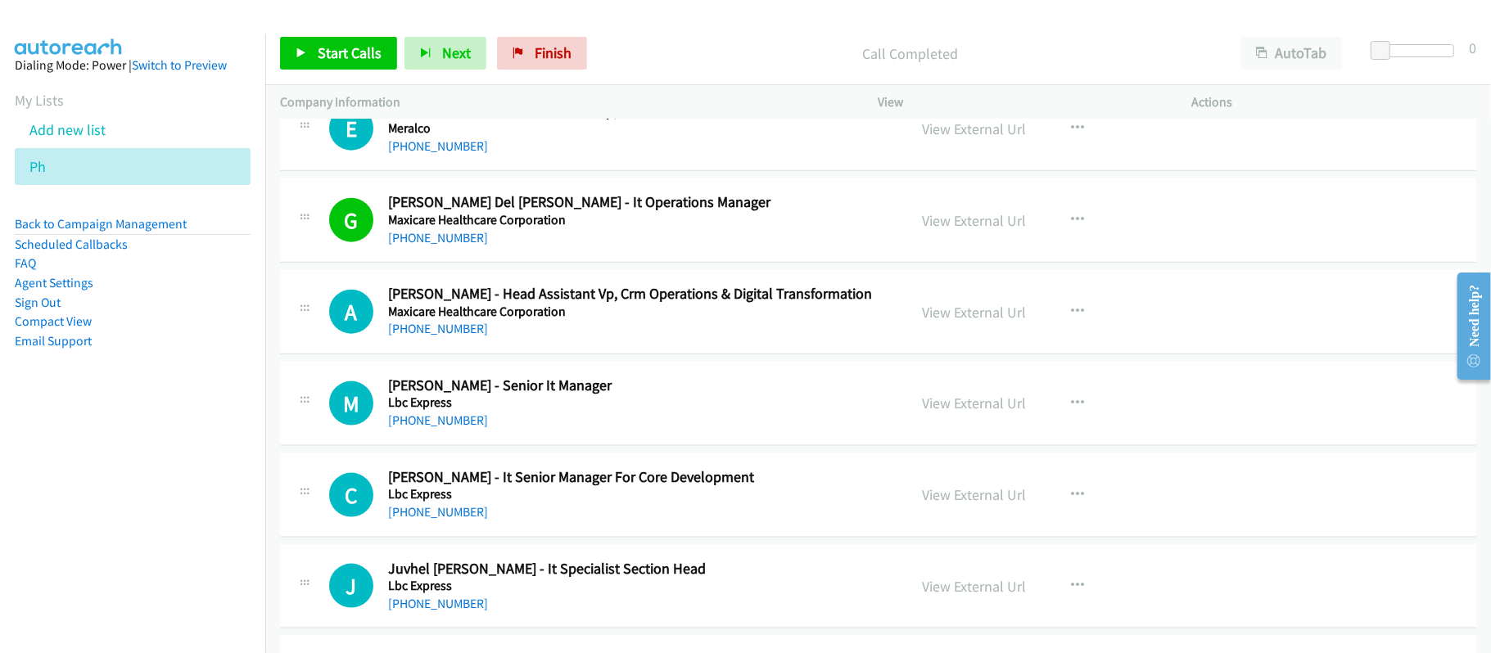
drag, startPoint x: 440, startPoint y: 344, endPoint x: 503, endPoint y: 345, distance: 63.0
click at [440, 336] on link "[PHONE_NUMBER]" at bounding box center [438, 329] width 100 height 16
click at [668, 339] on div "[PHONE_NUMBER]" at bounding box center [636, 329] width 497 height 20
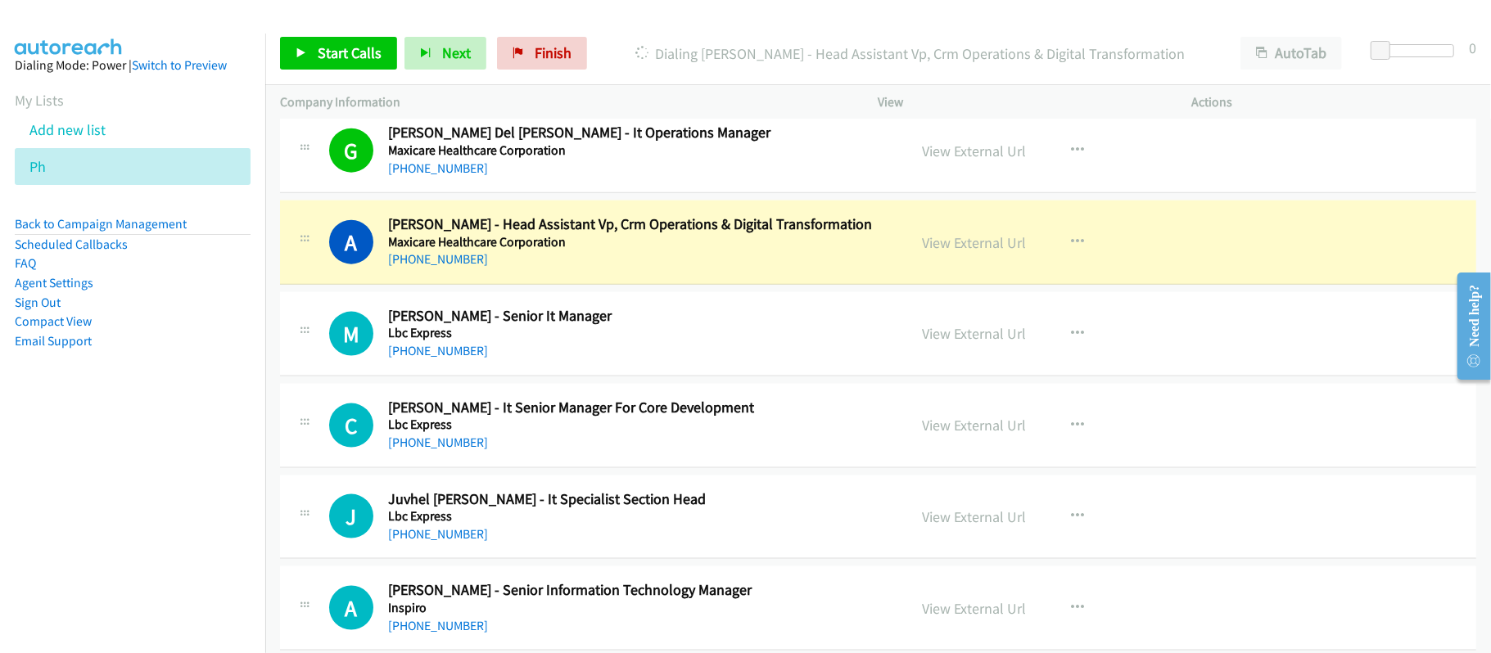
scroll to position [6002, 0]
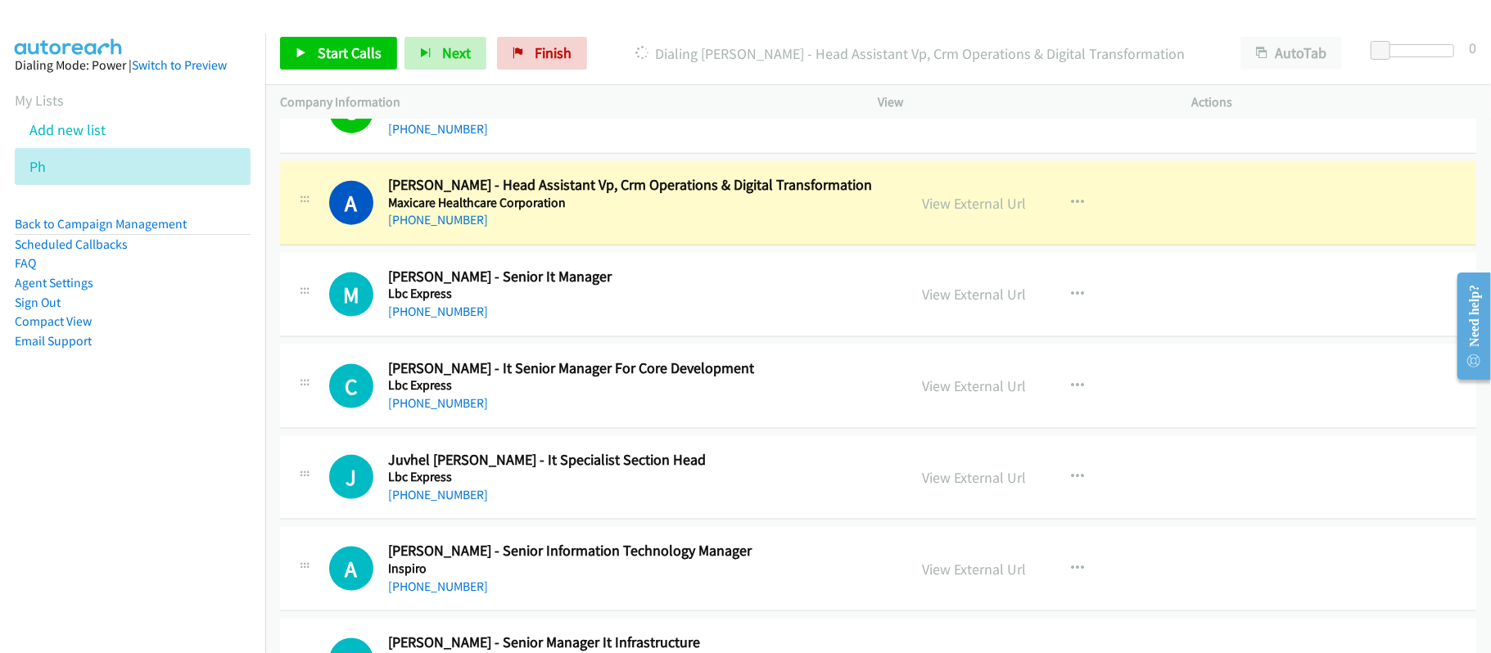
click at [449, 319] on link "[PHONE_NUMBER]" at bounding box center [438, 312] width 100 height 16
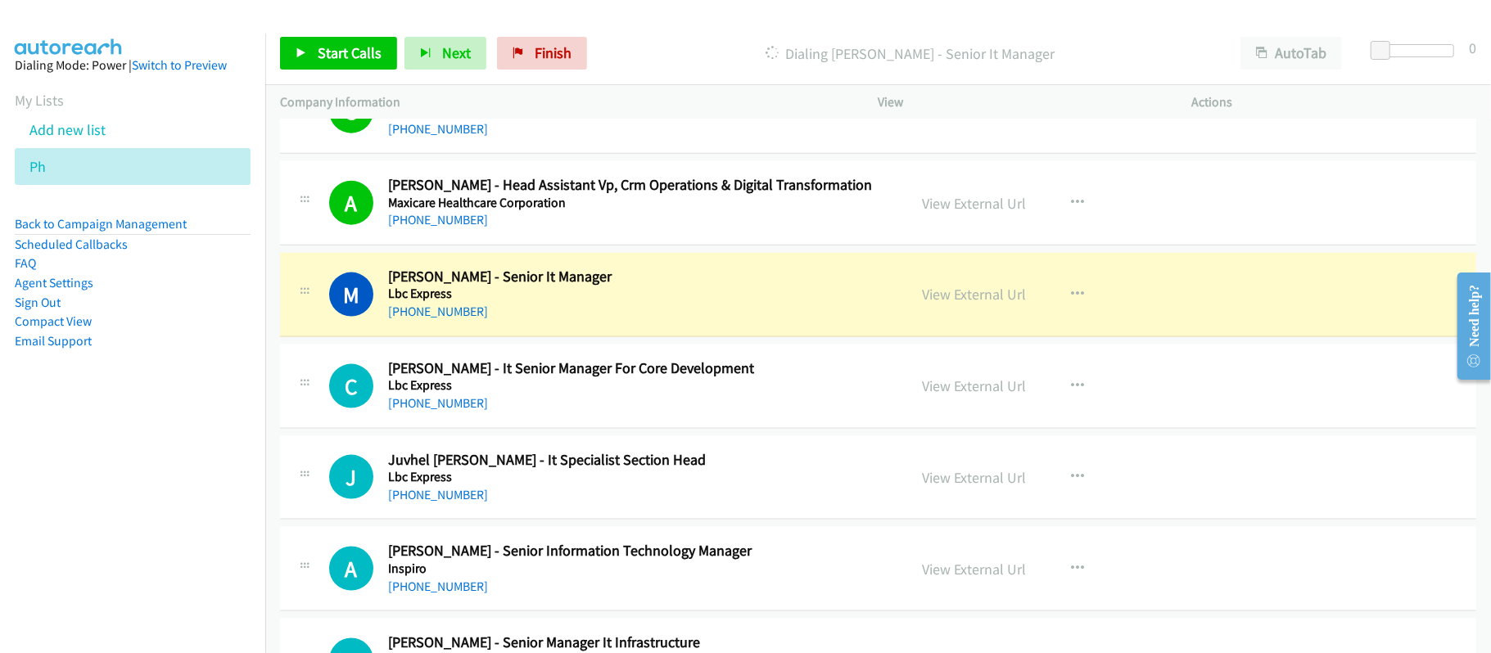
click at [612, 413] on div "[PHONE_NUMBER]" at bounding box center [636, 404] width 497 height 20
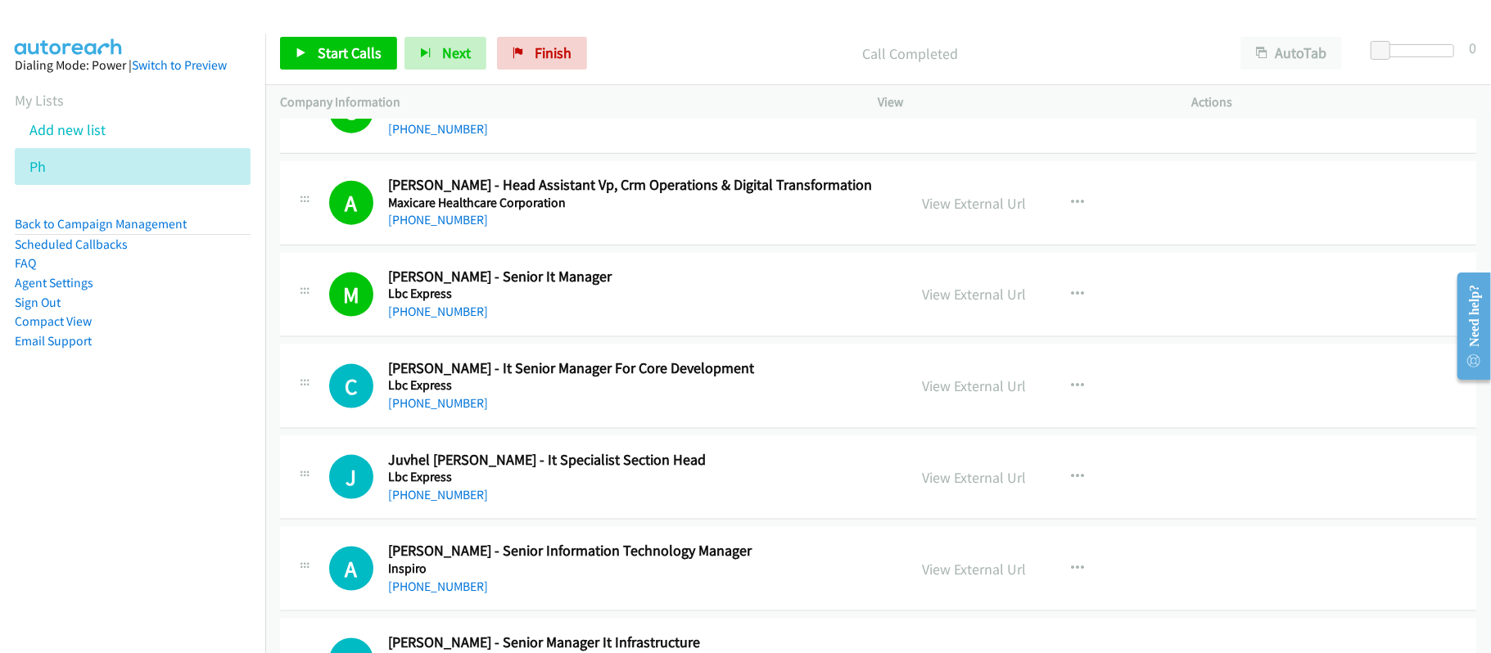
drag, startPoint x: 406, startPoint y: 417, endPoint x: 557, endPoint y: 434, distance: 152.3
click at [406, 411] on link "[PHONE_NUMBER]" at bounding box center [438, 403] width 100 height 16
drag, startPoint x: 421, startPoint y: 416, endPoint x: 545, endPoint y: 424, distance: 124.7
click at [421, 411] on link "[PHONE_NUMBER]" at bounding box center [438, 403] width 100 height 16
click at [555, 505] on div "[PHONE_NUMBER]" at bounding box center [636, 495] width 497 height 20
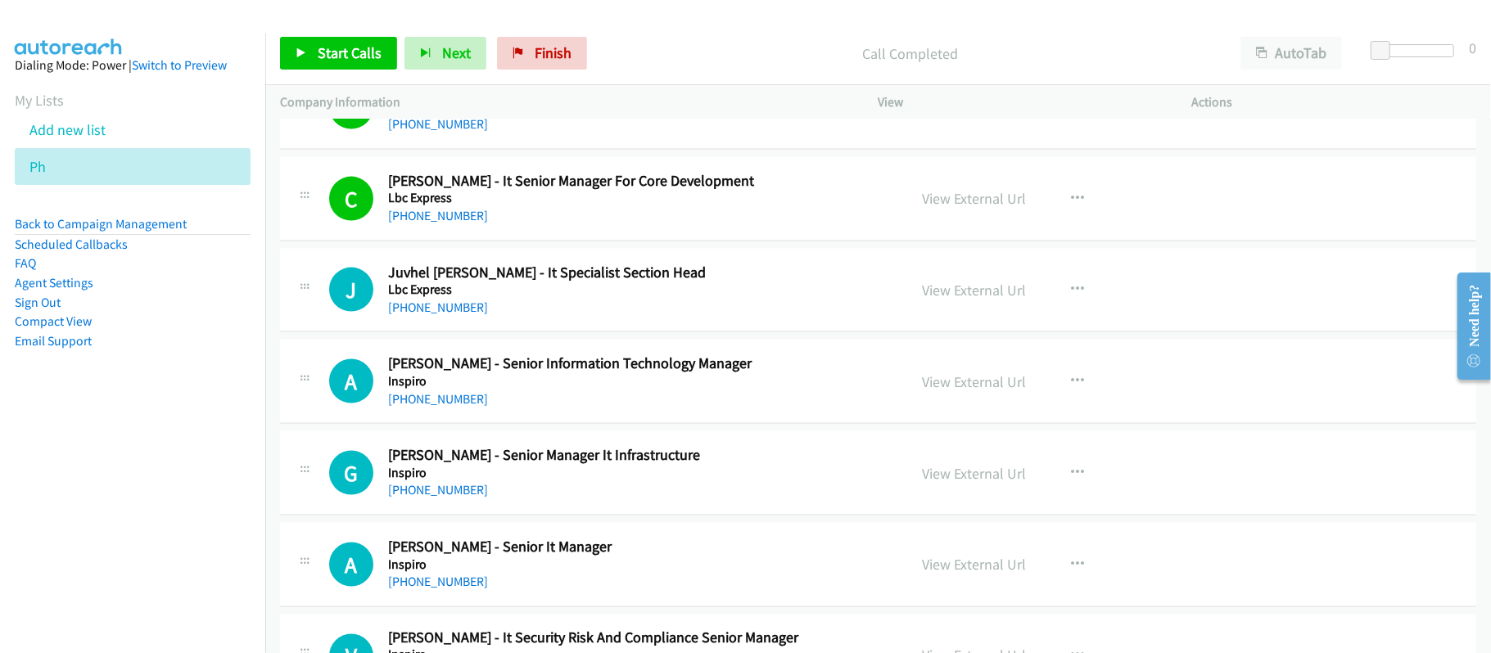
scroll to position [6221, 0]
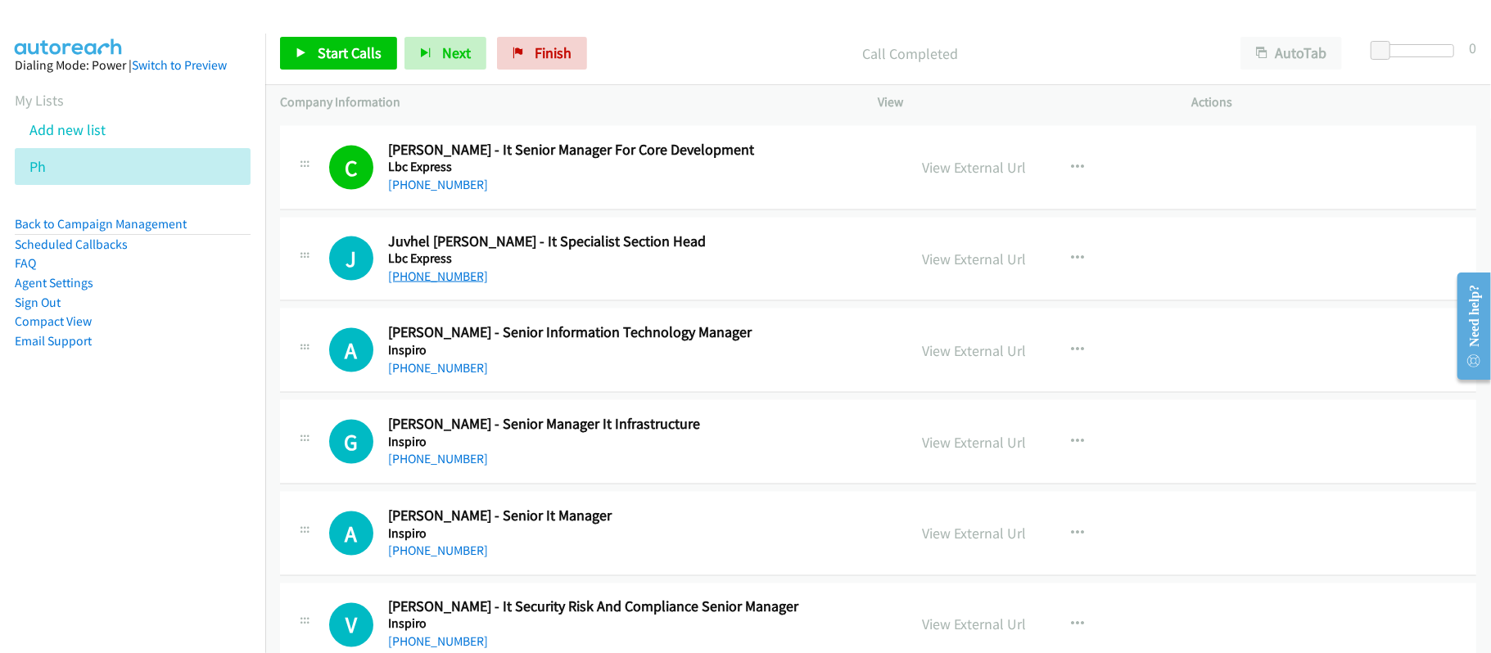
click at [443, 284] on link "[PHONE_NUMBER]" at bounding box center [438, 276] width 100 height 16
click at [697, 419] on div "G Callback Scheduled [PERSON_NAME] - Senior Manager It Infrastructure Inspiro […" at bounding box center [878, 442] width 1196 height 84
click at [421, 376] on link "[PHONE_NUMBER]" at bounding box center [438, 368] width 100 height 16
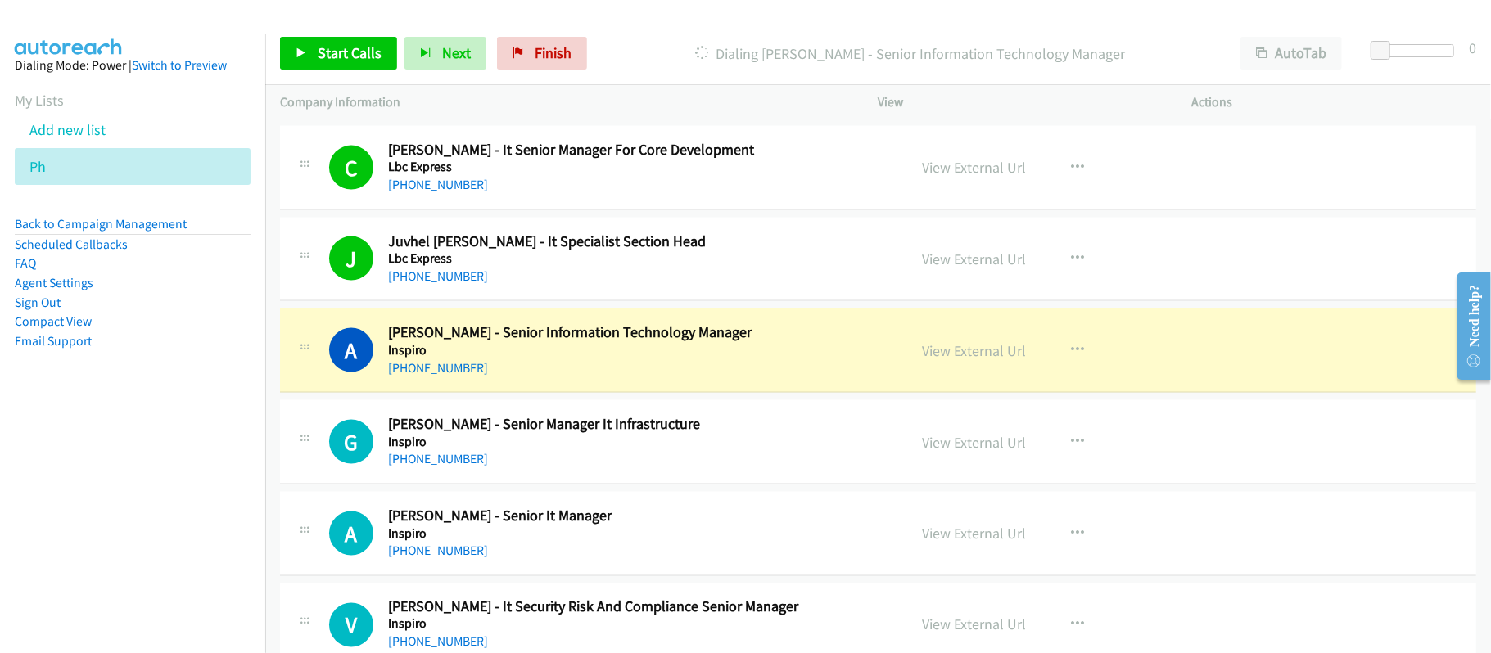
scroll to position [6330, 0]
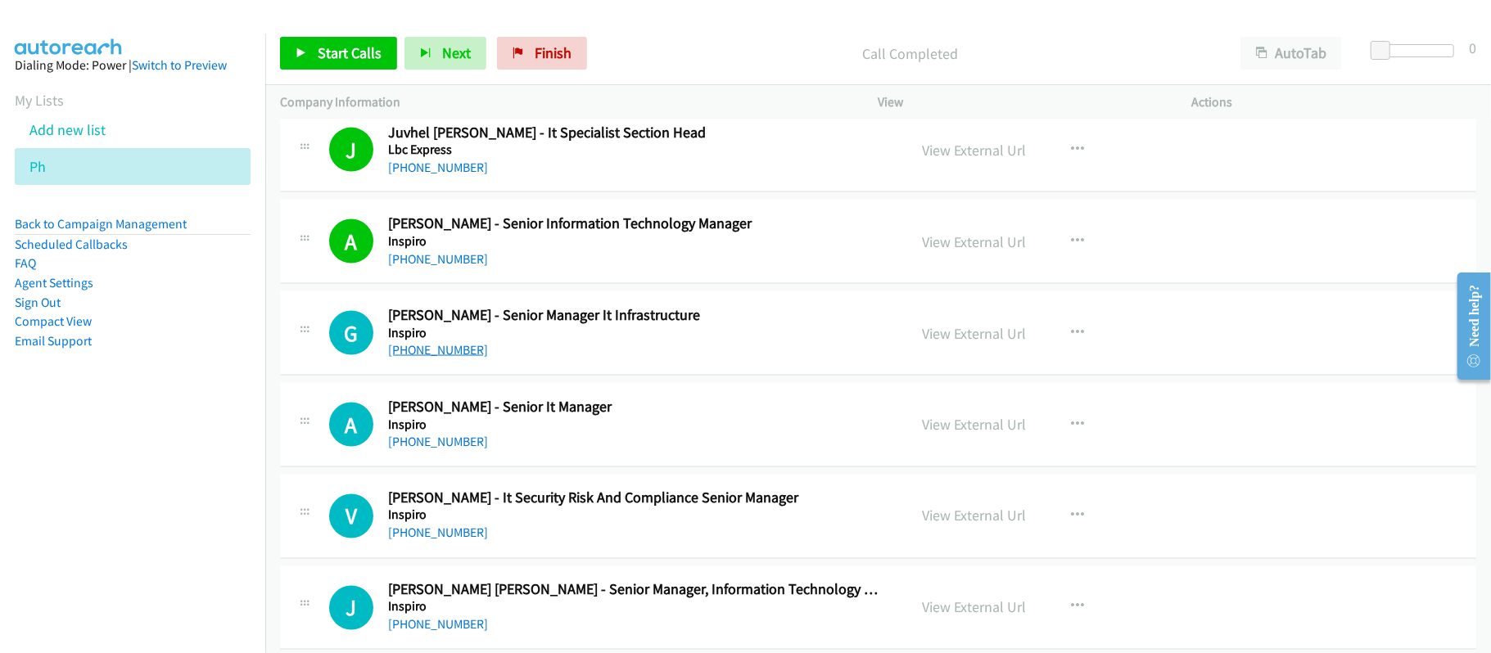
click at [436, 358] on link "[PHONE_NUMBER]" at bounding box center [438, 350] width 100 height 16
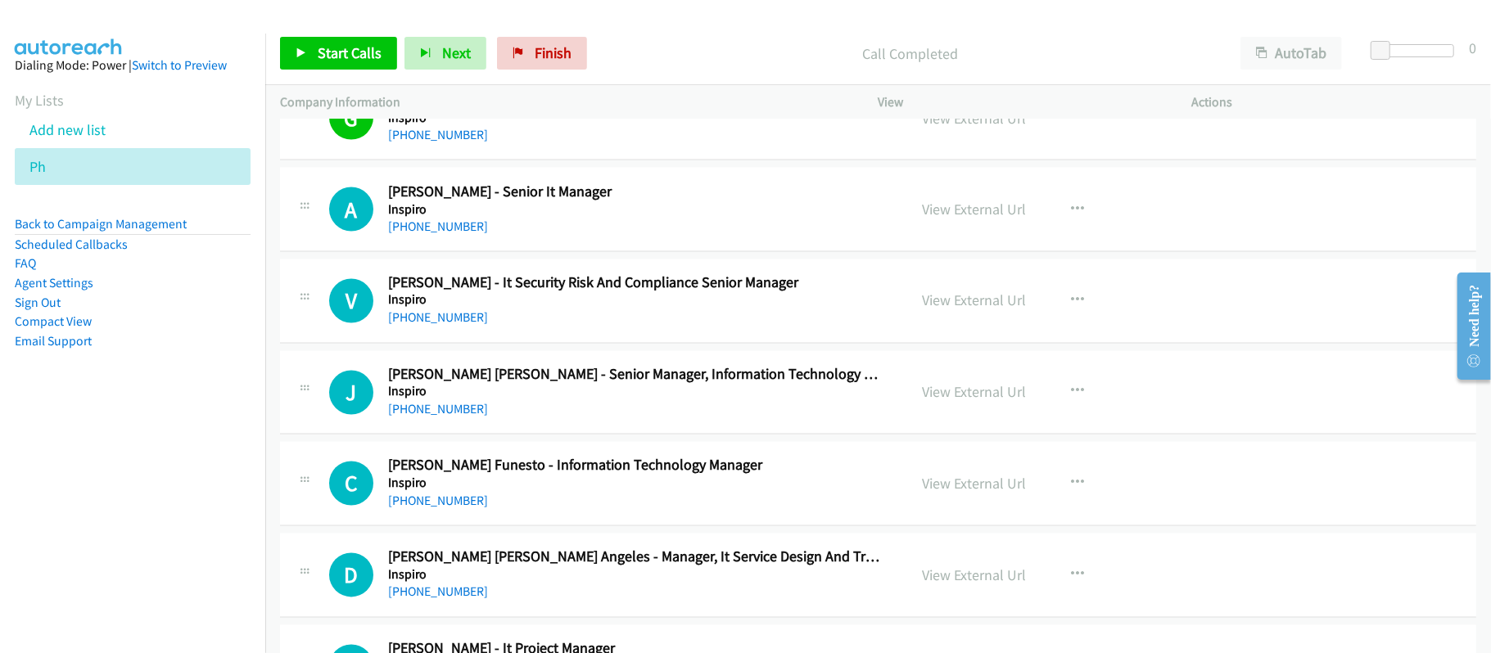
scroll to position [6548, 0]
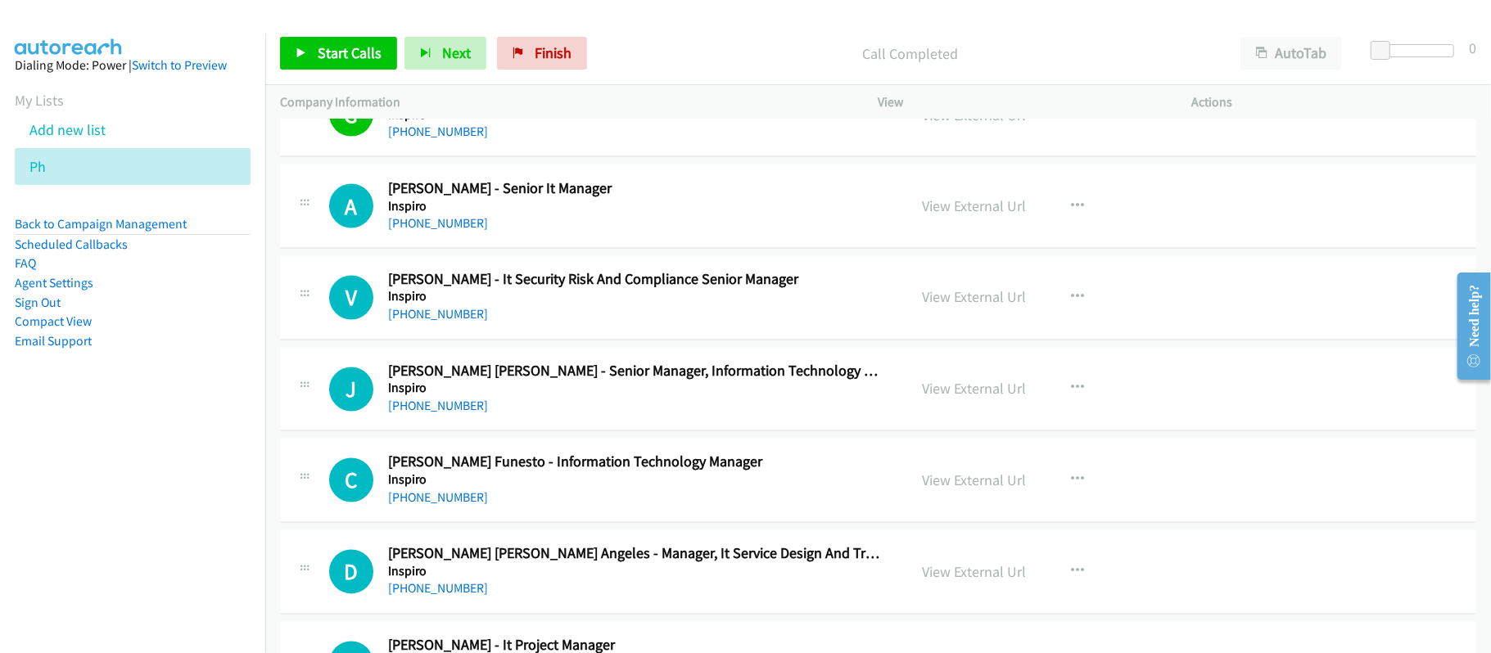
click at [408, 233] on div "[PHONE_NUMBER]" at bounding box center [636, 224] width 497 height 20
click at [416, 231] on link "[PHONE_NUMBER]" at bounding box center [438, 223] width 100 height 16
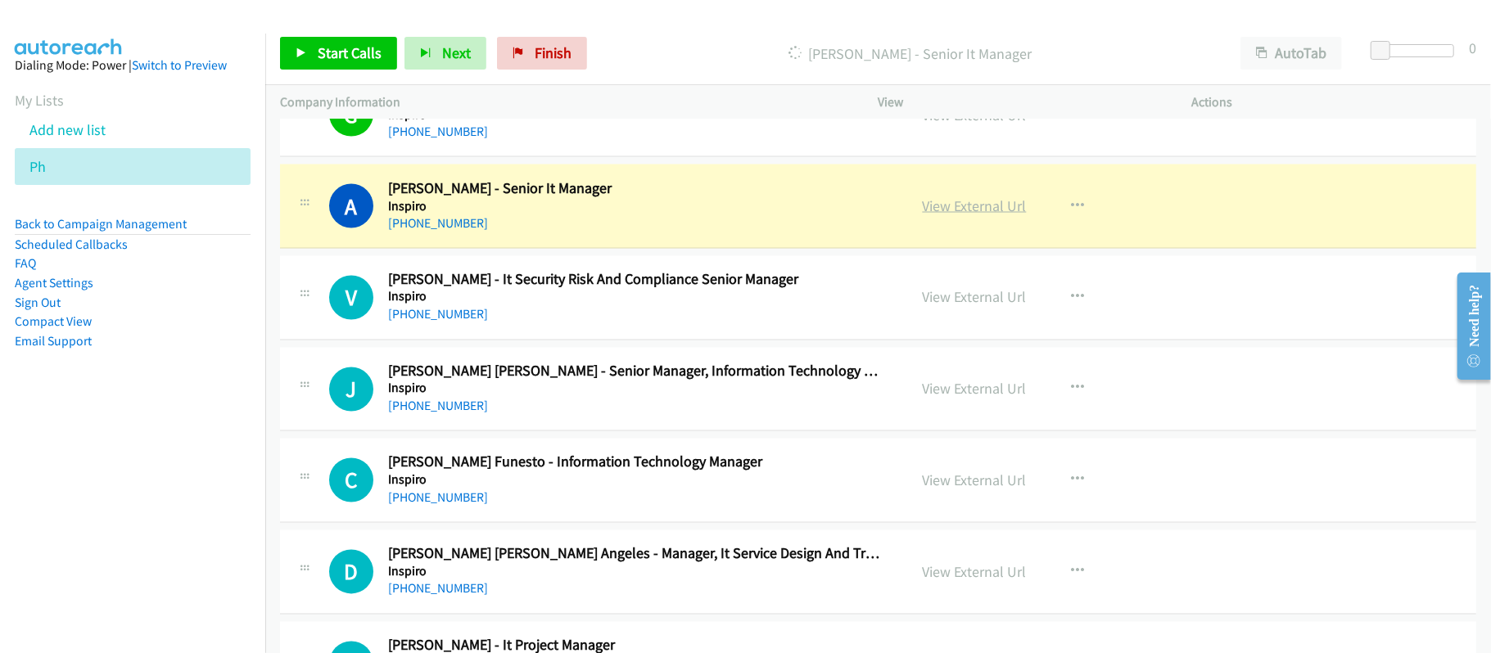
click at [967, 215] on link "View External Url" at bounding box center [974, 205] width 104 height 19
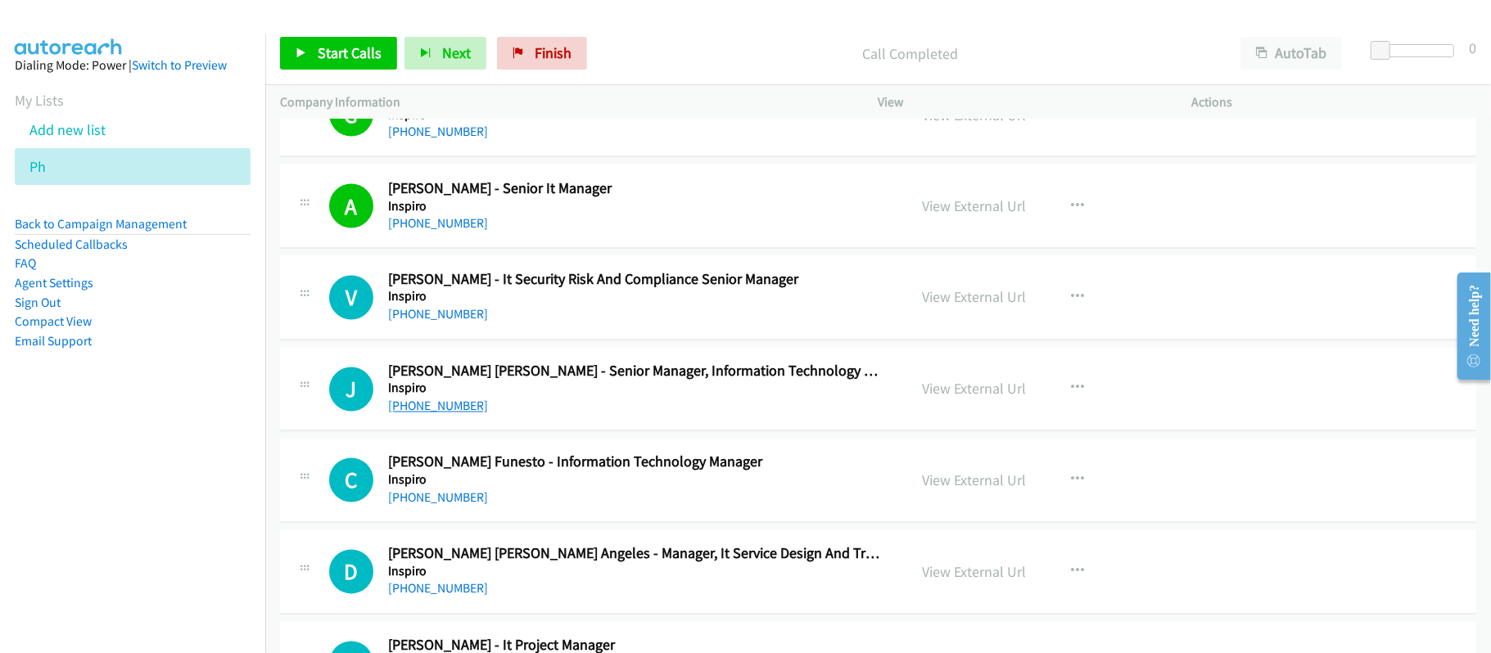
click at [446, 414] on link "[PHONE_NUMBER]" at bounding box center [438, 407] width 100 height 16
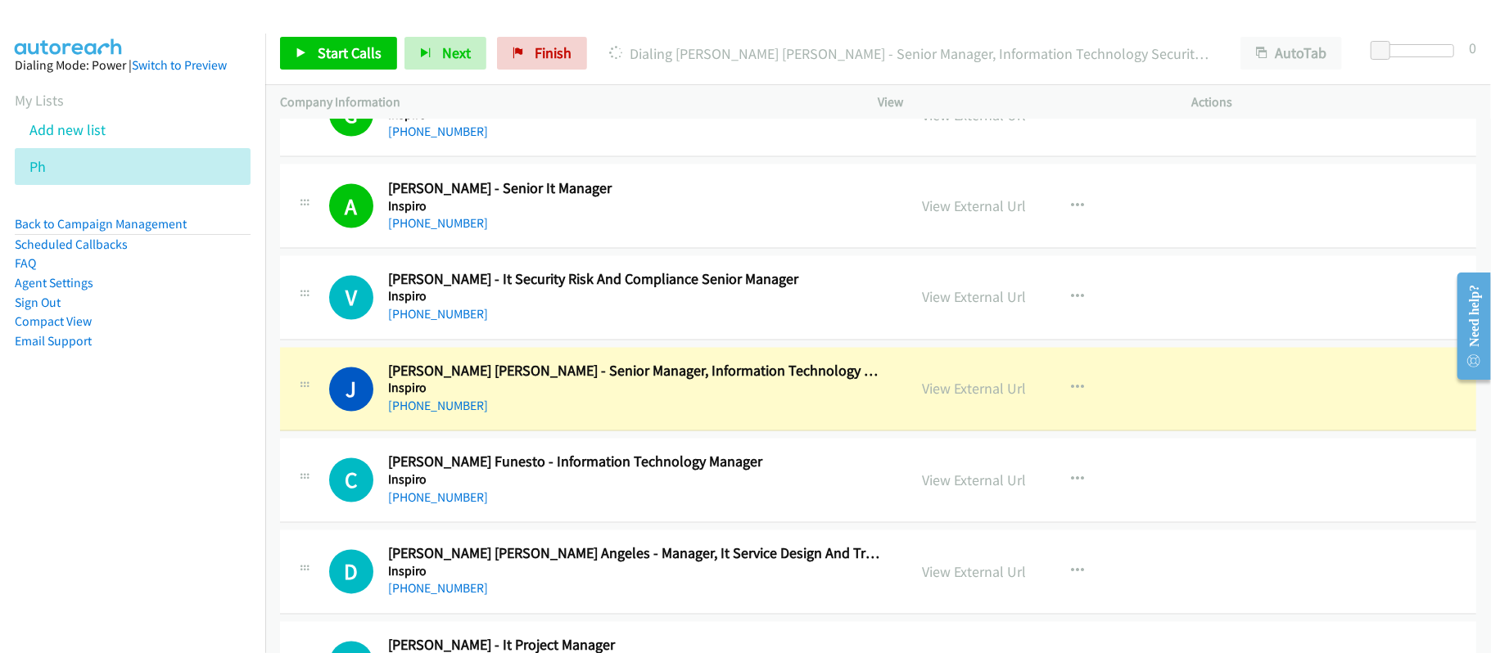
click at [685, 397] on h5 "Inspiro" at bounding box center [636, 389] width 497 height 16
click at [974, 399] on link "View External Url" at bounding box center [974, 389] width 104 height 19
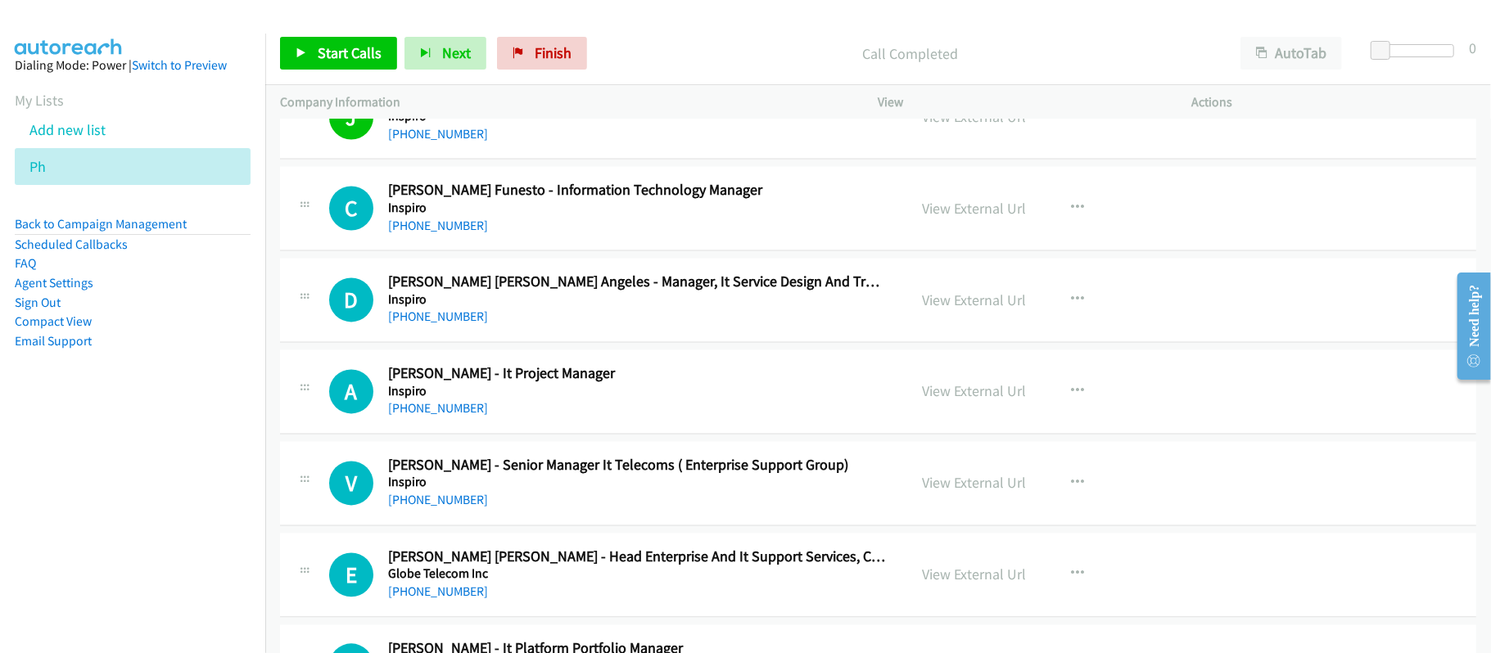
scroll to position [6876, 0]
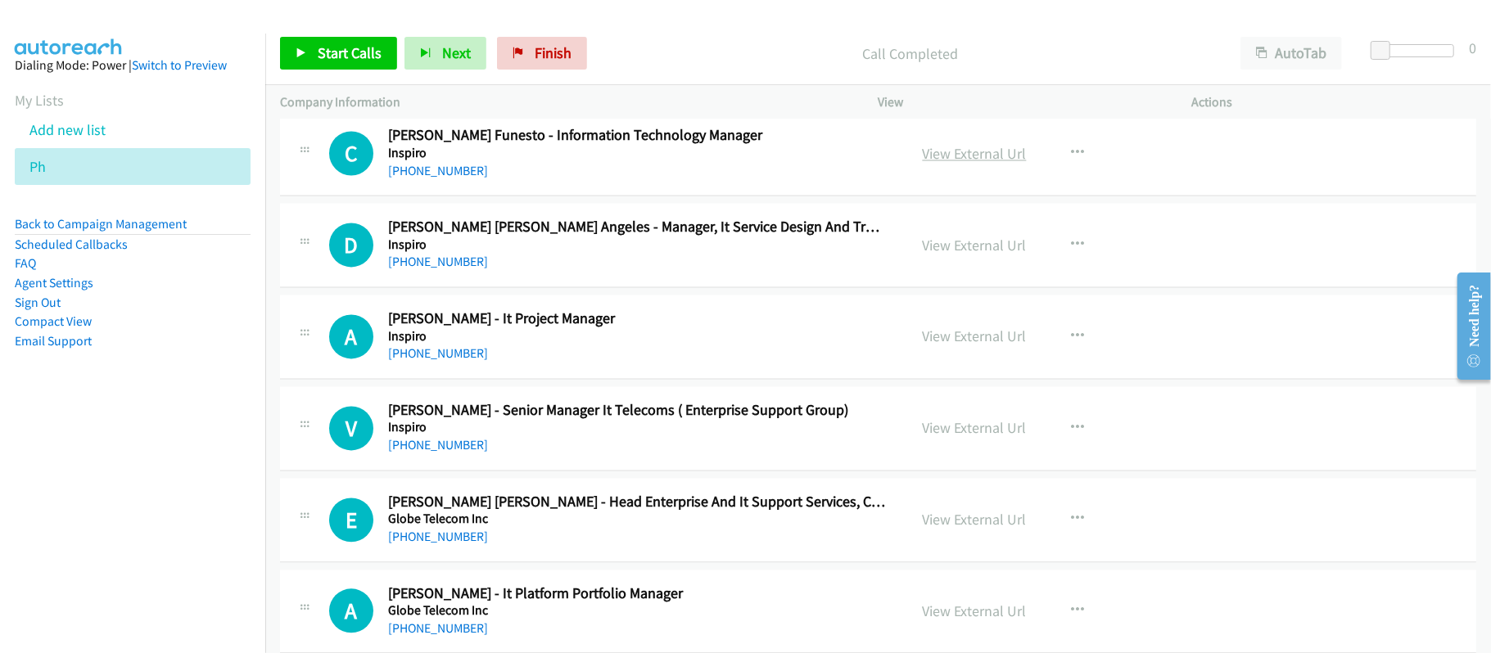
click at [1013, 163] on link "View External Url" at bounding box center [974, 153] width 104 height 19
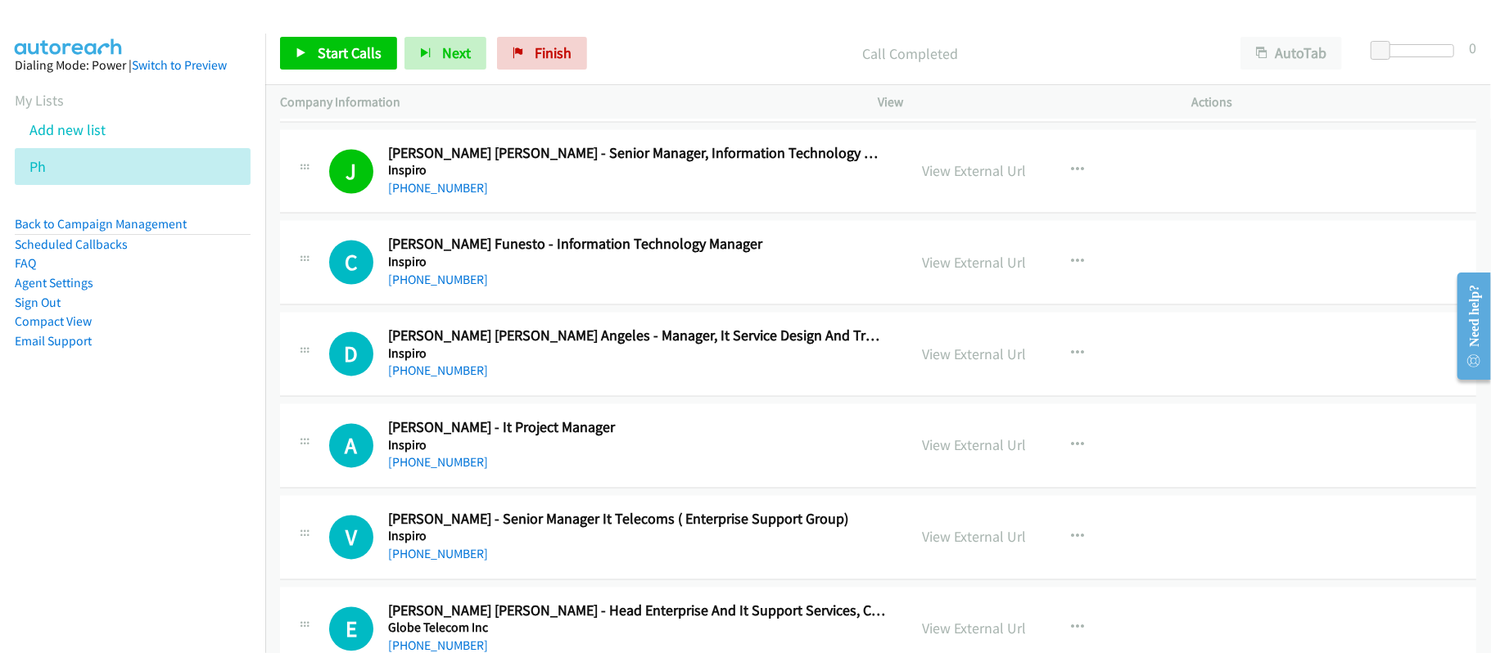
click at [442, 290] on div "[PHONE_NUMBER]" at bounding box center [636, 281] width 497 height 20
click at [442, 288] on link "[PHONE_NUMBER]" at bounding box center [438, 281] width 100 height 16
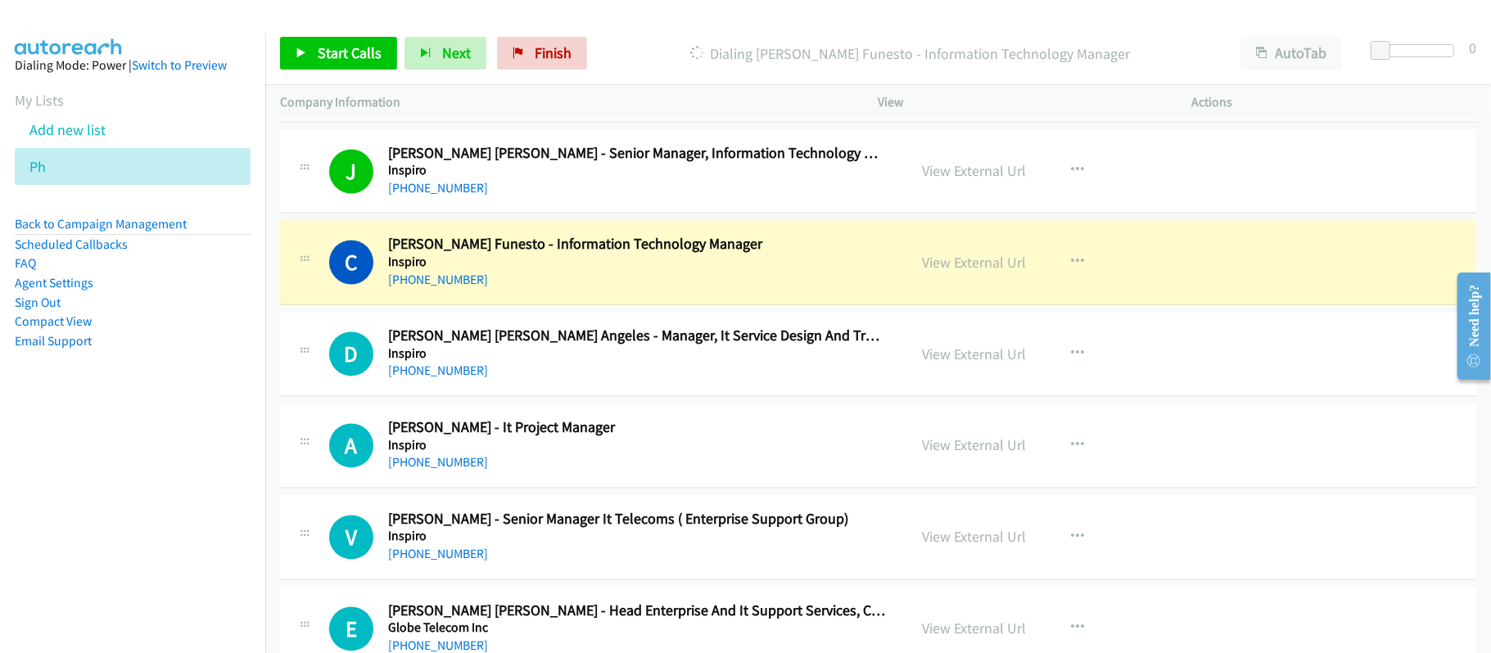
click at [650, 381] on div "[PHONE_NUMBER]" at bounding box center [636, 372] width 497 height 20
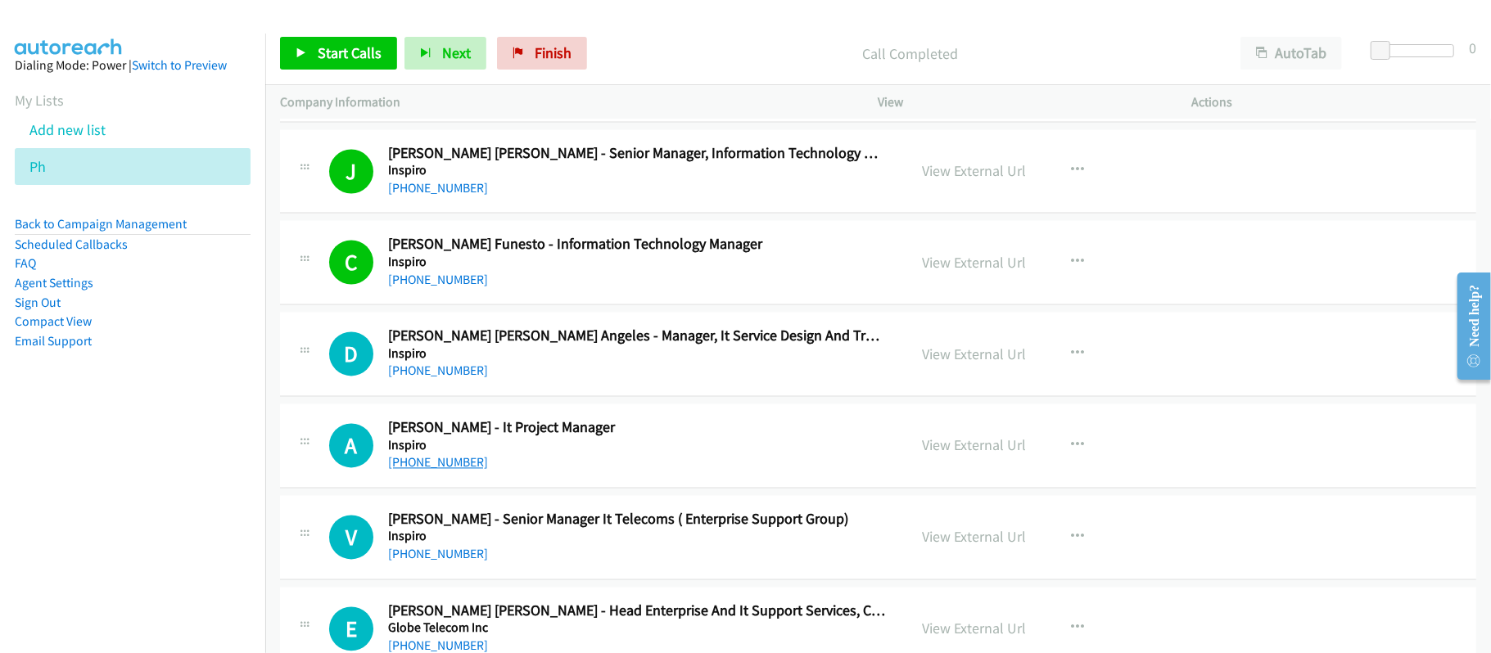
drag, startPoint x: 457, startPoint y: 485, endPoint x: 478, endPoint y: 485, distance: 21.3
click at [457, 471] on link "[PHONE_NUMBER]" at bounding box center [438, 463] width 100 height 16
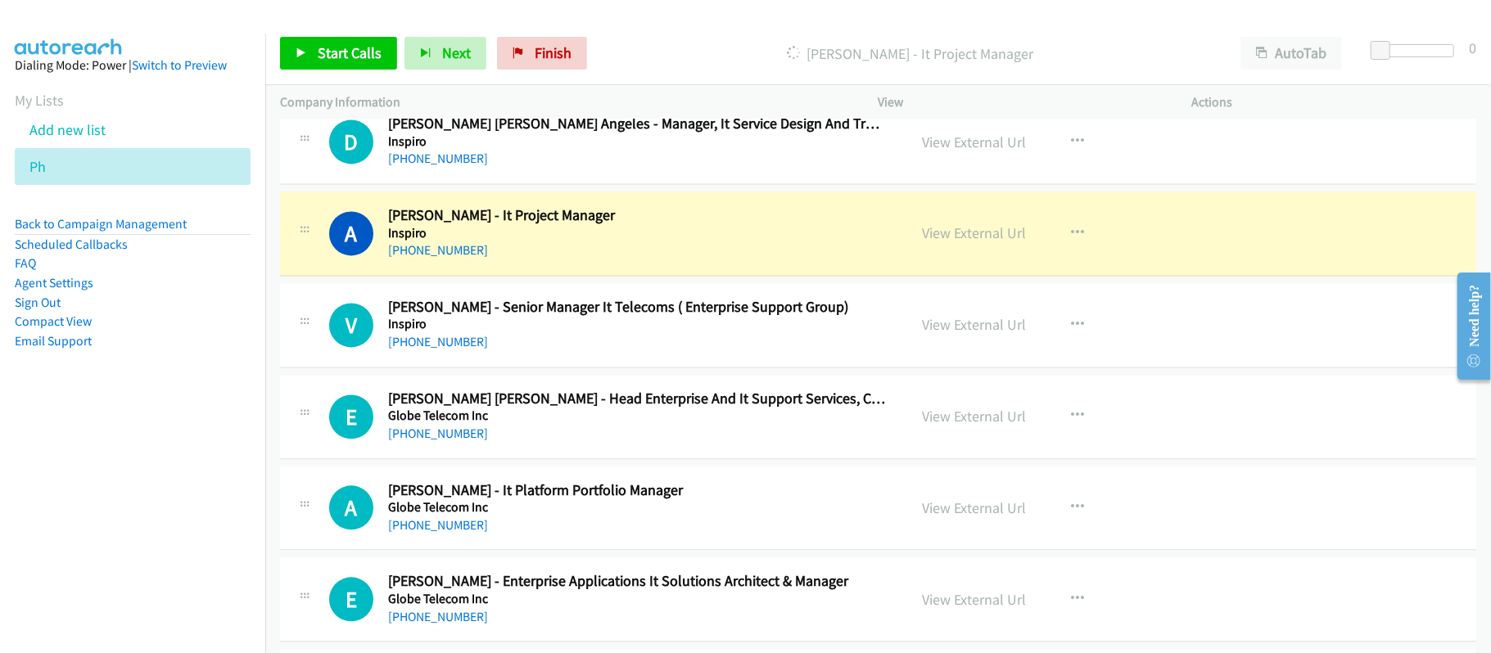
scroll to position [6984, 0]
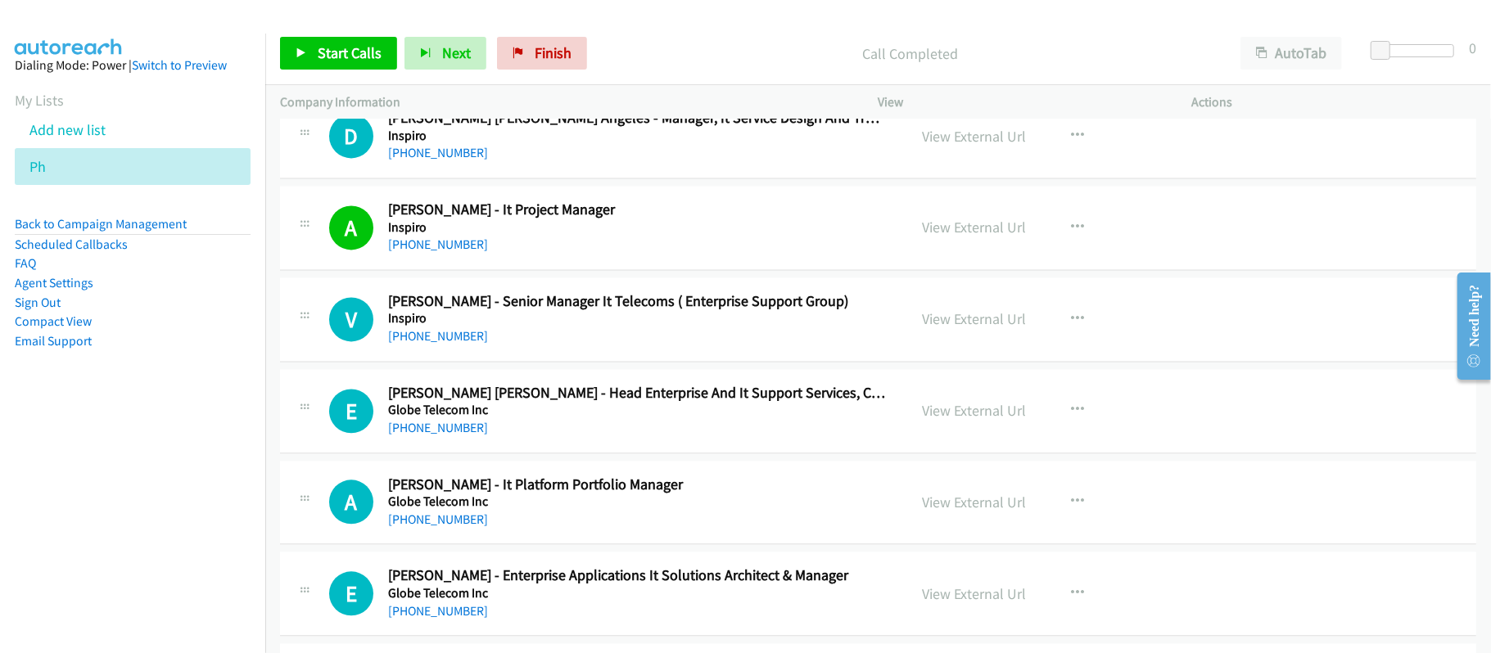
click at [567, 346] on div "[PHONE_NUMBER]" at bounding box center [636, 337] width 497 height 20
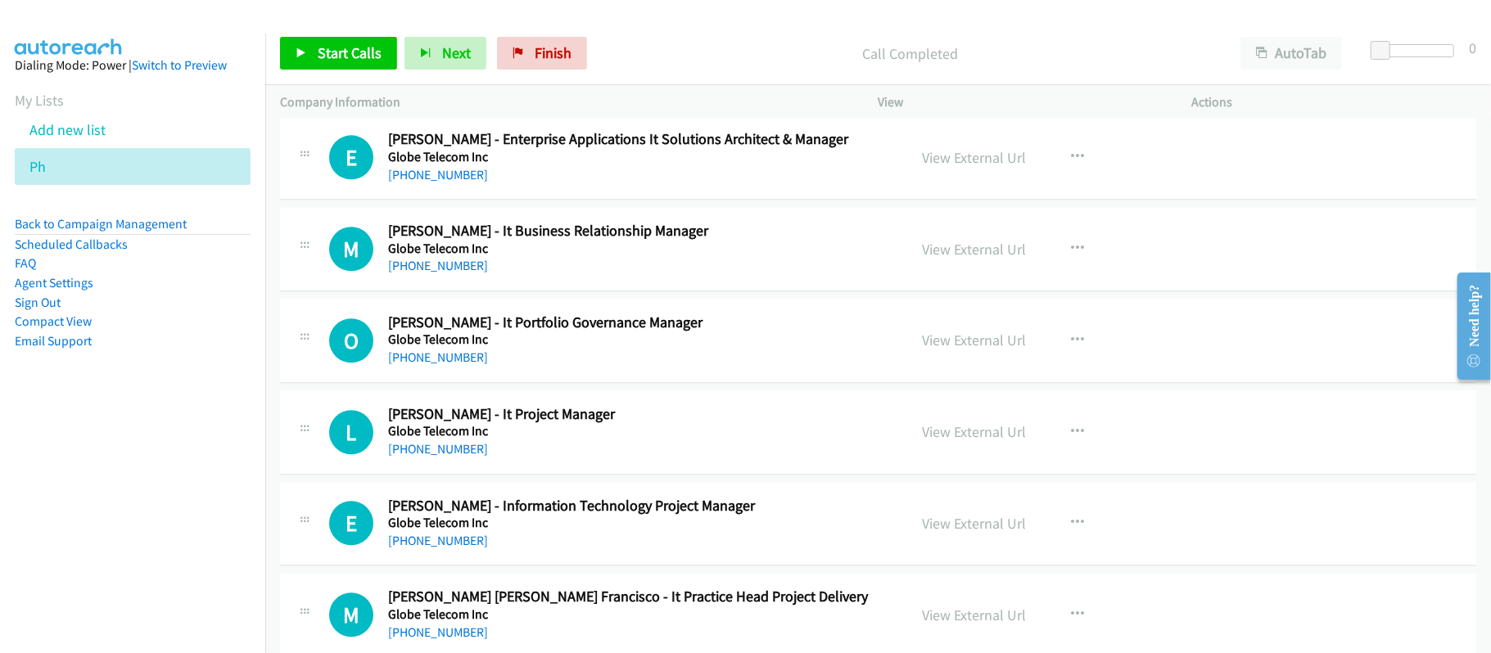
scroll to position [7530, 0]
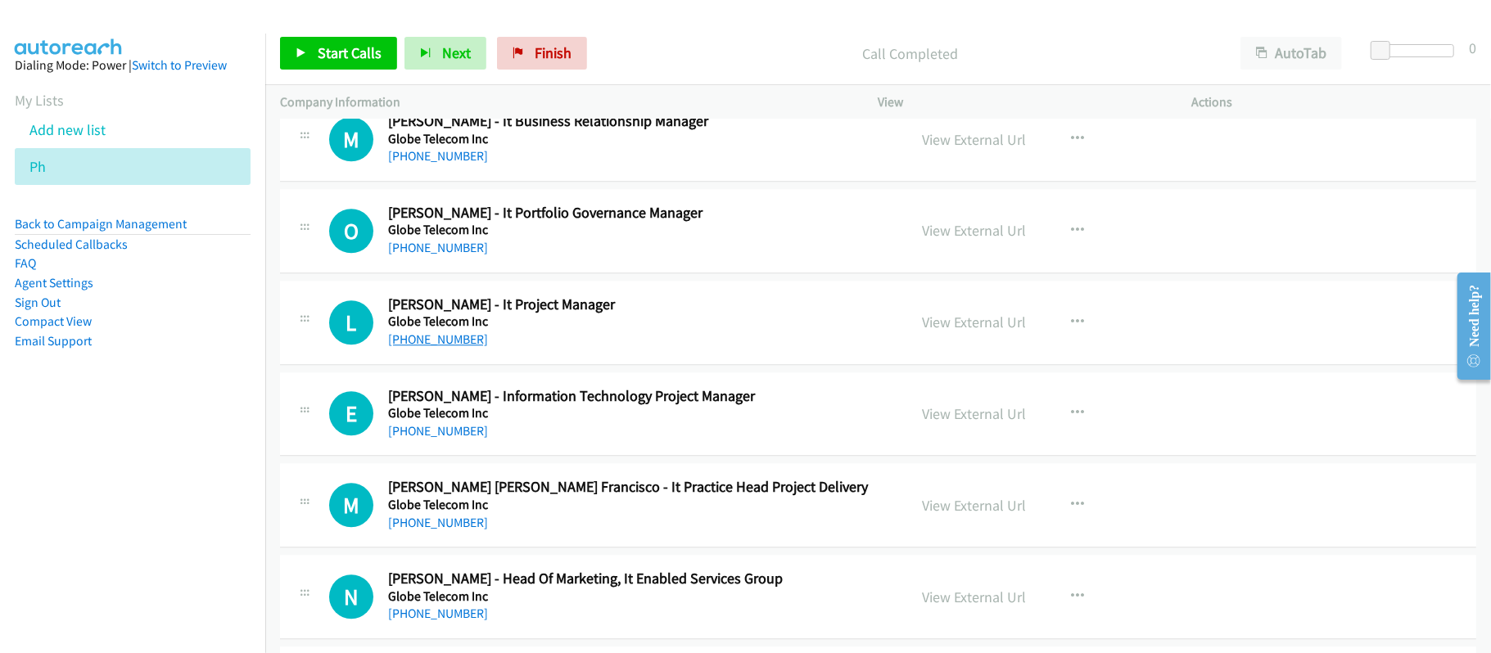
click at [459, 347] on link "[PHONE_NUMBER]" at bounding box center [438, 340] width 100 height 16
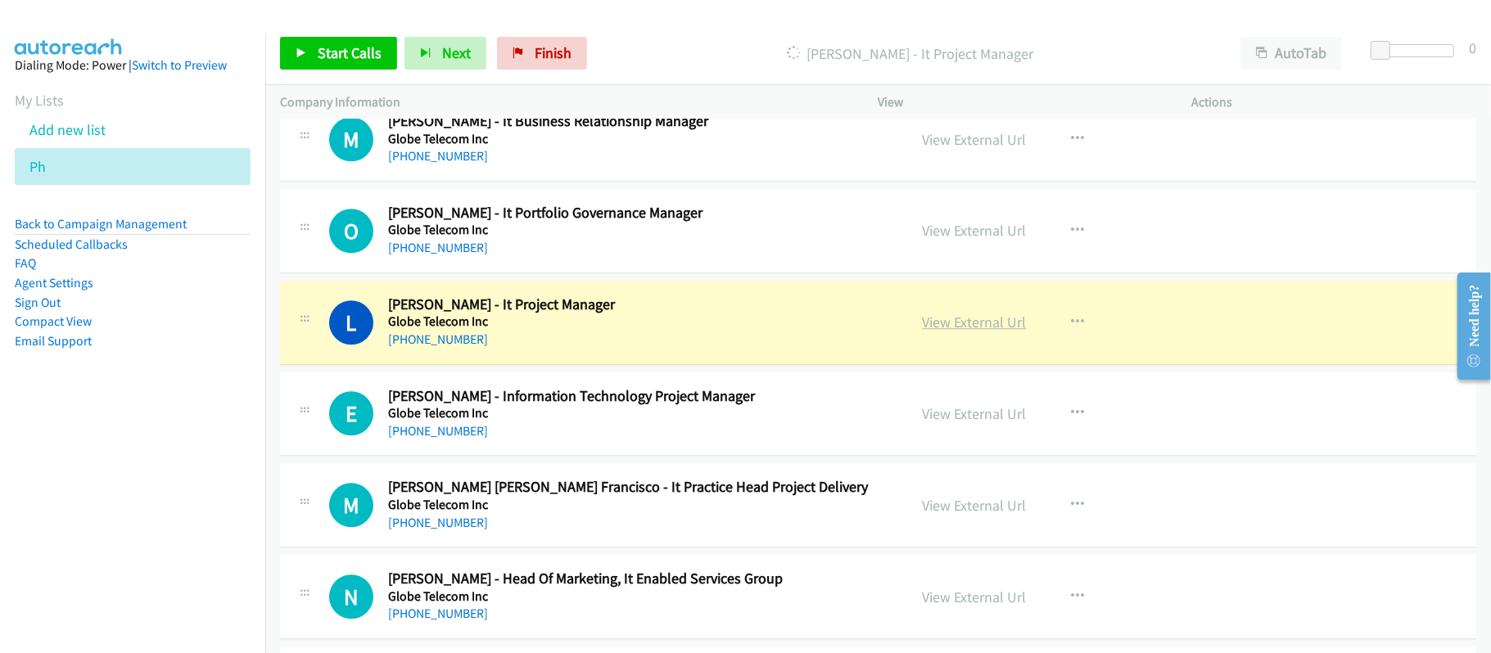
click at [935, 332] on link "View External Url" at bounding box center [974, 322] width 104 height 19
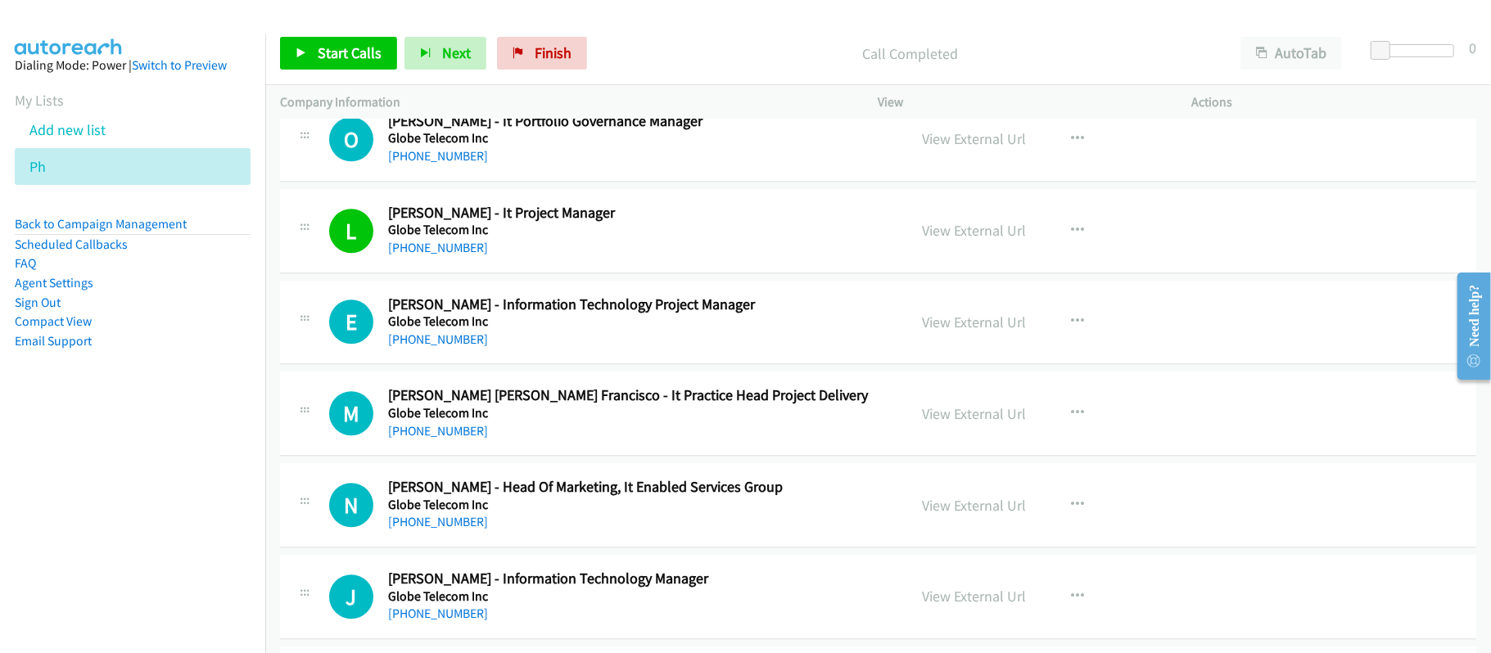
scroll to position [7748, 0]
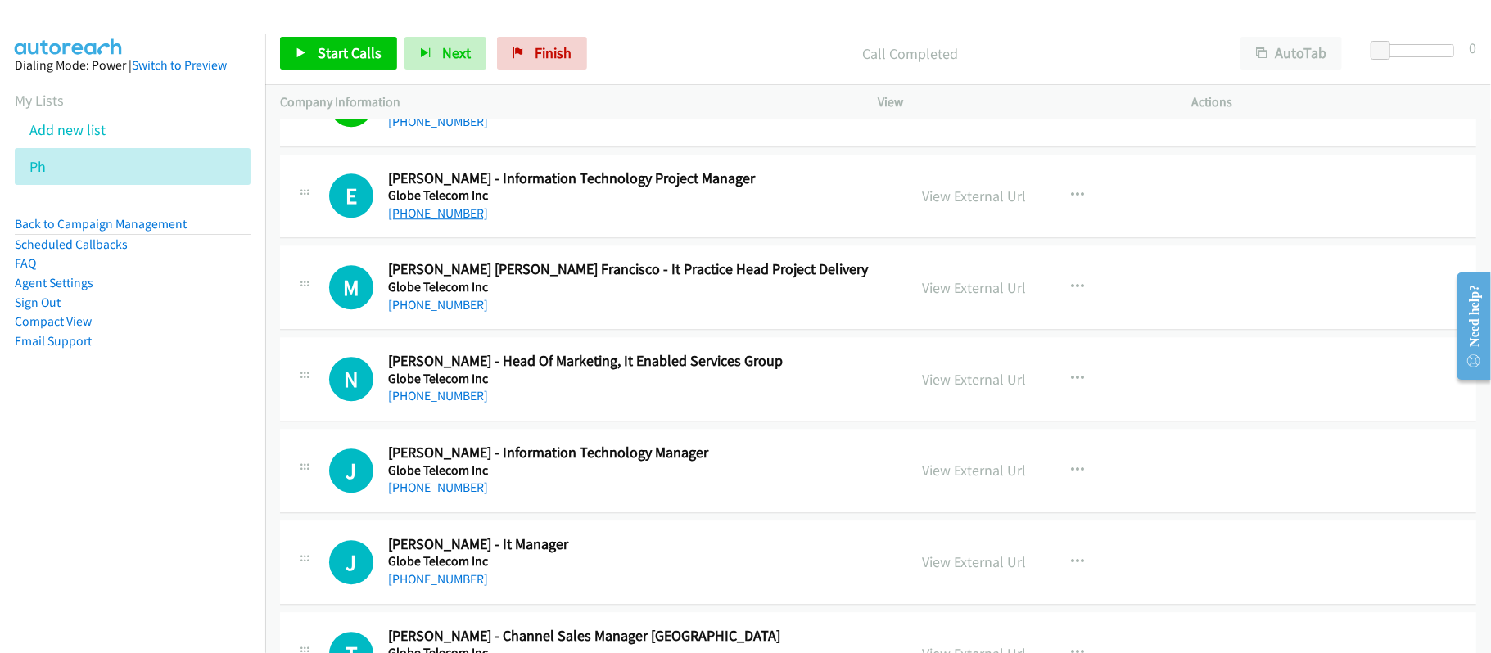
drag, startPoint x: 445, startPoint y: 230, endPoint x: 455, endPoint y: 232, distance: 10.1
click at [445, 221] on link "[PHONE_NUMBER]" at bounding box center [438, 213] width 100 height 16
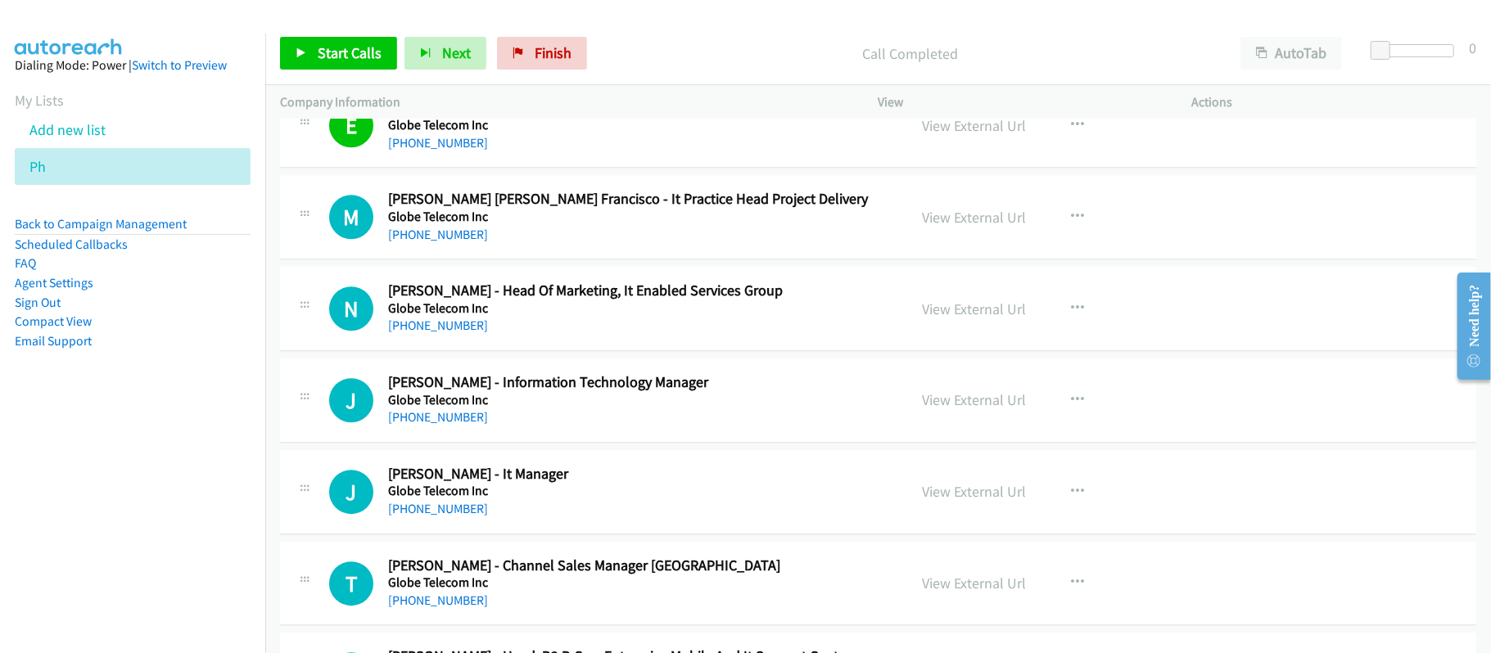
scroll to position [7858, 0]
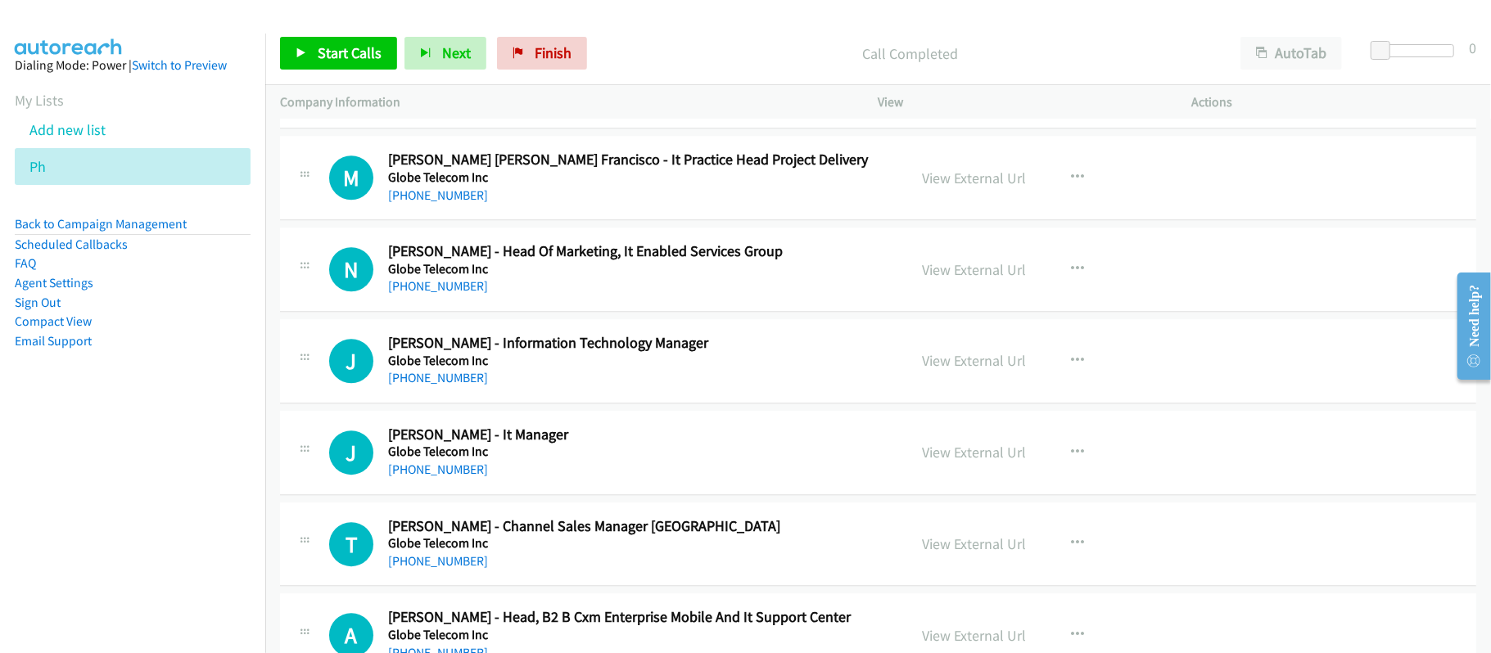
drag, startPoint x: 444, startPoint y: 398, endPoint x: 551, endPoint y: 414, distance: 108.5
click at [444, 386] on link "[PHONE_NUMBER]" at bounding box center [438, 378] width 100 height 16
click at [440, 477] on link "[PHONE_NUMBER]" at bounding box center [438, 470] width 100 height 16
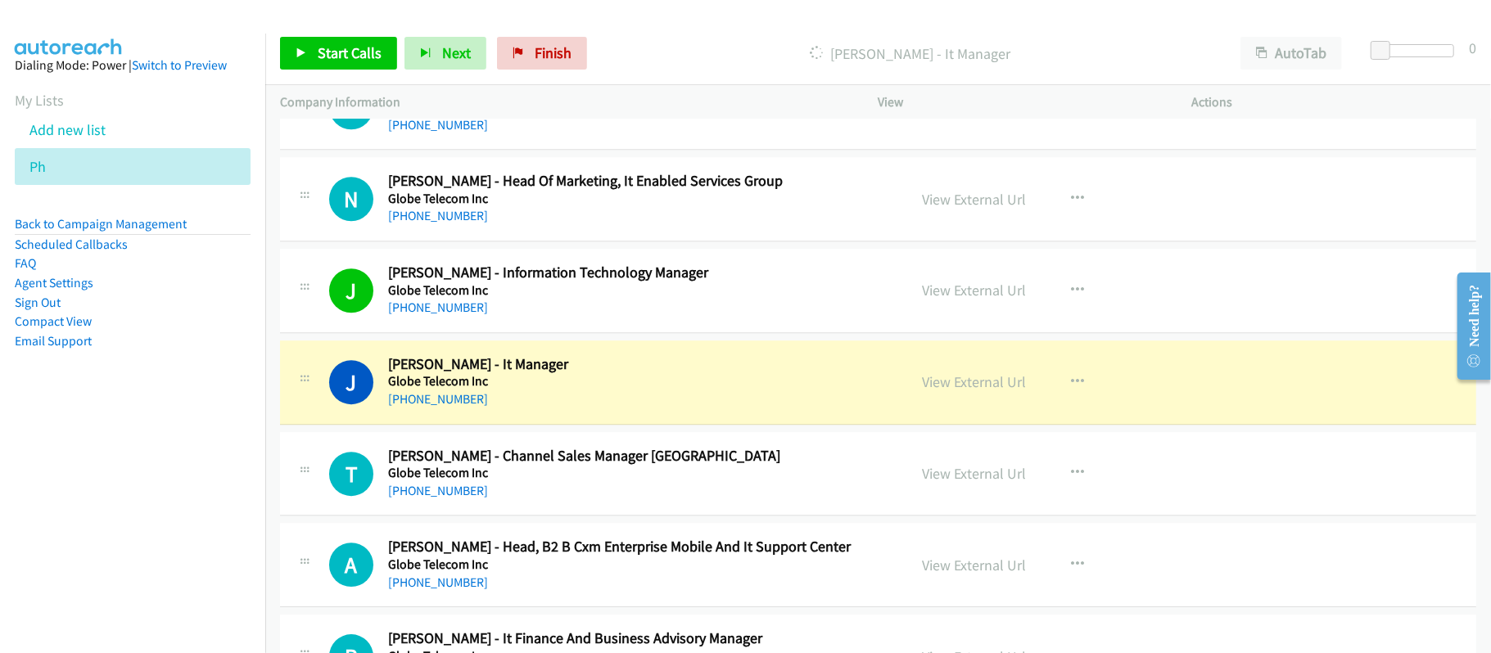
scroll to position [7967, 0]
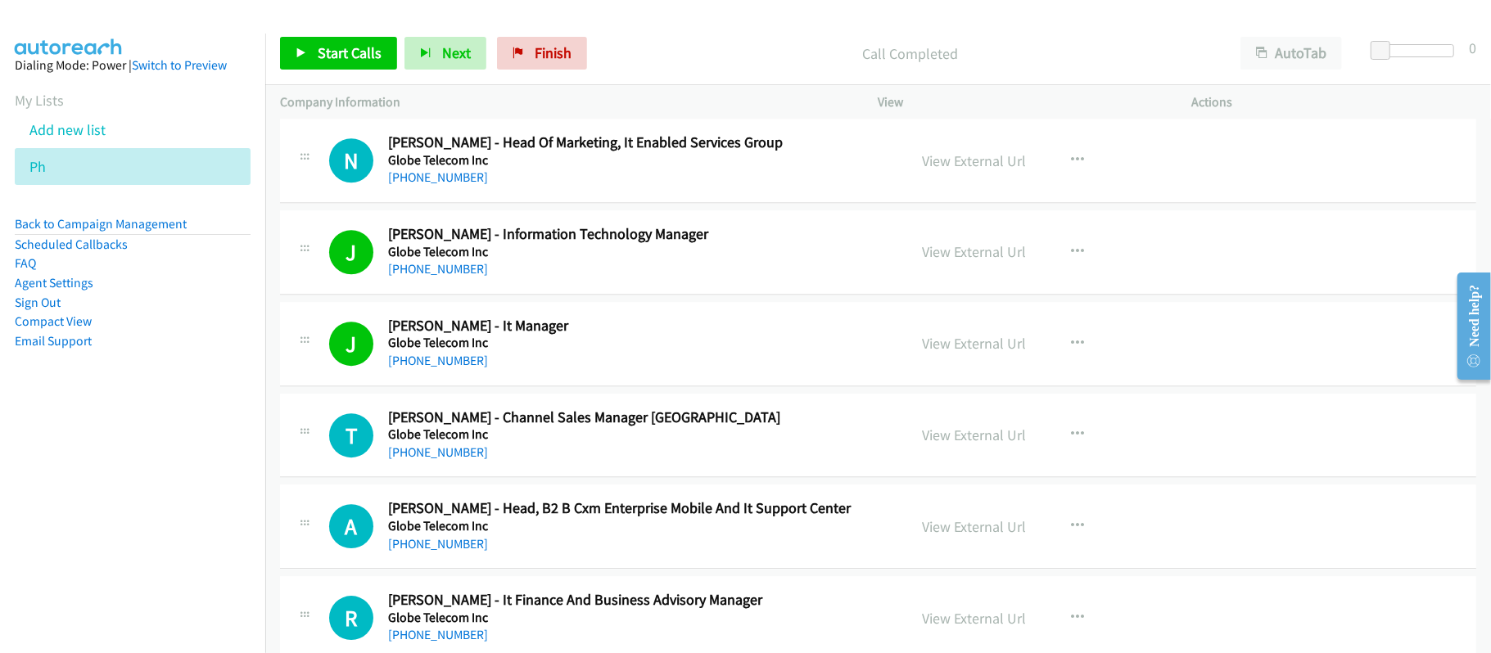
click at [622, 386] on div "J Callback Scheduled [PERSON_NAME] - It Manager Globe Telecom Inc [GEOGRAPHIC_D…" at bounding box center [878, 344] width 1196 height 84
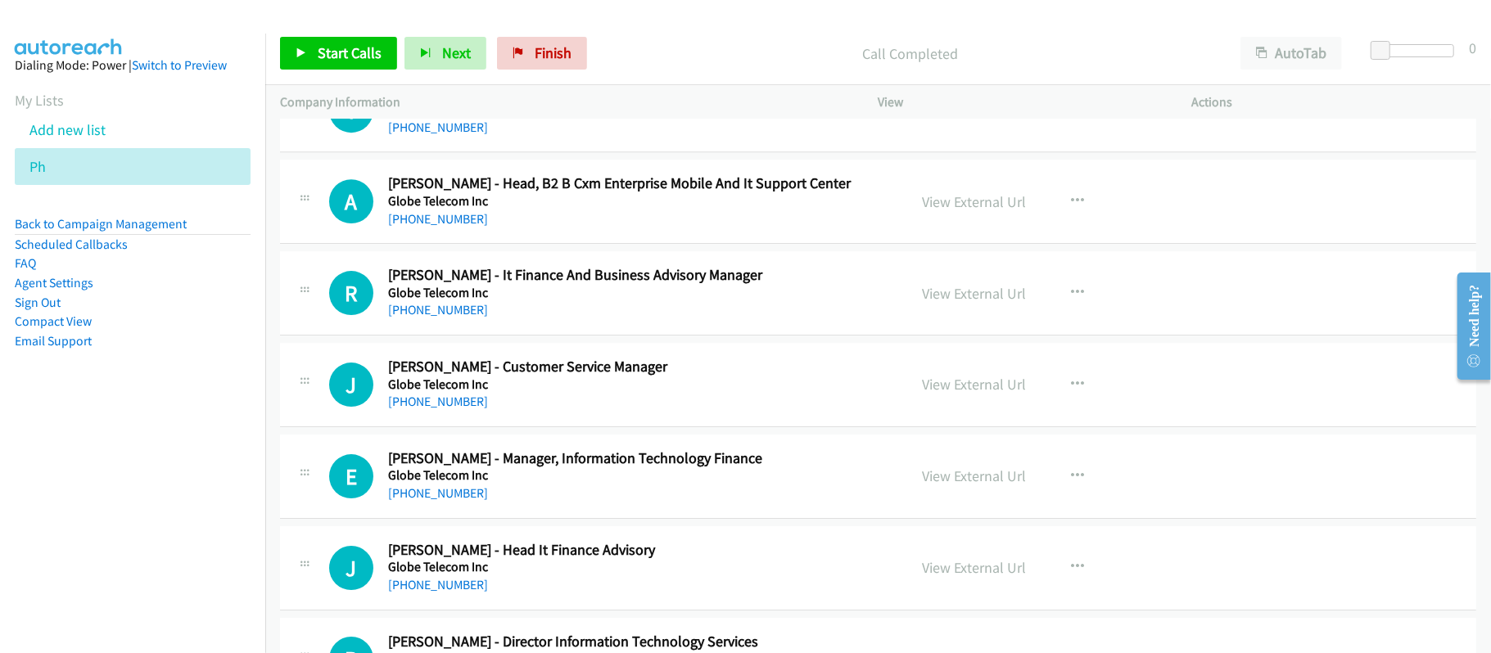
scroll to position [8294, 0]
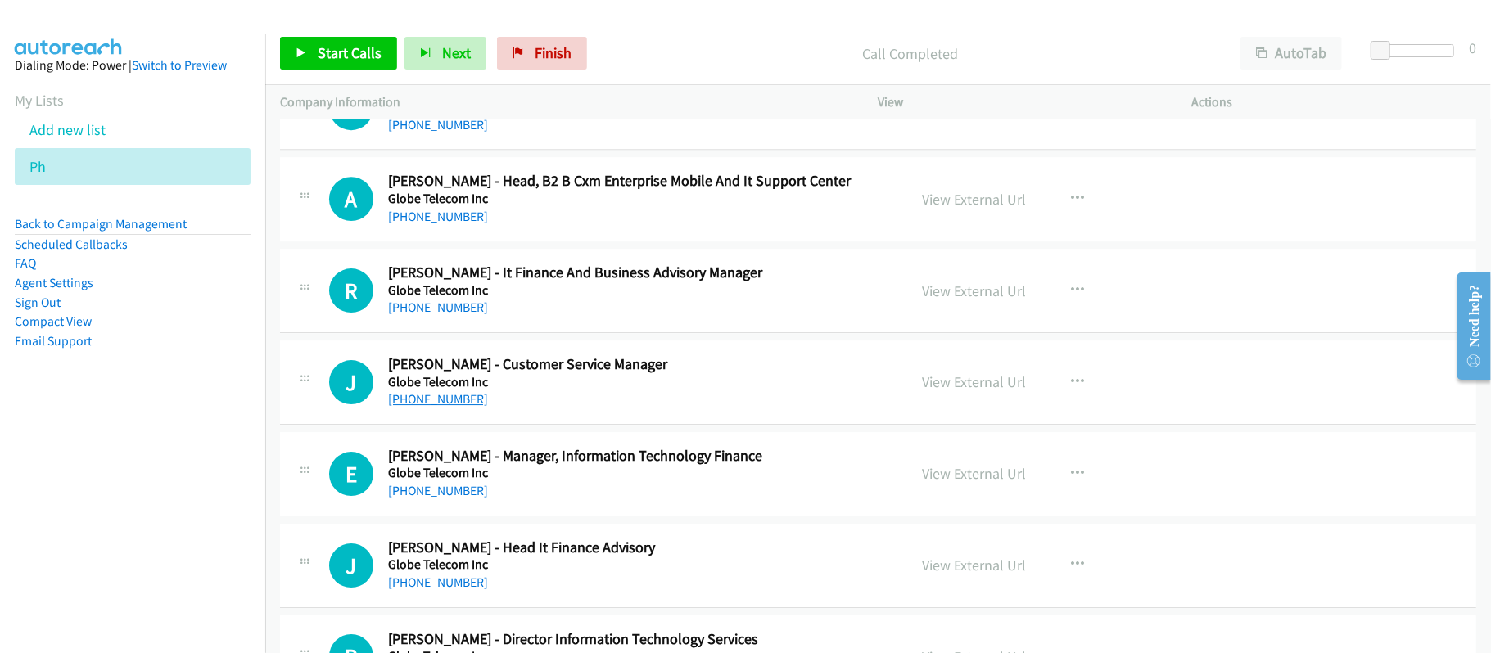
click at [447, 407] on link "[PHONE_NUMBER]" at bounding box center [438, 399] width 100 height 16
click at [602, 425] on div "J Callback Scheduled [PERSON_NAME] - Customer Service Manager Globe Telecom Inc…" at bounding box center [878, 383] width 1196 height 84
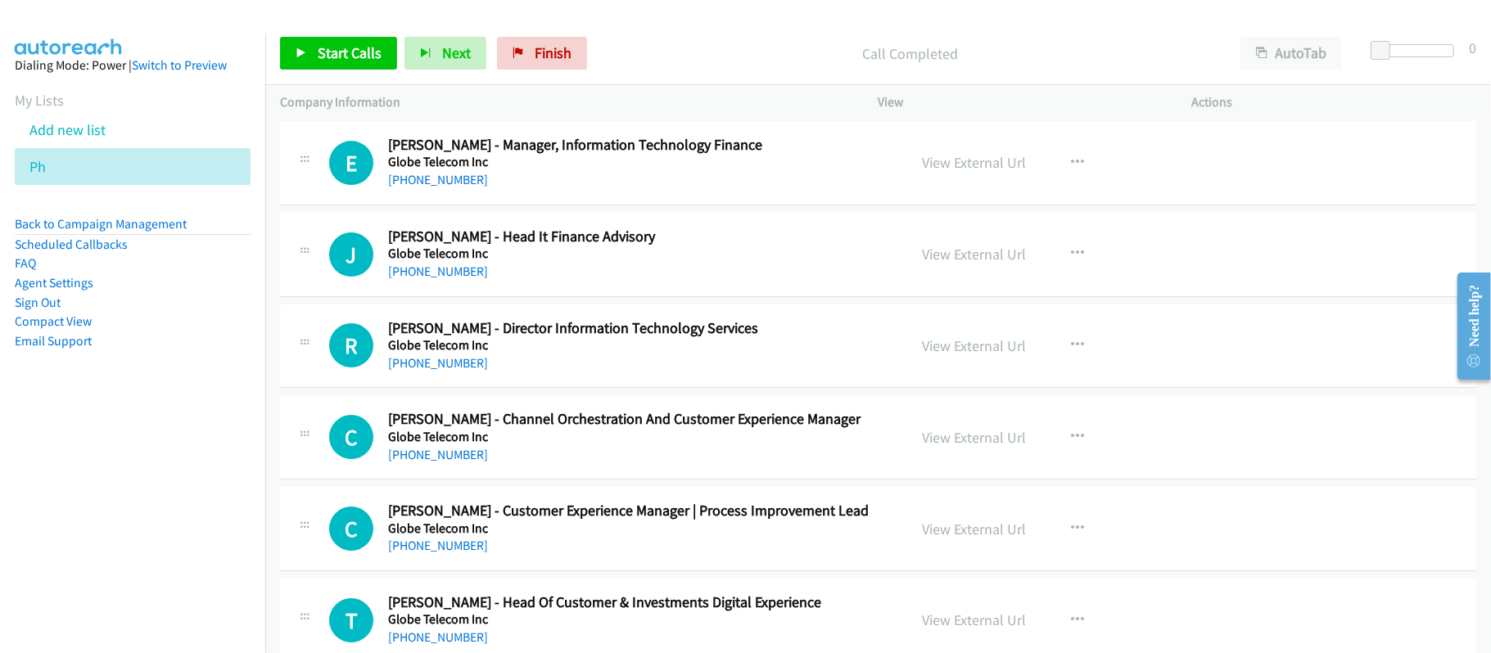
scroll to position [8730, 0]
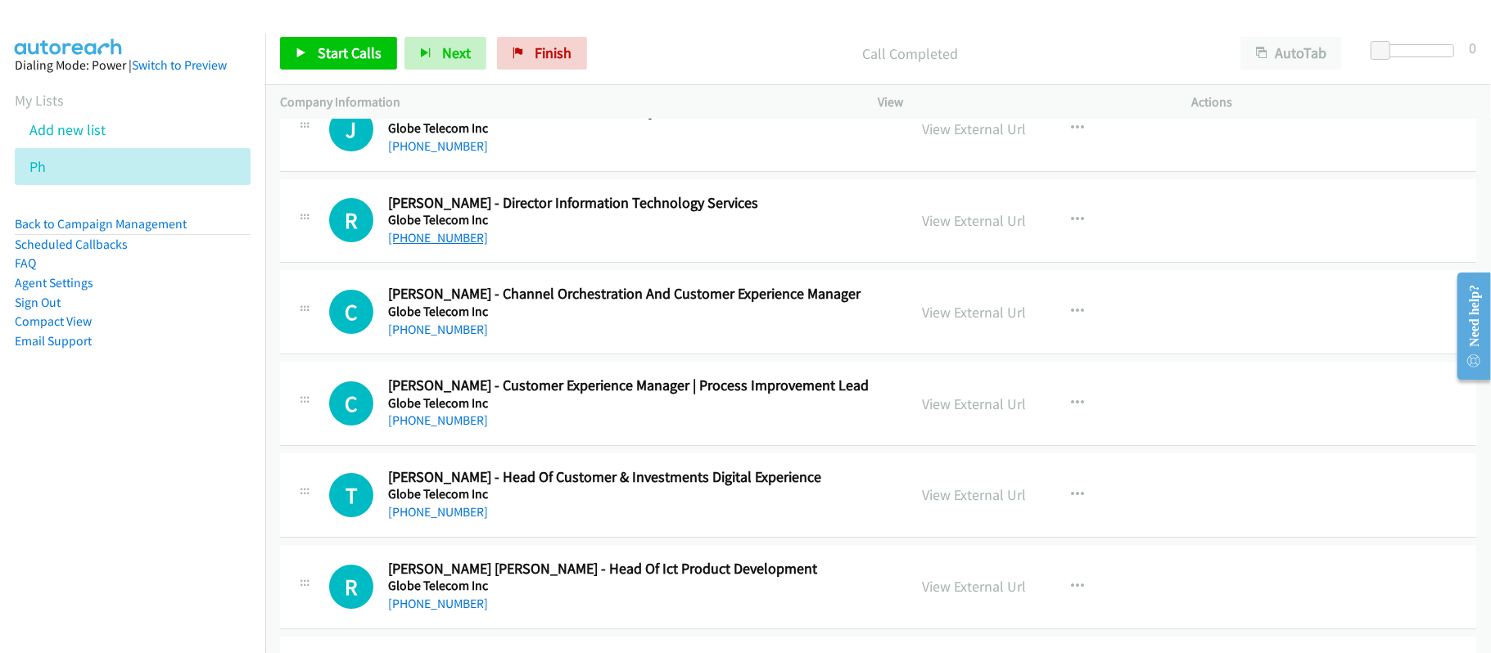
click at [444, 246] on link "[PHONE_NUMBER]" at bounding box center [438, 238] width 100 height 16
click at [426, 337] on link "[PHONE_NUMBER]" at bounding box center [438, 330] width 100 height 16
click at [408, 428] on link "[PHONE_NUMBER]" at bounding box center [438, 421] width 100 height 16
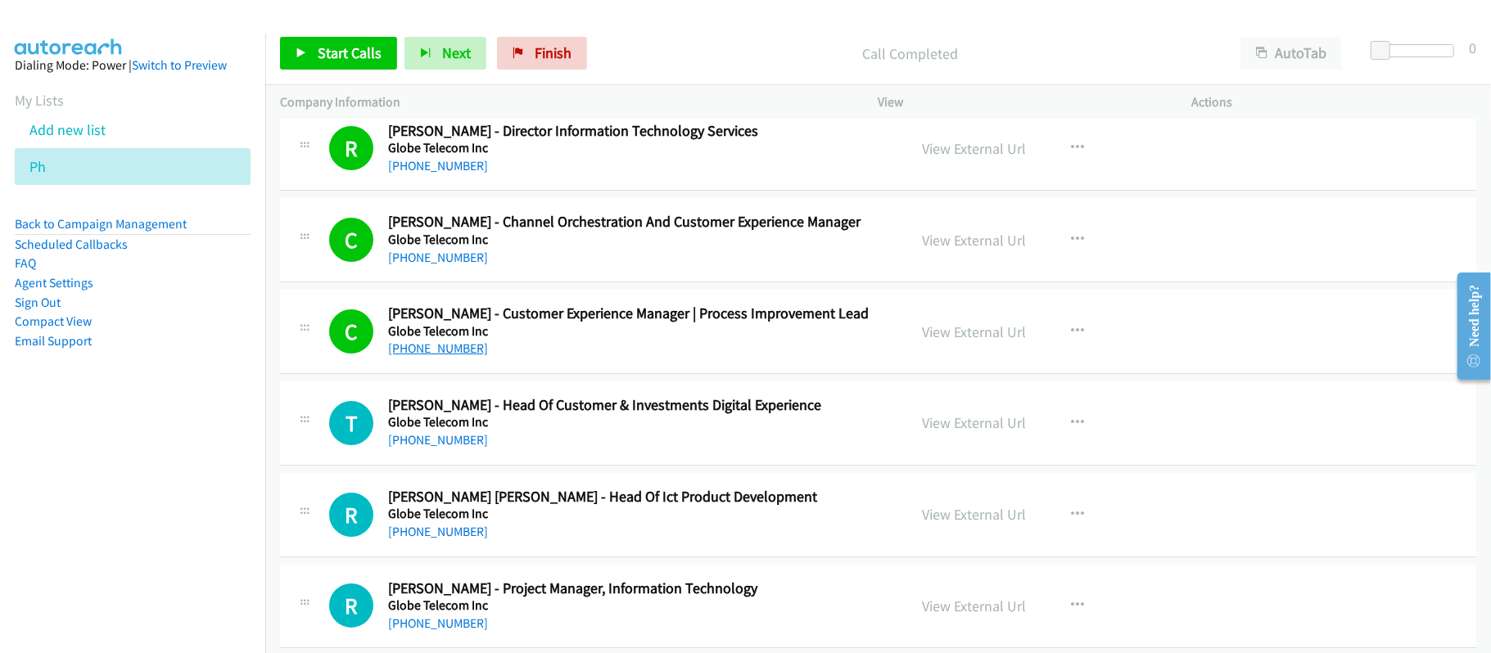
scroll to position [9058, 0]
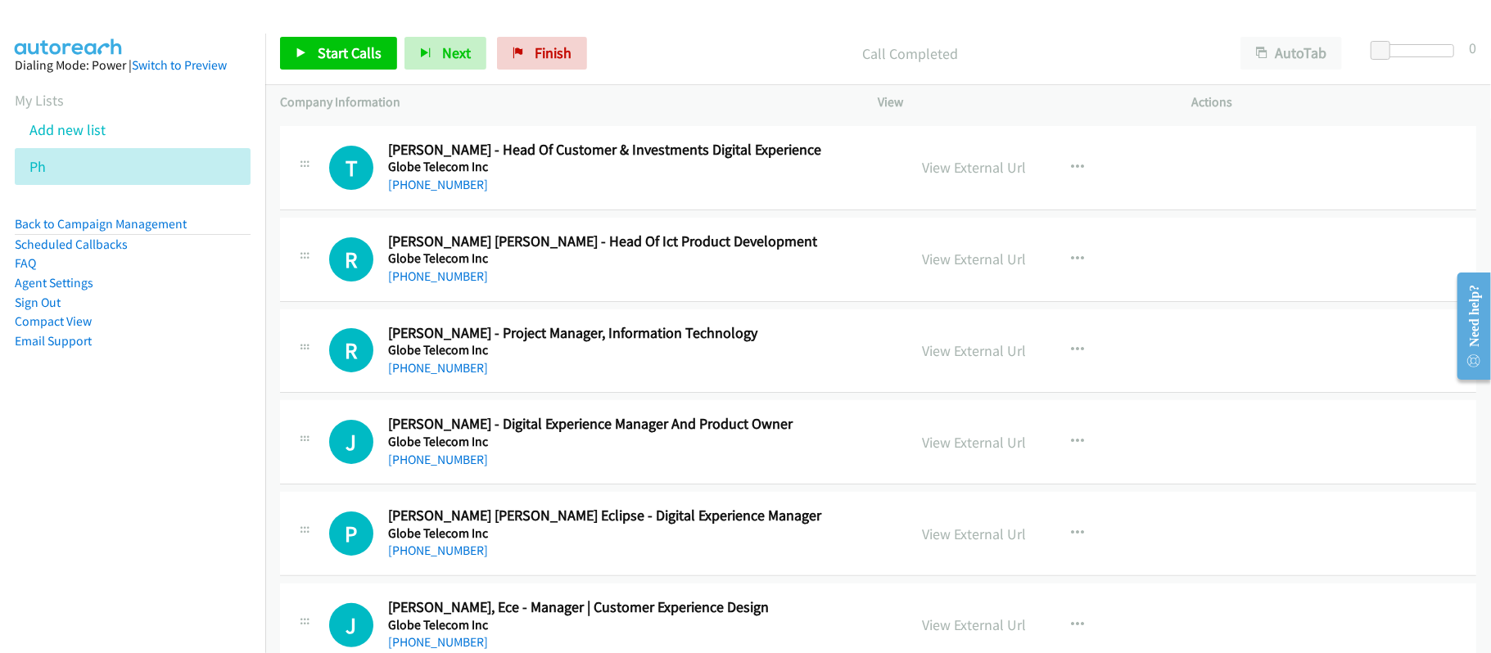
click at [649, 210] on div "T Callback Scheduled [PERSON_NAME] - Head Of Customer & Investments Digital Exp…" at bounding box center [878, 168] width 1196 height 84
click at [453, 376] on link "[PHONE_NUMBER]" at bounding box center [438, 368] width 100 height 16
click at [613, 470] on div "[PHONE_NUMBER]" at bounding box center [636, 460] width 497 height 20
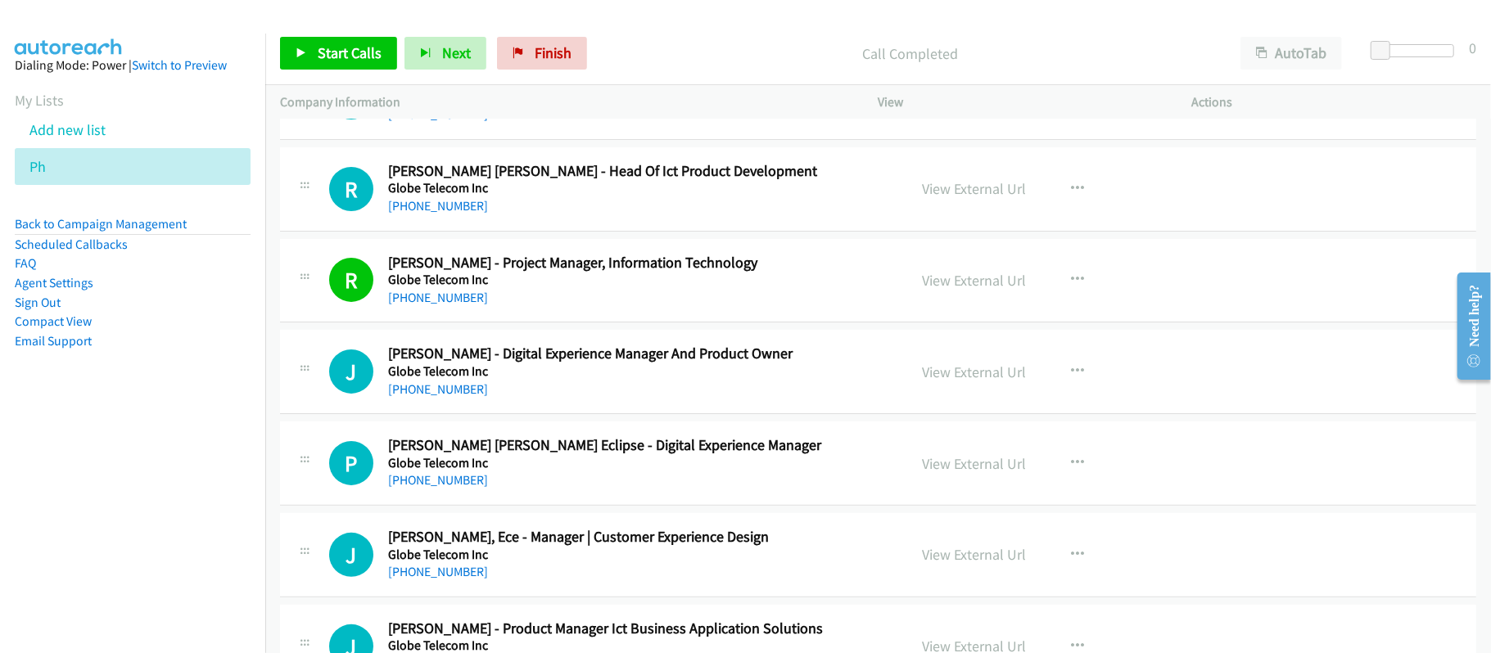
scroll to position [9167, 0]
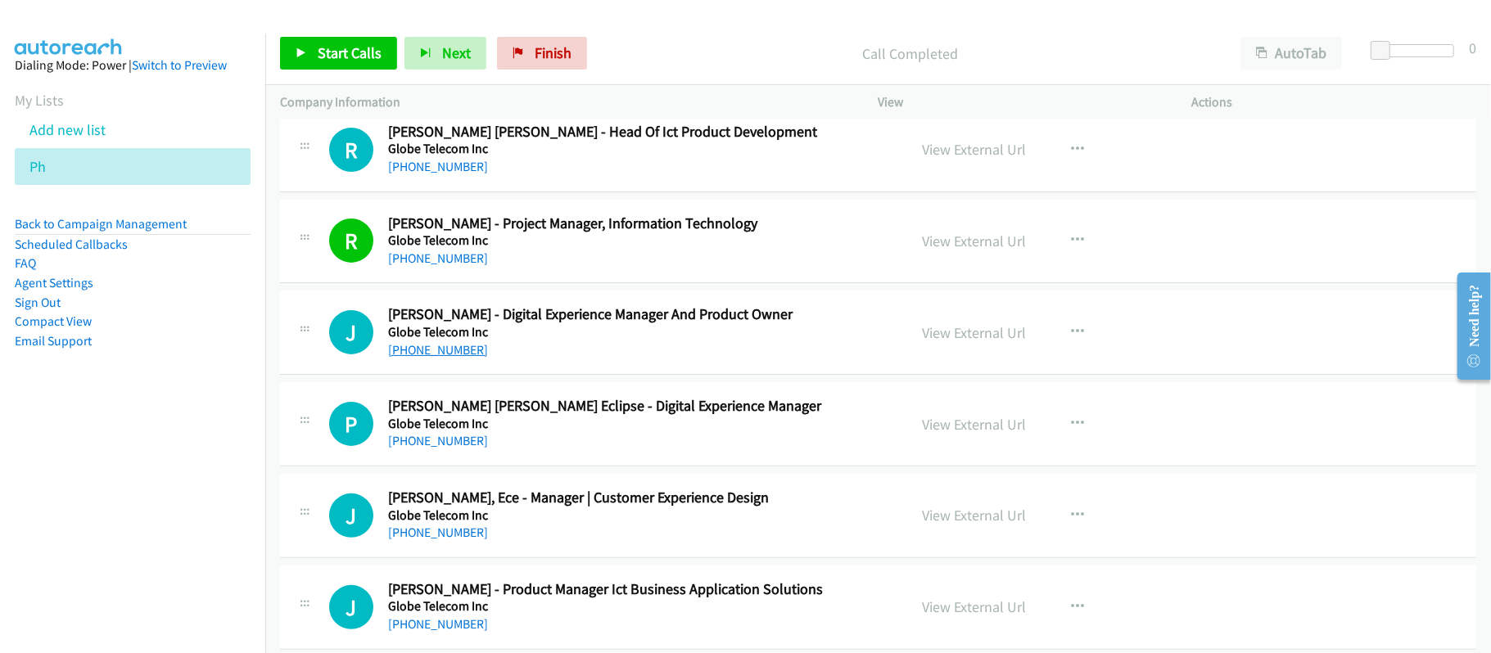
click at [427, 358] on link "[PHONE_NUMBER]" at bounding box center [438, 350] width 100 height 16
click at [446, 449] on link "[PHONE_NUMBER]" at bounding box center [438, 441] width 100 height 16
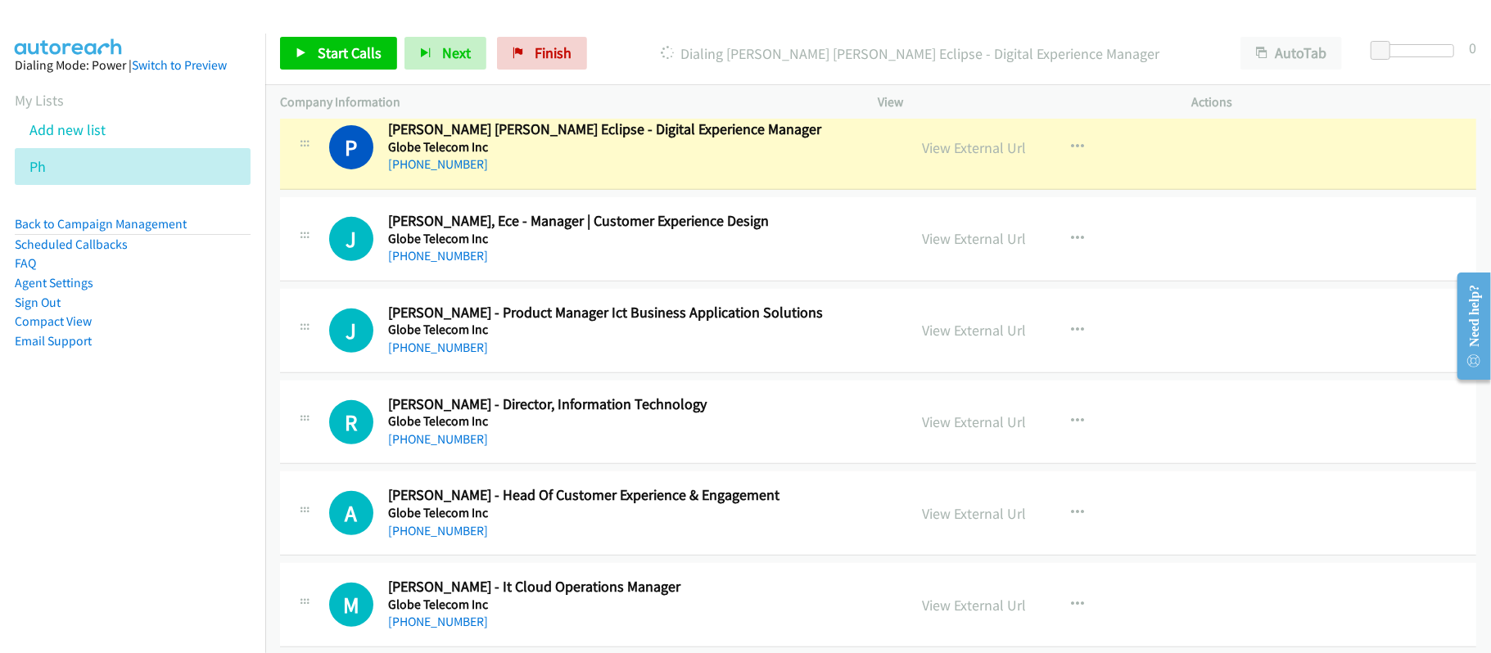
scroll to position [9495, 0]
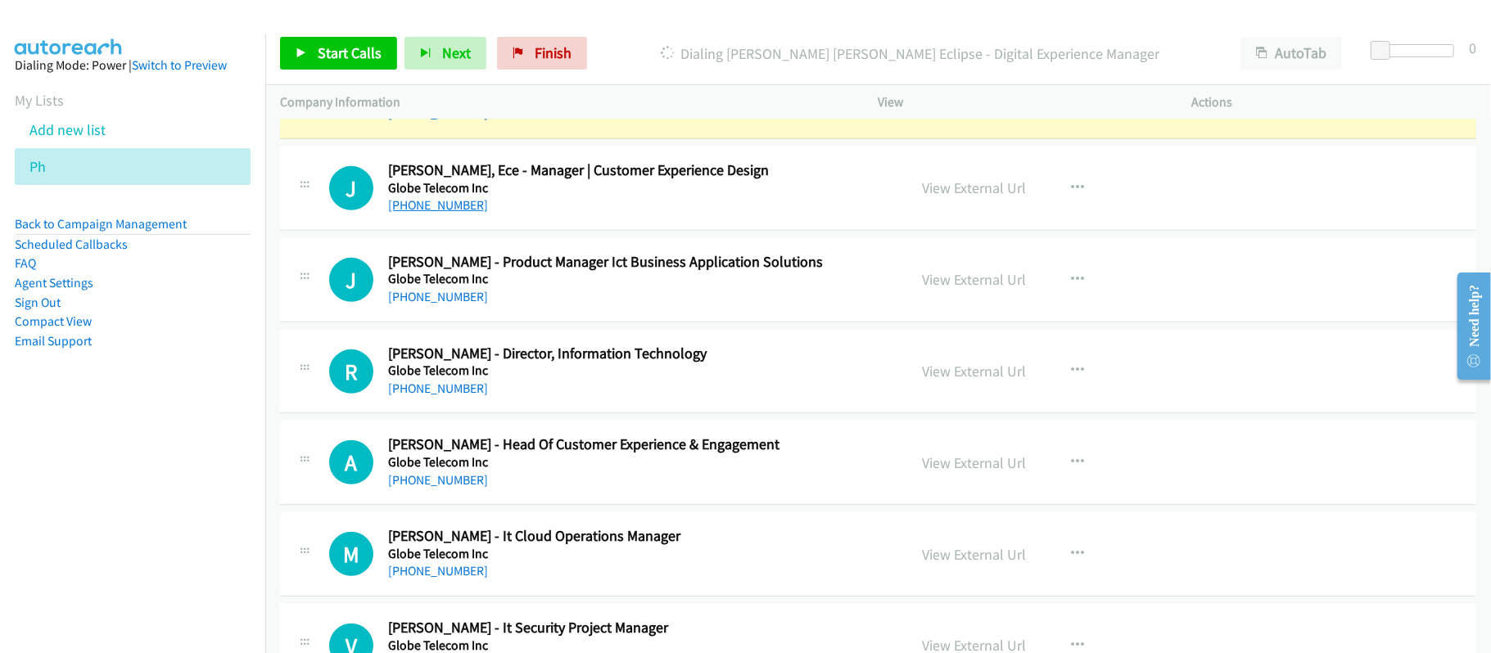
click at [429, 213] on link "[PHONE_NUMBER]" at bounding box center [438, 205] width 100 height 16
drag, startPoint x: 596, startPoint y: 345, endPoint x: 584, endPoint y: 338, distance: 14.3
click at [596, 322] on div "J Callback Scheduled [PERSON_NAME] - Product Manager Ict Business Application S…" at bounding box center [878, 280] width 1196 height 84
click at [421, 396] on link "[PHONE_NUMBER]" at bounding box center [438, 389] width 100 height 16
click at [642, 490] on div "[PHONE_NUMBER]" at bounding box center [636, 481] width 497 height 20
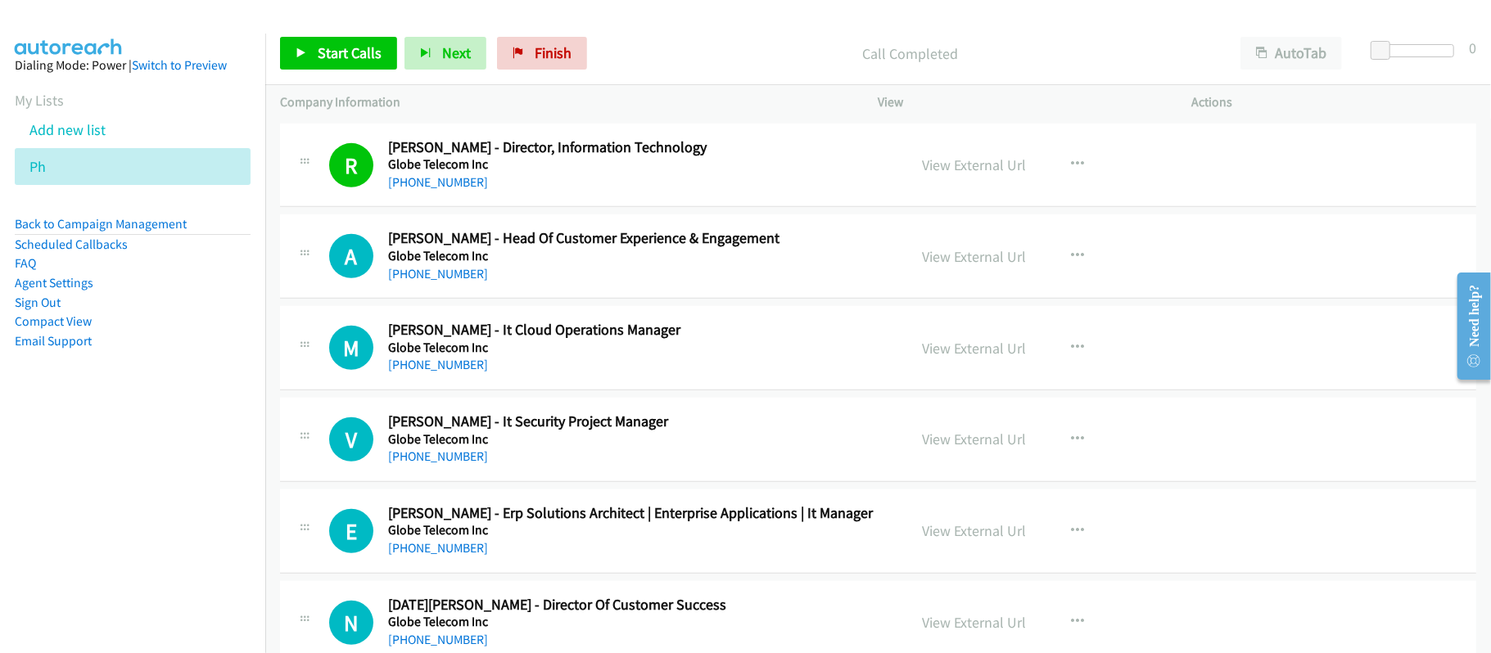
scroll to position [9713, 0]
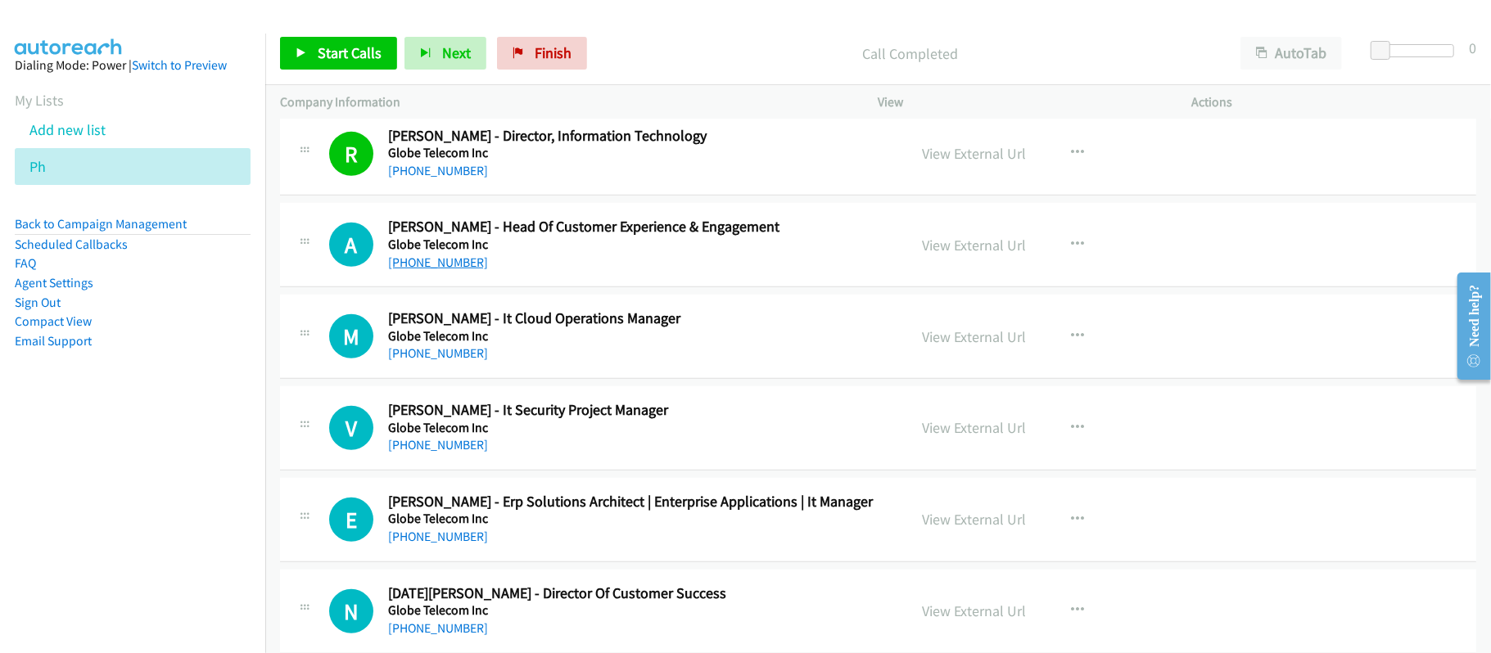
click at [453, 270] on link "[PHONE_NUMBER]" at bounding box center [438, 263] width 100 height 16
click at [593, 345] on h5 "Globe Telecom Inc" at bounding box center [636, 336] width 497 height 16
drag, startPoint x: 446, startPoint y: 380, endPoint x: 545, endPoint y: 381, distance: 99.1
click at [446, 361] on link "[PHONE_NUMBER]" at bounding box center [438, 353] width 100 height 16
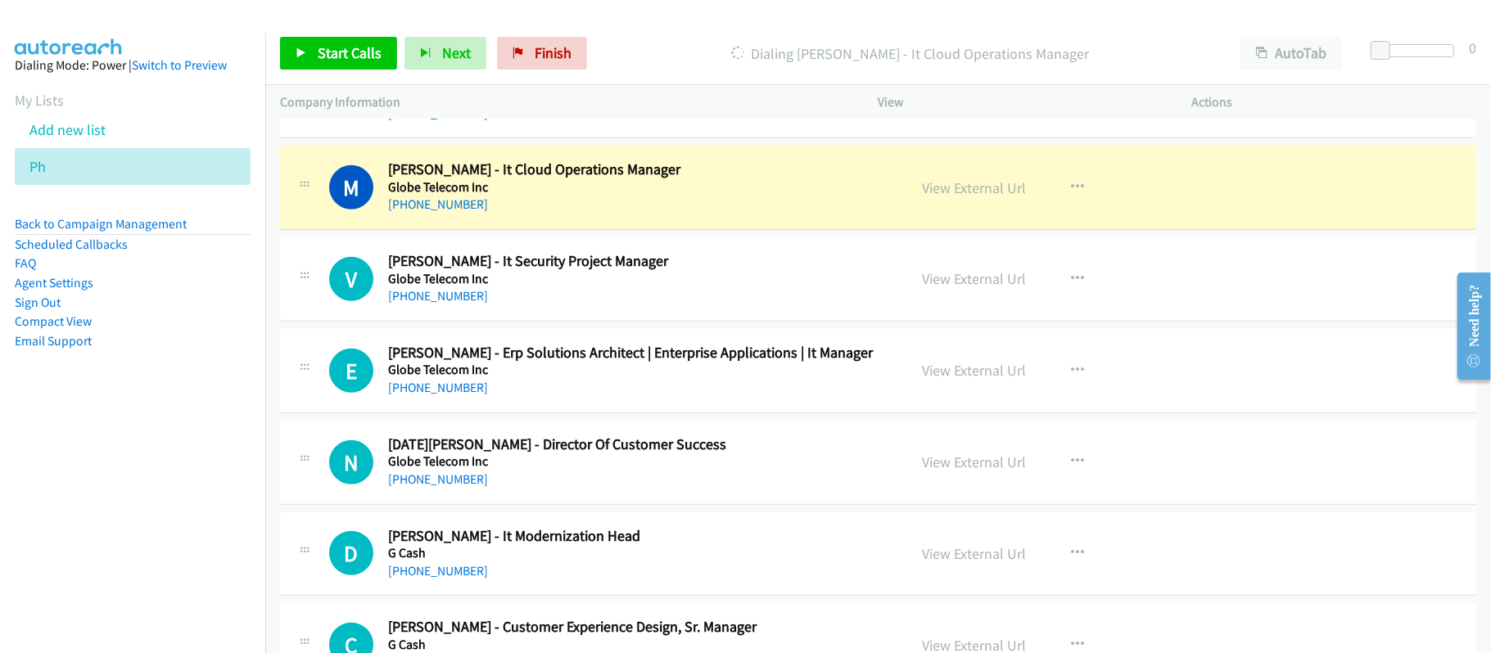
scroll to position [9822, 0]
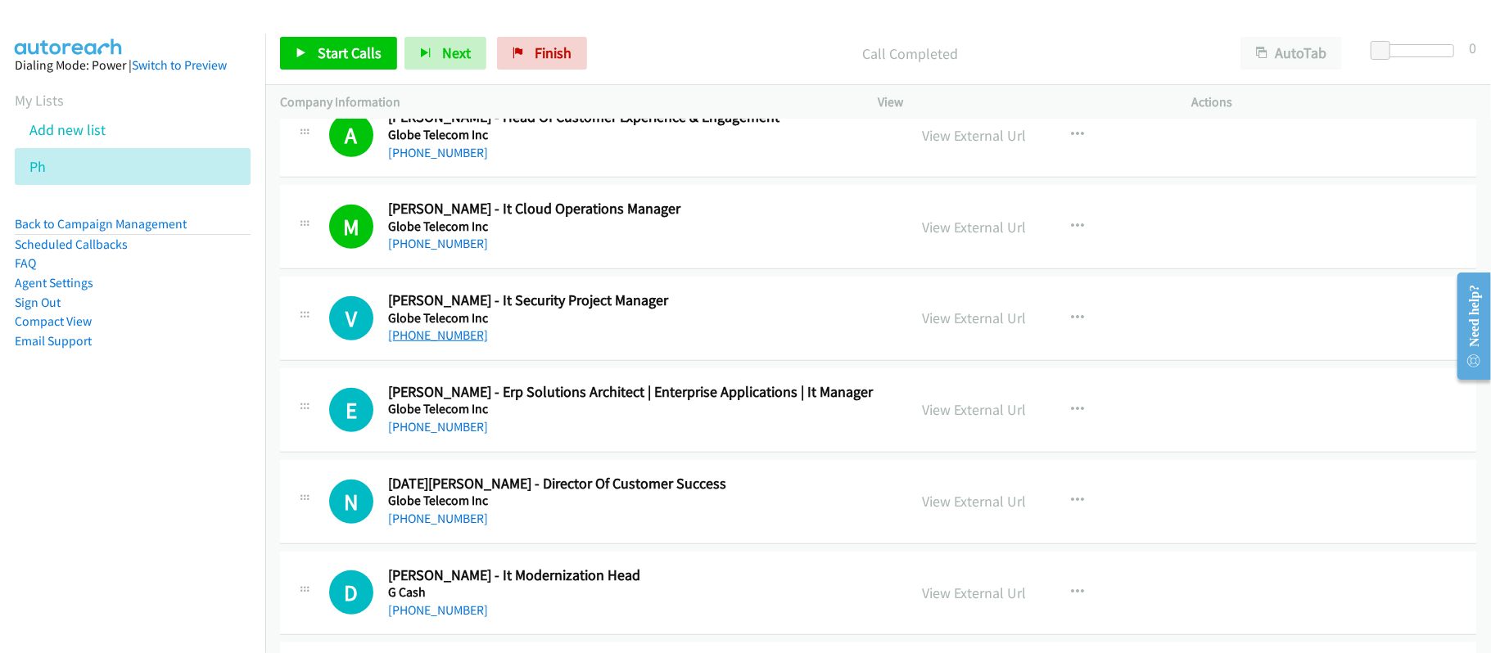
click at [410, 343] on link "[PHONE_NUMBER]" at bounding box center [438, 335] width 100 height 16
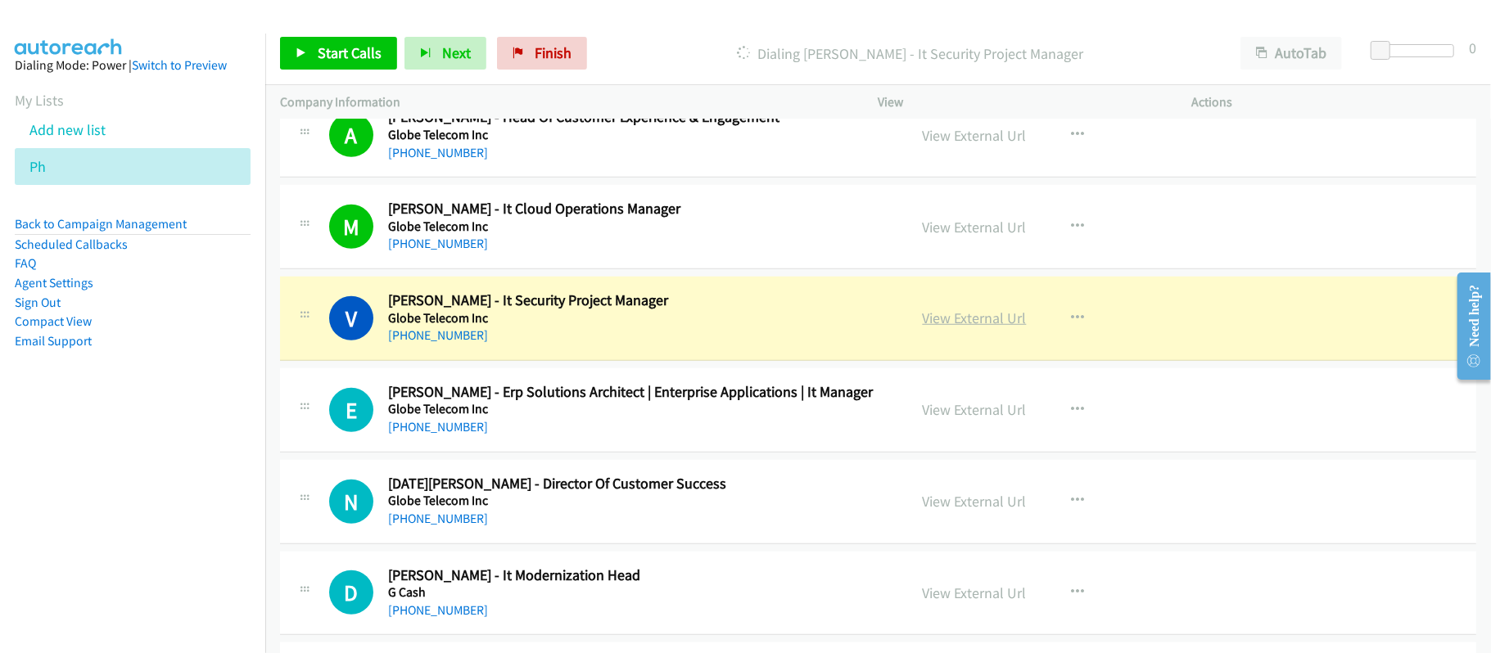
click at [984, 327] on link "View External Url" at bounding box center [974, 318] width 104 height 19
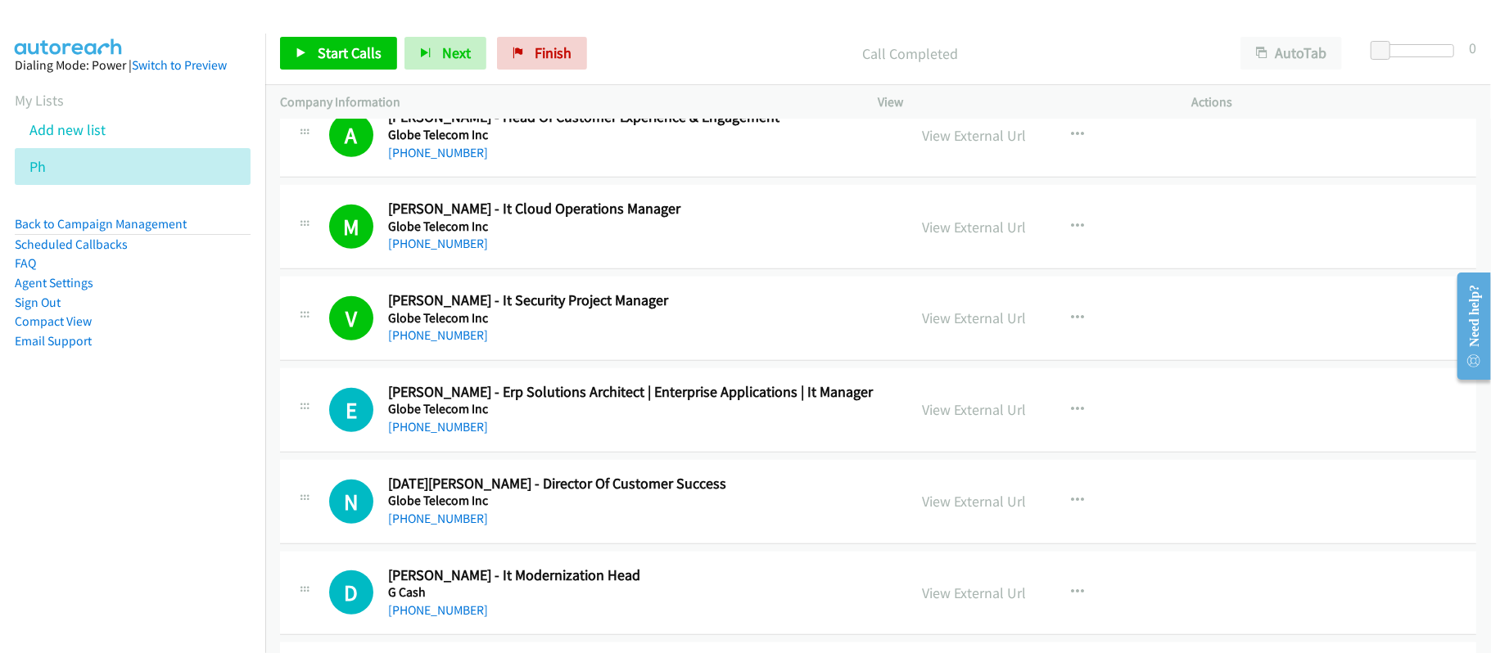
click at [636, 437] on div "[PHONE_NUMBER]" at bounding box center [636, 427] width 497 height 20
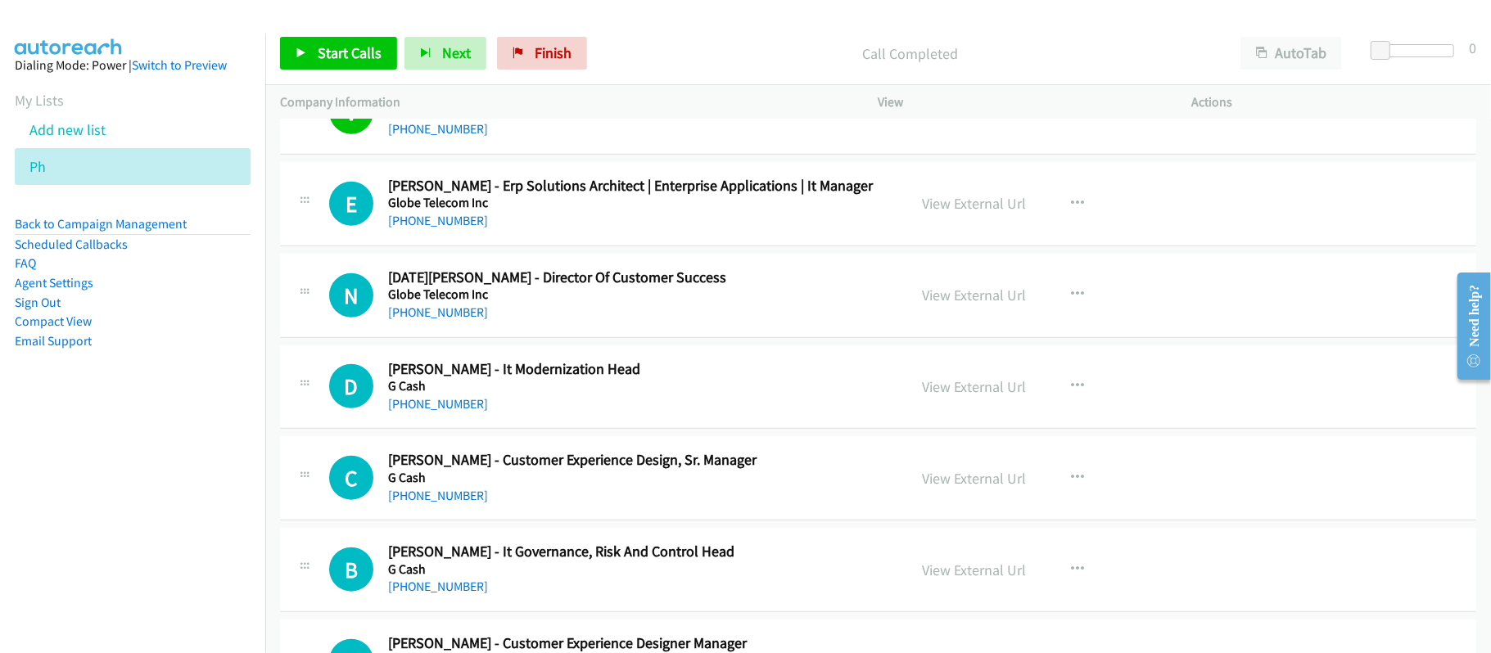
scroll to position [10040, 0]
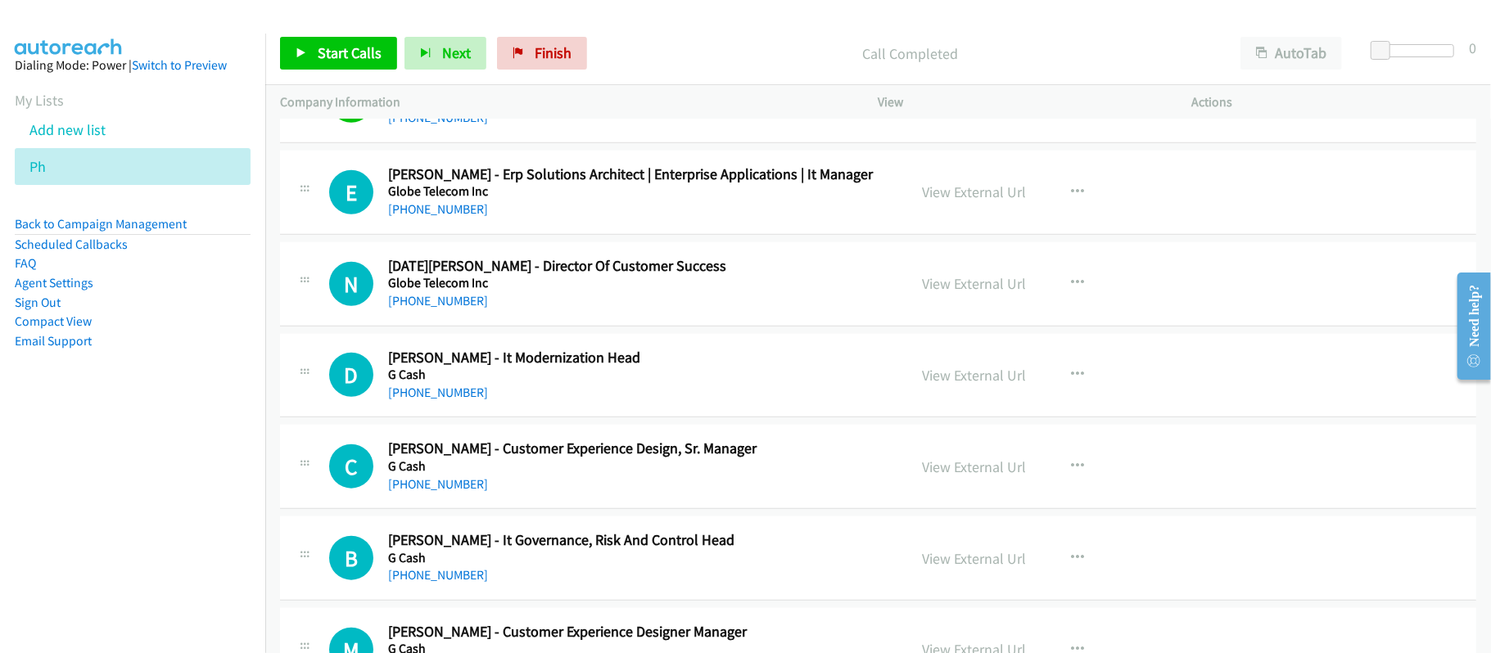
click at [444, 327] on div "N Callback Scheduled [DATE][PERSON_NAME] - Director Of Customer Success Globe T…" at bounding box center [878, 284] width 1196 height 84
click at [444, 311] on div "[PHONE_NUMBER]" at bounding box center [636, 301] width 497 height 20
click at [445, 309] on link "[PHONE_NUMBER]" at bounding box center [438, 301] width 100 height 16
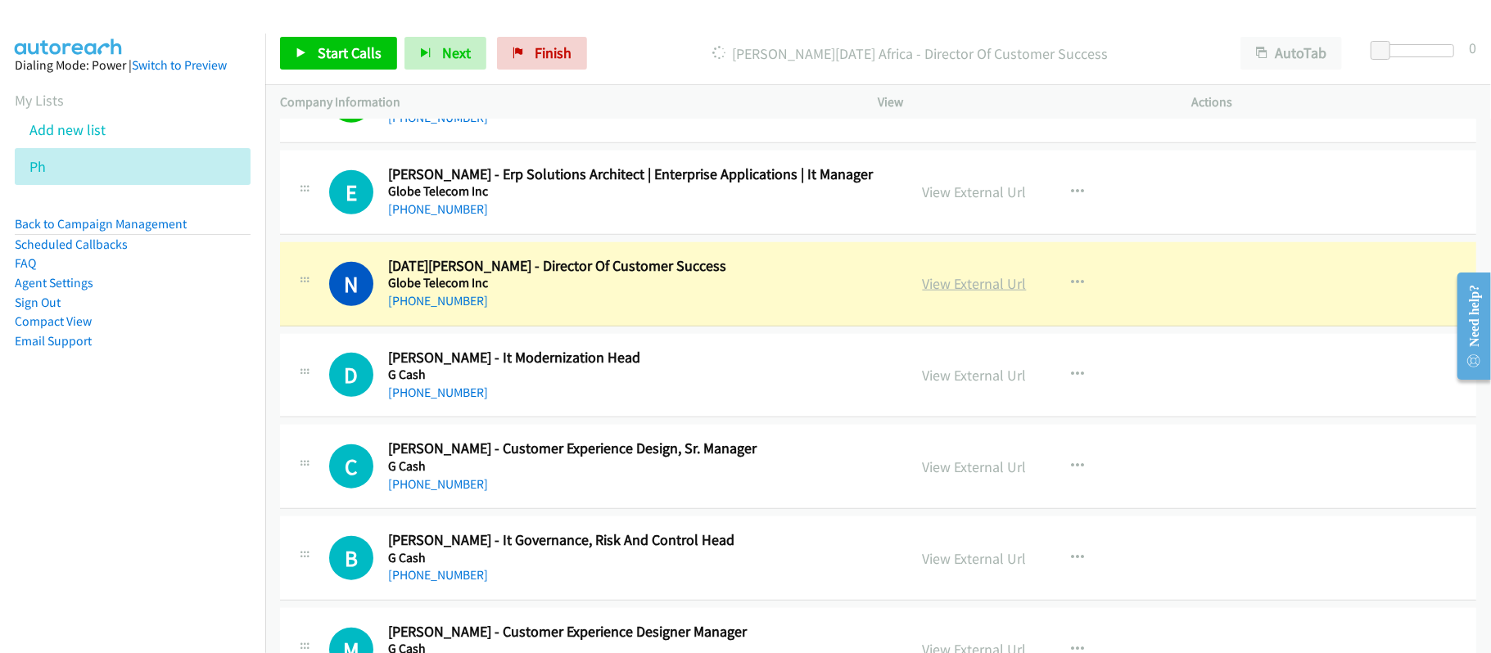
click at [930, 293] on link "View External Url" at bounding box center [974, 283] width 104 height 19
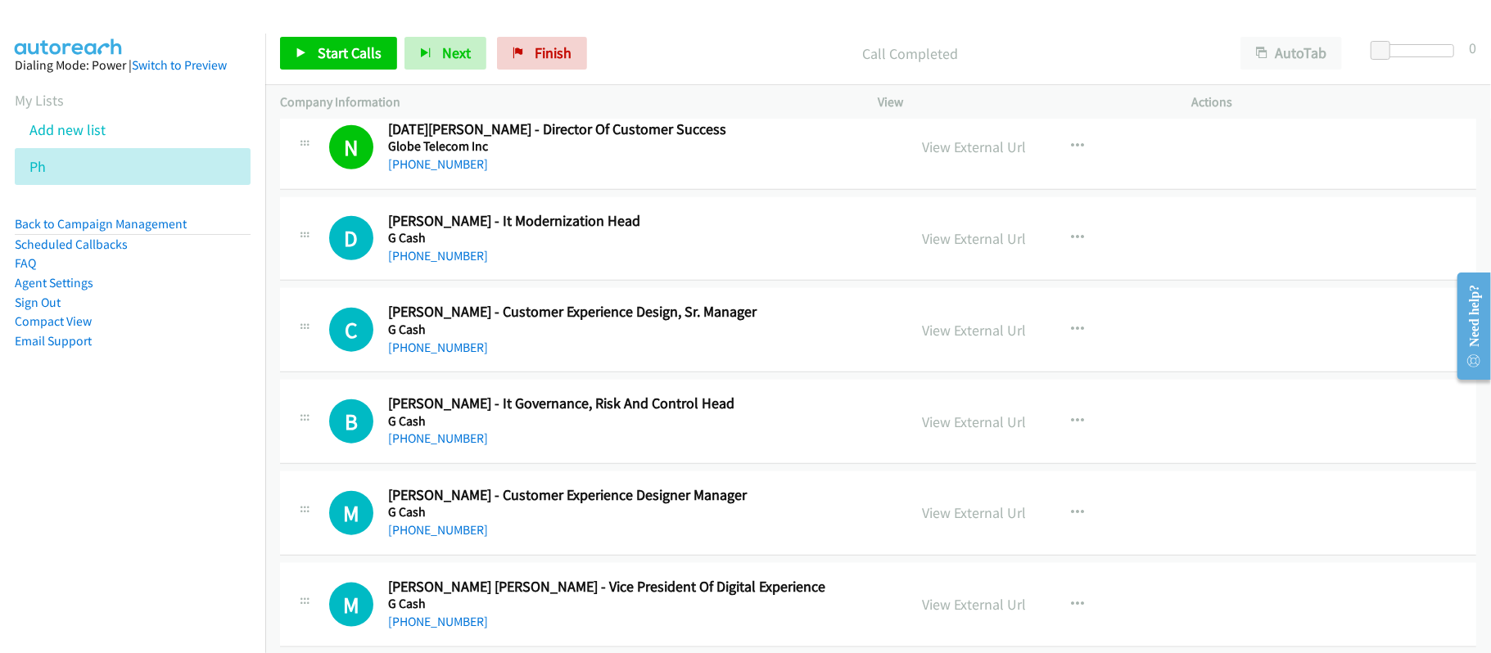
scroll to position [10258, 0]
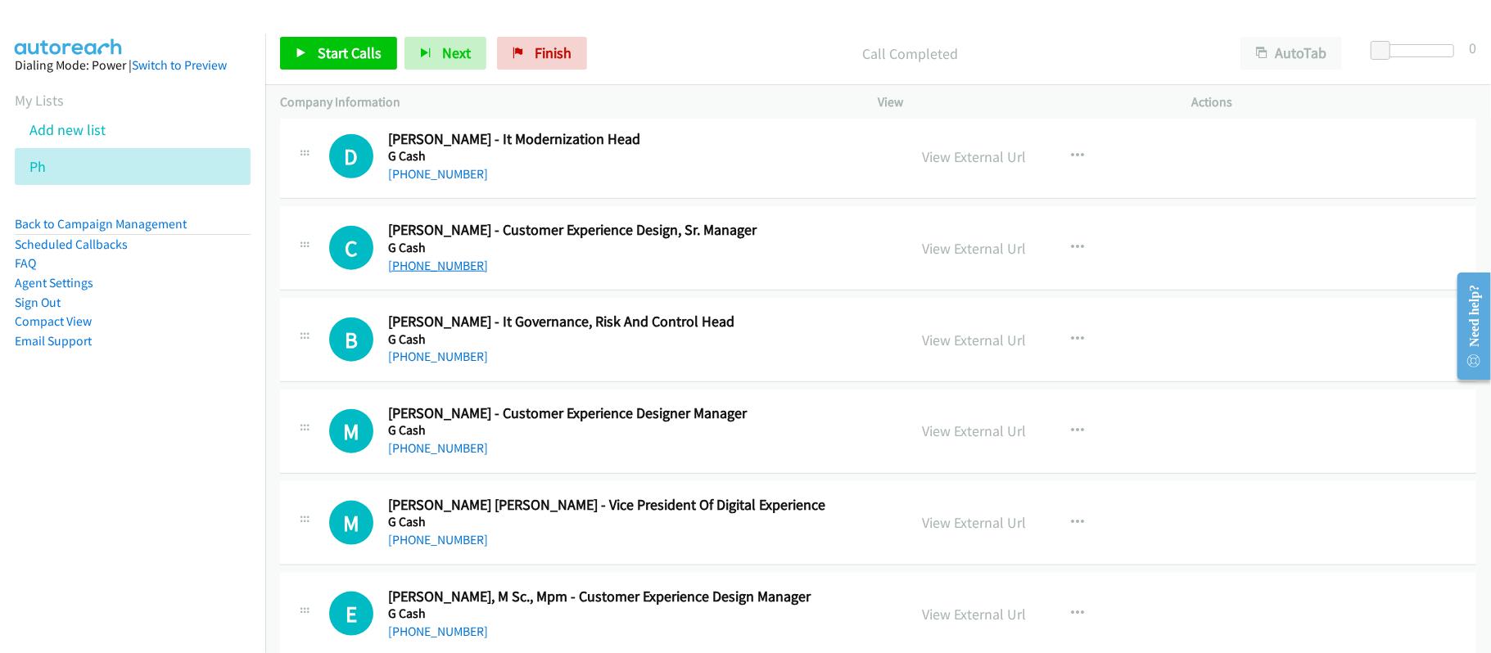
drag, startPoint x: 447, startPoint y: 298, endPoint x: 476, endPoint y: 298, distance: 28.6
click at [447, 273] on link "[PHONE_NUMBER]" at bounding box center [438, 266] width 100 height 16
click at [665, 348] on h5 "G Cash" at bounding box center [636, 340] width 497 height 16
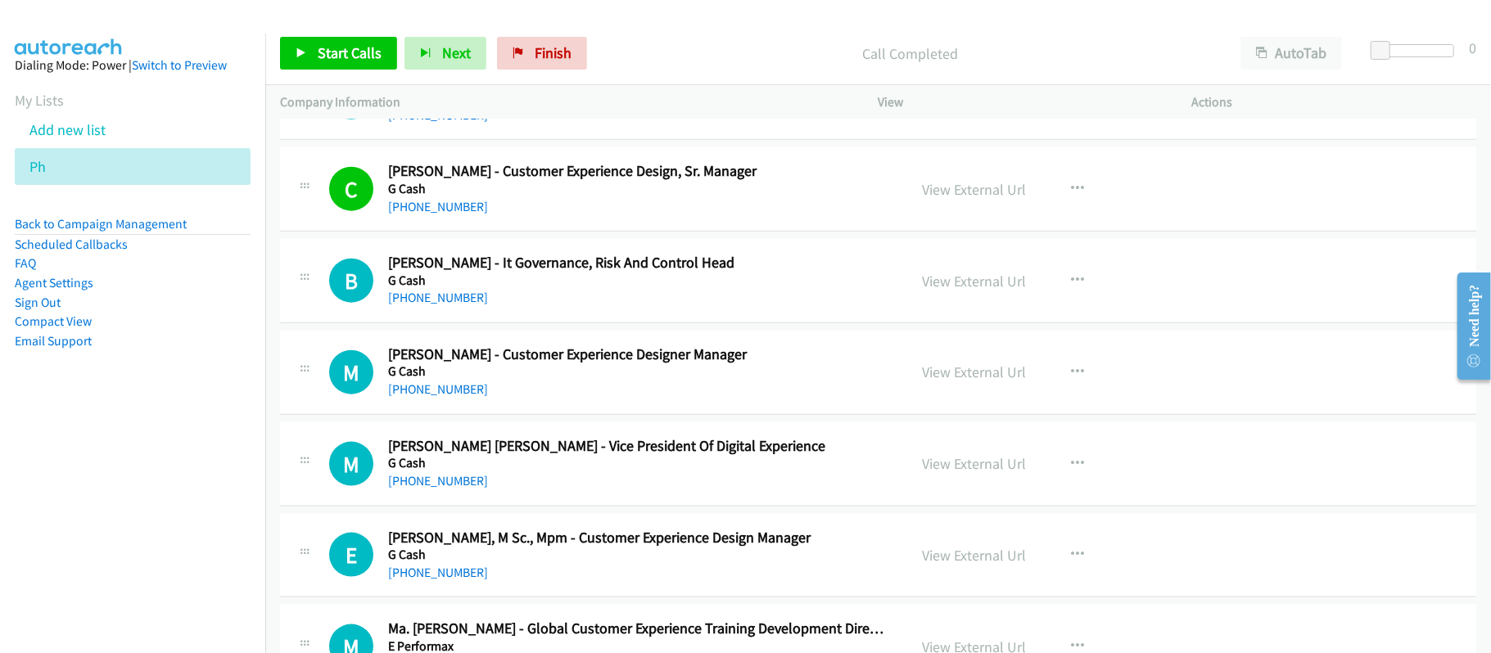
scroll to position [10367, 0]
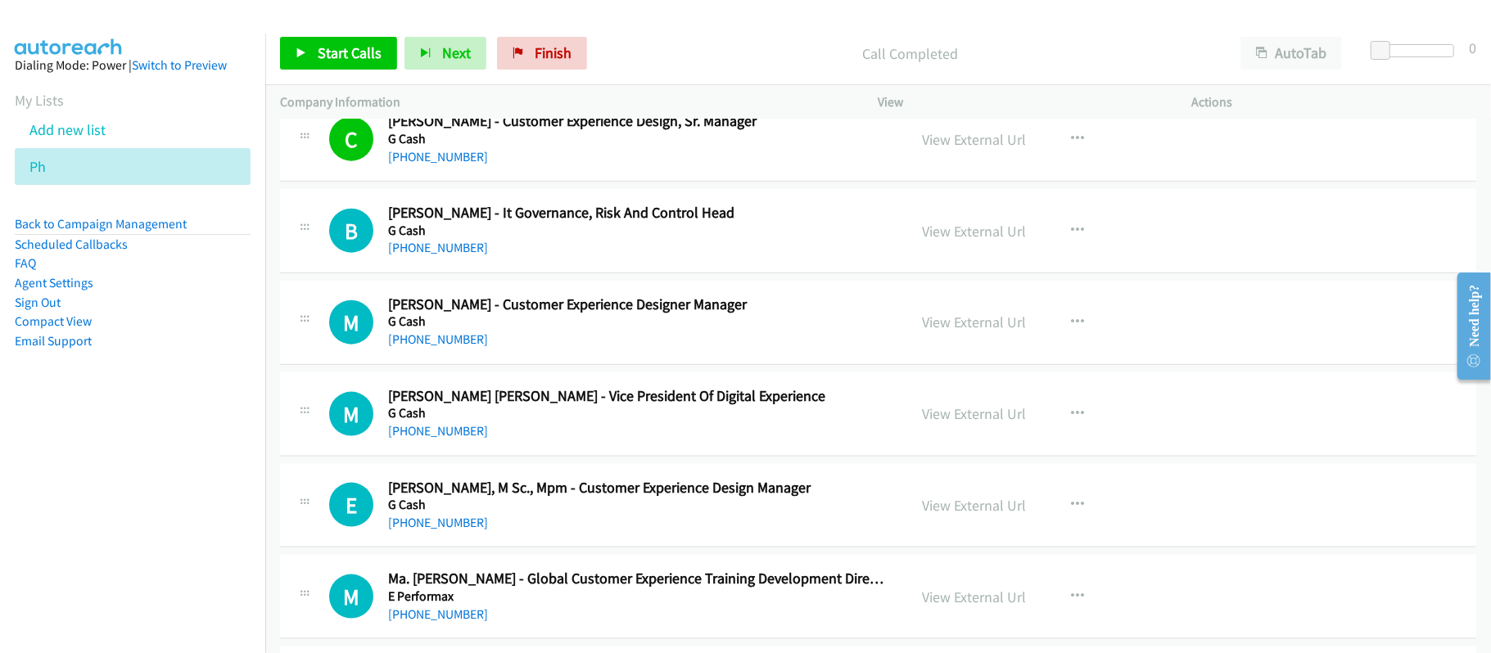
drag, startPoint x: 455, startPoint y: 367, endPoint x: 619, endPoint y: 413, distance: 170.0
click at [455, 347] on link "[PHONE_NUMBER]" at bounding box center [438, 340] width 100 height 16
click at [634, 350] on div "[PHONE_NUMBER]" at bounding box center [636, 340] width 497 height 20
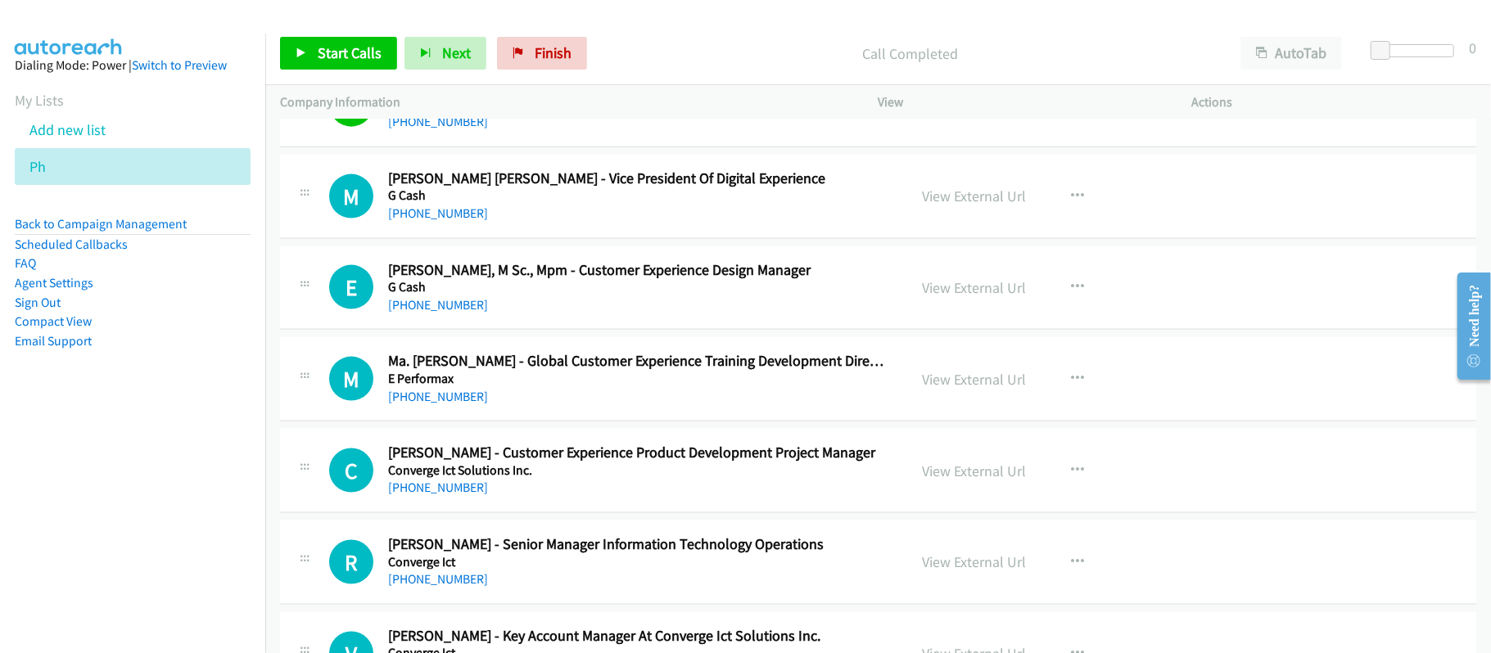
scroll to position [10586, 0]
click at [446, 314] on div "[PHONE_NUMBER]" at bounding box center [636, 305] width 497 height 20
click at [447, 312] on link "[PHONE_NUMBER]" at bounding box center [438, 304] width 100 height 16
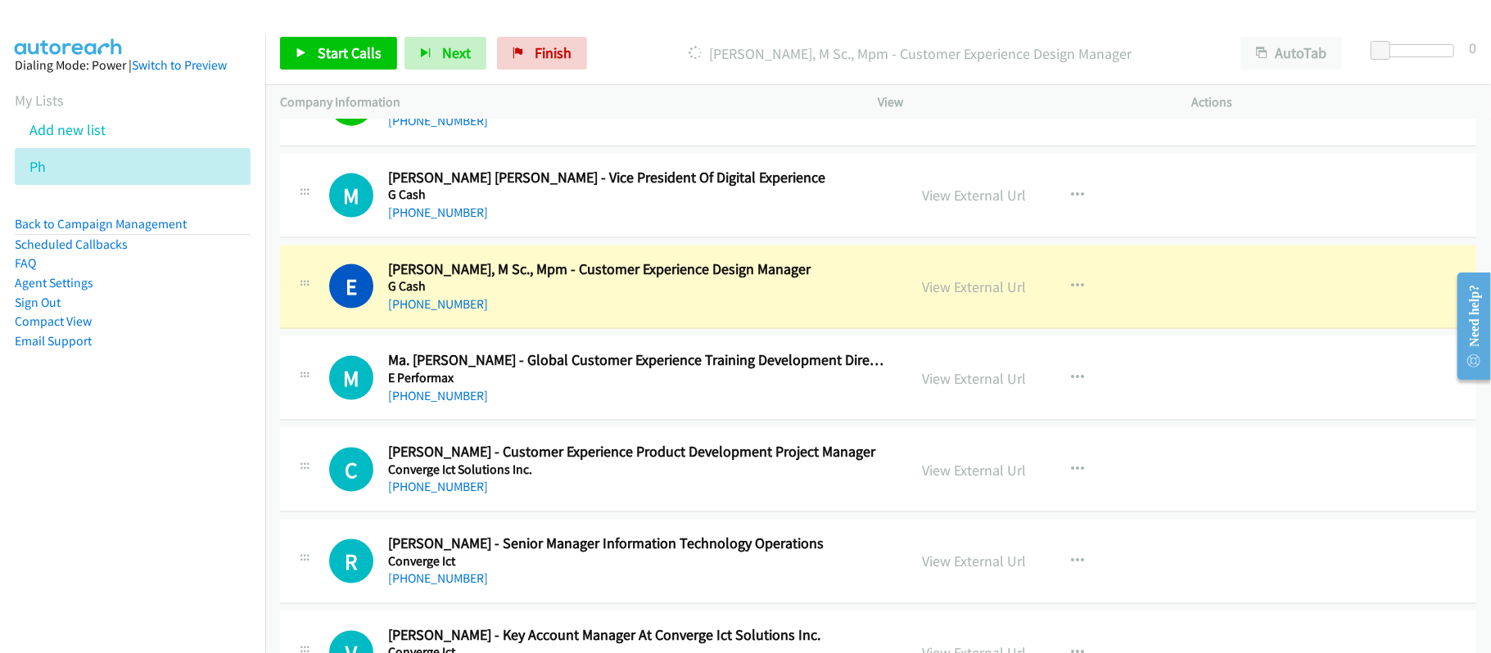
click at [598, 406] on div "[PHONE_NUMBER]" at bounding box center [636, 396] width 497 height 20
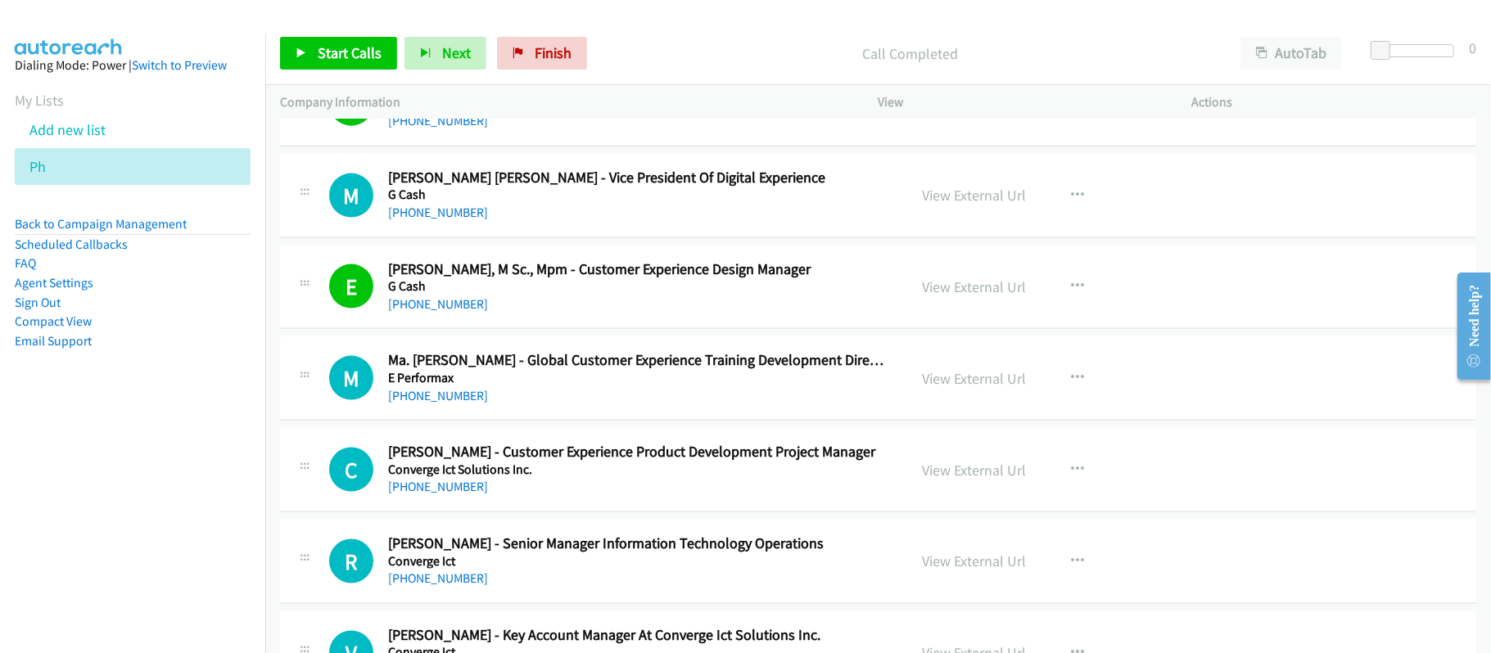
click at [566, 406] on div "[PHONE_NUMBER]" at bounding box center [636, 396] width 497 height 20
drag, startPoint x: 440, startPoint y: 431, endPoint x: 469, endPoint y: 431, distance: 29.5
click at [440, 404] on link "[PHONE_NUMBER]" at bounding box center [438, 396] width 100 height 16
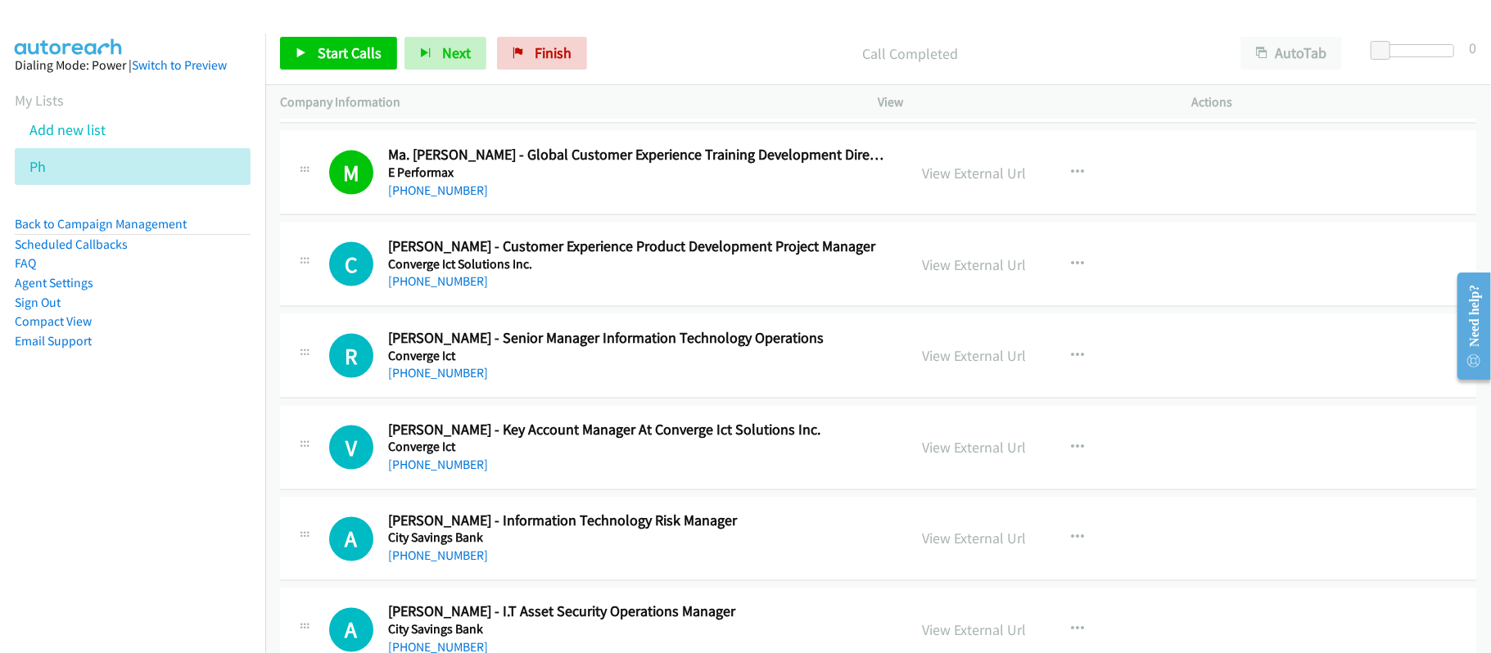
scroll to position [10804, 0]
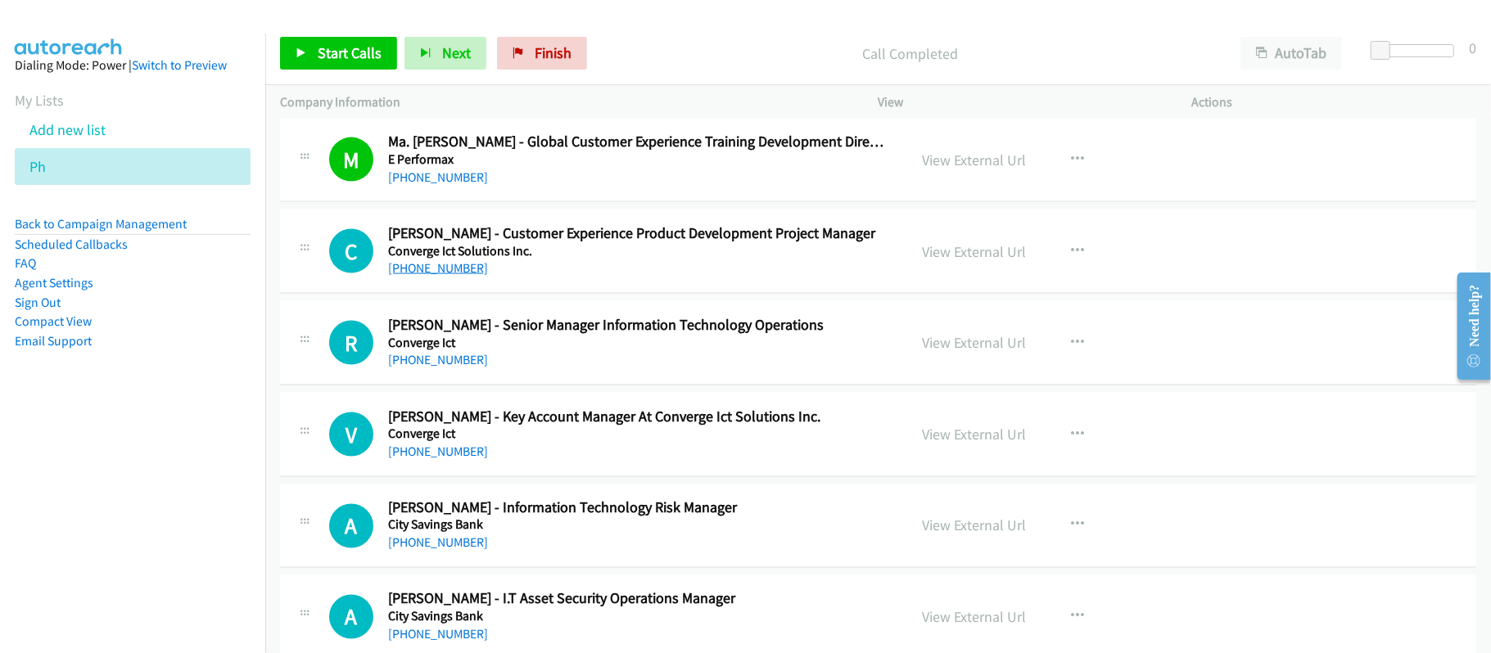
click at [472, 276] on link "[PHONE_NUMBER]" at bounding box center [438, 268] width 100 height 16
click at [453, 276] on link "[PHONE_NUMBER]" at bounding box center [438, 268] width 100 height 16
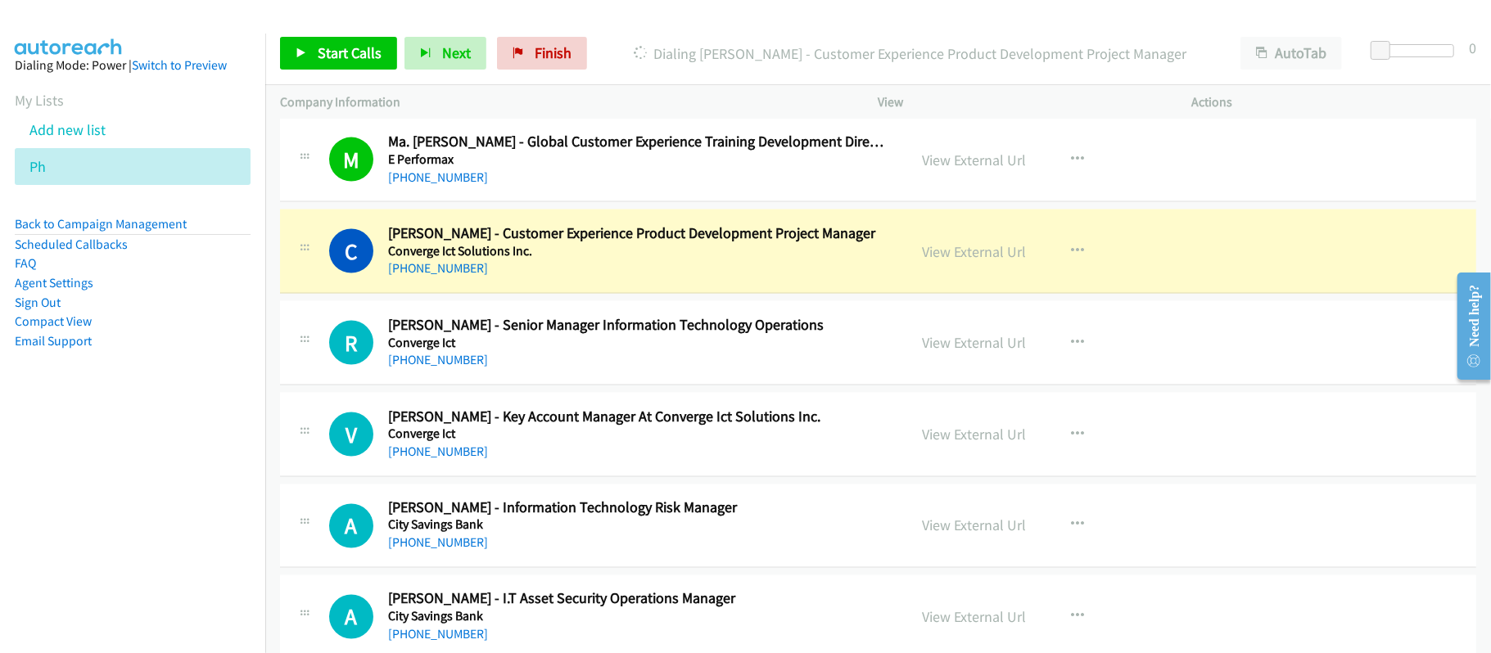
click at [580, 386] on div "R Callback Scheduled [PERSON_NAME] - Senior Manager Information Technology Oper…" at bounding box center [878, 343] width 1196 height 84
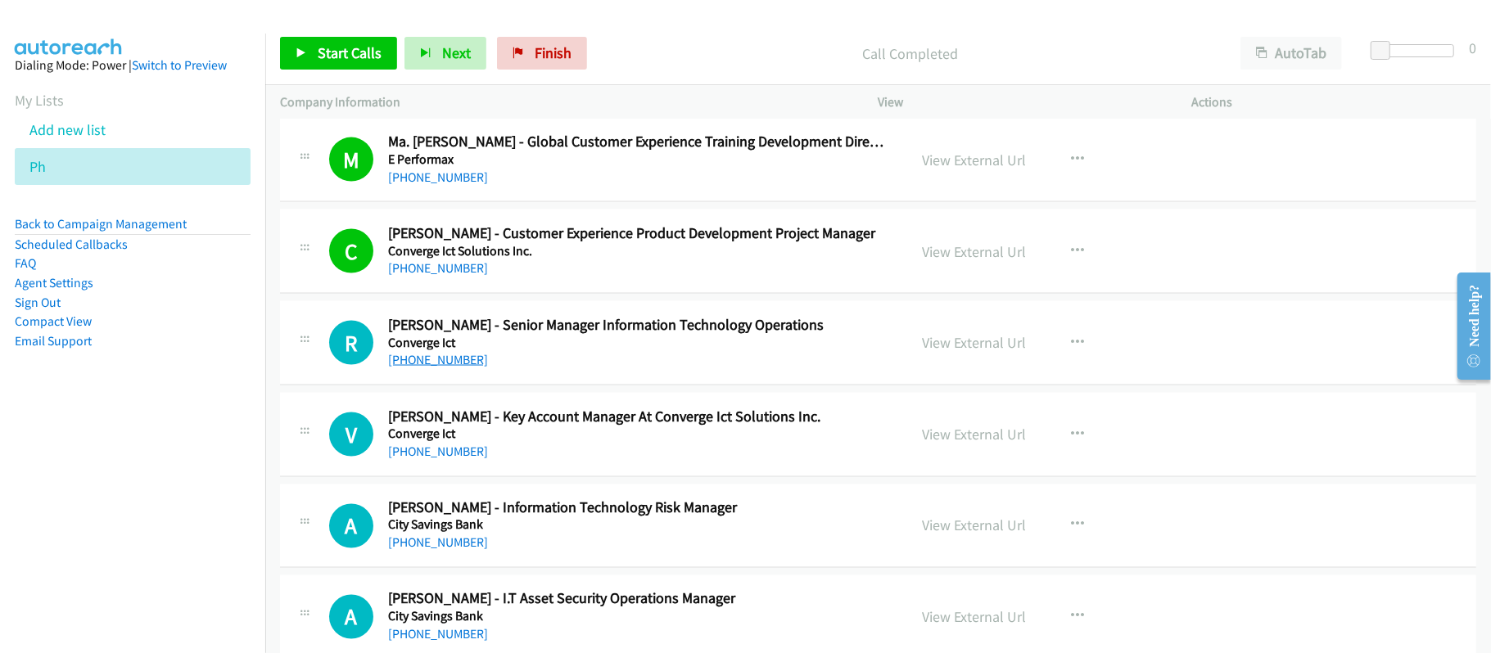
click at [456, 368] on link "[PHONE_NUMBER]" at bounding box center [438, 360] width 100 height 16
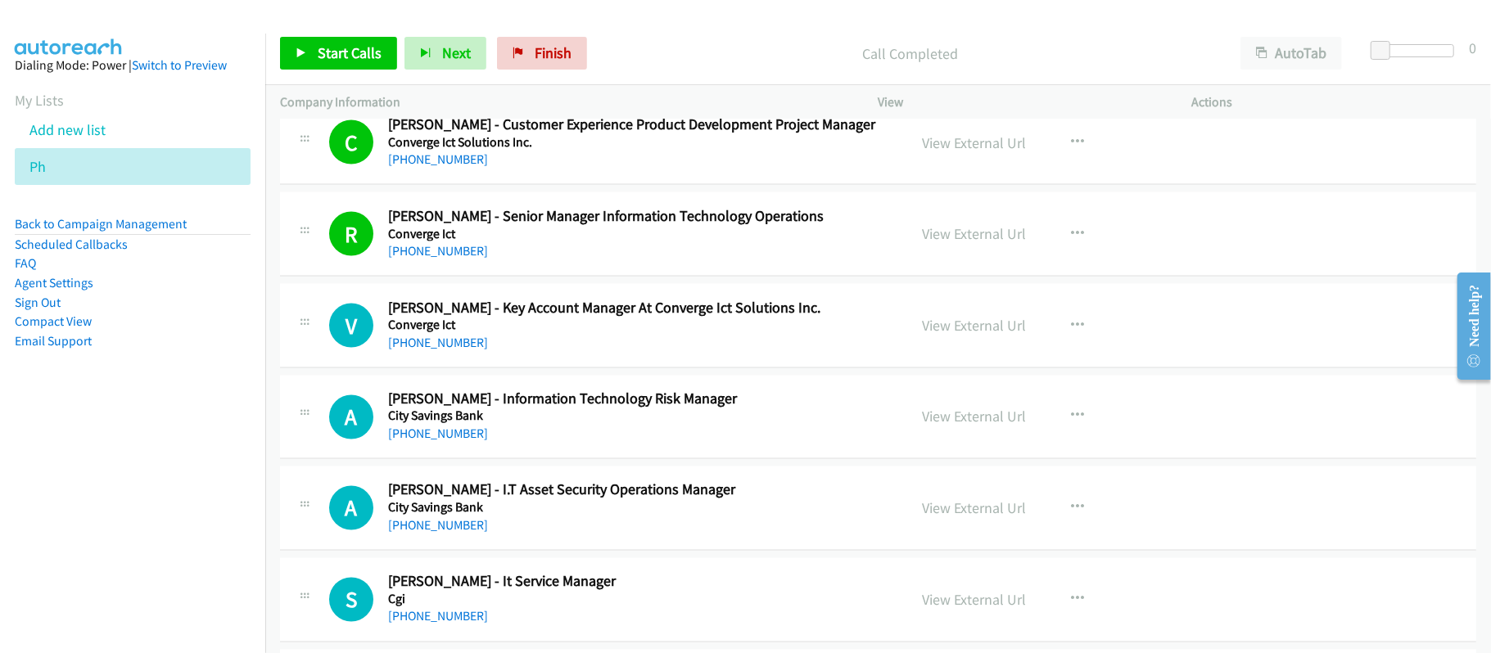
scroll to position [11022, 0]
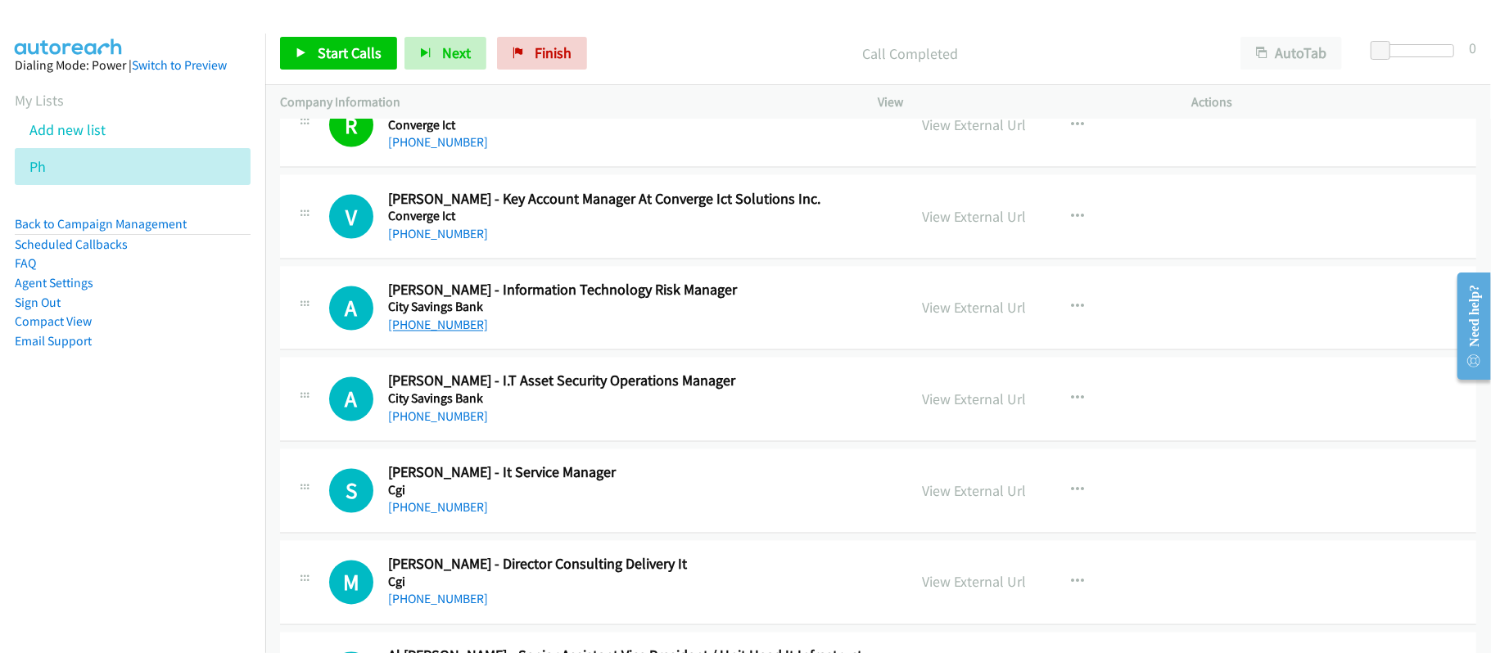
click at [440, 333] on link "[PHONE_NUMBER]" at bounding box center [438, 326] width 100 height 16
click at [457, 333] on link "[PHONE_NUMBER]" at bounding box center [438, 326] width 100 height 16
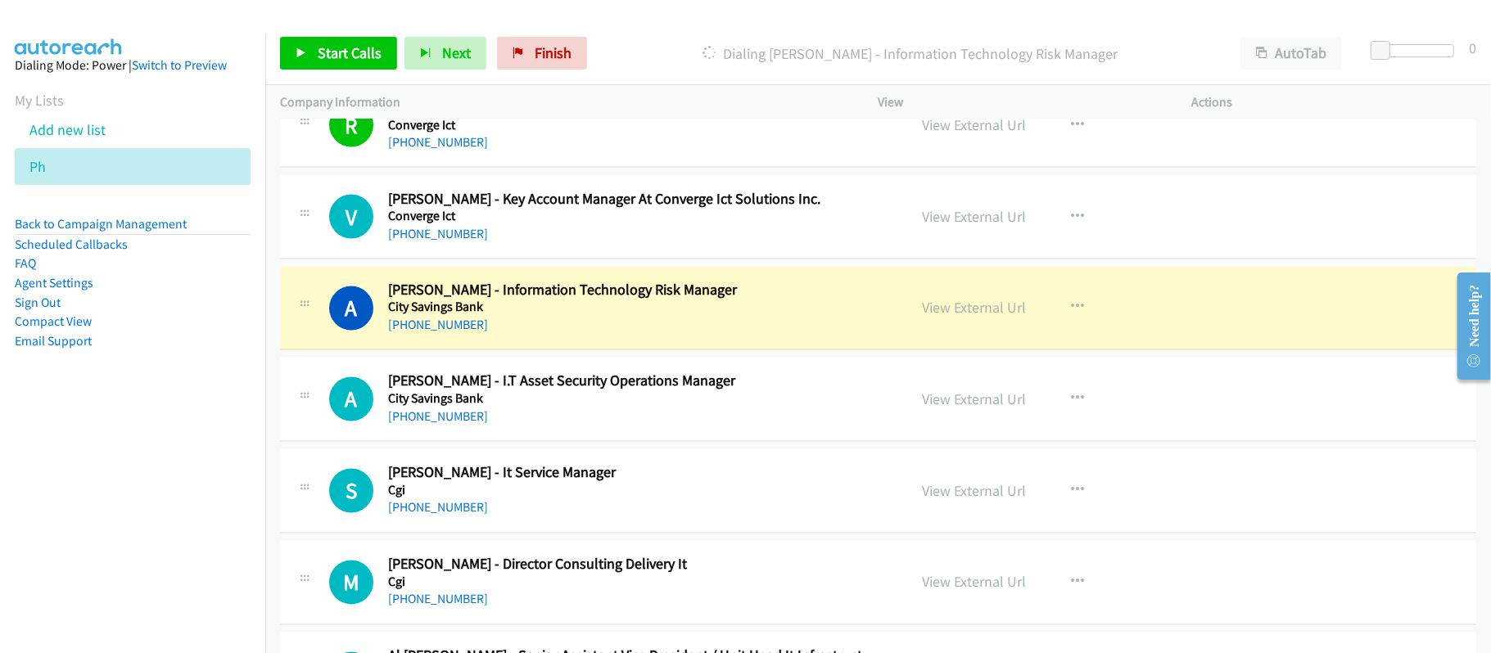
click at [692, 336] on div "[PHONE_NUMBER]" at bounding box center [636, 326] width 497 height 20
click at [964, 318] on link "View External Url" at bounding box center [974, 308] width 104 height 19
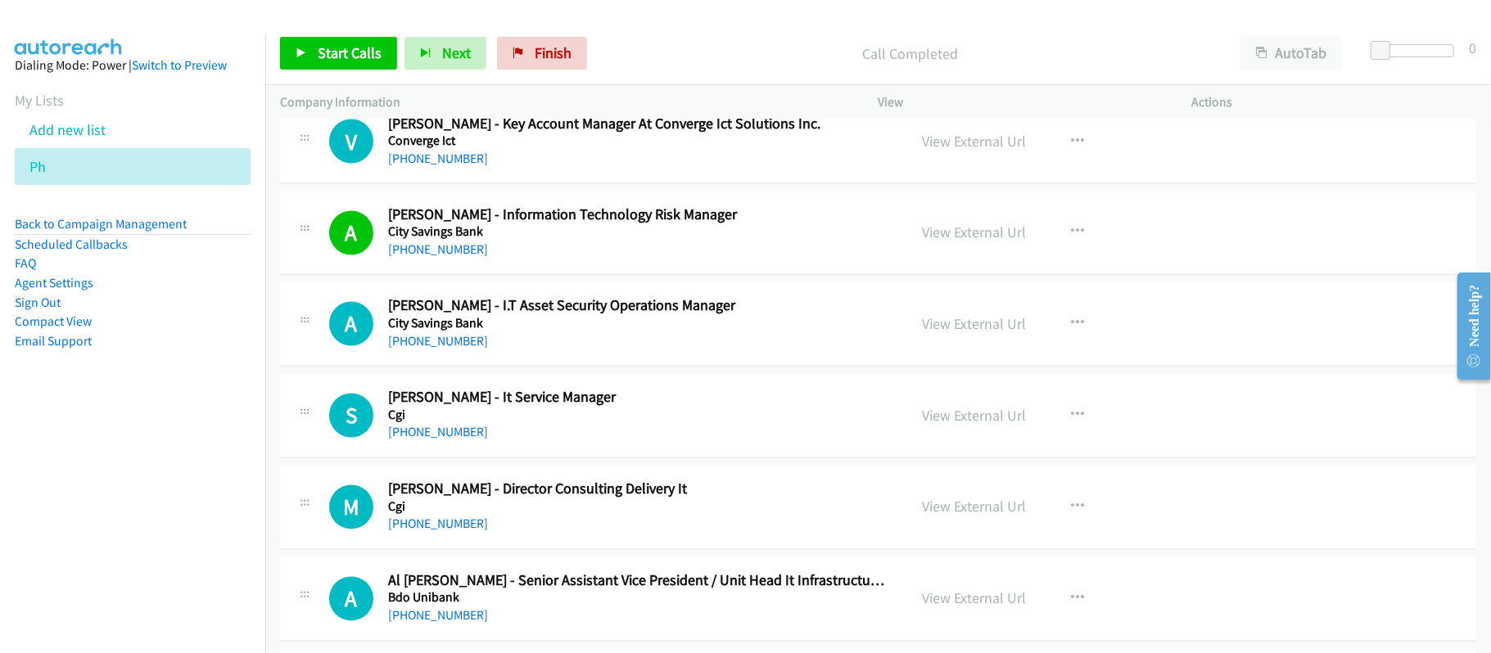
scroll to position [11132, 0]
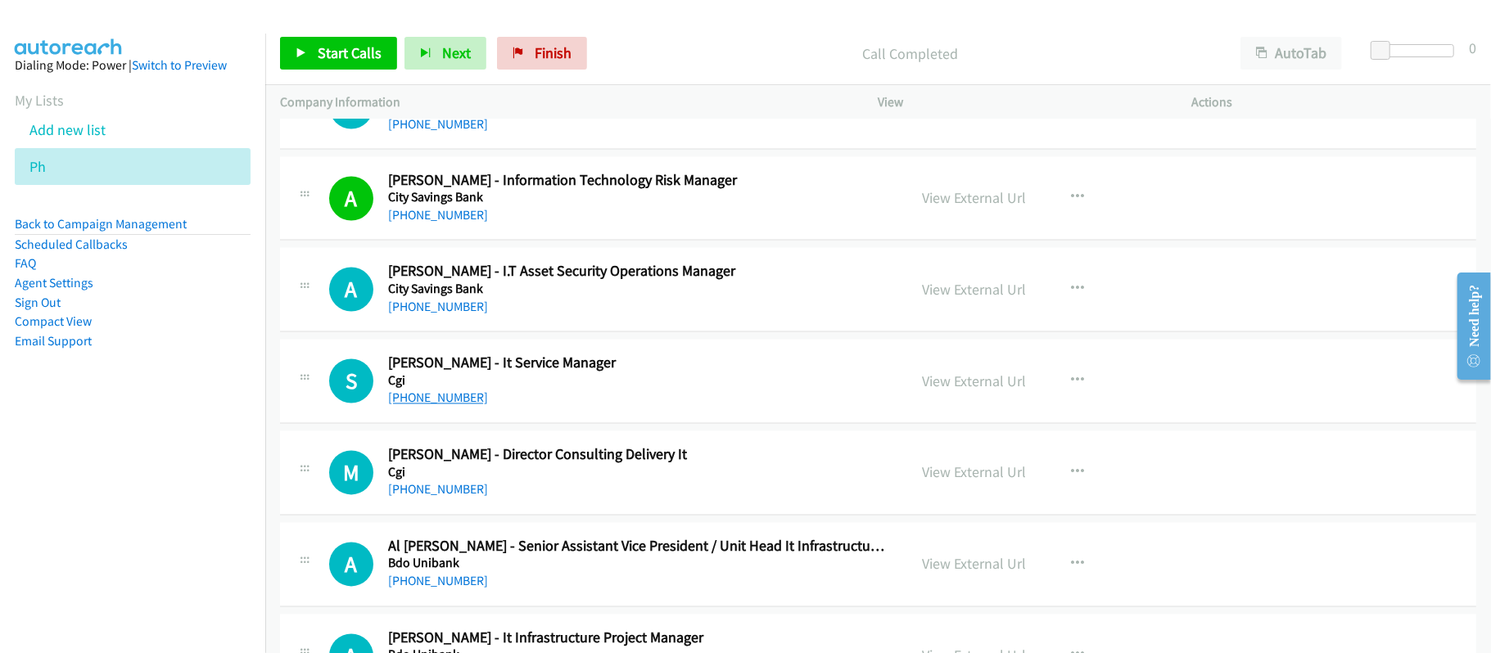
drag, startPoint x: 409, startPoint y: 439, endPoint x: 429, endPoint y: 439, distance: 19.6
click at [409, 406] on link "[PHONE_NUMBER]" at bounding box center [438, 398] width 100 height 16
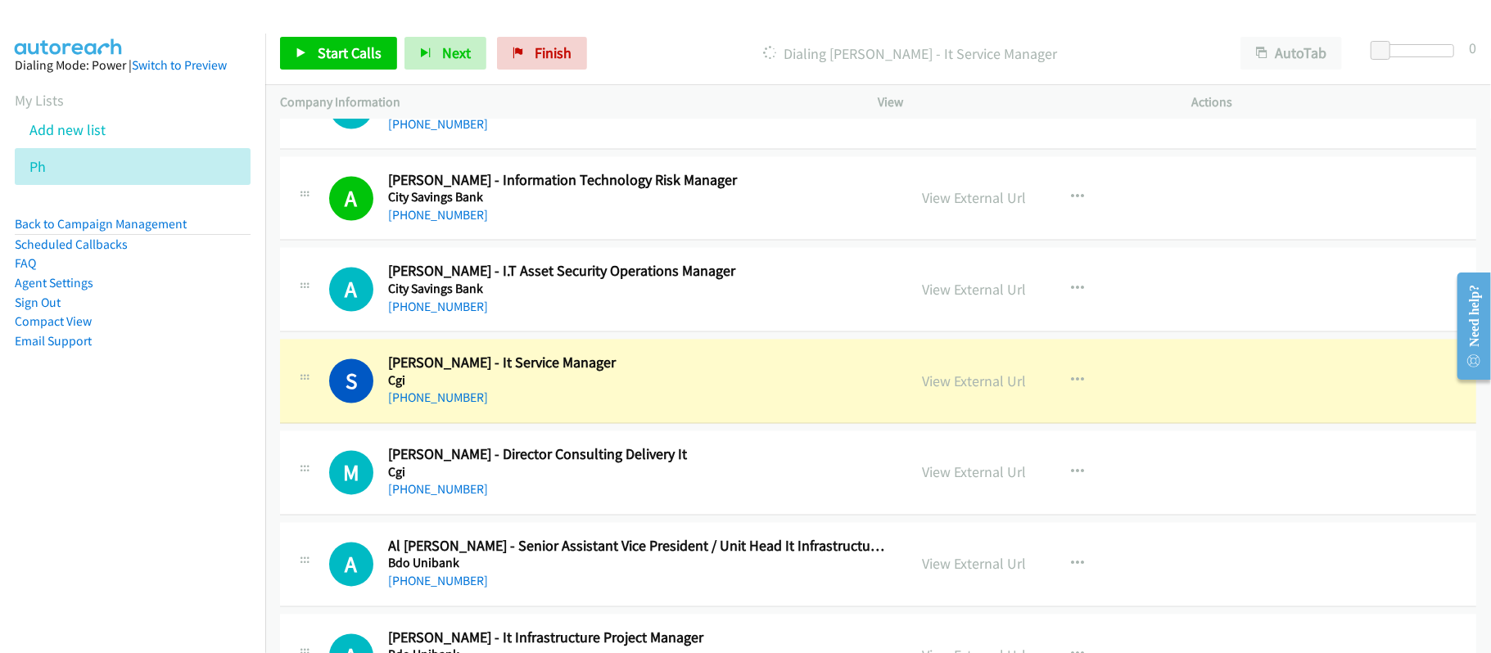
drag, startPoint x: 512, startPoint y: 491, endPoint x: 519, endPoint y: 485, distance: 9.3
click at [512, 465] on h2 "[PERSON_NAME] - Director Consulting Delivery It" at bounding box center [636, 455] width 497 height 19
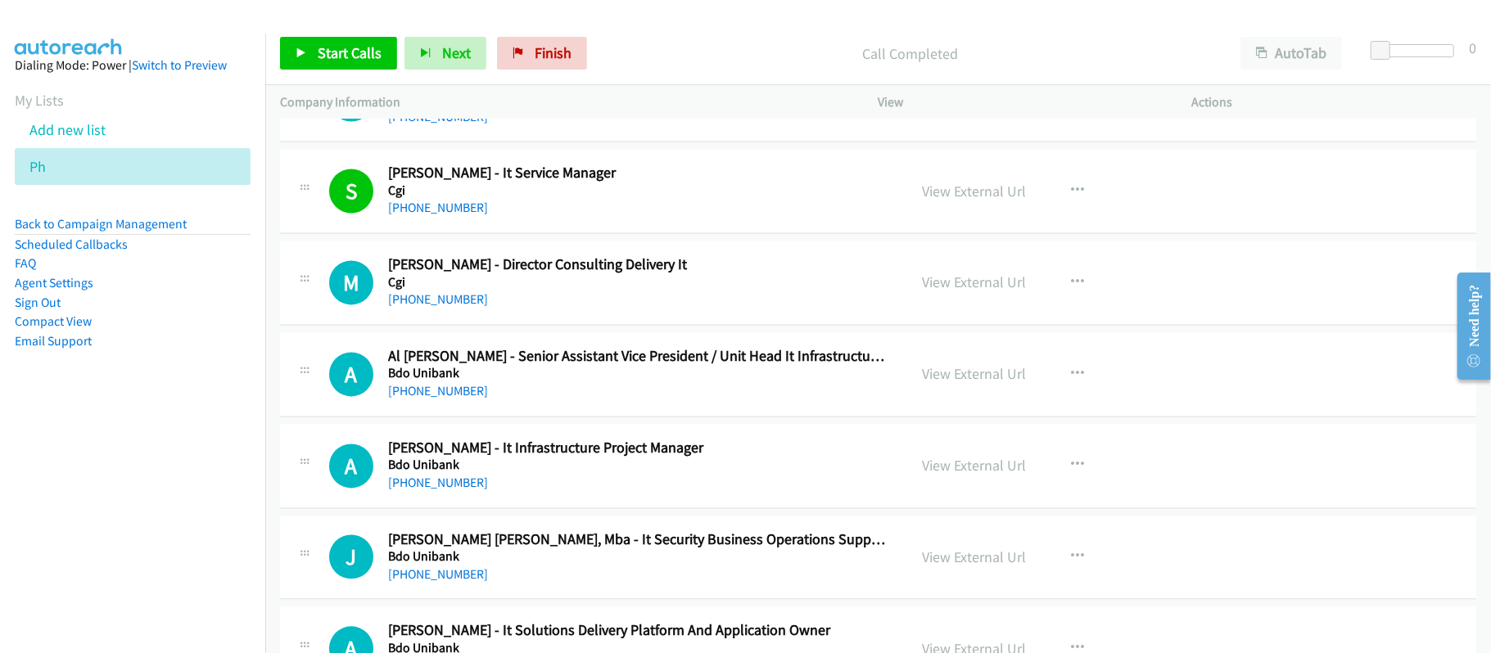
scroll to position [11459, 0]
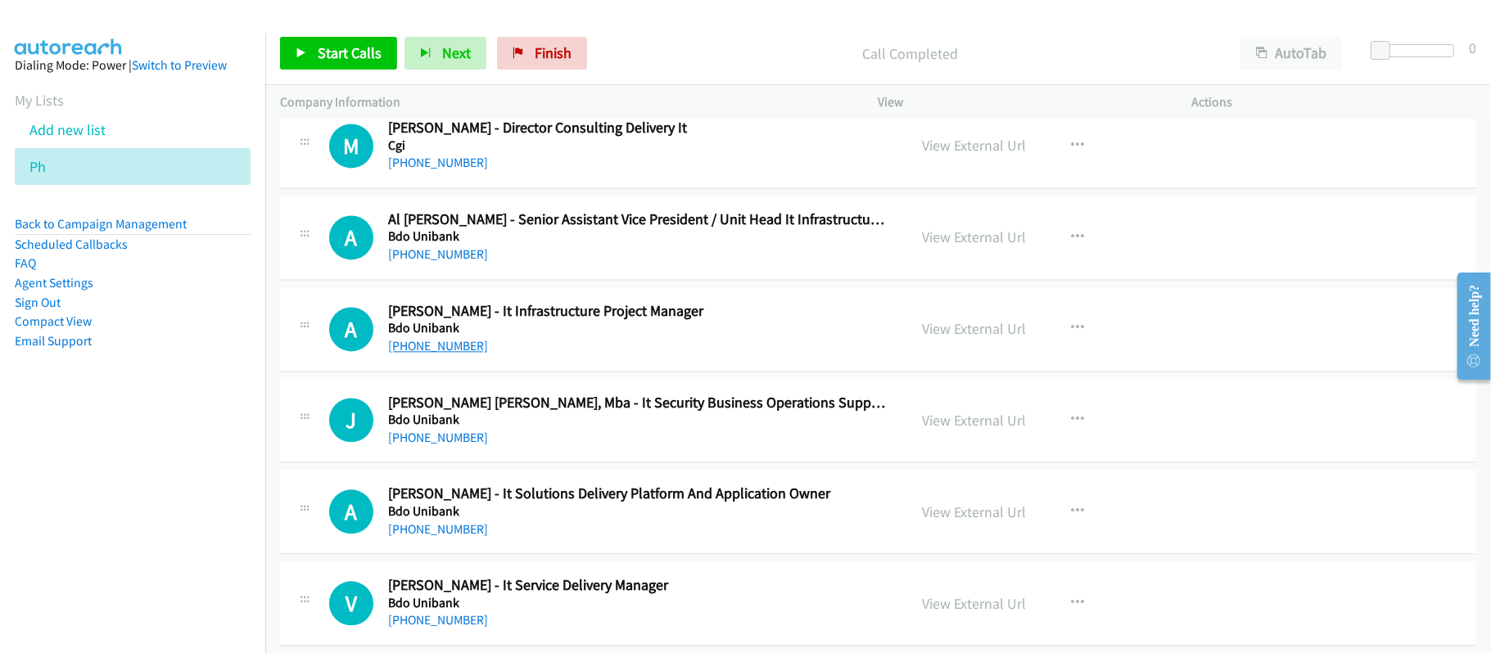
click at [450, 354] on link "[PHONE_NUMBER]" at bounding box center [438, 346] width 100 height 16
click at [567, 448] on div "[PHONE_NUMBER]" at bounding box center [636, 438] width 497 height 20
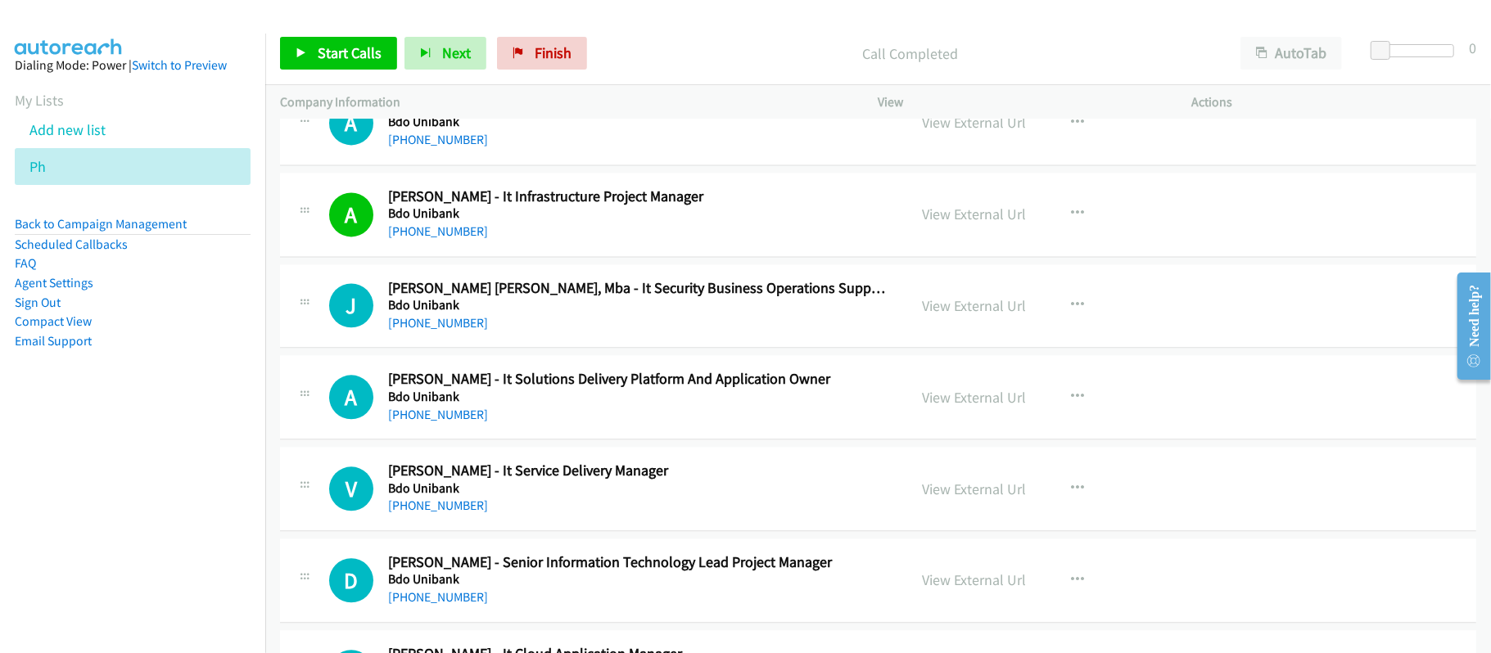
scroll to position [11677, 0]
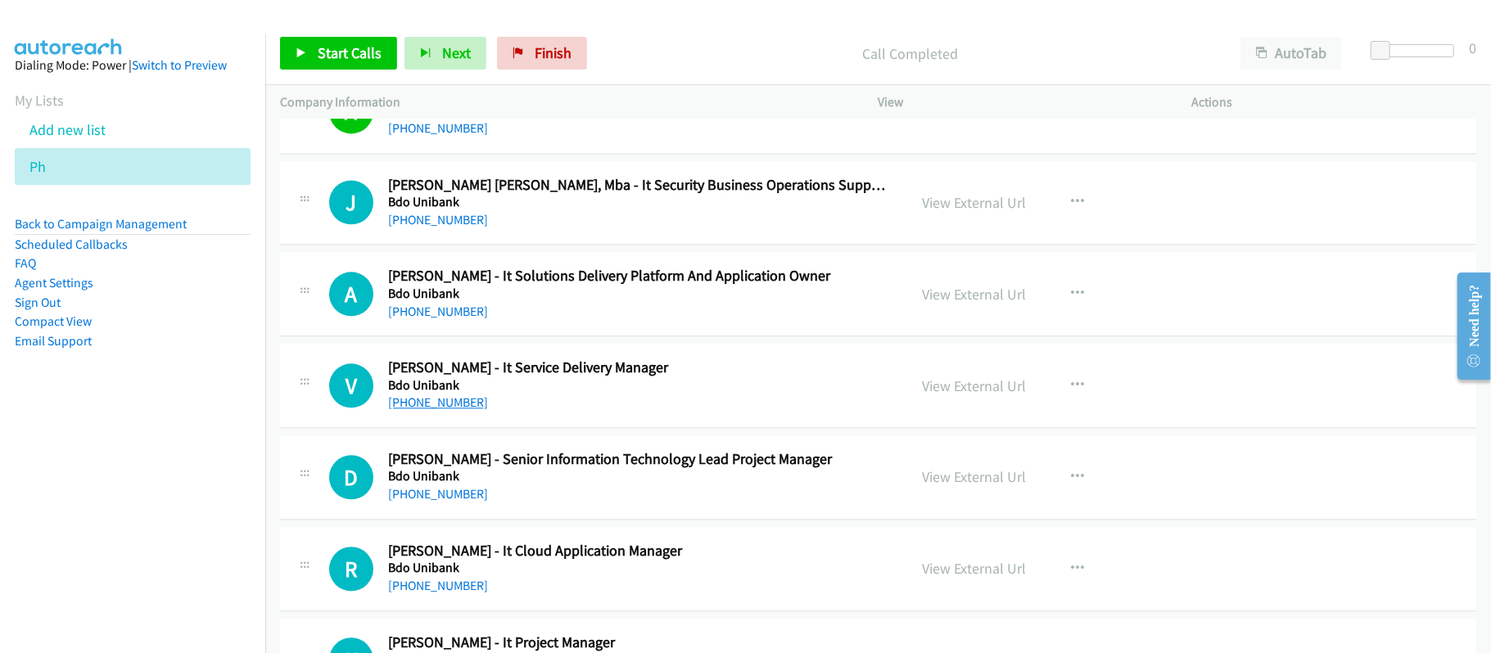
click at [458, 410] on link "[PHONE_NUMBER]" at bounding box center [438, 403] width 100 height 16
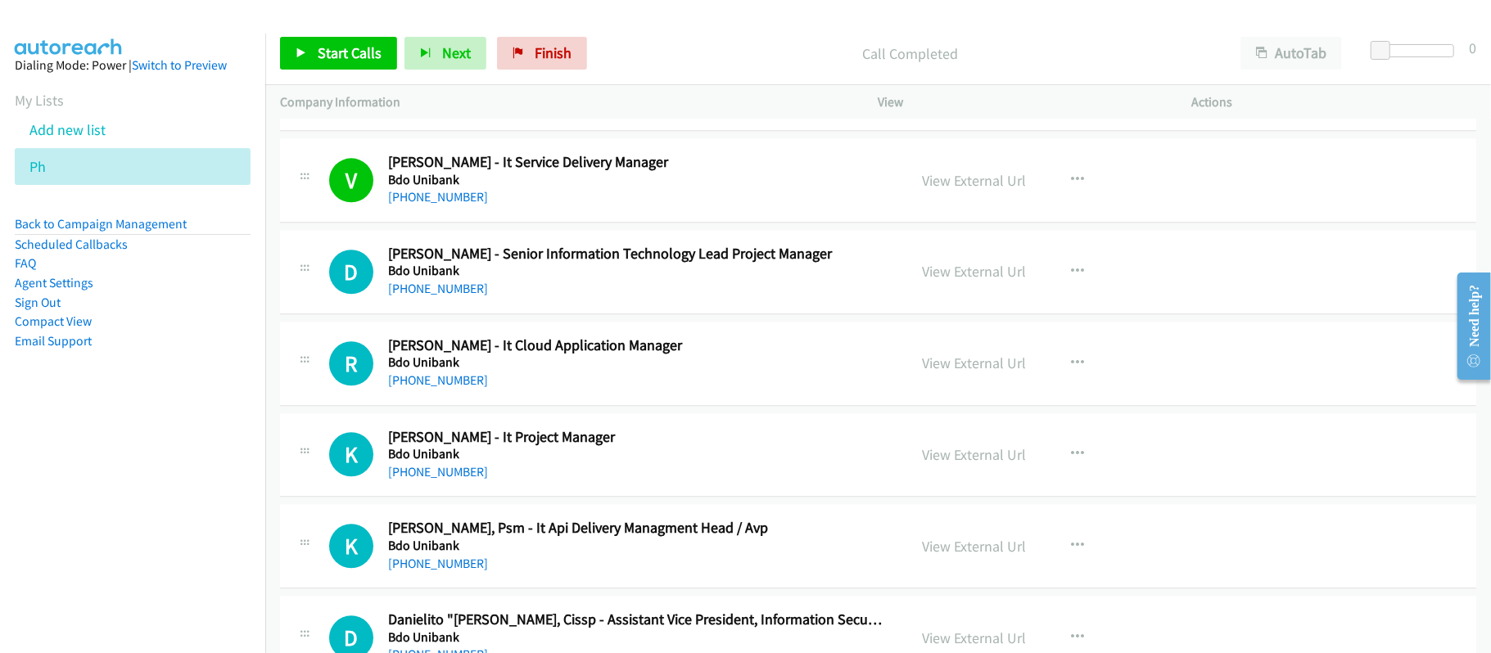
scroll to position [11787, 0]
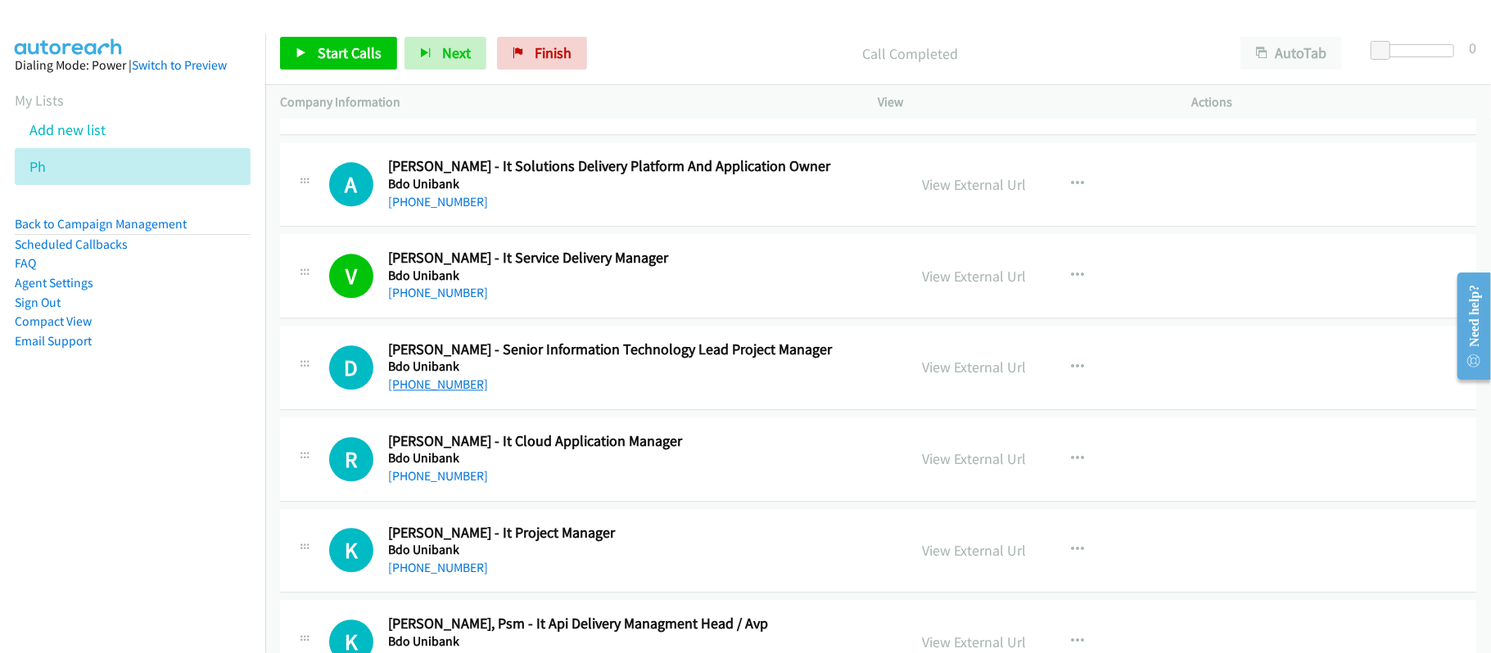
click at [437, 392] on link "[PHONE_NUMBER]" at bounding box center [438, 385] width 100 height 16
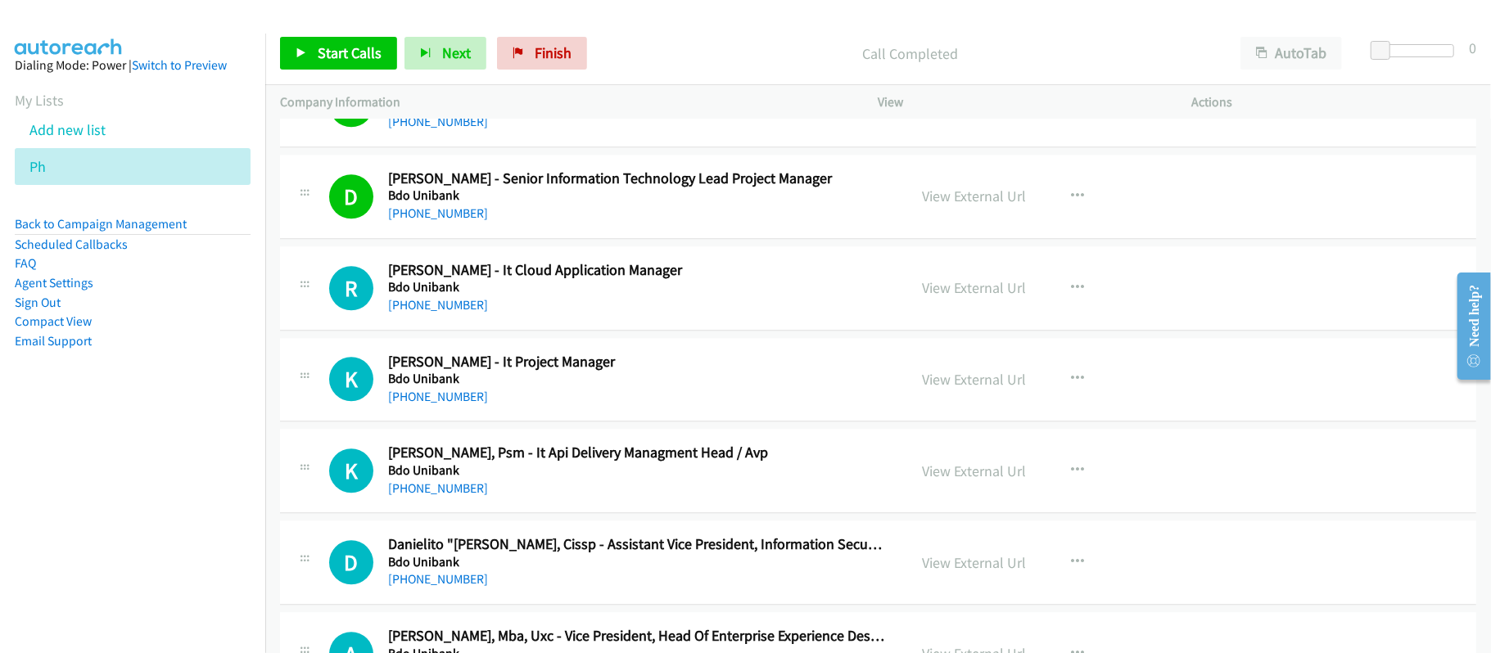
scroll to position [12004, 0]
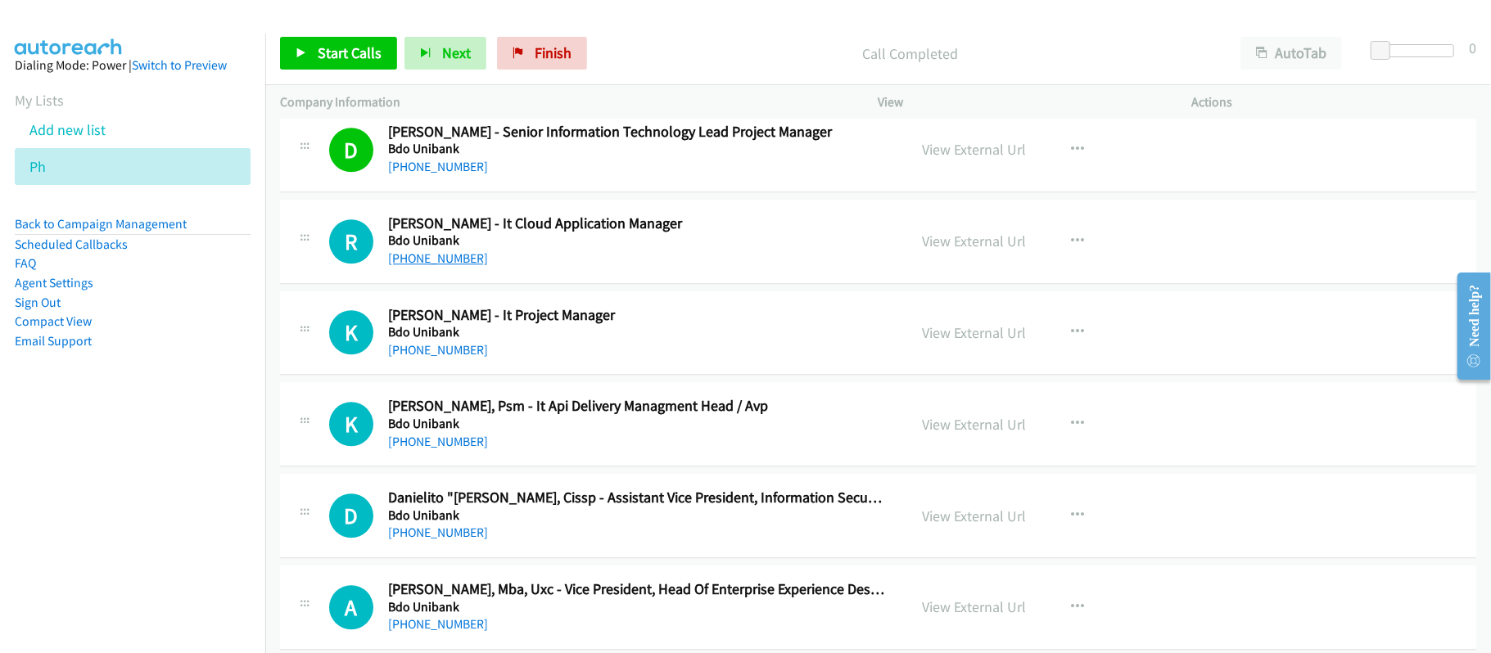
click at [460, 266] on link "[PHONE_NUMBER]" at bounding box center [438, 258] width 100 height 16
click at [430, 358] on link "[PHONE_NUMBER]" at bounding box center [438, 350] width 100 height 16
click at [665, 452] on div "[PHONE_NUMBER]" at bounding box center [636, 442] width 497 height 20
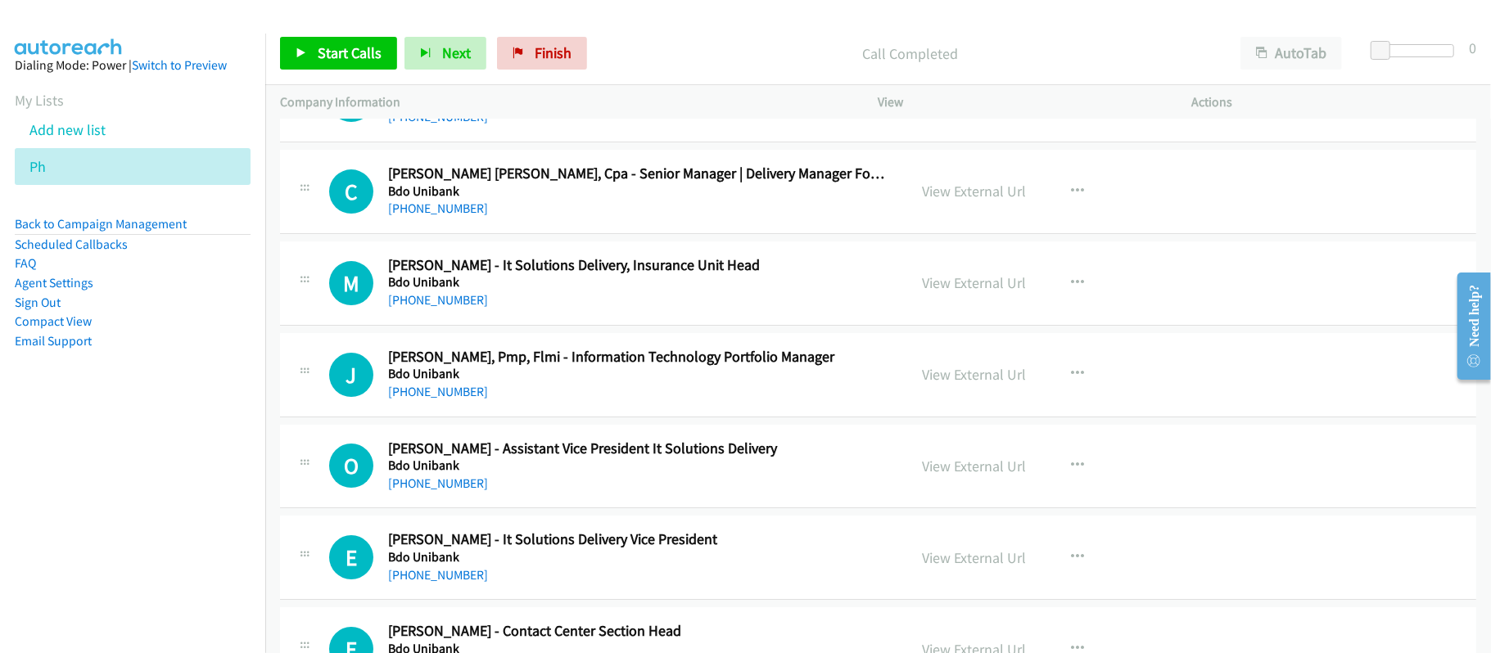
scroll to position [12769, 0]
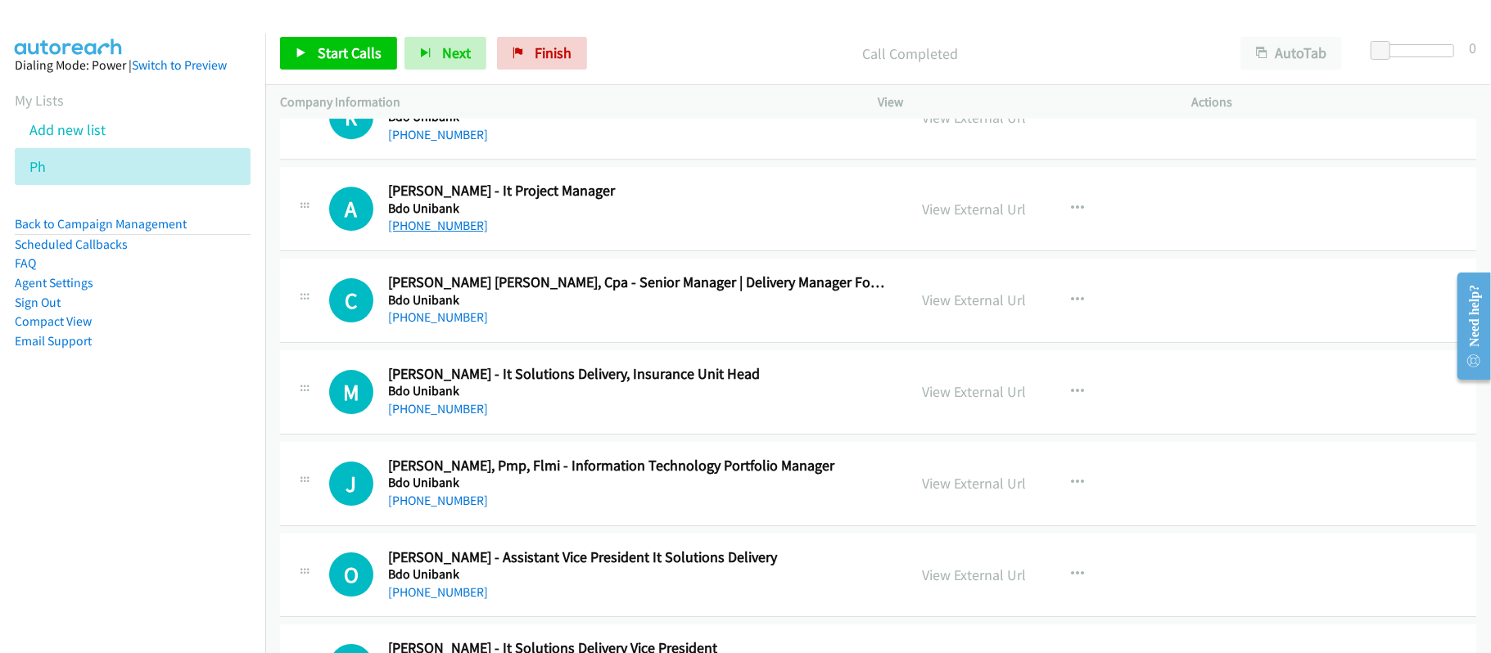
click at [439, 233] on link "[PHONE_NUMBER]" at bounding box center [438, 226] width 100 height 16
click at [521, 327] on div "[PHONE_NUMBER]" at bounding box center [636, 318] width 497 height 20
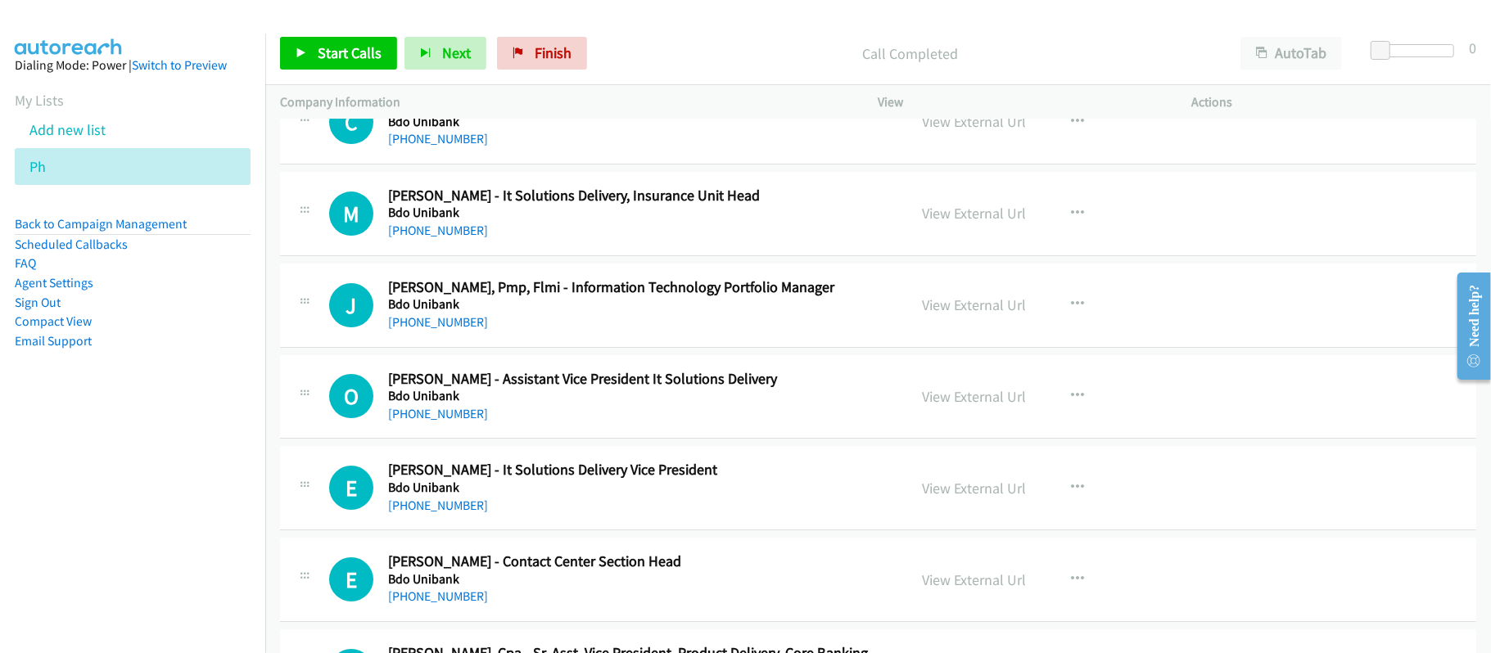
scroll to position [12987, 0]
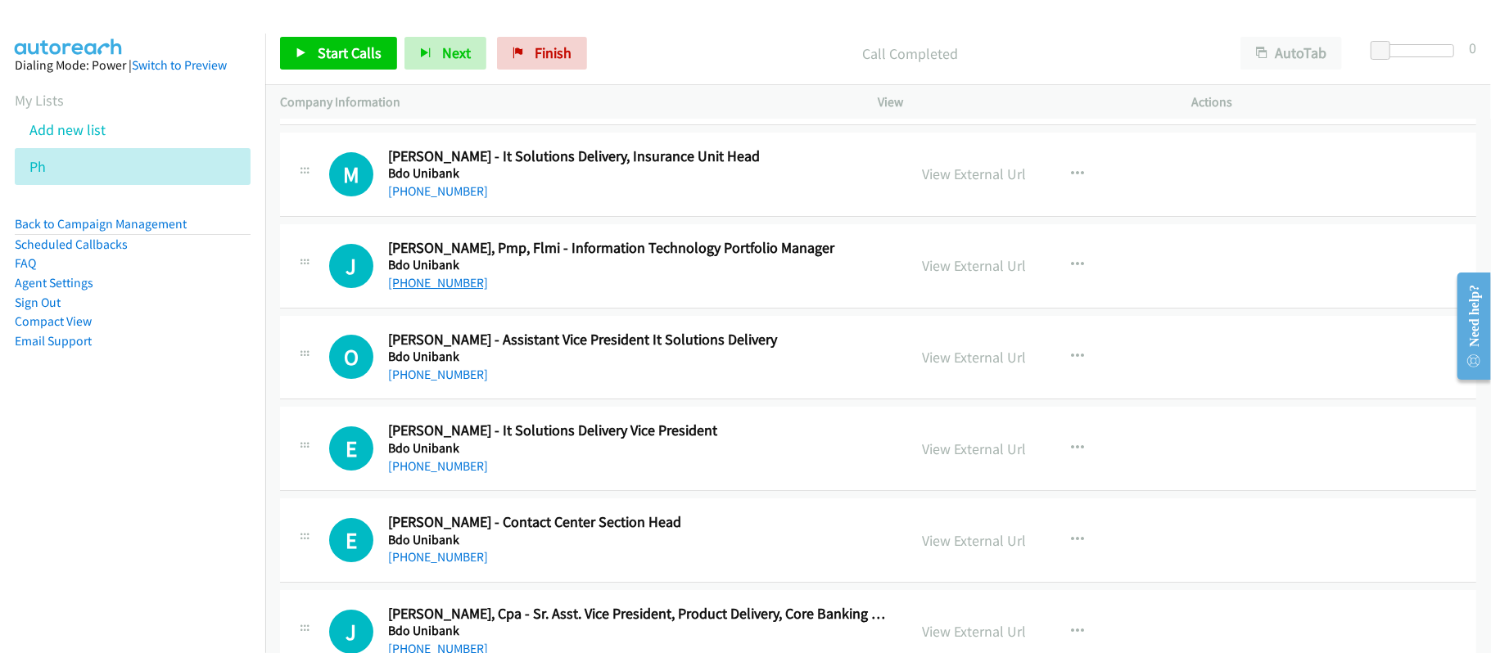
click at [440, 291] on link "[PHONE_NUMBER]" at bounding box center [438, 283] width 100 height 16
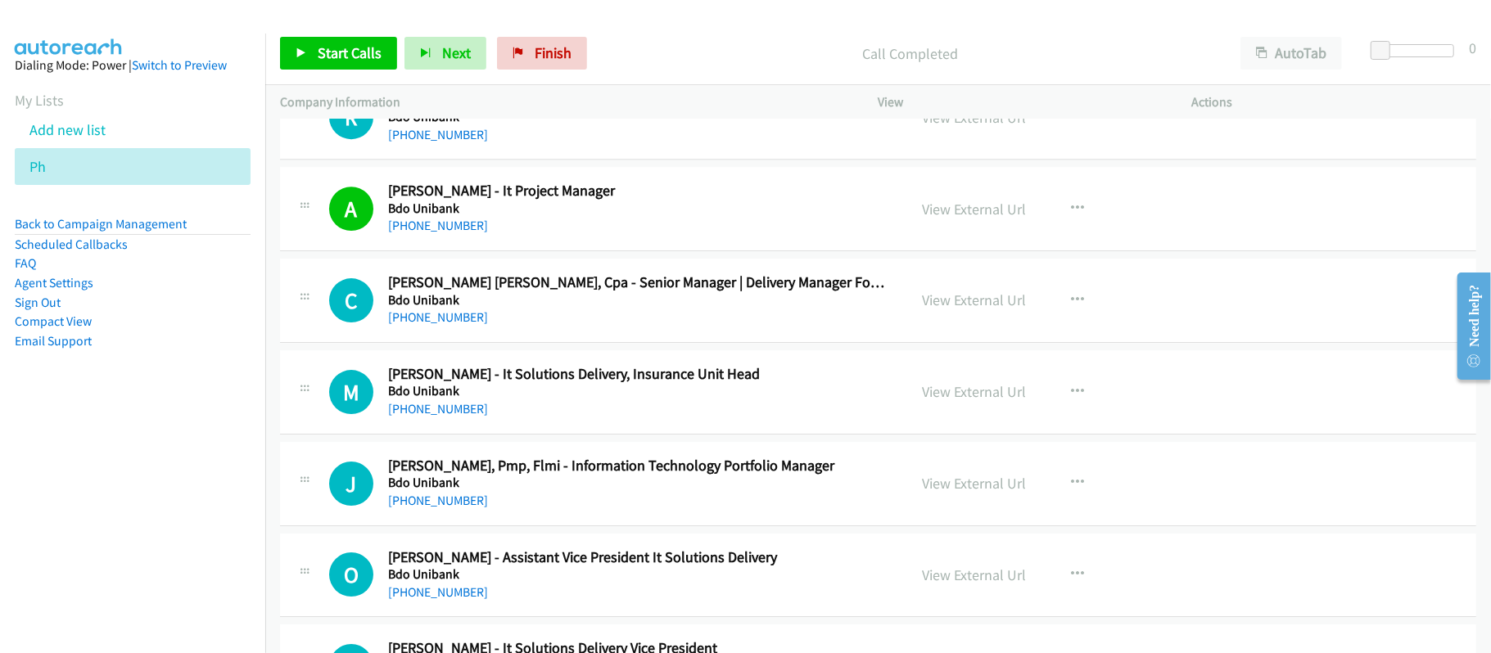
scroll to position [12659, 0]
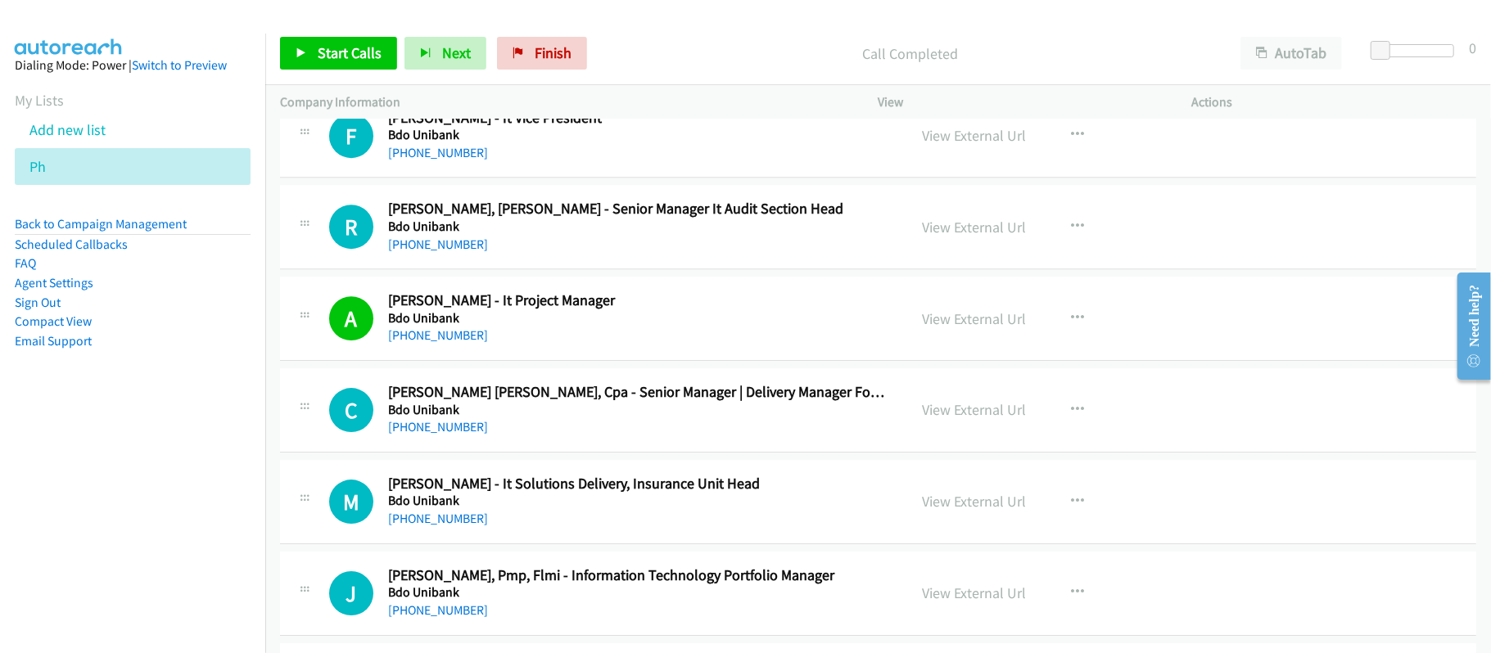
click at [604, 318] on div "A Callback Scheduled [PERSON_NAME] - It Project Manager Bdo Unibank [GEOGRAPHIC…" at bounding box center [878, 319] width 1196 height 84
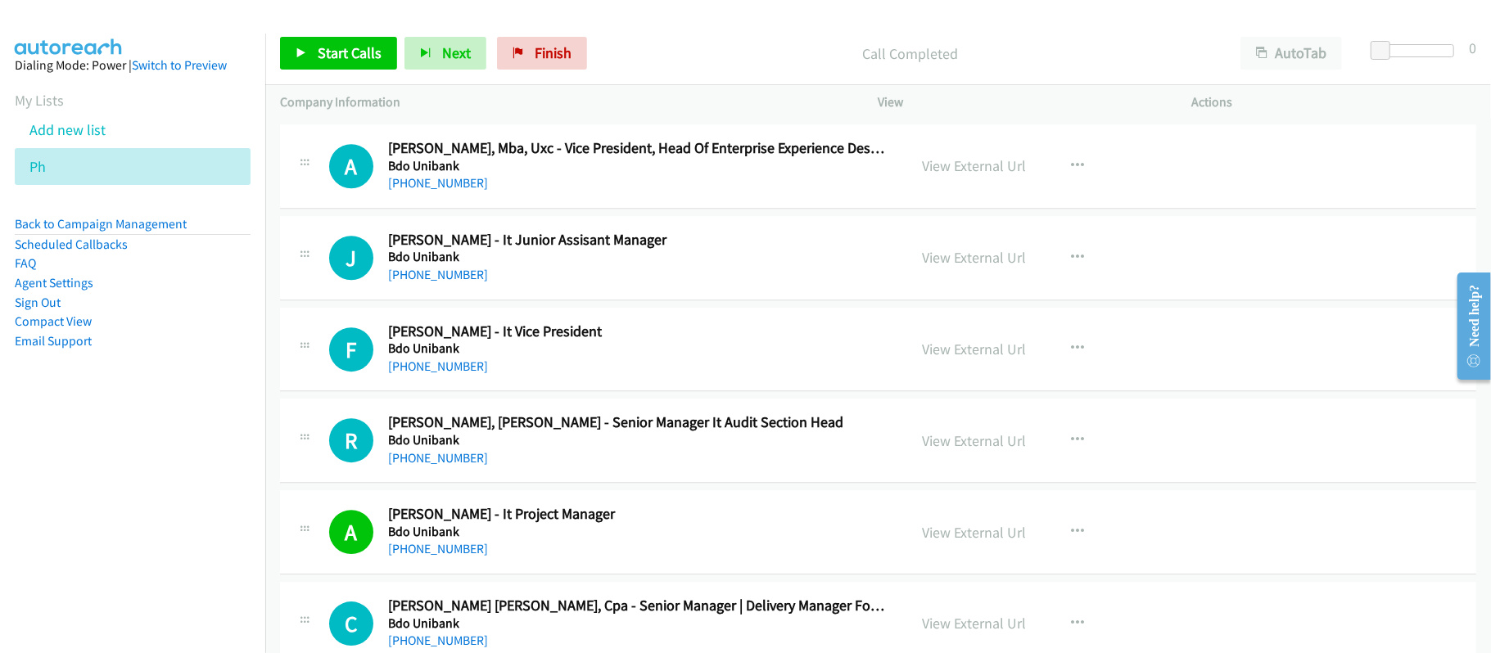
scroll to position [12441, 0]
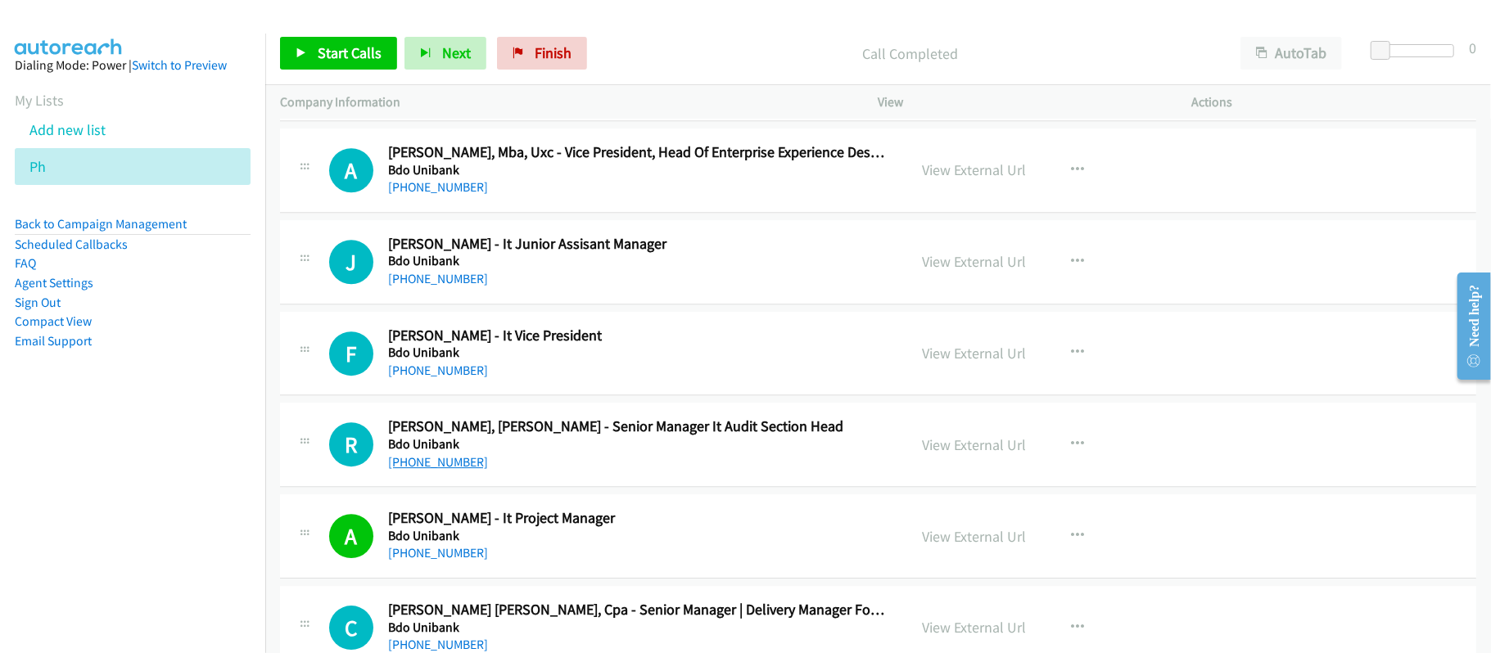
click at [431, 470] on link "[PHONE_NUMBER]" at bounding box center [438, 462] width 100 height 16
click at [538, 487] on div "R Callback Scheduled [PERSON_NAME], Cisa Cpa - Senior Manager It Audit Section …" at bounding box center [878, 445] width 1196 height 84
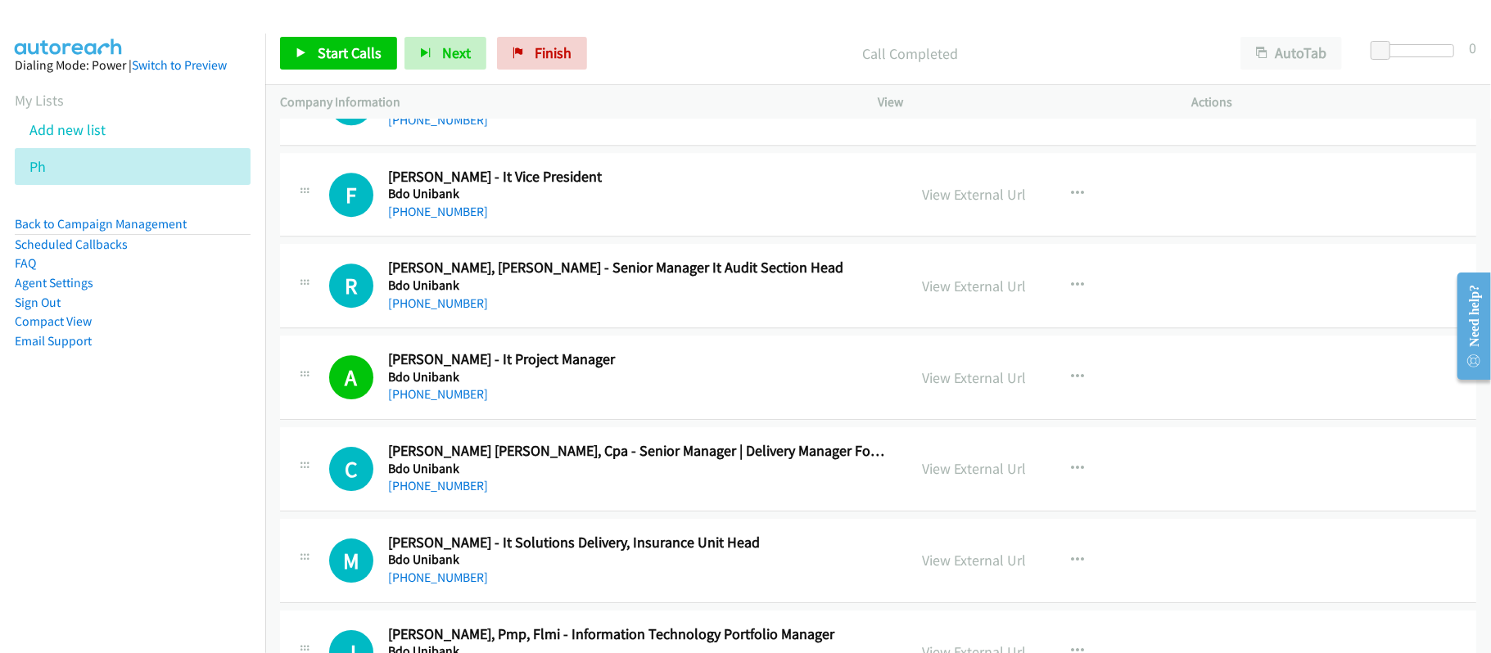
scroll to position [12987, 0]
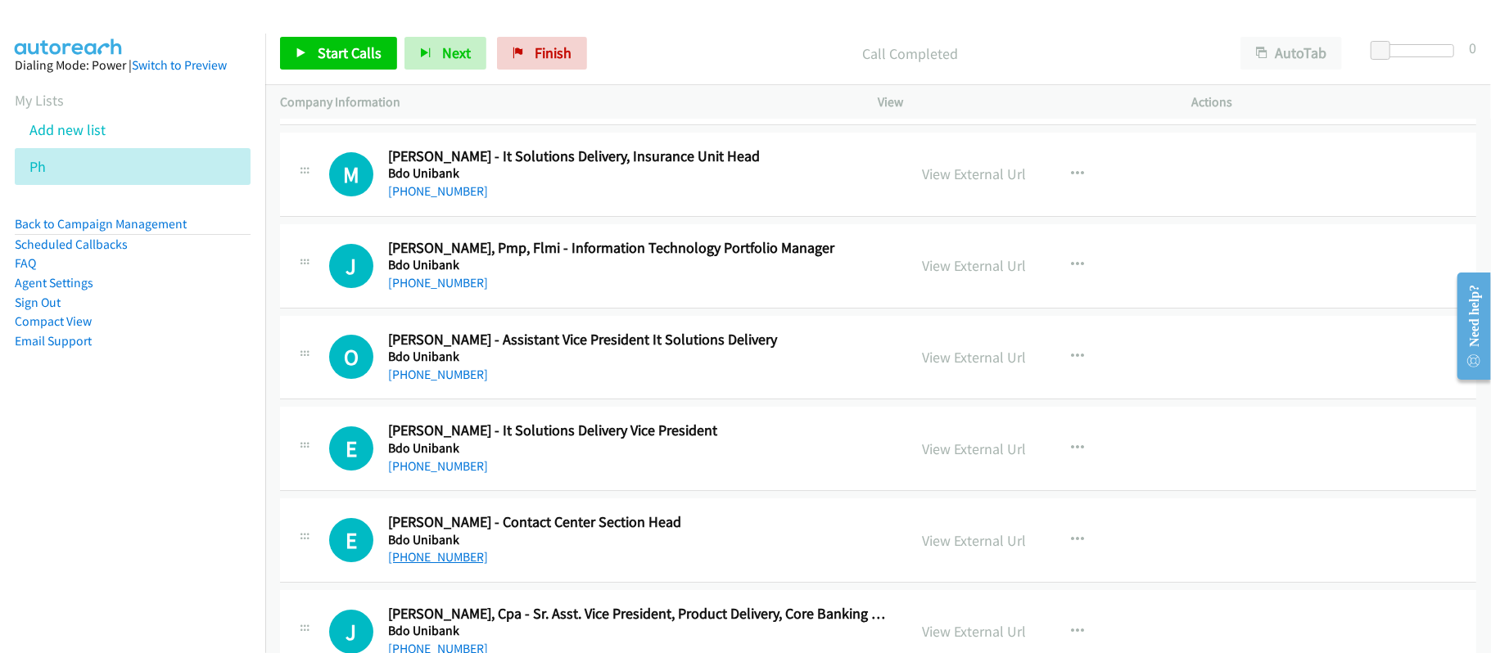
click at [447, 565] on link "[PHONE_NUMBER]" at bounding box center [438, 557] width 100 height 16
click at [560, 182] on h5 "Bdo Unibank" at bounding box center [636, 173] width 497 height 16
click at [422, 291] on link "[PHONE_NUMBER]" at bounding box center [438, 283] width 100 height 16
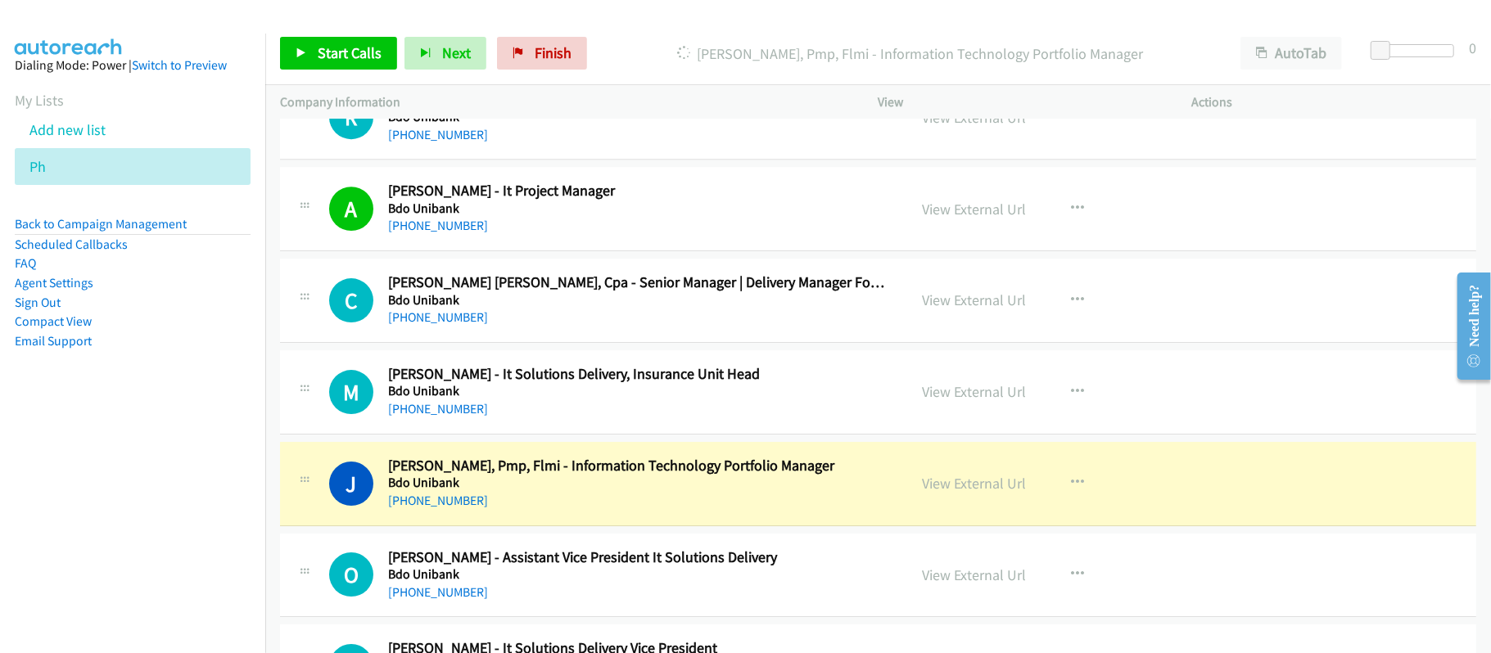
scroll to position [12659, 0]
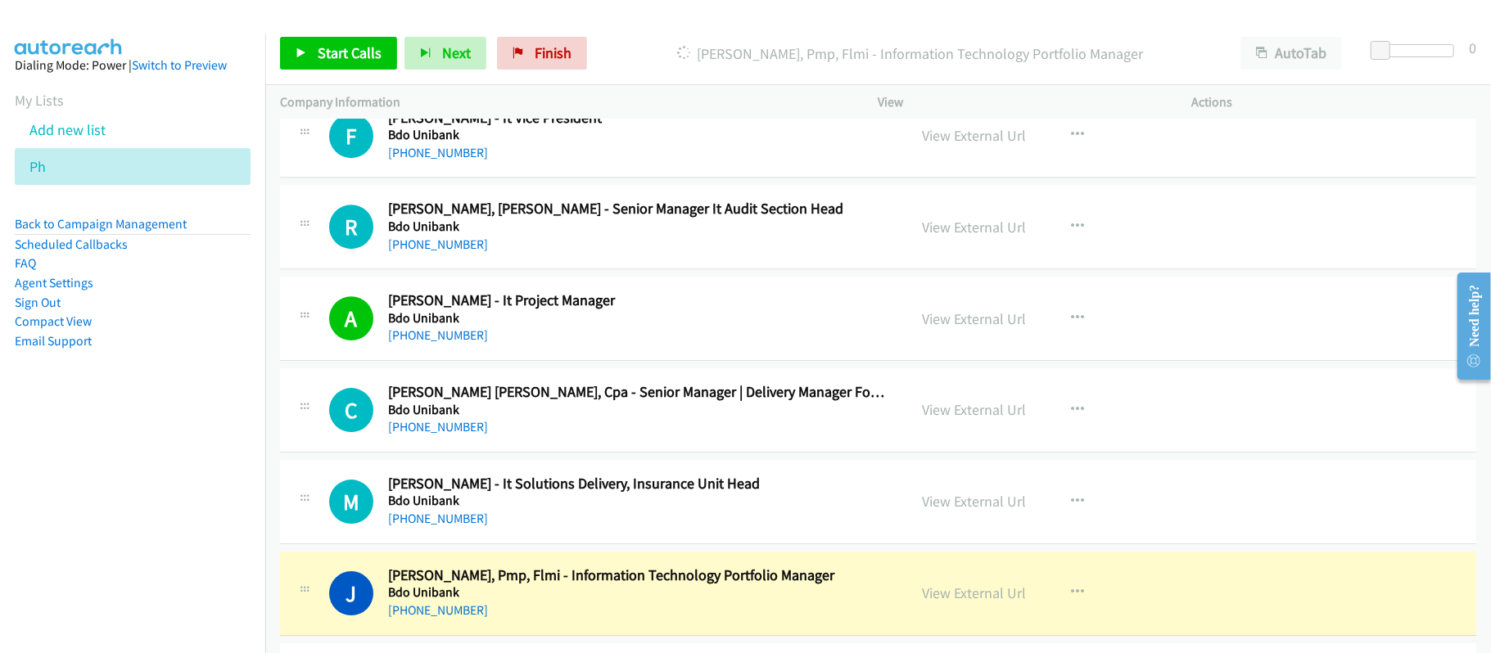
click at [662, 269] on div "R Callback Scheduled [PERSON_NAME], Cisa Cpa - Senior Manager It Audit Section …" at bounding box center [878, 227] width 1196 height 84
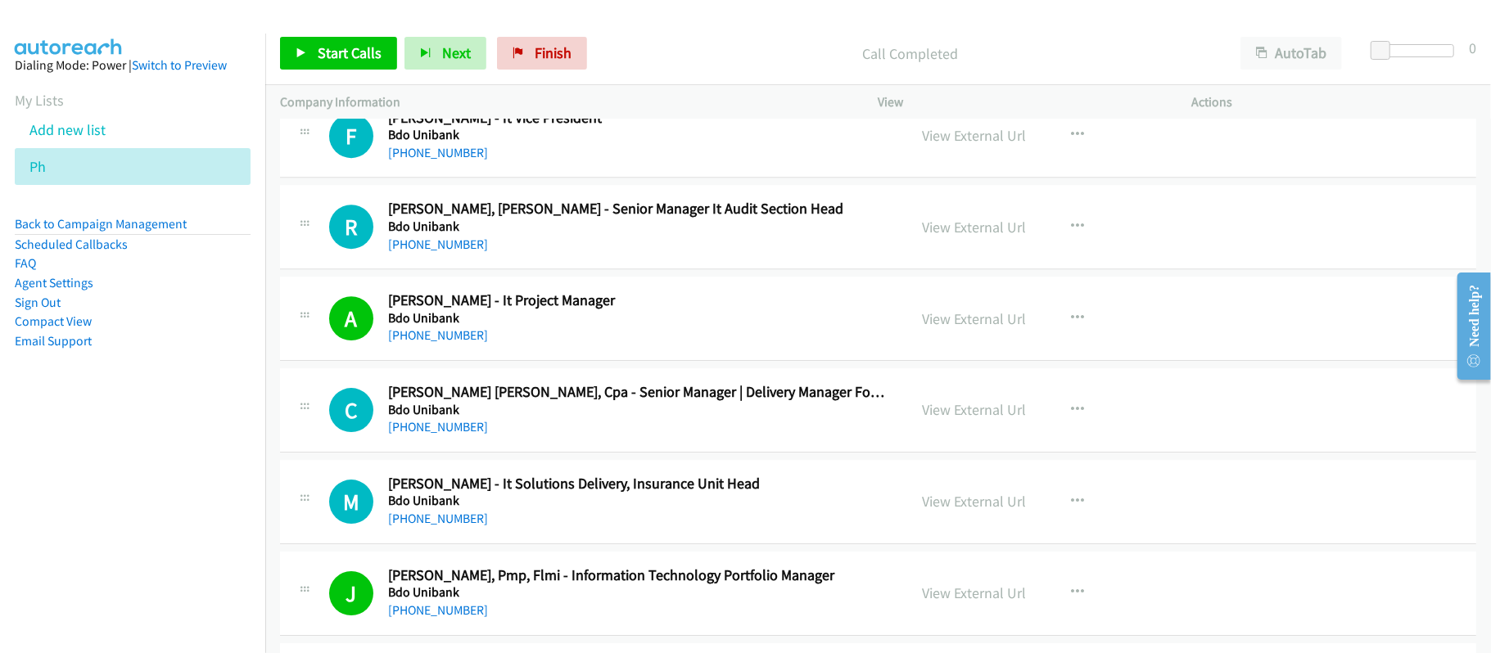
drag, startPoint x: 468, startPoint y: 273, endPoint x: 561, endPoint y: 273, distance: 92.5
click at [468, 252] on link "[PHONE_NUMBER]" at bounding box center [438, 245] width 100 height 16
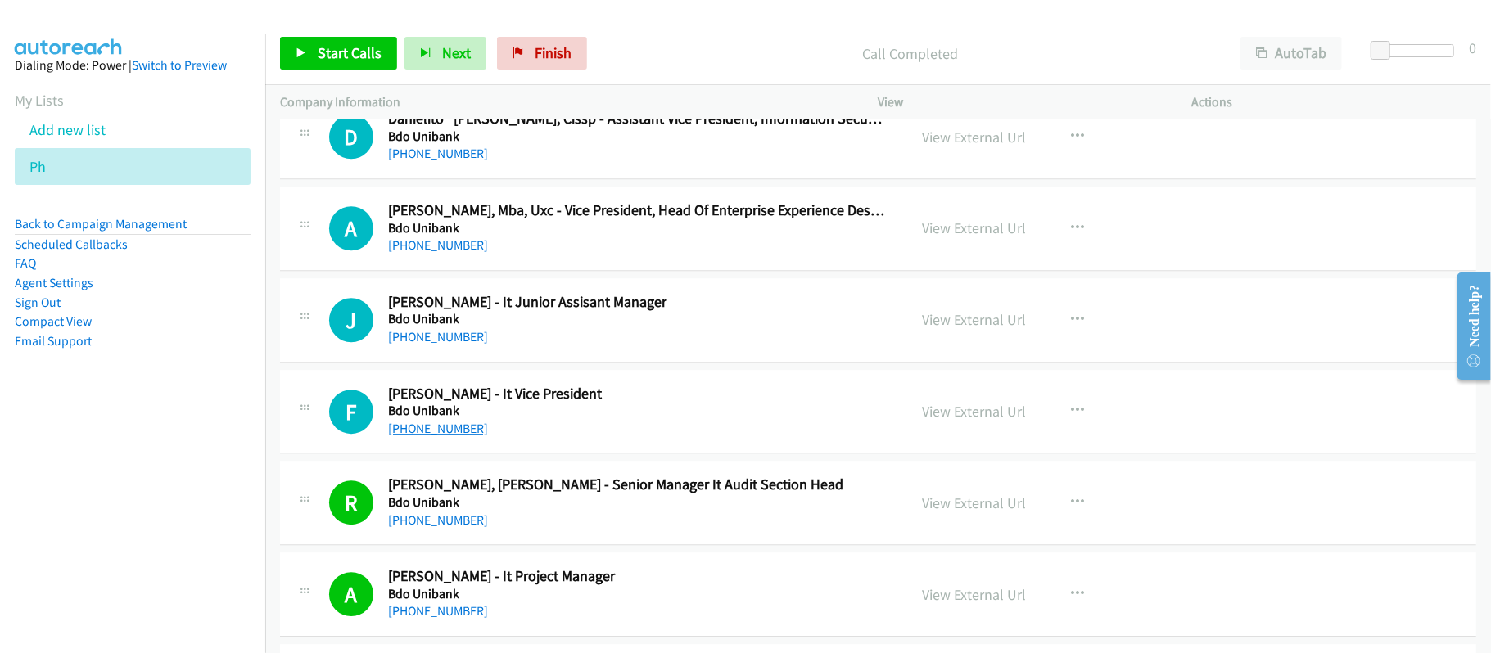
scroll to position [12332, 0]
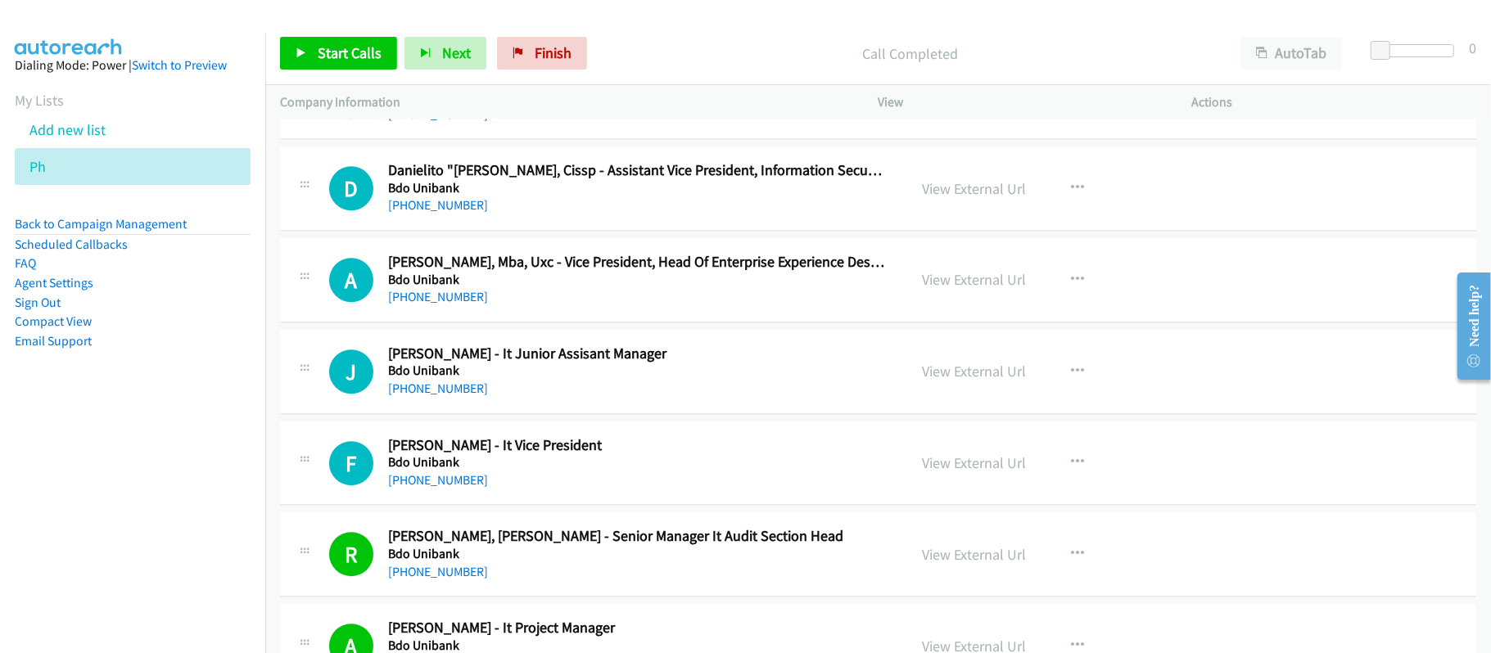
click at [620, 286] on div "A Callback Scheduled [PERSON_NAME], Mba, Uxc - Vice President, Head Of Enterpri…" at bounding box center [878, 280] width 1196 height 84
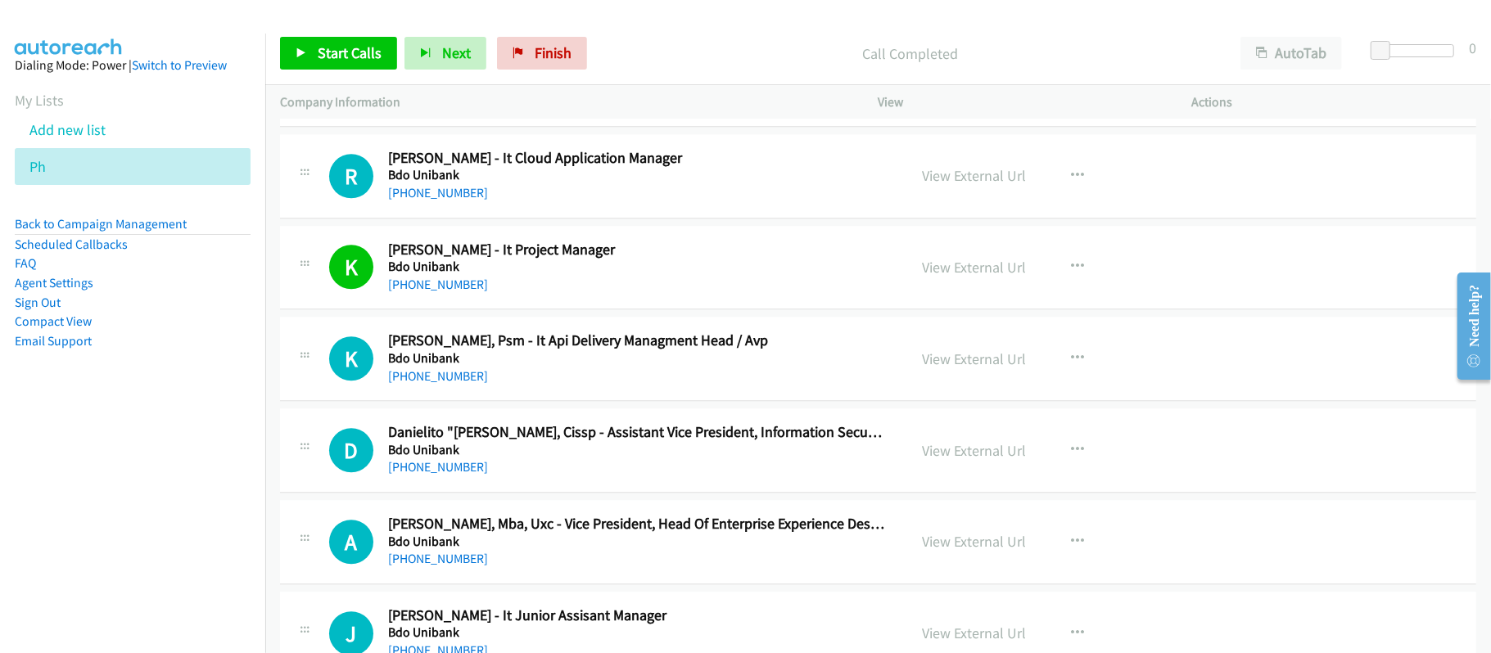
scroll to position [12108, 0]
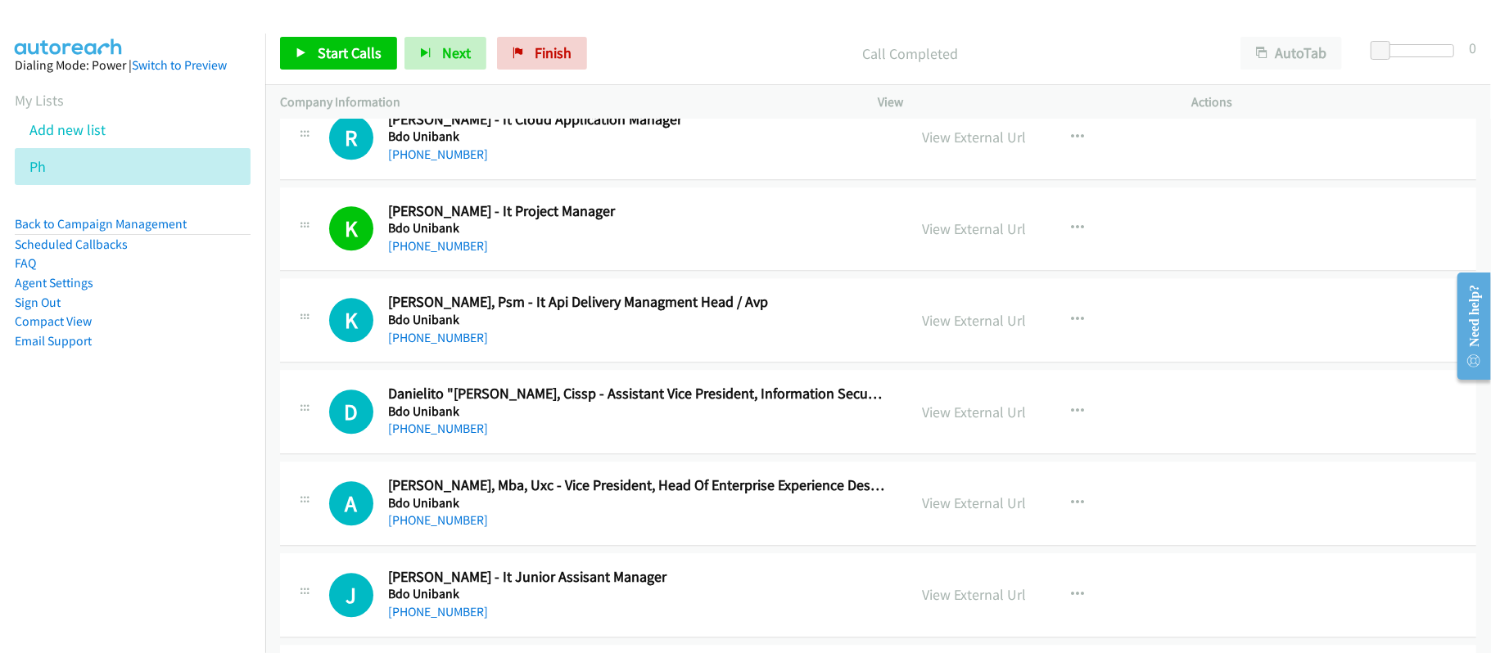
drag, startPoint x: 432, startPoint y: 185, endPoint x: 603, endPoint y: 187, distance: 171.1
click at [432, 162] on link "[PHONE_NUMBER]" at bounding box center [438, 155] width 100 height 16
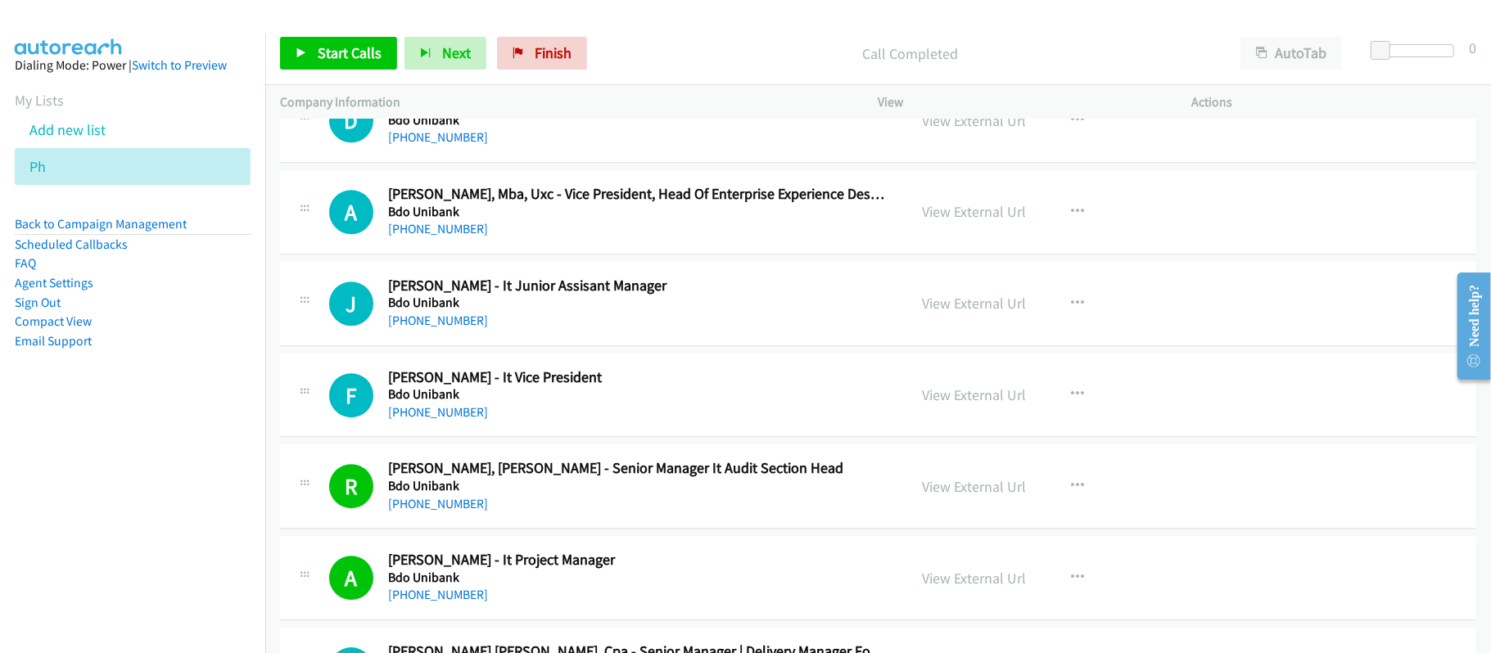
scroll to position [12436, 0]
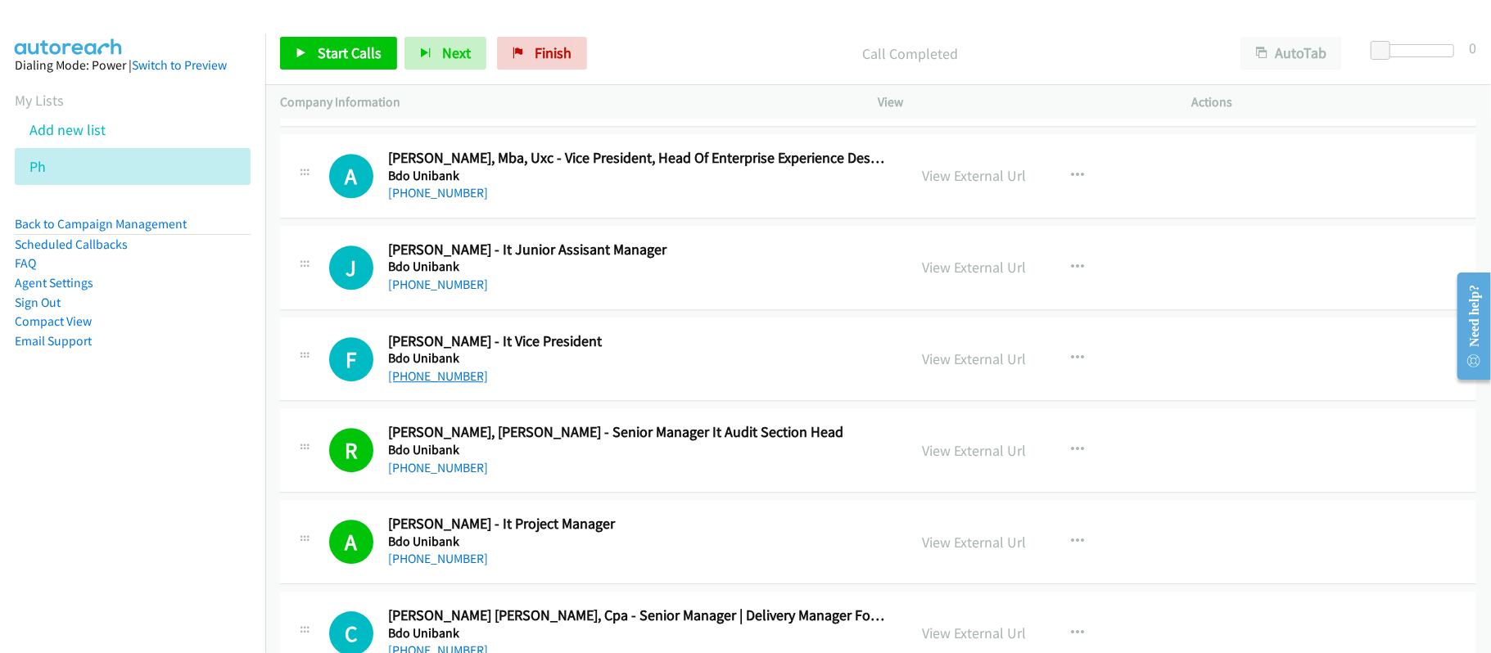
drag, startPoint x: 430, startPoint y: 408, endPoint x: 466, endPoint y: 410, distance: 36.1
click at [430, 384] on link "[PHONE_NUMBER]" at bounding box center [438, 376] width 100 height 16
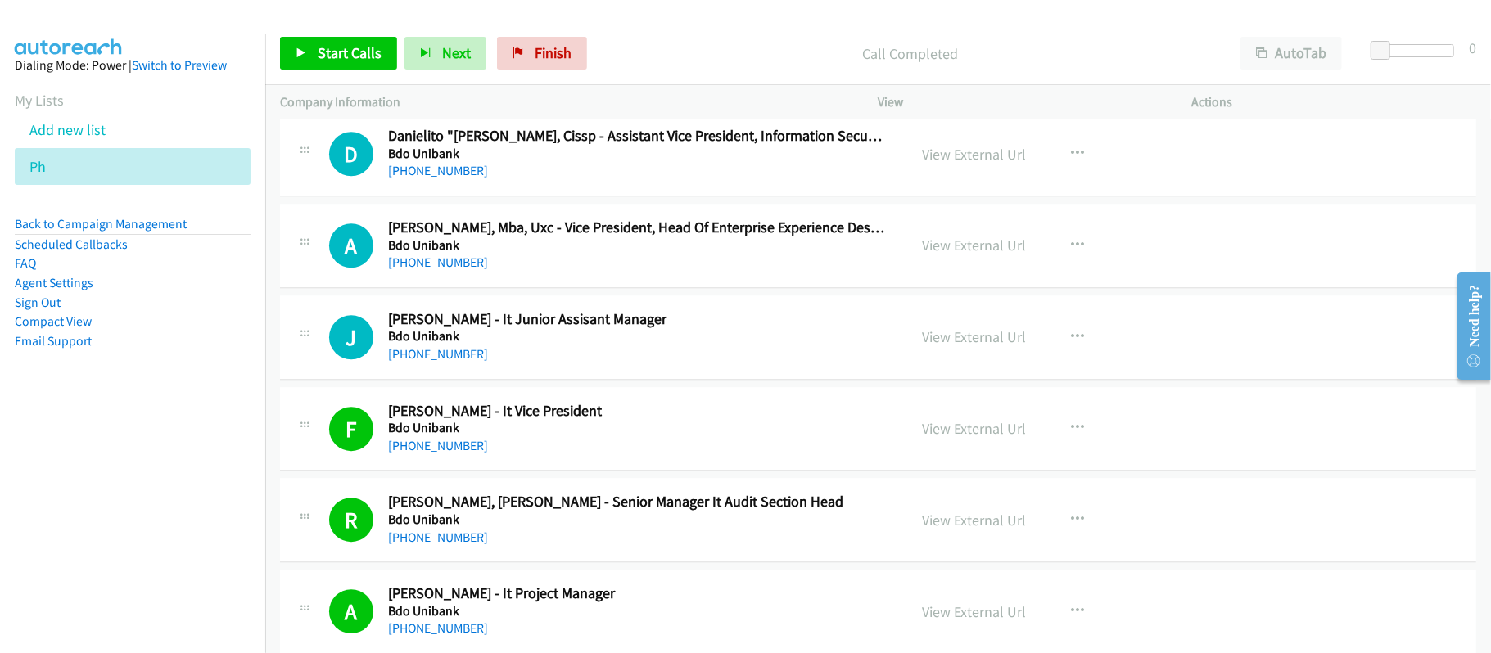
scroll to position [12327, 0]
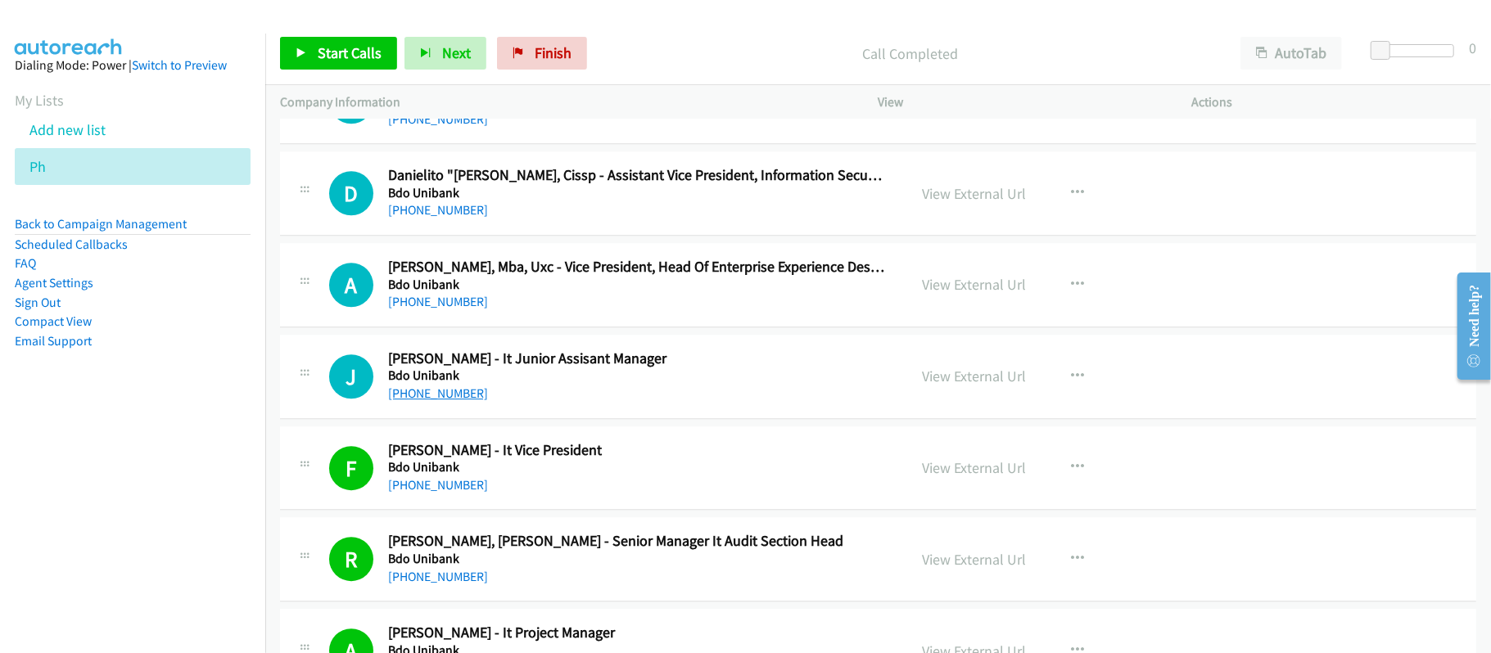
click at [444, 401] on link "[PHONE_NUMBER]" at bounding box center [438, 394] width 100 height 16
click at [503, 41] on link "Finish" at bounding box center [542, 53] width 90 height 33
